Goal: Task Accomplishment & Management: Complete application form

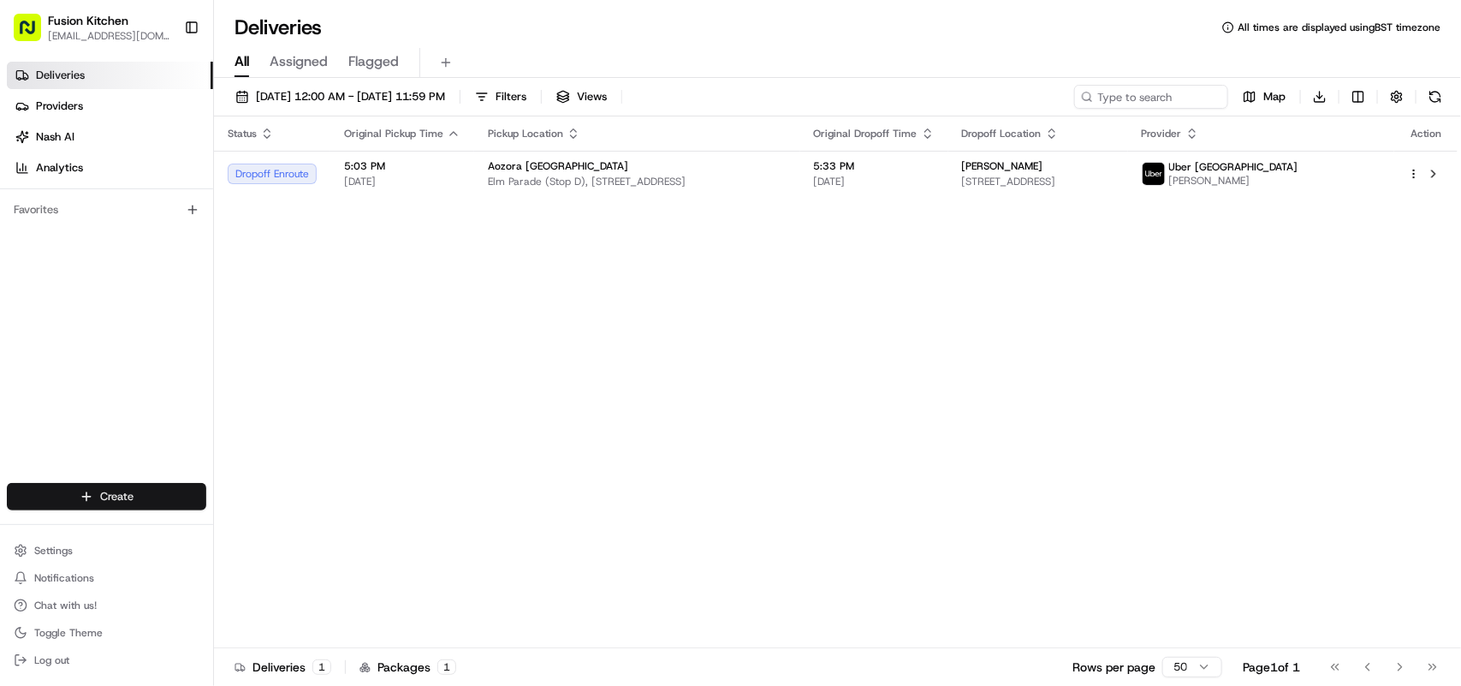
click at [92, 493] on html "Fusion Kitchen hari@fusionpos.uk Toggle Sidebar Deliveries Providers Nash AI An…" at bounding box center [730, 343] width 1461 height 686
click at [258, 525] on link "Delivery" at bounding box center [309, 529] width 191 height 31
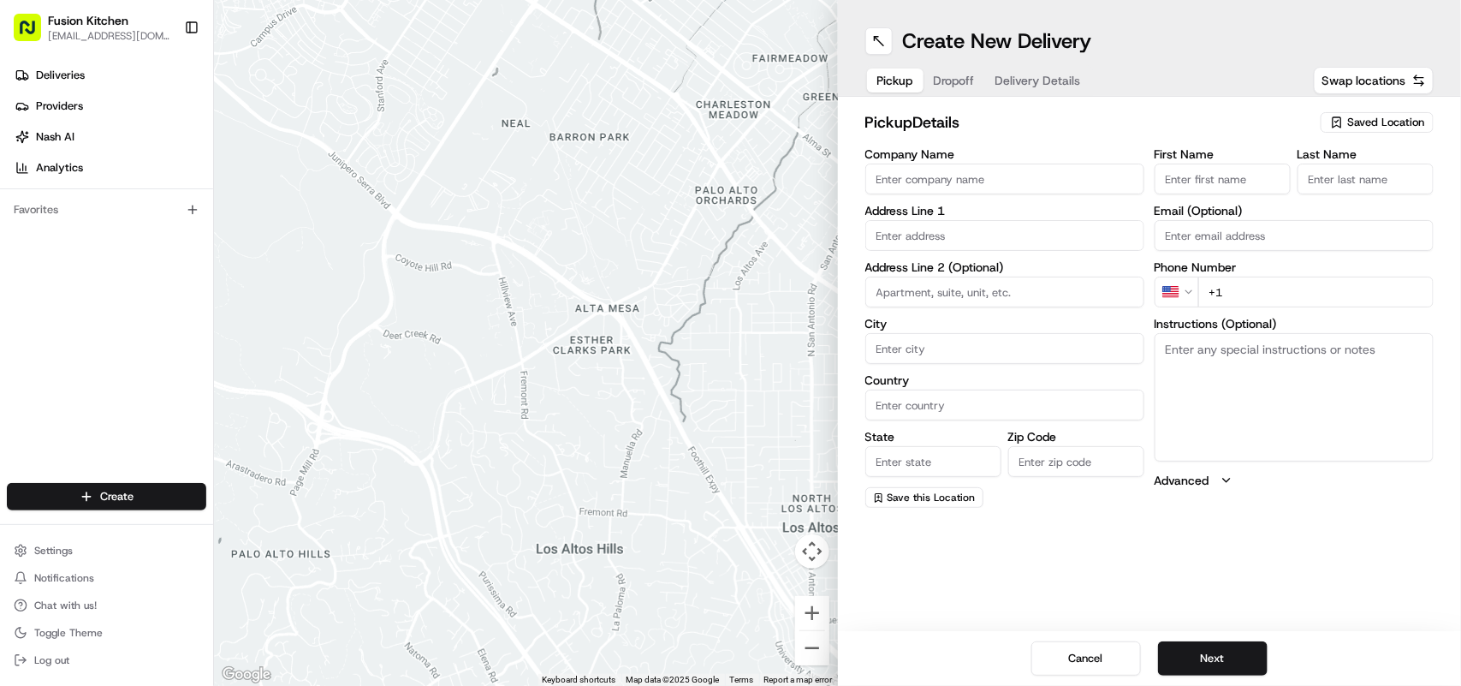
click at [1282, 373] on textarea "Instructions (Optional)" at bounding box center [1294, 397] width 279 height 128
paste textarea "12 High Street, Penicuik, Scotland, EH26 8HW."
type textarea "12 High Street, Penicuik, Scotland, EH26 8HW."
click at [1021, 245] on input "text" at bounding box center [1005, 235] width 279 height 31
paste input "12 High Street, Penicuik, Scotland, EH26 8HW."
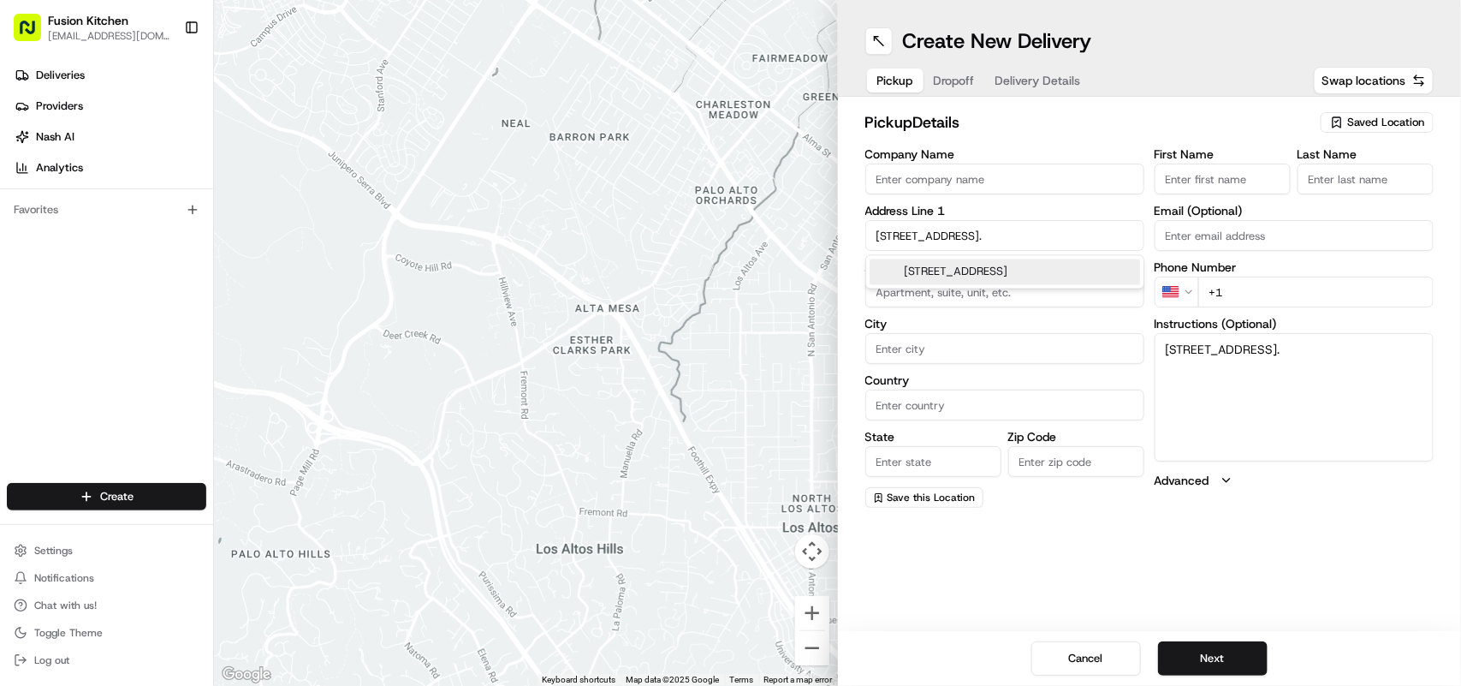
click at [1047, 271] on div "12 High Street, Penicuik EH26 8HU, Scotland, UK" at bounding box center [1005, 272] width 271 height 26
type input "[STREET_ADDRESS]"
type input "Penicuik"
type input "[GEOGRAPHIC_DATA]"
type input "Scotland"
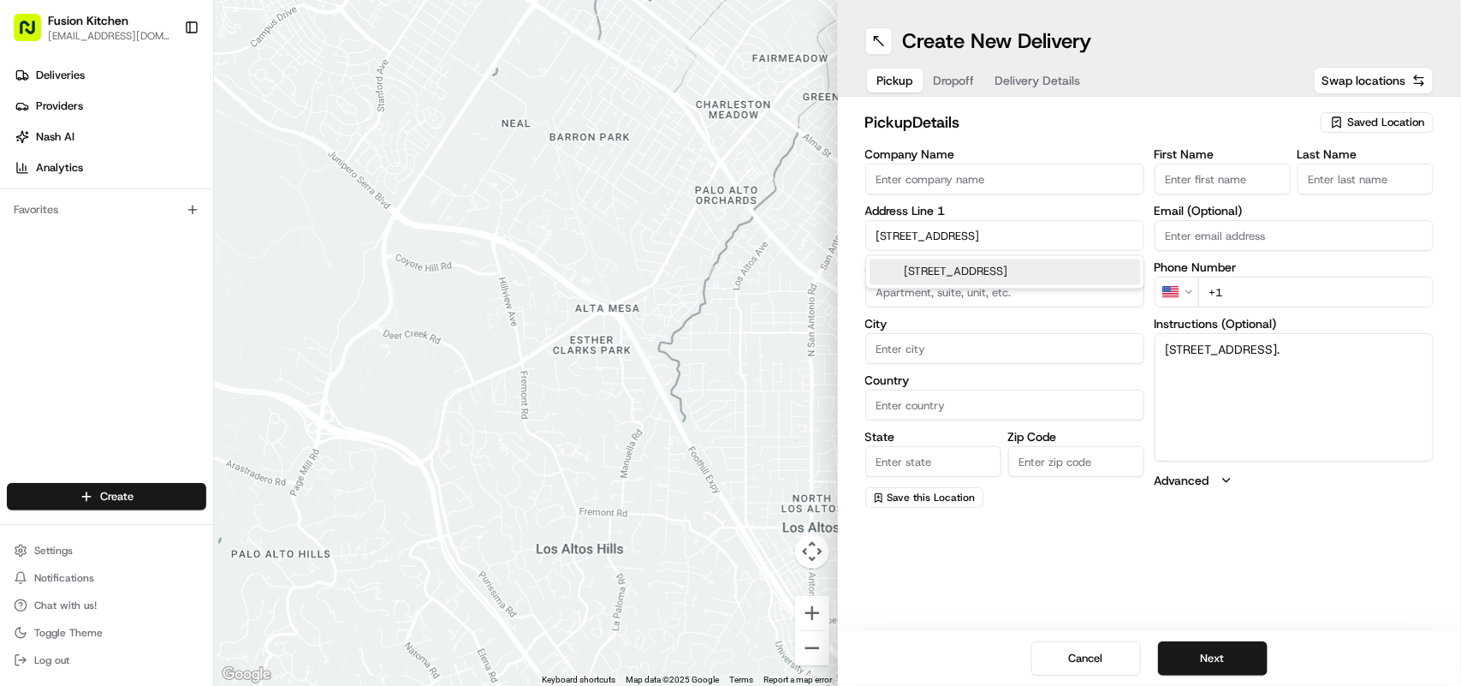
type input "EH26 8HW"
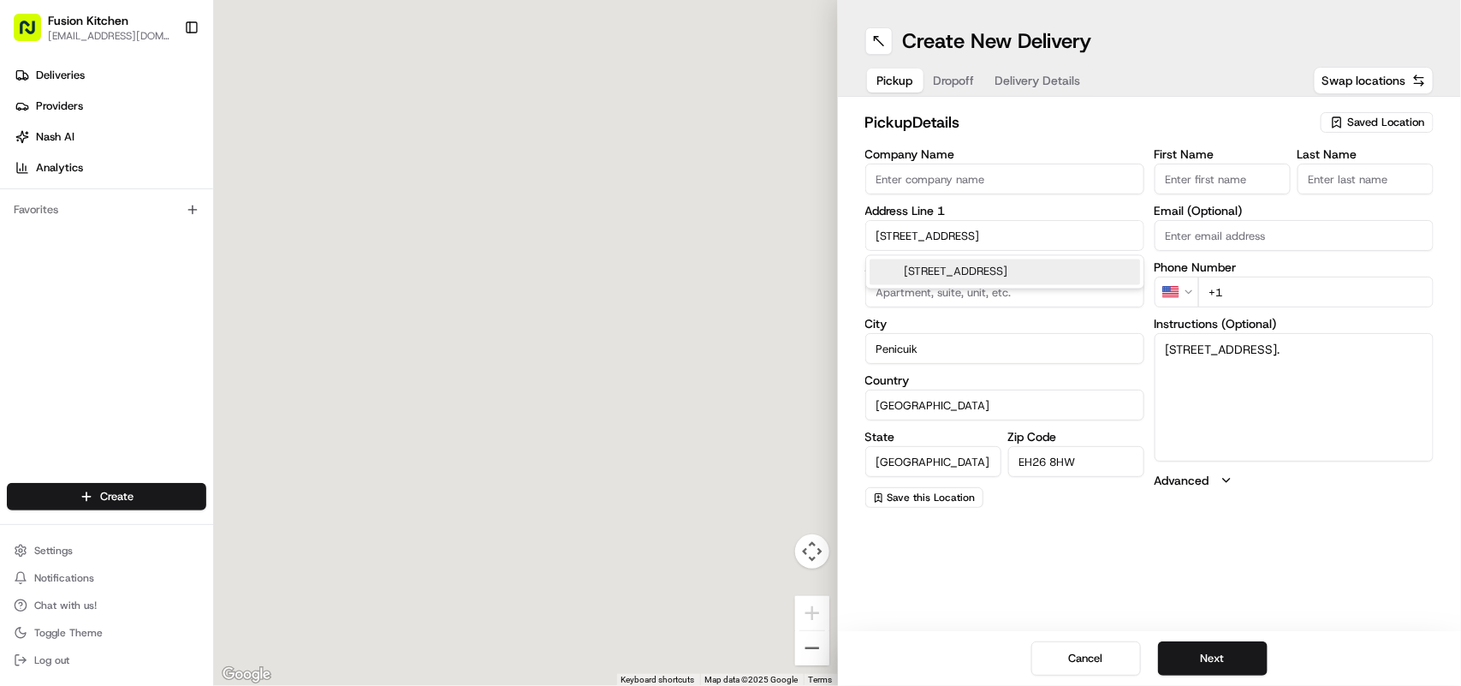
type input "12 High Street"
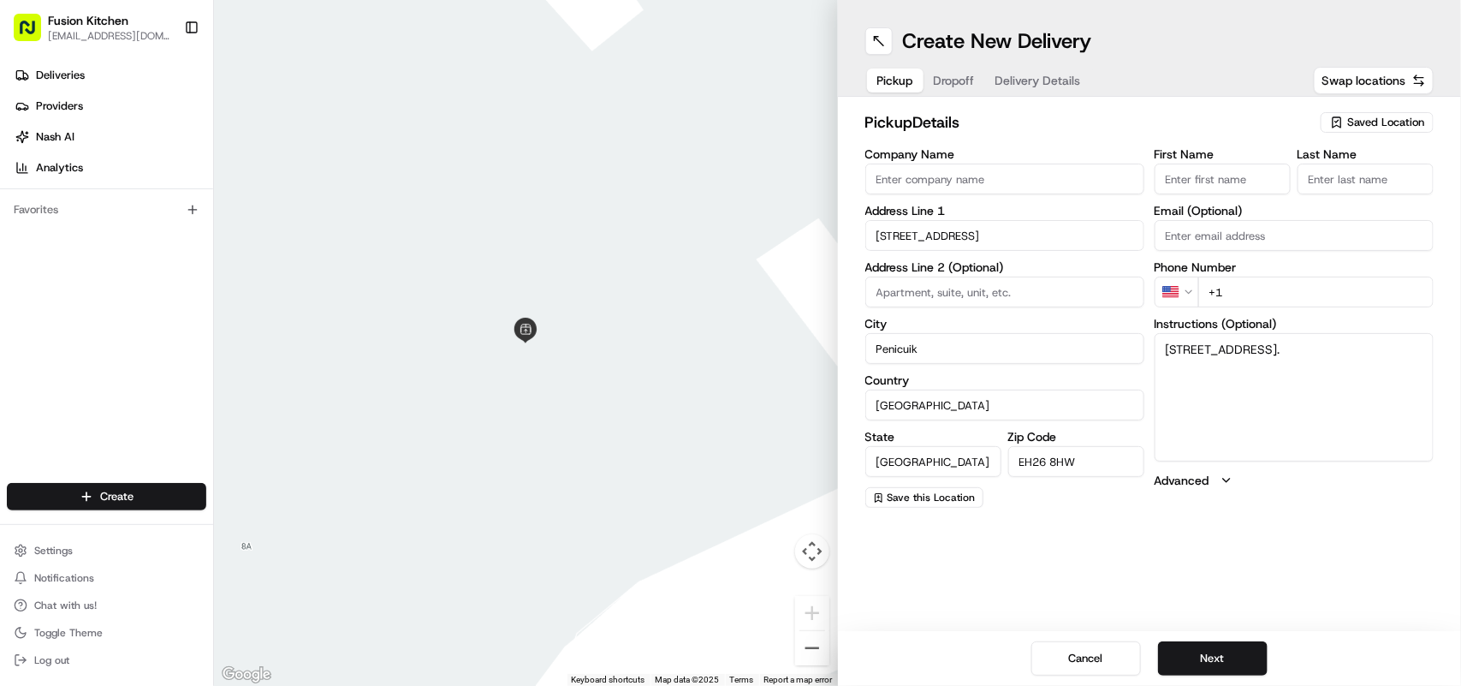
click at [1182, 287] on html "Fusion Kitchen hari@fusionpos.uk Toggle Sidebar Deliveries Providers Nash AI An…" at bounding box center [730, 343] width 1461 height 686
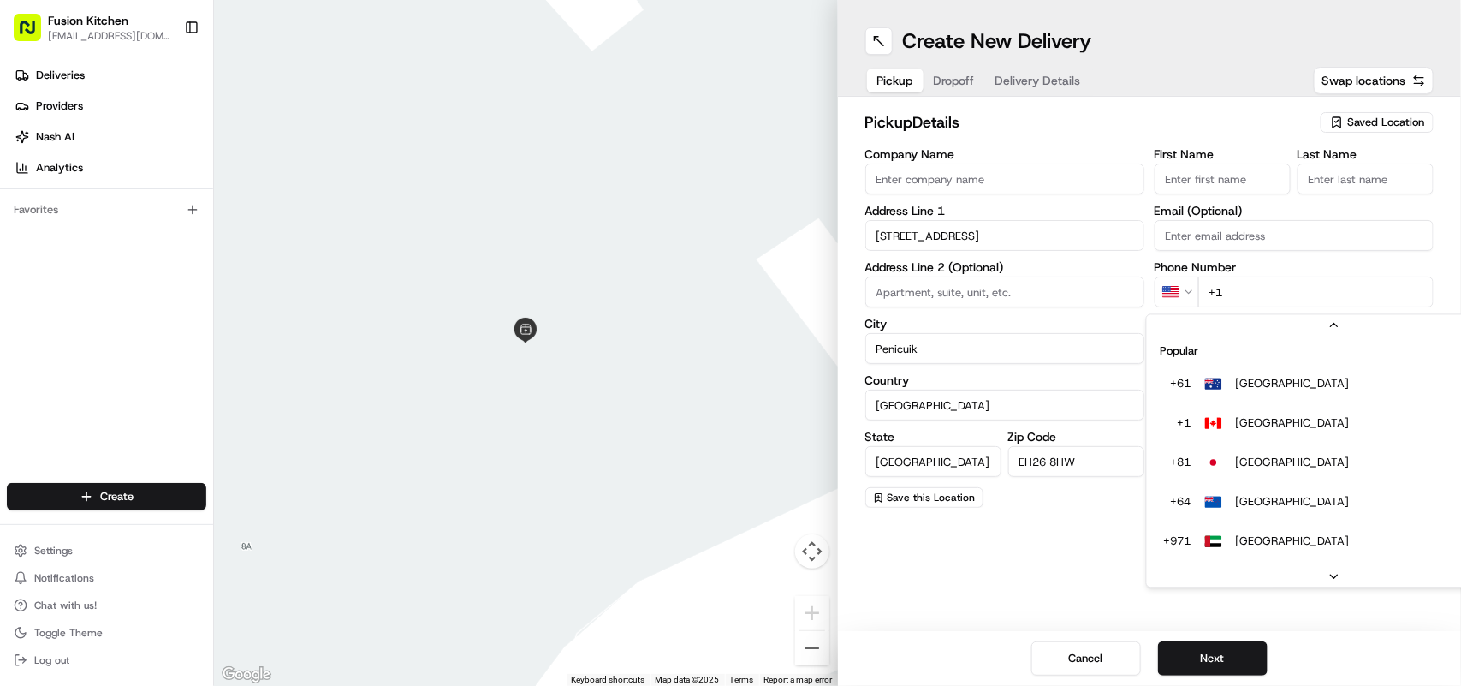
scroll to position [74, 0]
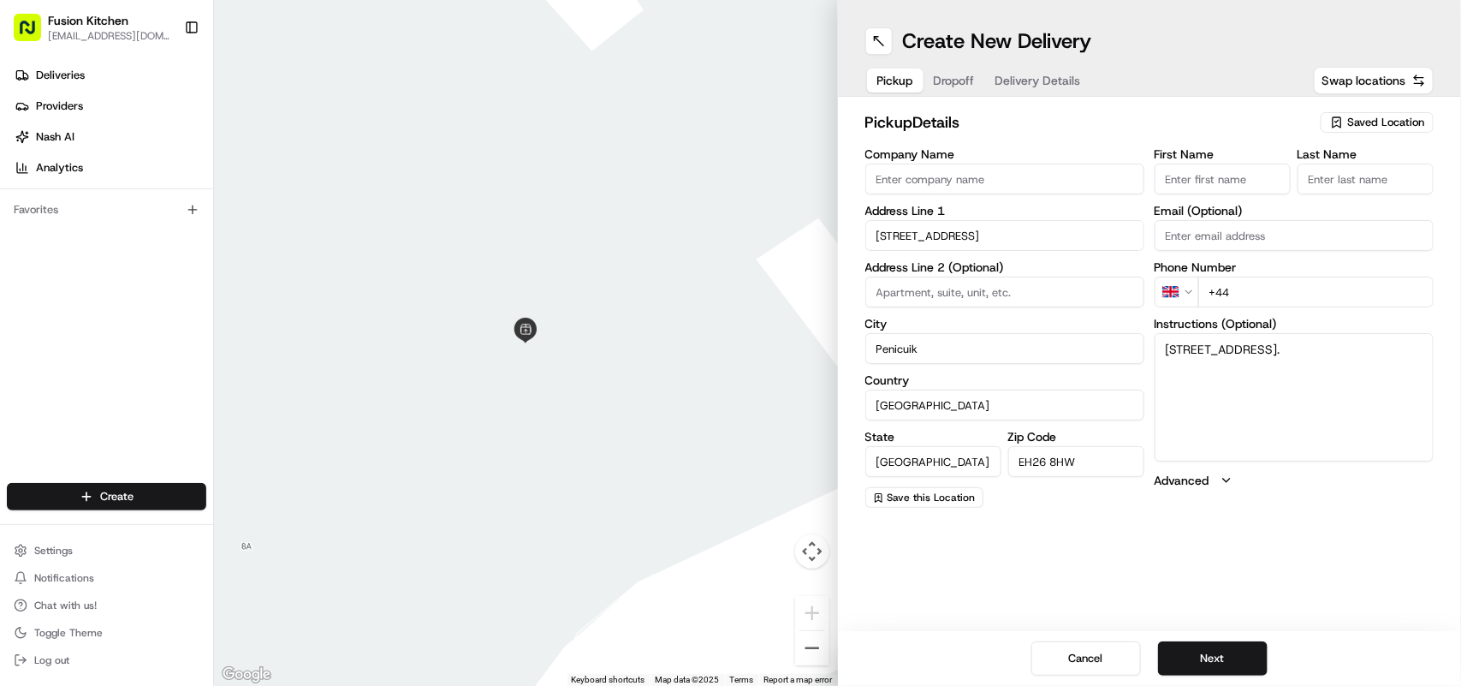
click at [1310, 300] on input "+44" at bounding box center [1316, 292] width 235 height 31
paste input "1226 8"
click at [1304, 291] on input "+44 1226 8" at bounding box center [1316, 292] width 235 height 31
drag, startPoint x: 1237, startPoint y: 292, endPoint x: 1182, endPoint y: 288, distance: 55.0
click at [1182, 288] on div "GB +44 1226 8" at bounding box center [1294, 292] width 279 height 31
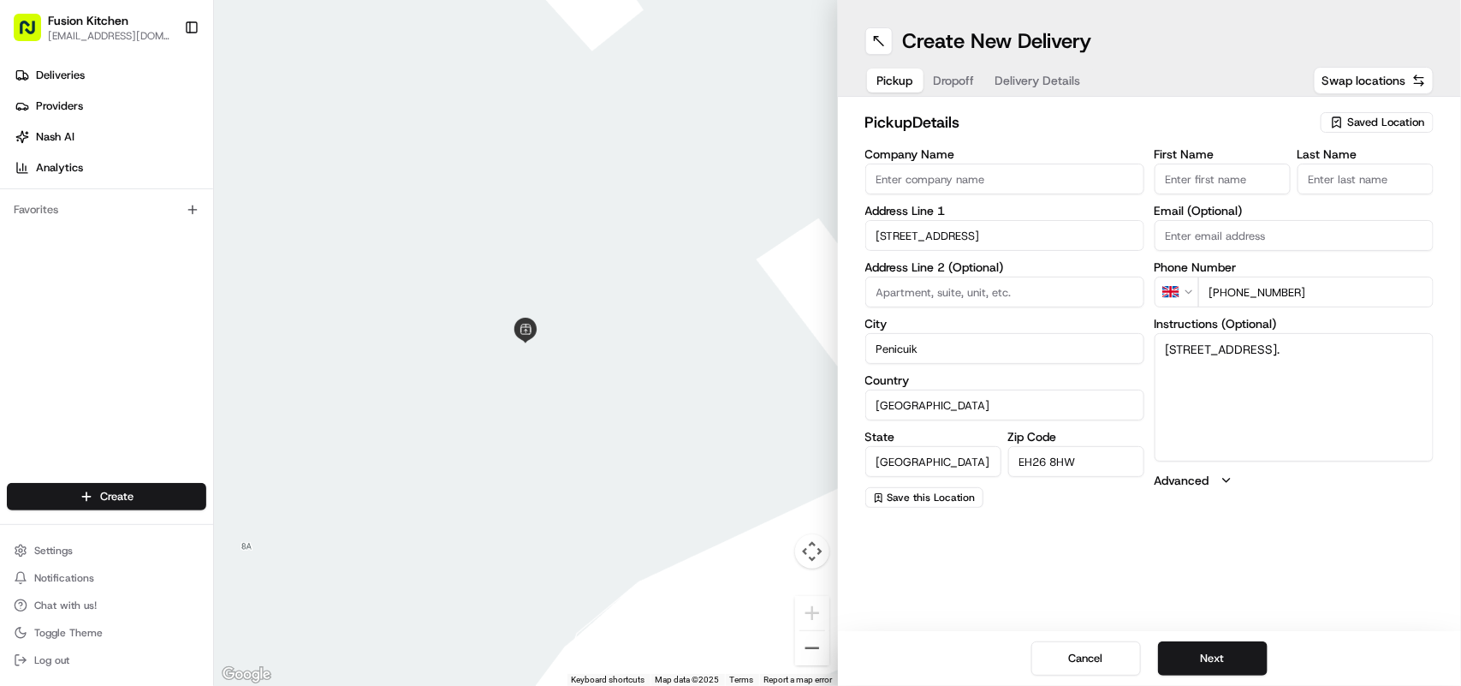
click at [1285, 298] on input "+44 1226 8" at bounding box center [1316, 292] width 235 height 31
click at [1182, 293] on html "Fusion Kitchen hari@fusionpos.uk Toggle Sidebar Deliveries Providers Nash AI An…" at bounding box center [730, 343] width 1461 height 686
paste input "01968 620556"
type input "+44 01968 620556"
click at [990, 174] on input "Company Name" at bounding box center [1005, 179] width 279 height 31
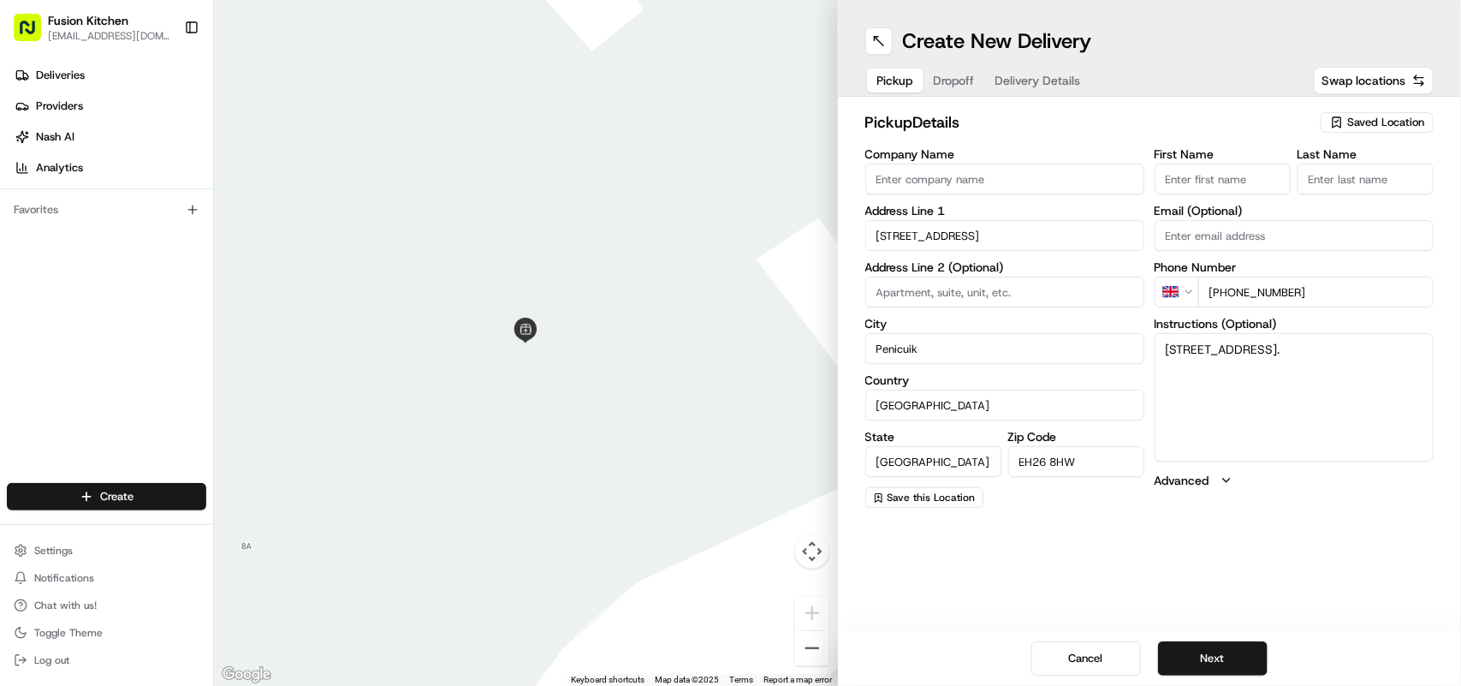
paste input "Mumbai Metro Bar"
type input "Mumbai Metro Bar"
click at [1235, 661] on button "Next" at bounding box center [1213, 658] width 110 height 34
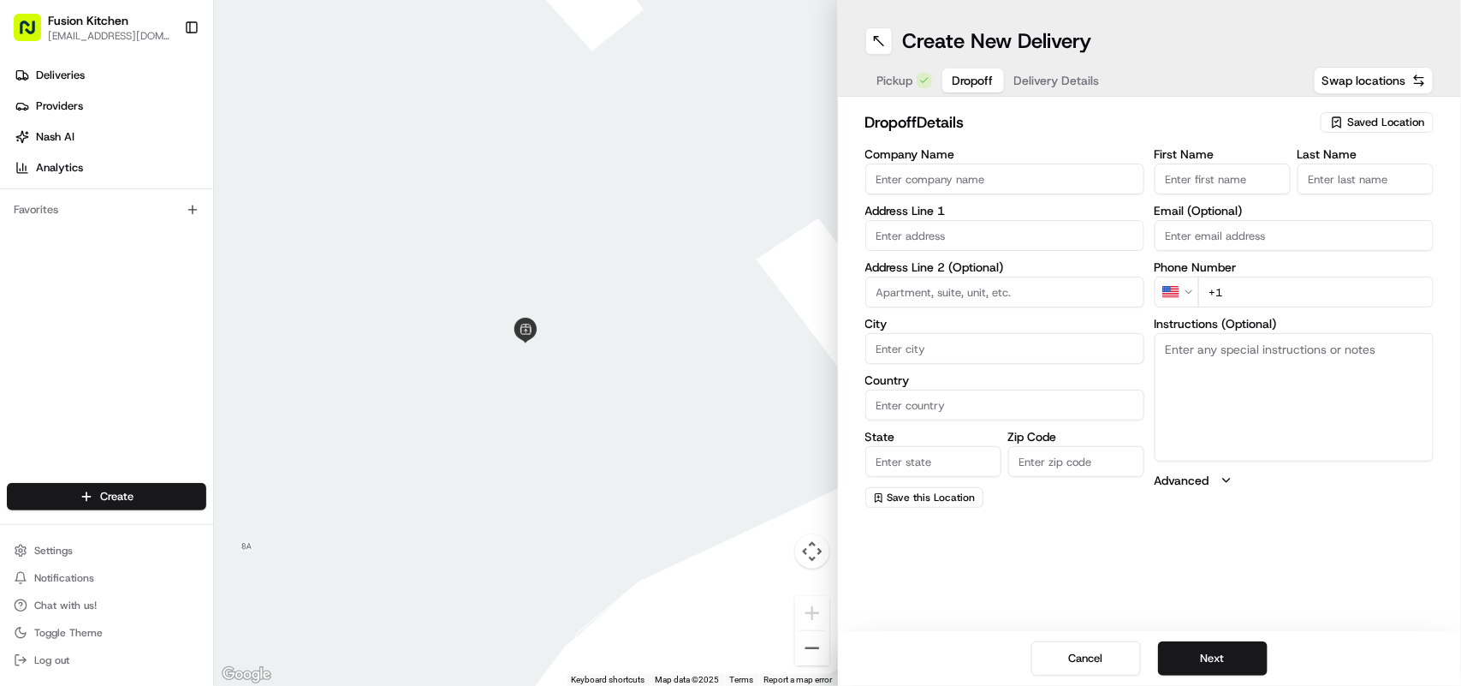
click at [1209, 368] on textarea "Instructions (Optional)" at bounding box center [1294, 397] width 279 height 128
paste textarea "Alastair Ross | 07780032442 4, Rullion Green Grove, Penicuik, EH26 0RX"
type textarea "Alastair Ross | 07780032442 4, Rullion Green Grove, Penicuik, EH26 0RX"
click at [1188, 292] on html "Fusion Kitchen hari@fusionpos.uk Toggle Sidebar Deliveries Providers Nash AI An…" at bounding box center [730, 343] width 1461 height 686
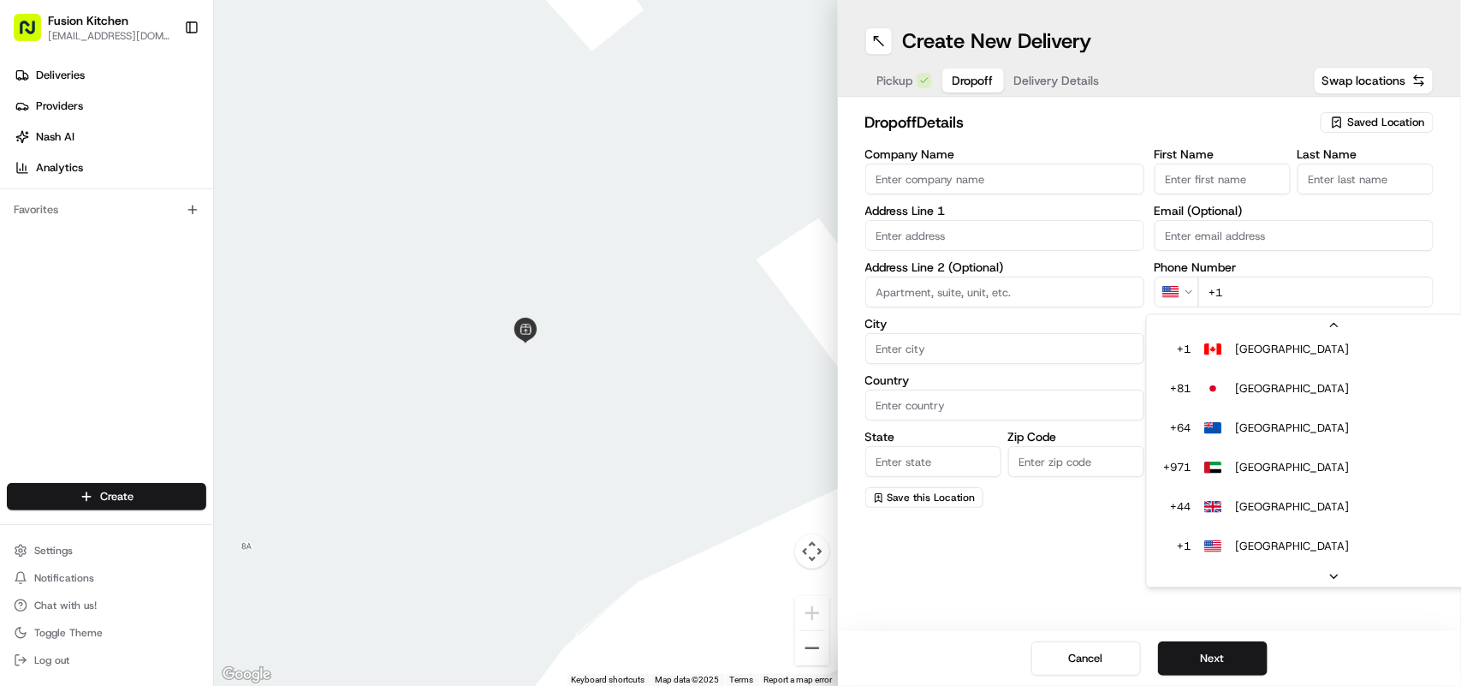
scroll to position [34, 0]
type input "+44"
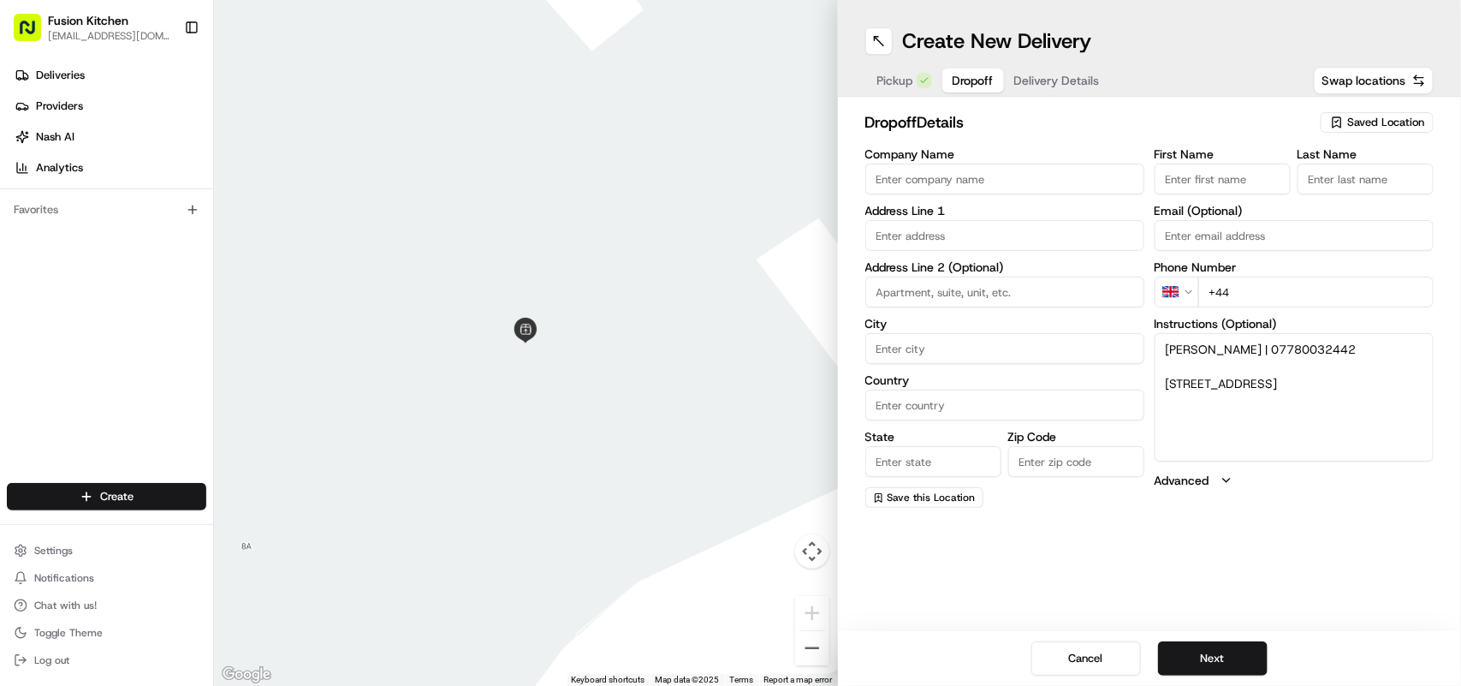
drag, startPoint x: 1345, startPoint y: 349, endPoint x: 1244, endPoint y: 348, distance: 101.0
click at [1244, 348] on textarea "Alastair Ross | 07780032442 4, Rullion Green Grove, Penicuik, EH26 0RX" at bounding box center [1294, 397] width 279 height 128
type textarea "Alastair Ross | 4, Rullion Green Grove, Penicuik, EH26 0RX"
click at [1287, 300] on input "+44" at bounding box center [1316, 292] width 235 height 31
paste input "07780 032442"
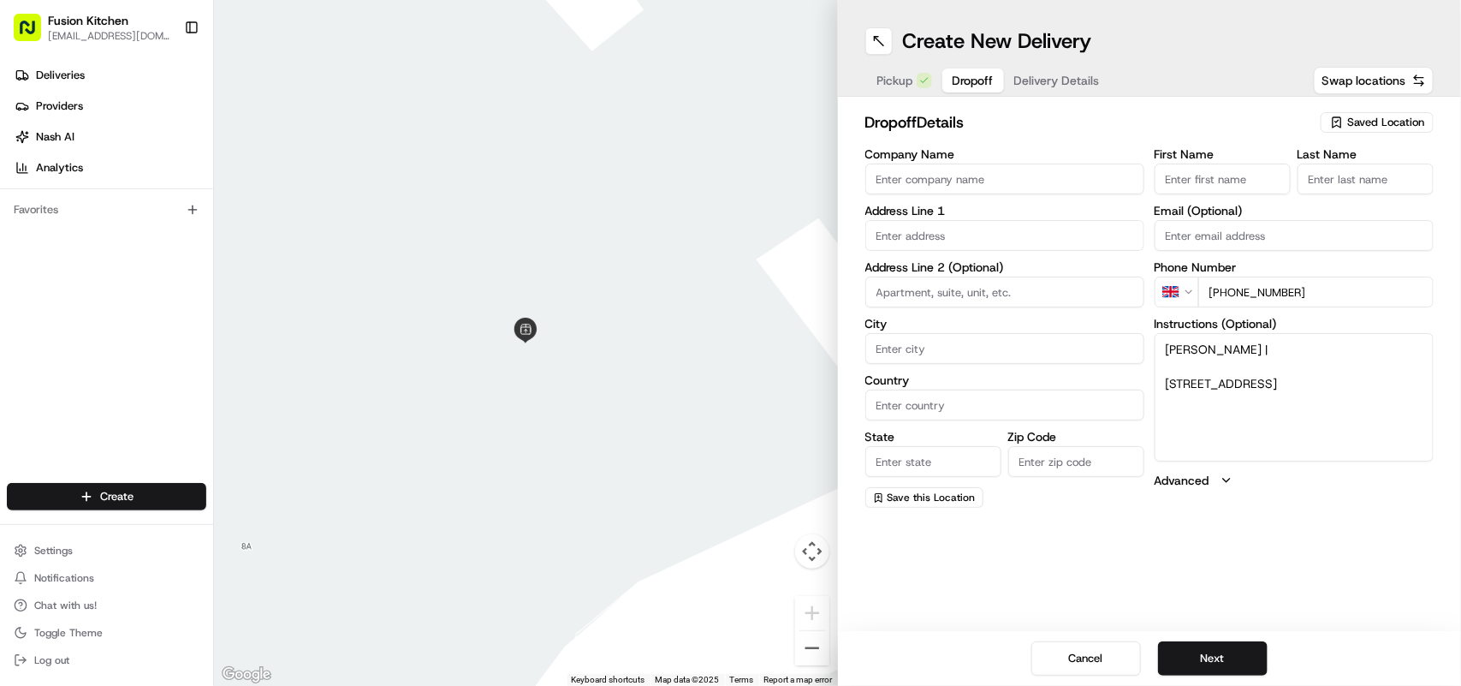
type input "+44 07780 032442"
drag, startPoint x: 1257, startPoint y: 399, endPoint x: 1153, endPoint y: 382, distance: 105.0
click at [1153, 382] on div "Company Name Address Line 1 Address Line 2 (Optional) City Country State Zip Co…" at bounding box center [1150, 328] width 569 height 360
type textarea "Alastair Ross |"
click at [973, 237] on input "text" at bounding box center [1005, 235] width 279 height 31
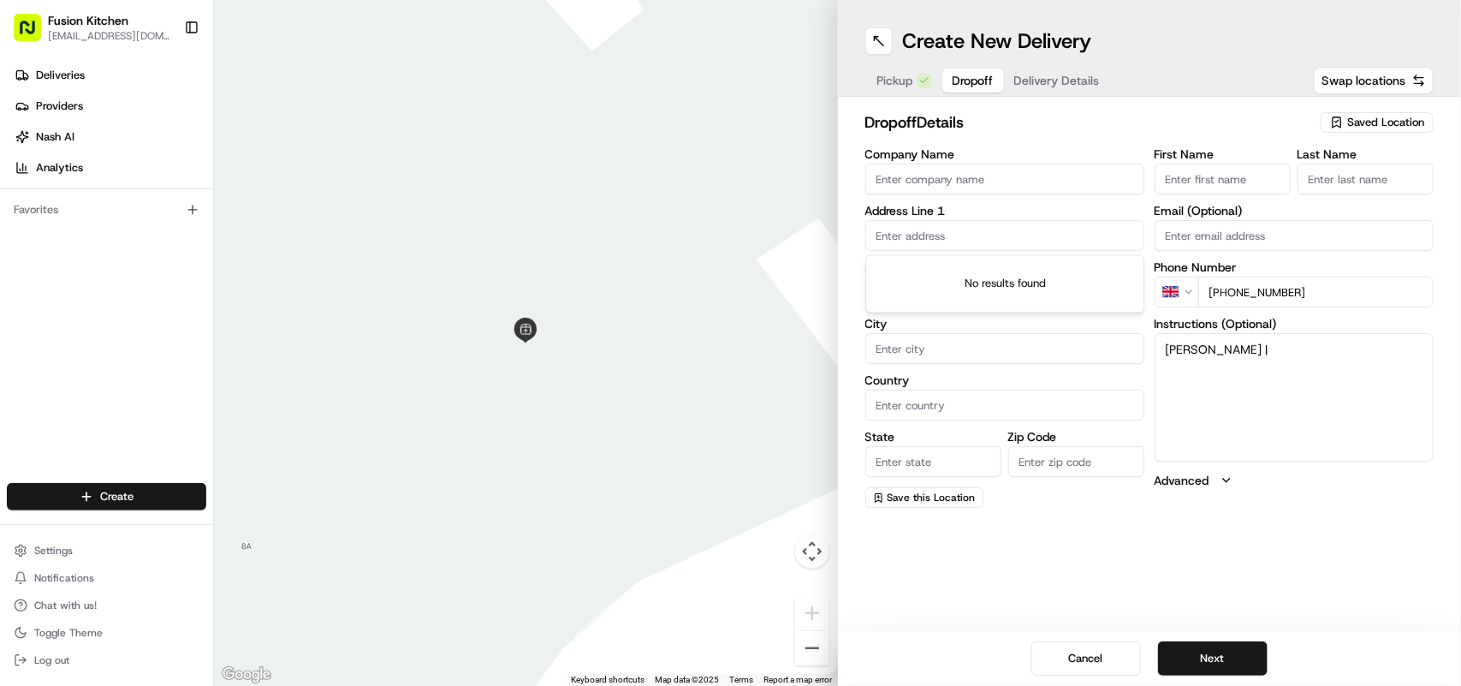
paste input "4, Rullion Green Grove, Penicuik, EH26 0RX"
click at [1055, 275] on div "[STREET_ADDRESS]" at bounding box center [1005, 272] width 271 height 26
type input "[STREET_ADDRESS]"
type input "Penicuik"
type input "United Kingdom"
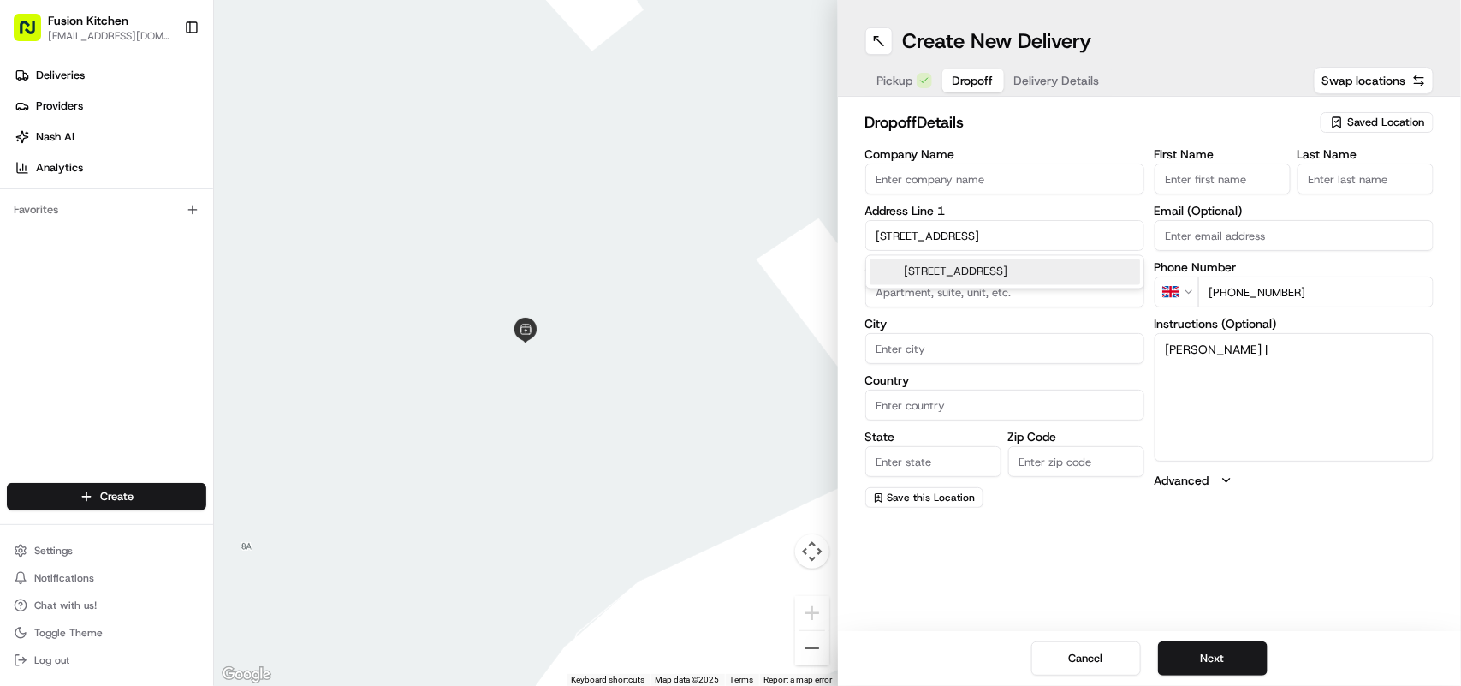
type input "Scotland"
type input "EH26 0RX"
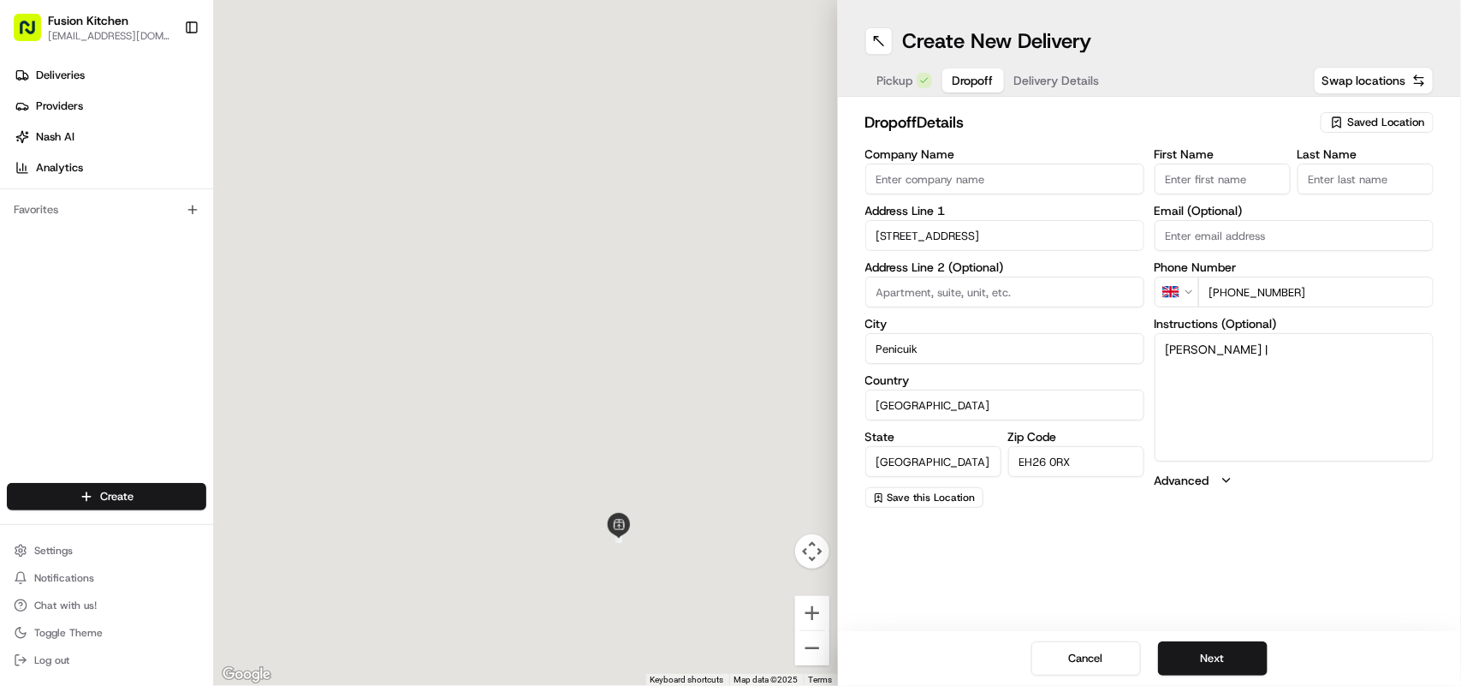
type input "4 Rullion Green Grove"
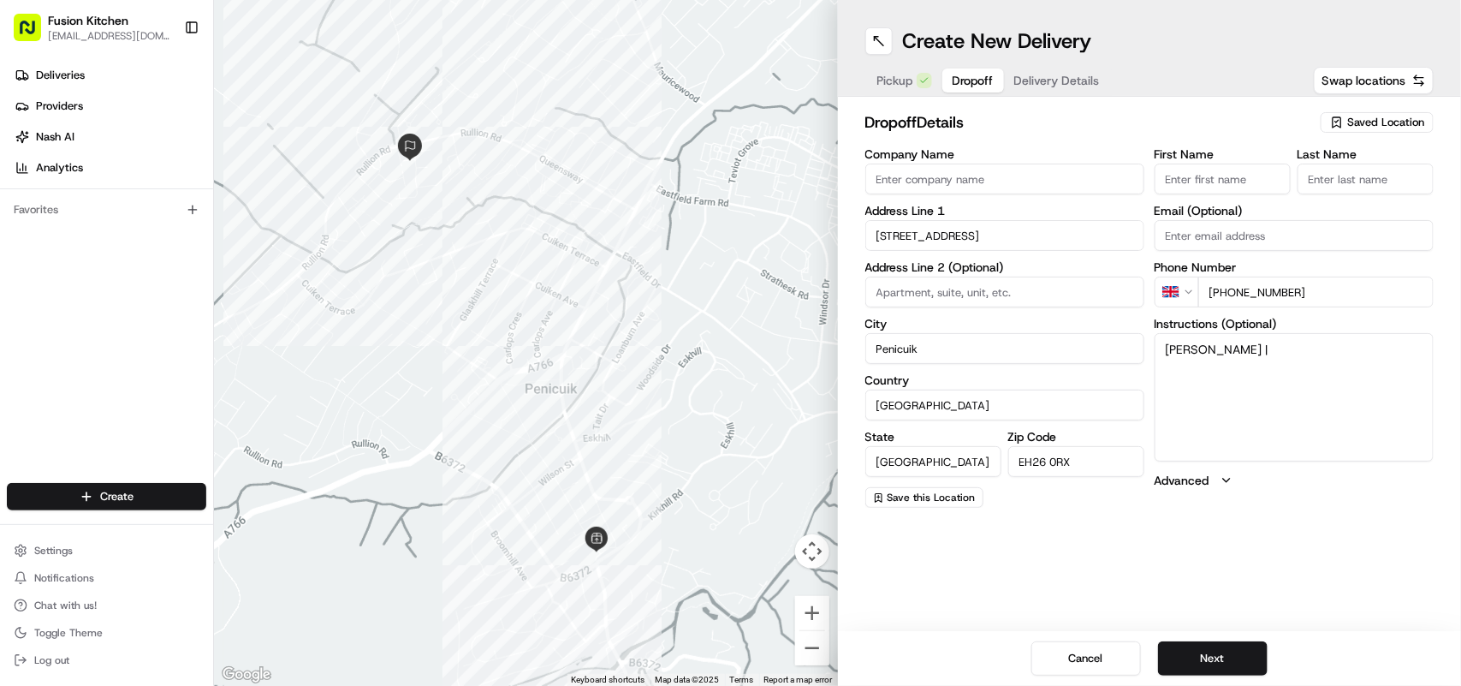
drag, startPoint x: 1237, startPoint y: 343, endPoint x: 1166, endPoint y: 347, distance: 71.1
click at [1166, 347] on textarea "Alastair Ross |" at bounding box center [1294, 397] width 279 height 128
type textarea "|"
click at [1187, 172] on input "First Name" at bounding box center [1223, 179] width 136 height 31
paste input "[PERSON_NAME]"
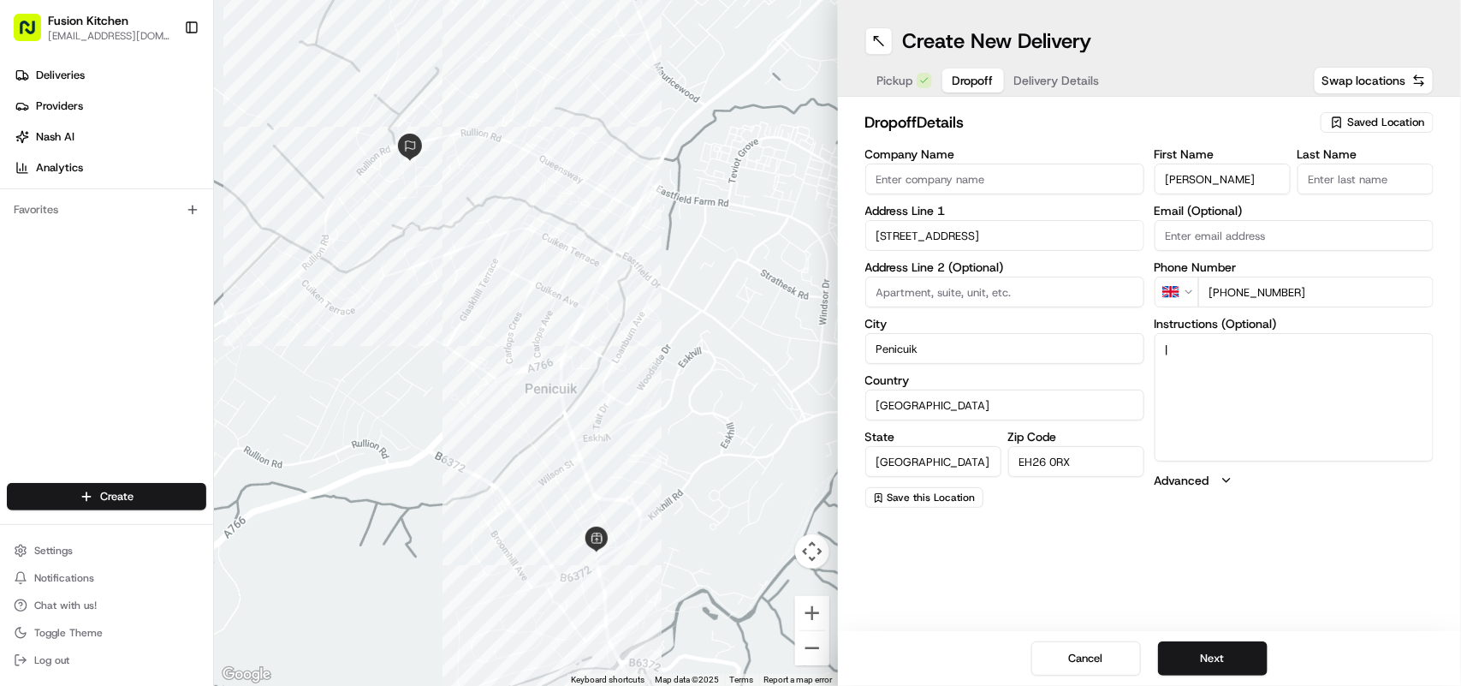
drag, startPoint x: 1242, startPoint y: 178, endPoint x: 1208, endPoint y: 178, distance: 34.2
click at [1208, 178] on input "[PERSON_NAME]" at bounding box center [1223, 179] width 136 height 31
type input "Alastair"
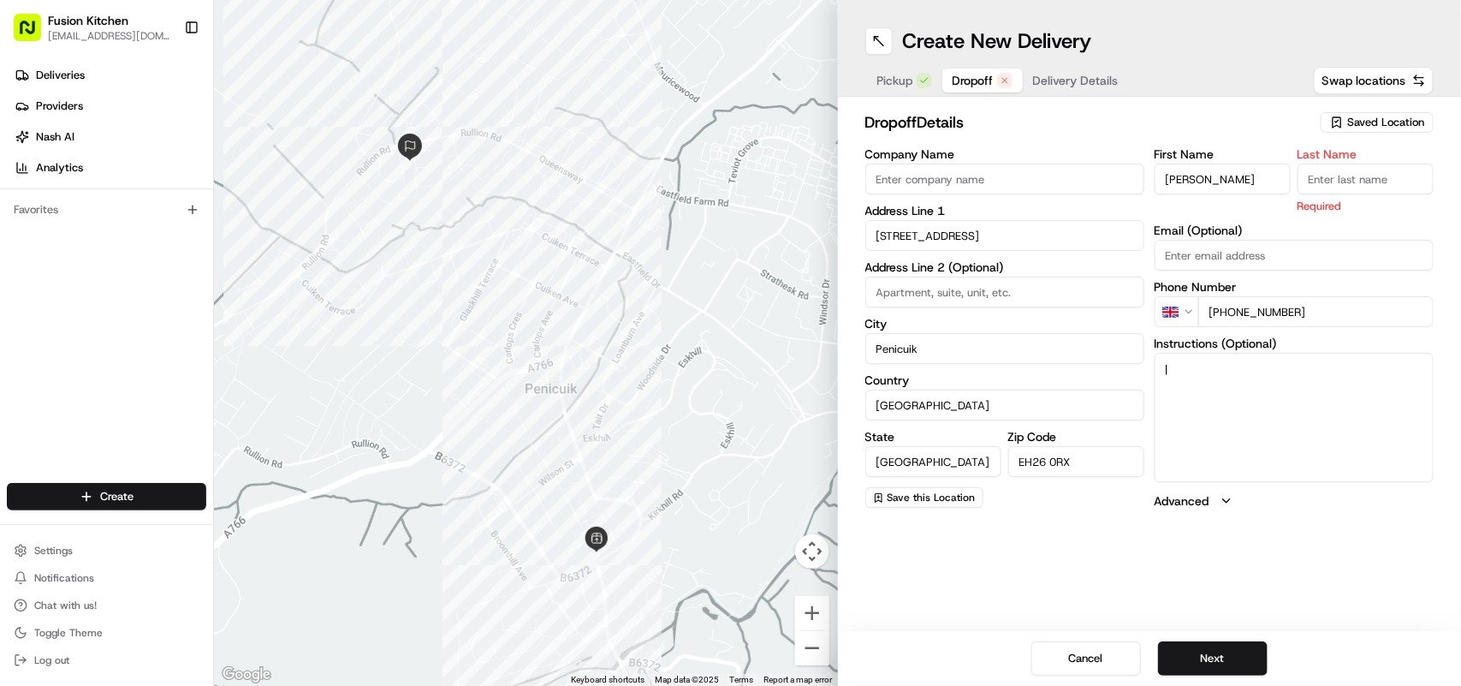
click at [1346, 176] on input "Last Name" at bounding box center [1366, 179] width 136 height 31
paste input "Ross"
type input "Ross"
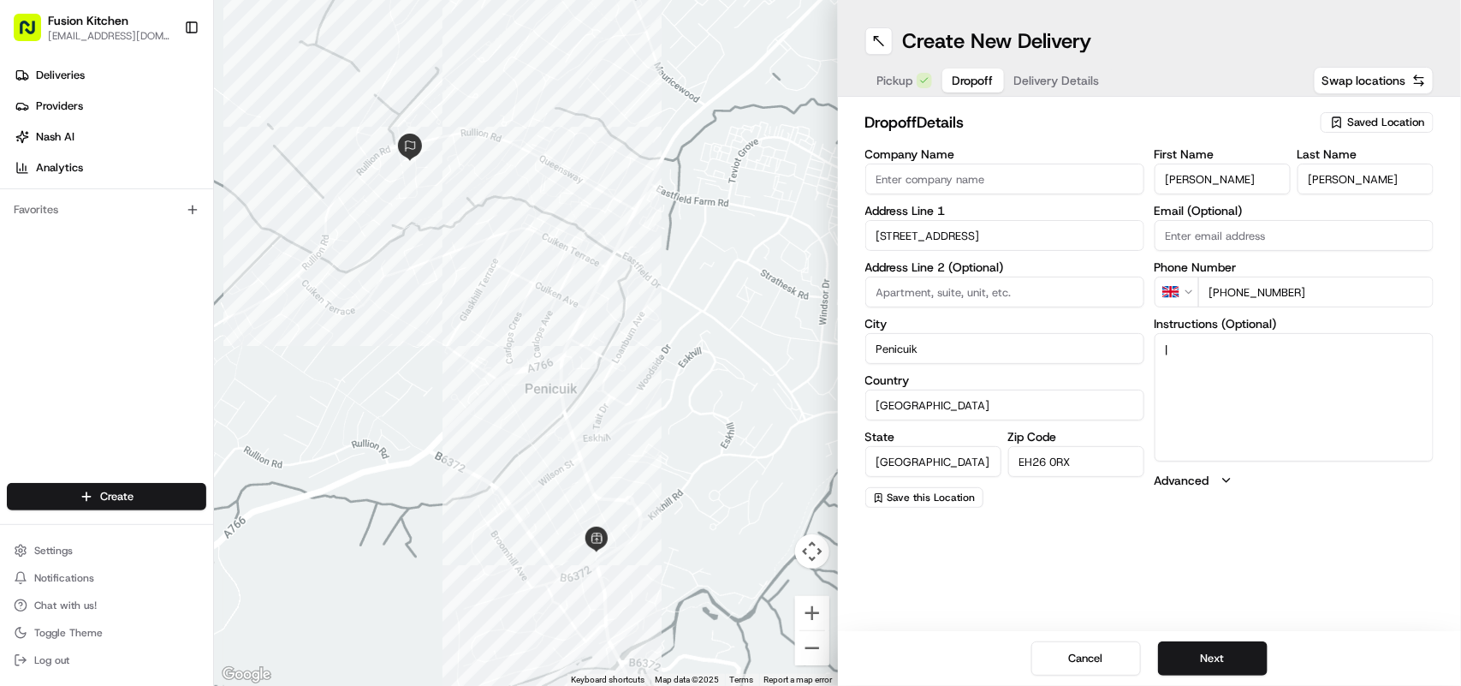
click at [1204, 382] on textarea "|" at bounding box center [1294, 397] width 279 height 128
click at [1207, 358] on textarea "|" at bounding box center [1294, 397] width 279 height 128
click at [1207, 352] on textarea "|" at bounding box center [1294, 397] width 279 height 128
click at [1199, 646] on button "Next" at bounding box center [1213, 658] width 110 height 34
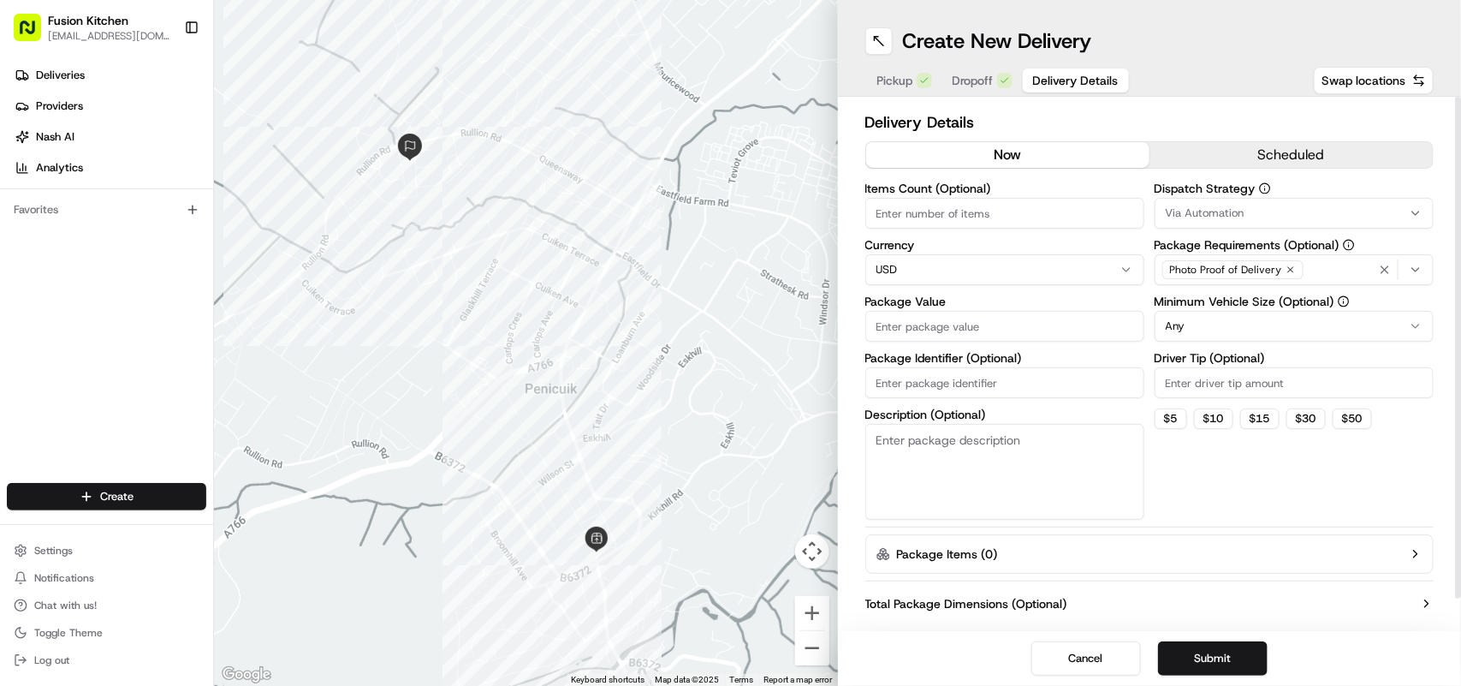
click at [1057, 270] on html "Fusion Kitchen hari@fusionpos.uk Toggle Sidebar Deliveries Providers Nash AI An…" at bounding box center [730, 343] width 1461 height 686
click at [991, 327] on input "Package Value" at bounding box center [1005, 326] width 279 height 31
paste input "22.33"
type input "22.31"
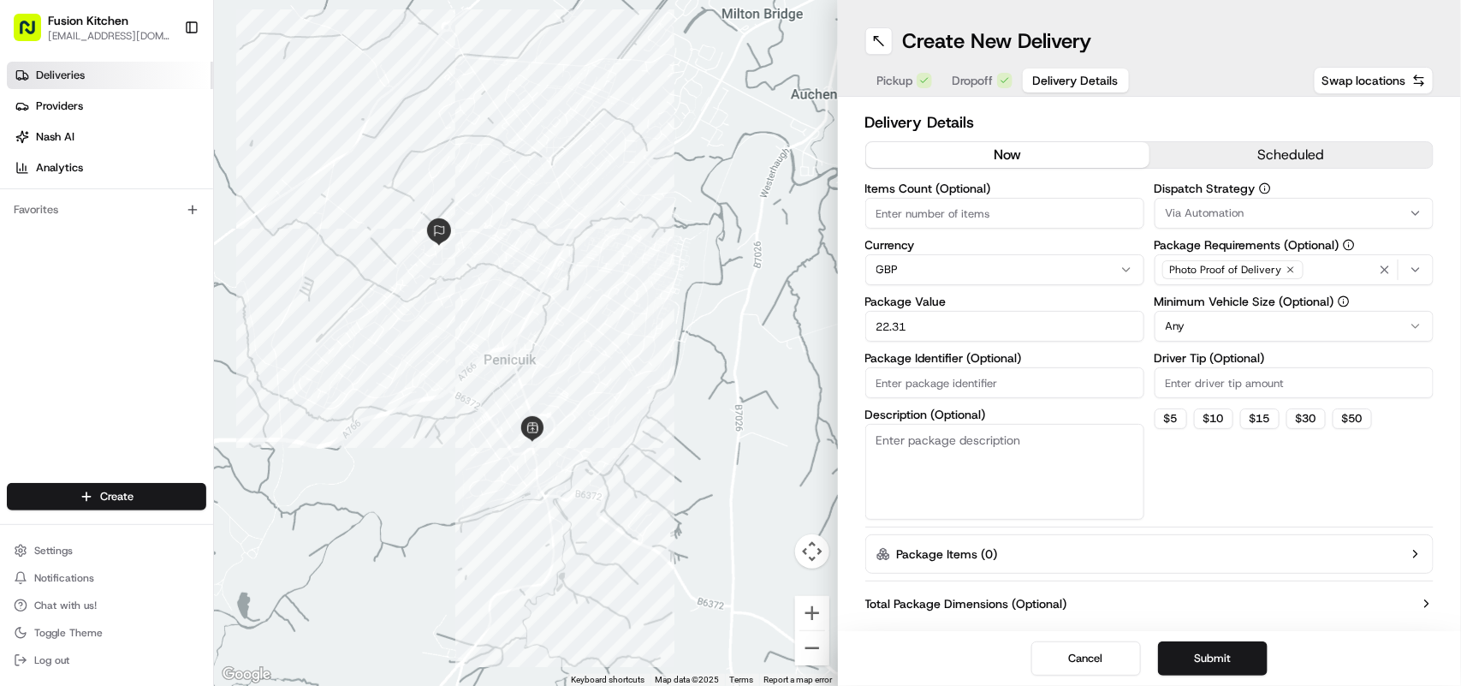
click at [95, 81] on link "Deliveries" at bounding box center [110, 75] width 206 height 27
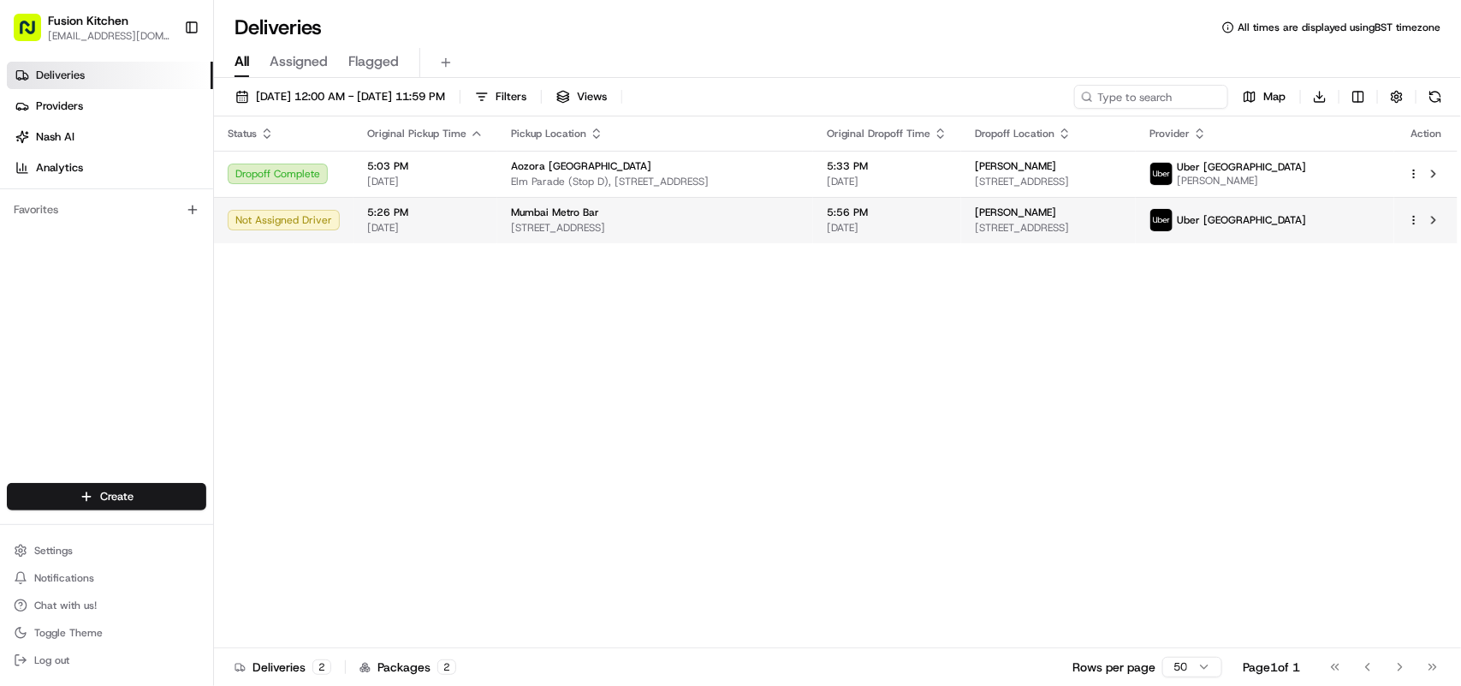
click at [566, 231] on span "[STREET_ADDRESS]" at bounding box center [655, 228] width 289 height 14
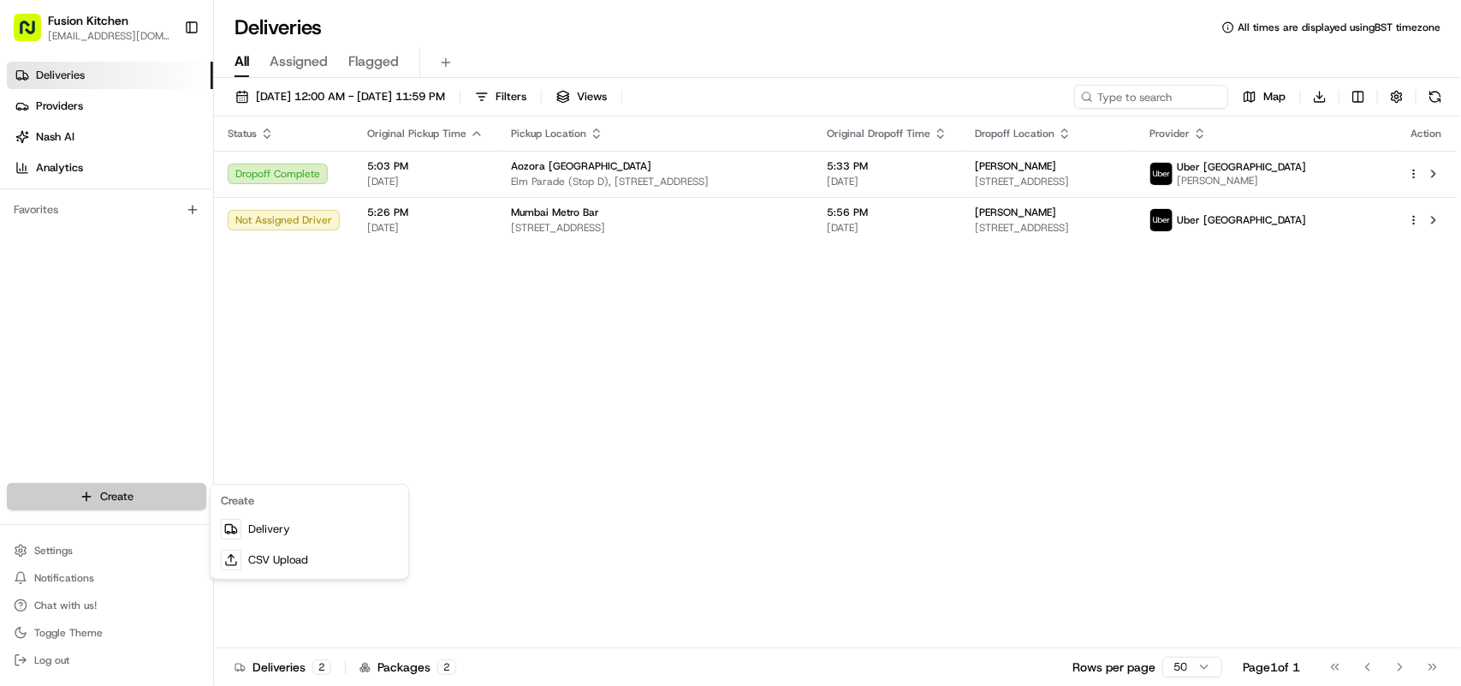
click at [104, 491] on html "Fusion Kitchen hari@fusionpos.uk Toggle Sidebar Deliveries Providers Nash AI An…" at bounding box center [730, 343] width 1461 height 686
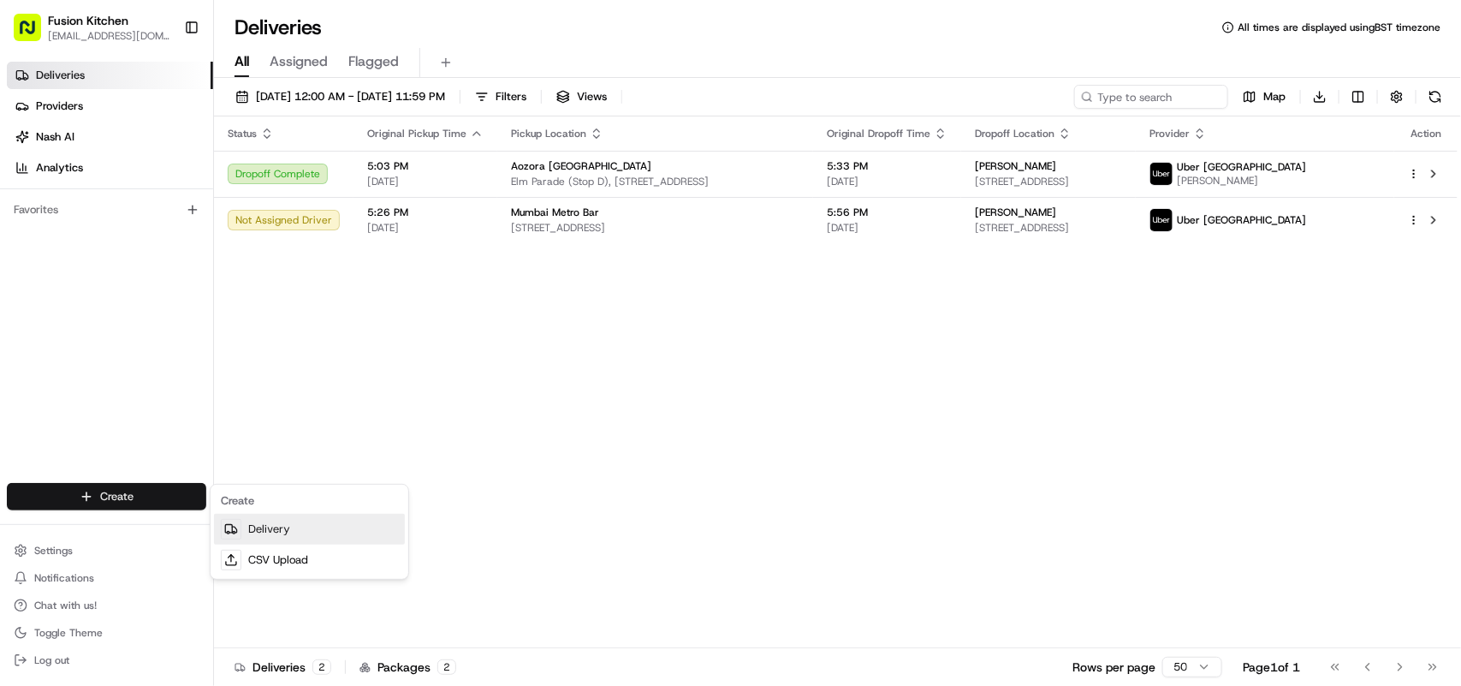
click at [270, 536] on link "Delivery" at bounding box center [309, 529] width 191 height 31
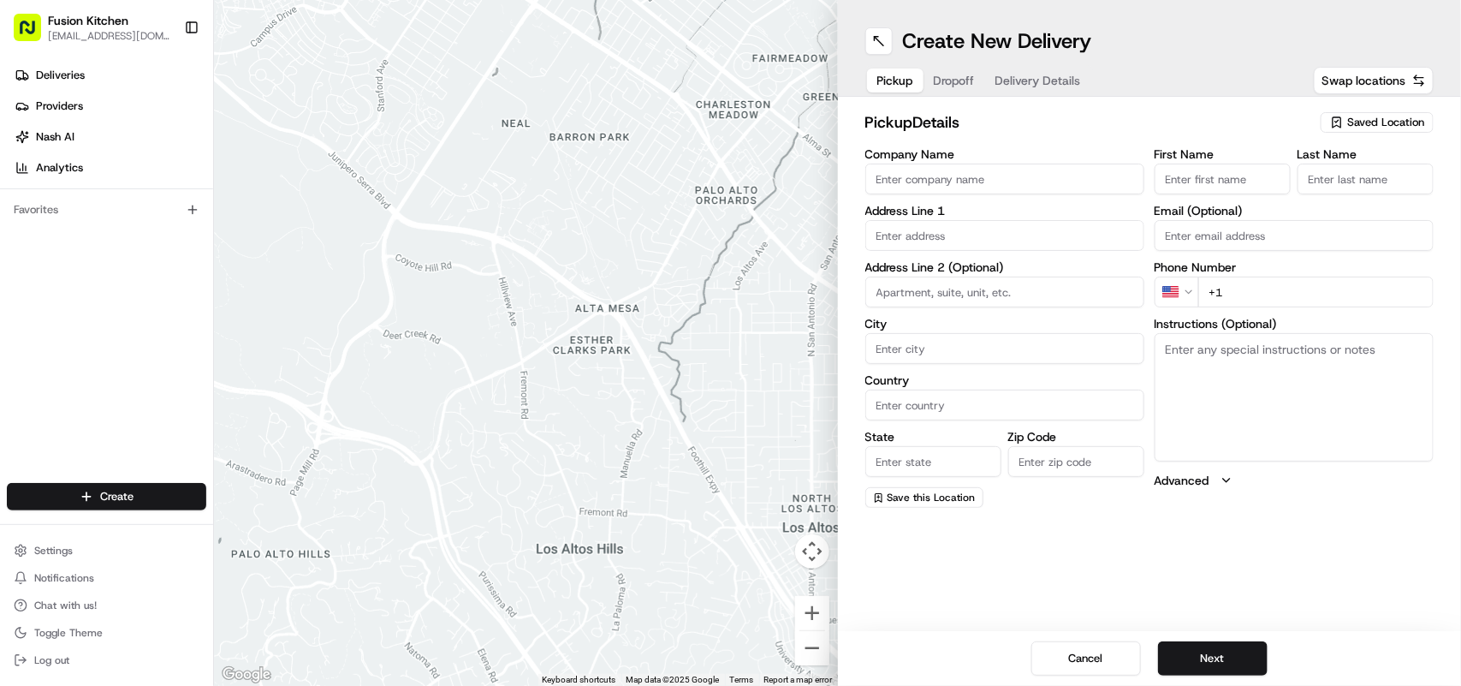
click at [1291, 399] on textarea "Instructions (Optional)" at bounding box center [1294, 397] width 279 height 128
paste textarea "Amritsar Sweets 434 Dudley Rd ,Wolverhampton, WV2 3AQ,UK"
drag, startPoint x: 1259, startPoint y: 348, endPoint x: 1169, endPoint y: 345, distance: 90.8
click at [1160, 345] on textarea "Amritsar Sweets 434 Dudley Rd ,Wolverhampton, WV2 3AQ,UK" at bounding box center [1294, 397] width 279 height 128
type textarea "434 Dudley Rd ,Wolverhampton, WV2 3AQ,UK"
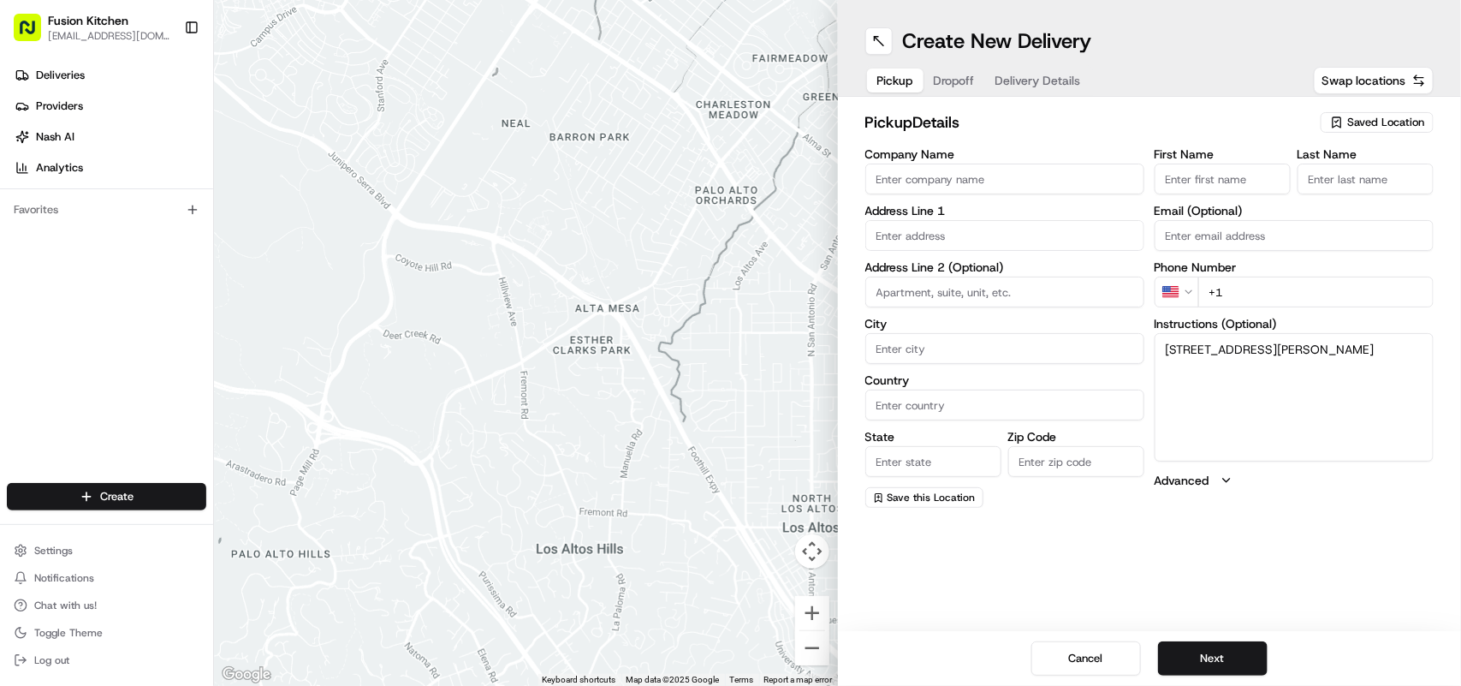
click at [934, 182] on input "Company Name" at bounding box center [1005, 179] width 279 height 31
paste input "Amritsar Sweets"
type input "Amritsar Sweets"
drag, startPoint x: 1259, startPoint y: 366, endPoint x: 1457, endPoint y: 383, distance: 198.5
click at [1458, 382] on div "pickup Details Saved Location Company Name Amritsar Sweets Address Line 1 Addre…" at bounding box center [1150, 309] width 624 height 425
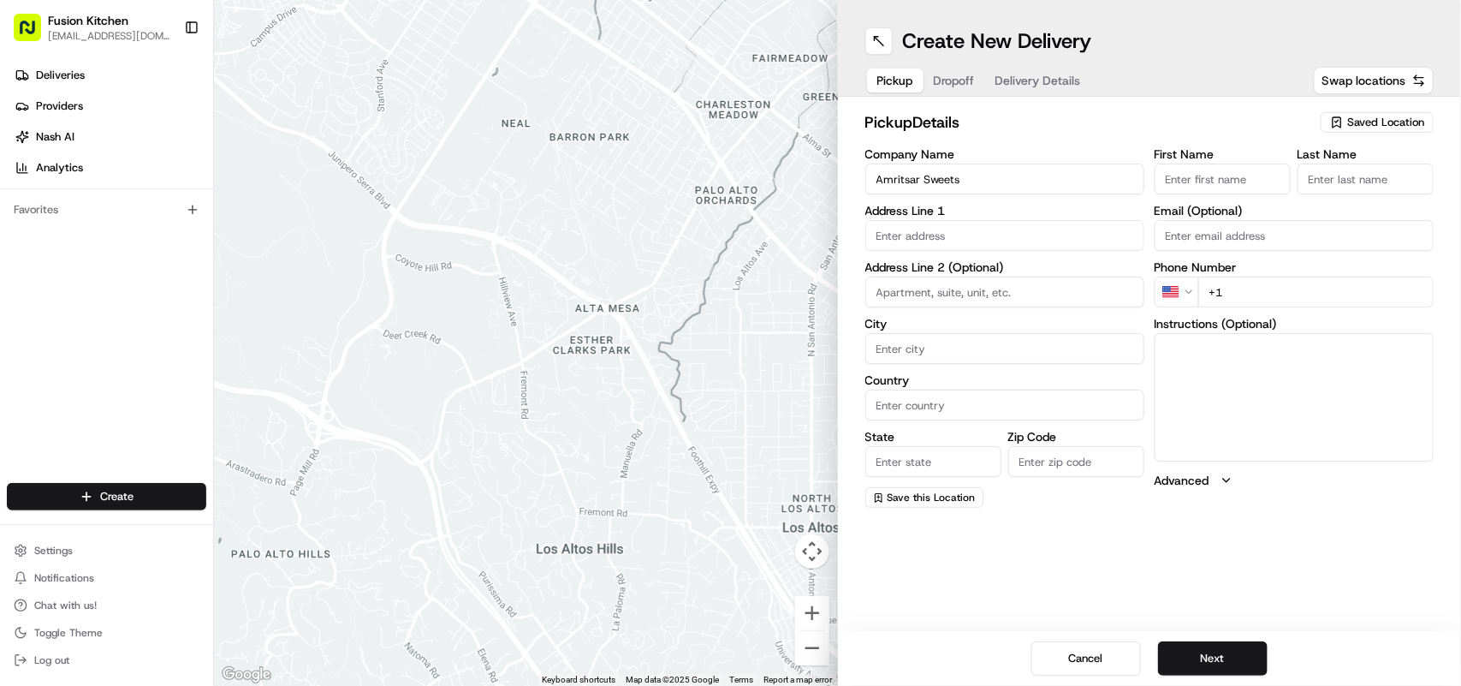
click at [943, 233] on input "text" at bounding box center [1005, 235] width 279 height 31
paste input "434 Dudley Rd ,Wolverhampton, WV2 3AQ,UK"
click at [1010, 274] on div "[STREET_ADDRESS][PERSON_NAME]" at bounding box center [1005, 272] width 271 height 26
type input "Kings Arms, 434 Dudley Rd, Wolverhampton WV2 3AQ, UK"
type input "Wolverhampton"
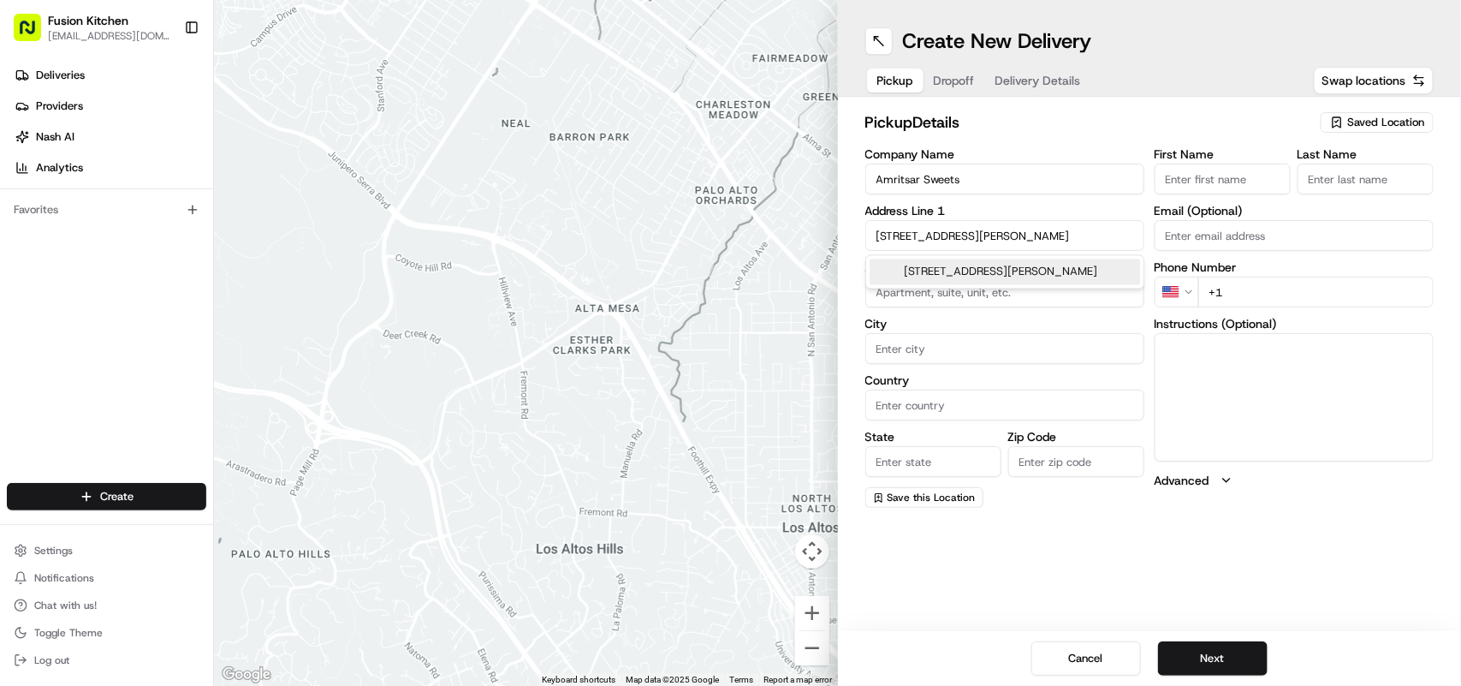
type input "United Kingdom"
type input "England"
type input "WV2 3AQ"
type input "434 Dudley Road"
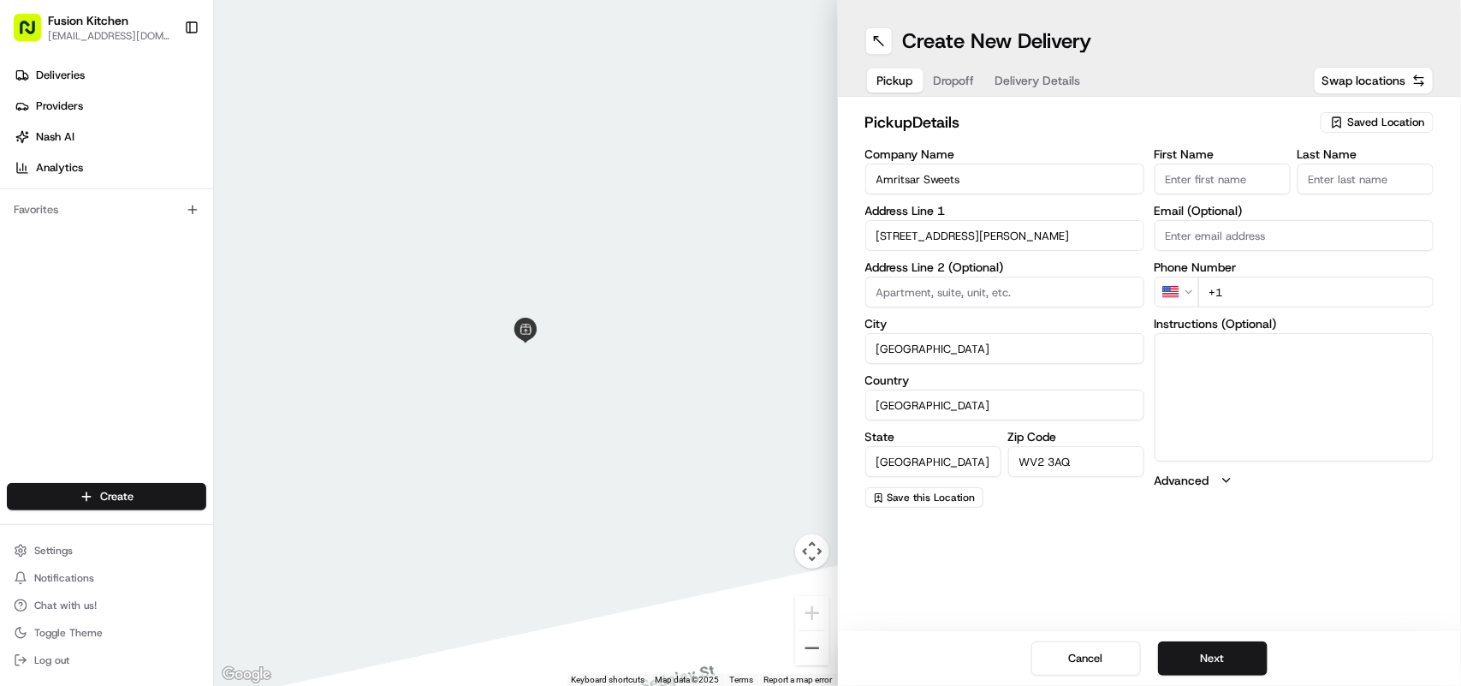
click at [1187, 297] on html "Fusion Kitchen hari@fusionpos.uk Toggle Sidebar Deliveries Providers Nash AI An…" at bounding box center [730, 343] width 1461 height 686
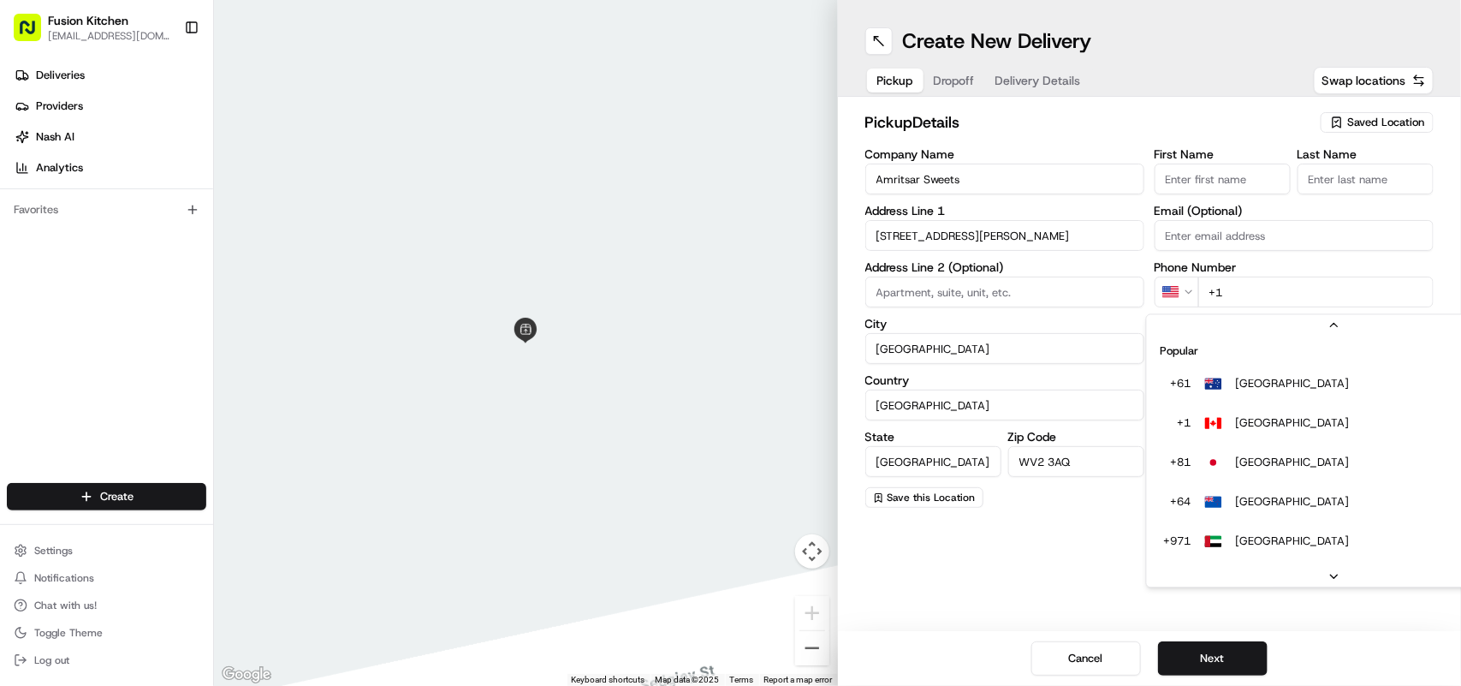
scroll to position [74, 0]
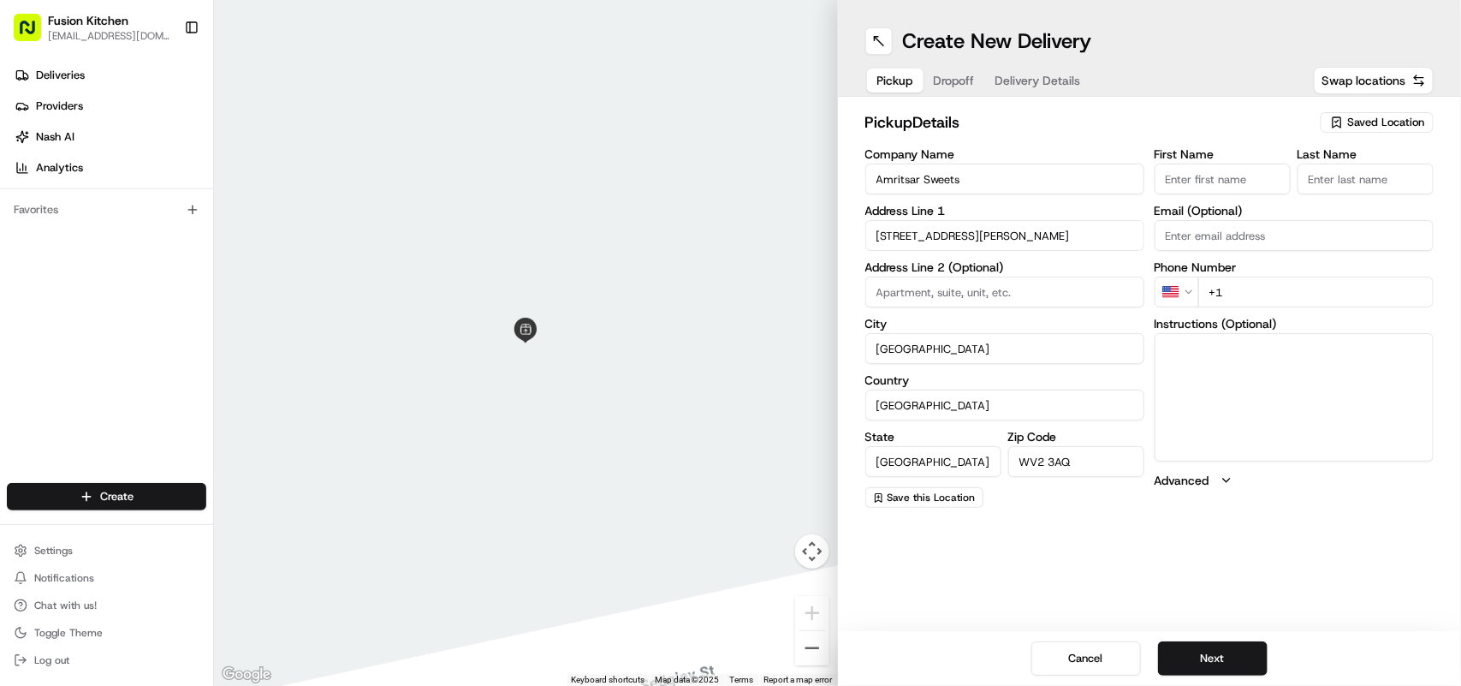
click at [1276, 293] on input "+1" at bounding box center [1316, 292] width 235 height 31
click at [1183, 292] on html "Fusion Kitchen hari@fusionpos.uk Toggle Sidebar Deliveries Providers Nash AI An…" at bounding box center [730, 343] width 1461 height 686
click at [1312, 293] on input "+44" at bounding box center [1316, 292] width 235 height 31
paste input "1902 459183"
type input "+44 1902 459183"
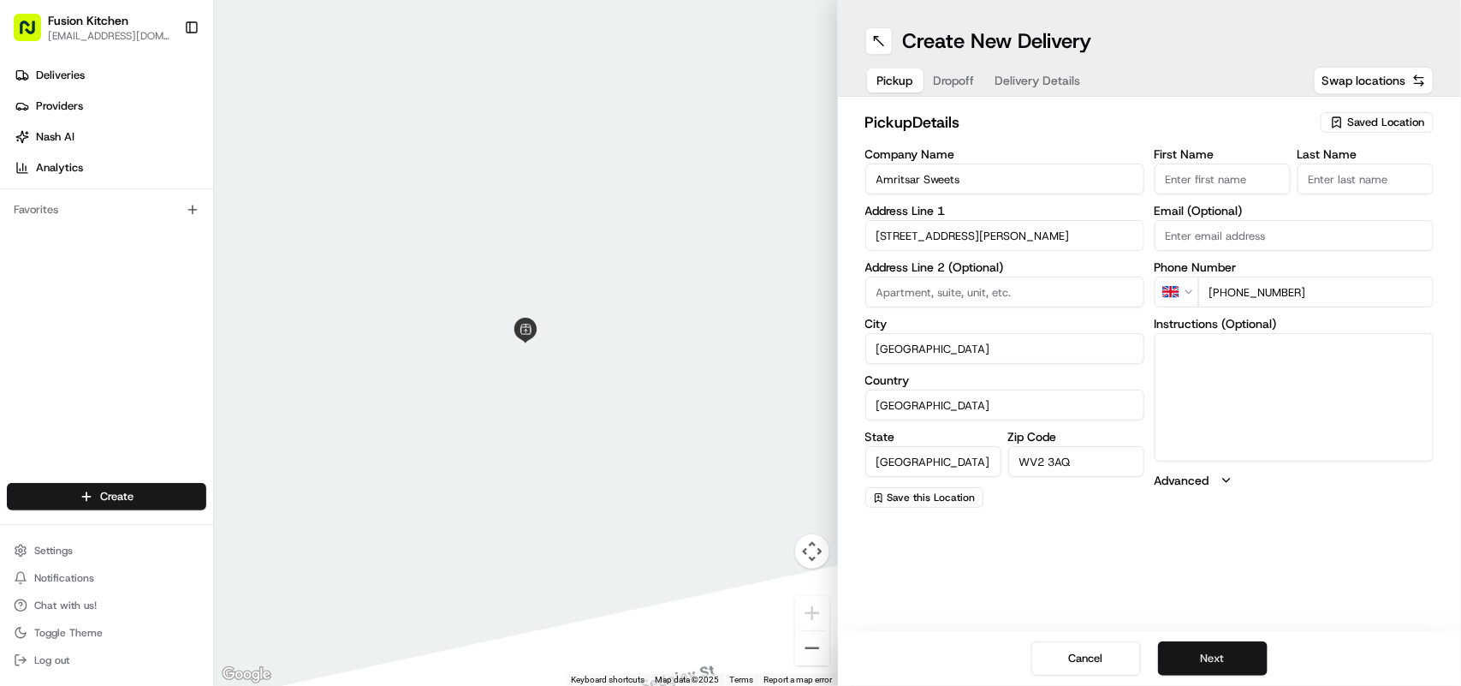
click at [1234, 652] on button "Next" at bounding box center [1213, 658] width 110 height 34
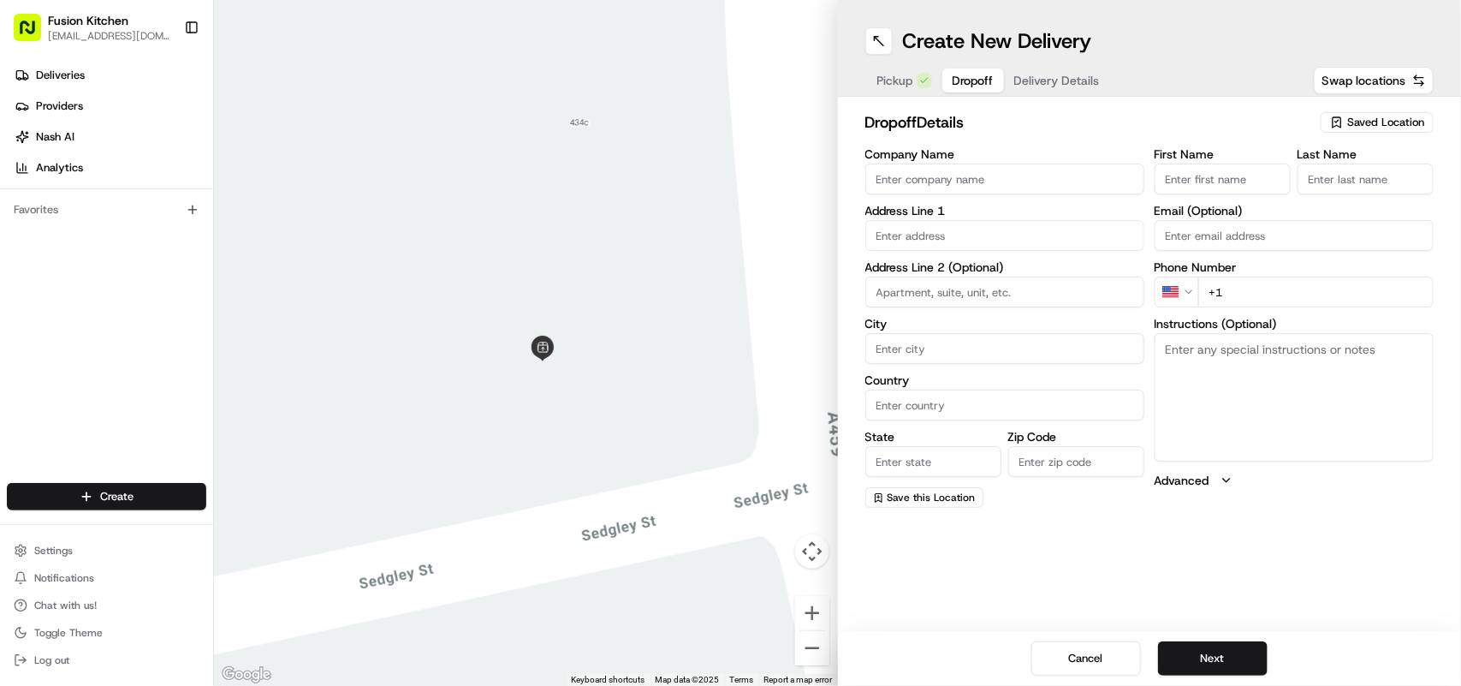
click at [1306, 394] on textarea "Instructions (Optional)" at bounding box center [1294, 397] width 279 height 128
paste textarea "JG Garg | 07849758446 Flat 3, 1 Park Crescent, Wolverhampton, WV1 4PY"
drag, startPoint x: 1342, startPoint y: 396, endPoint x: 1157, endPoint y: 383, distance: 185.4
click at [1157, 383] on textarea "JG Garg | 07849758446 Flat 3, 1 Park Crescent, Wolverhampton, WV1 4PY" at bounding box center [1294, 397] width 279 height 128
type textarea "JG Garg | 07849758446 Flat 3, 1 Park Crescent, Wolverhampton, WV1 4PY"
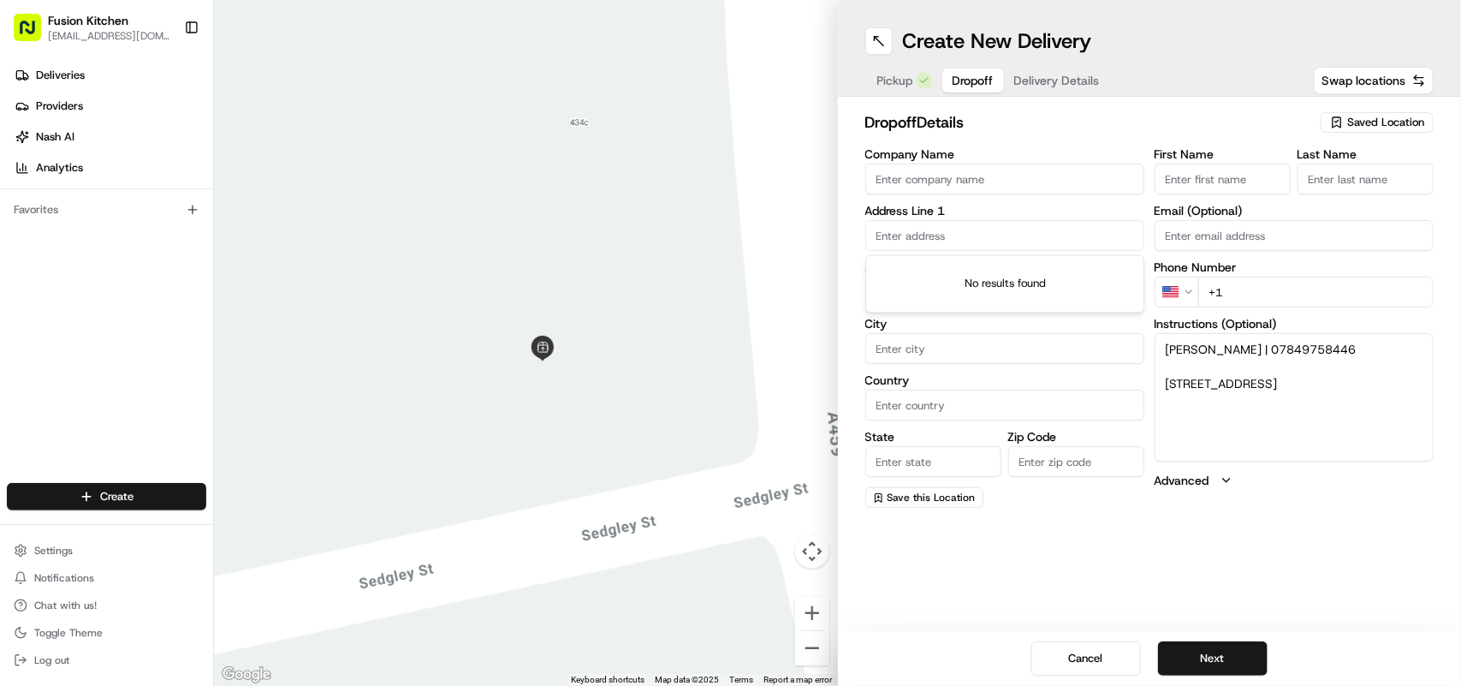
click at [998, 232] on input "text" at bounding box center [1005, 235] width 279 height 31
paste input "Flat 3, 1 Park Crescent, Wolverhampton, WV1 4PY"
click at [1059, 311] on div "flat 3, 1 Park Road East, Wolverhampton WV1 4PZ, UK" at bounding box center [1005, 298] width 271 height 26
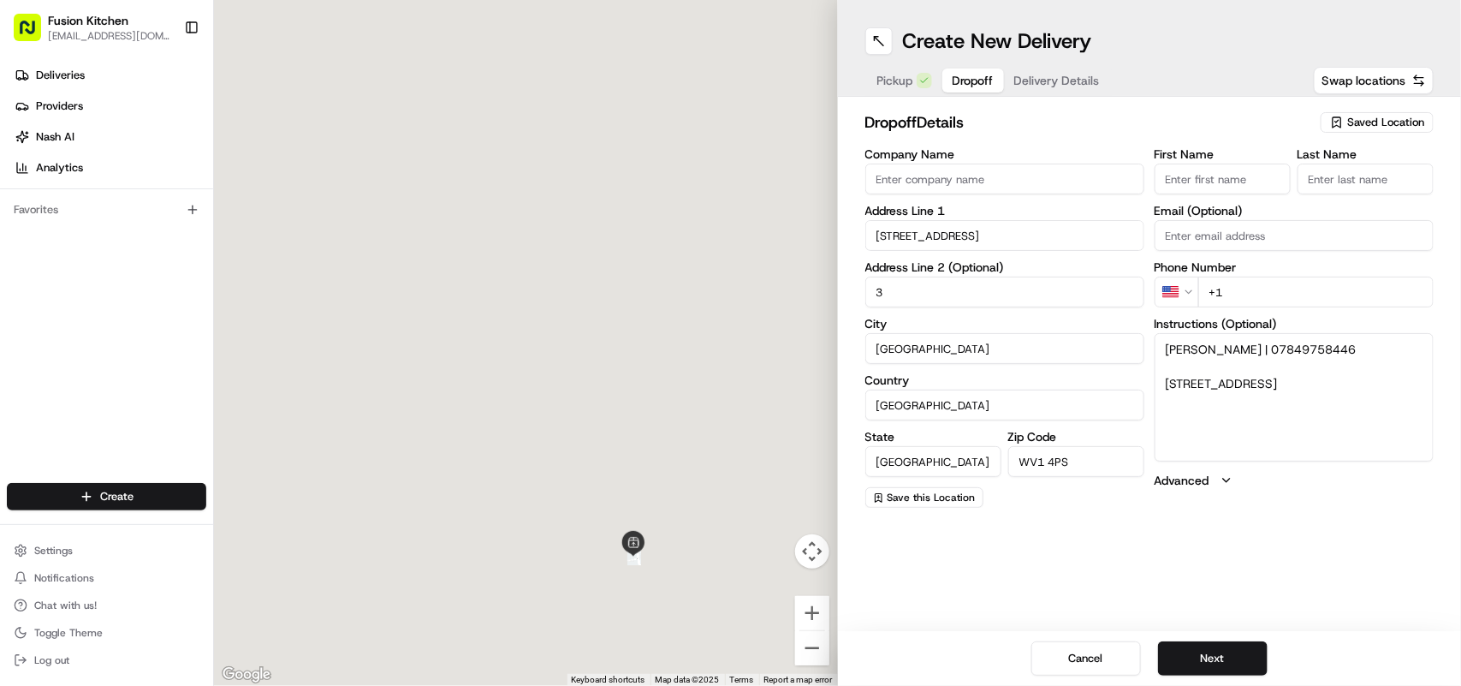
type input "3, 1 Park Rd W, Wolverhampton WV1 4PS, UK"
type input "3"
type input "Wolverhampton"
type input "United Kingdom"
type input "England"
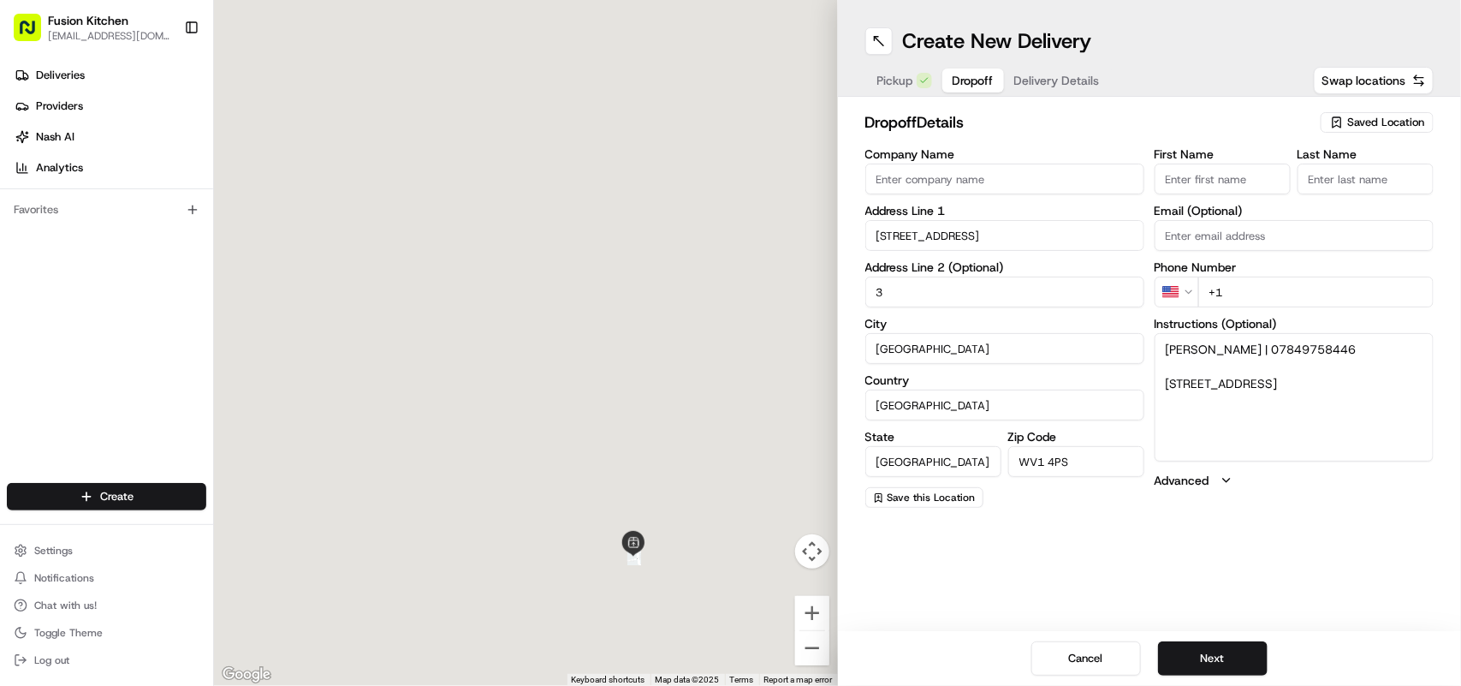
type input "WV1 4PS"
type input "1 Park Road West"
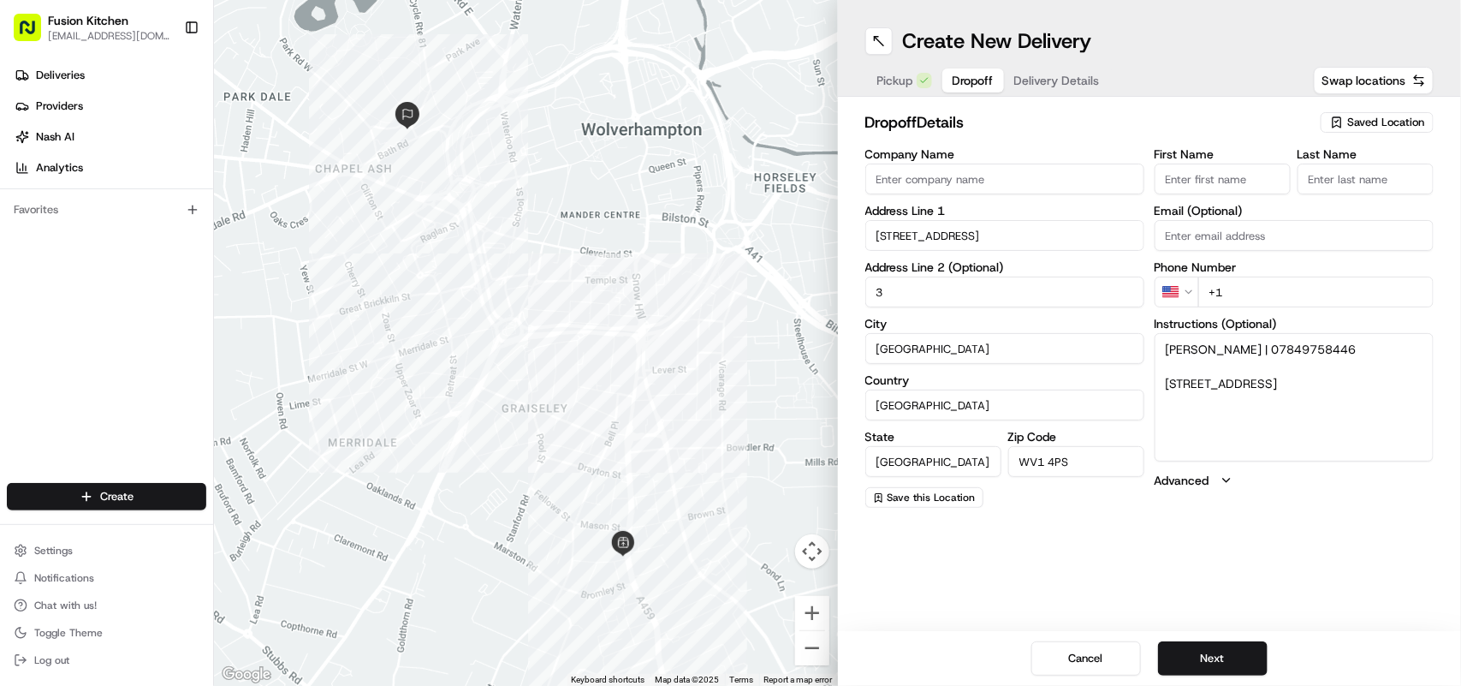
drag, startPoint x: 1213, startPoint y: 354, endPoint x: 1167, endPoint y: 358, distance: 46.4
click at [1167, 358] on textarea "JG Garg | 07849758446 Flat 3, 1 Park Crescent, Wolverhampton, WV1 4PY" at bounding box center [1294, 397] width 279 height 128
click at [1330, 371] on textarea "JG Garg | 07849758446 Flat 3, 1 Park Crescent, Wolverhampton, WV1 4PY" at bounding box center [1294, 397] width 279 height 128
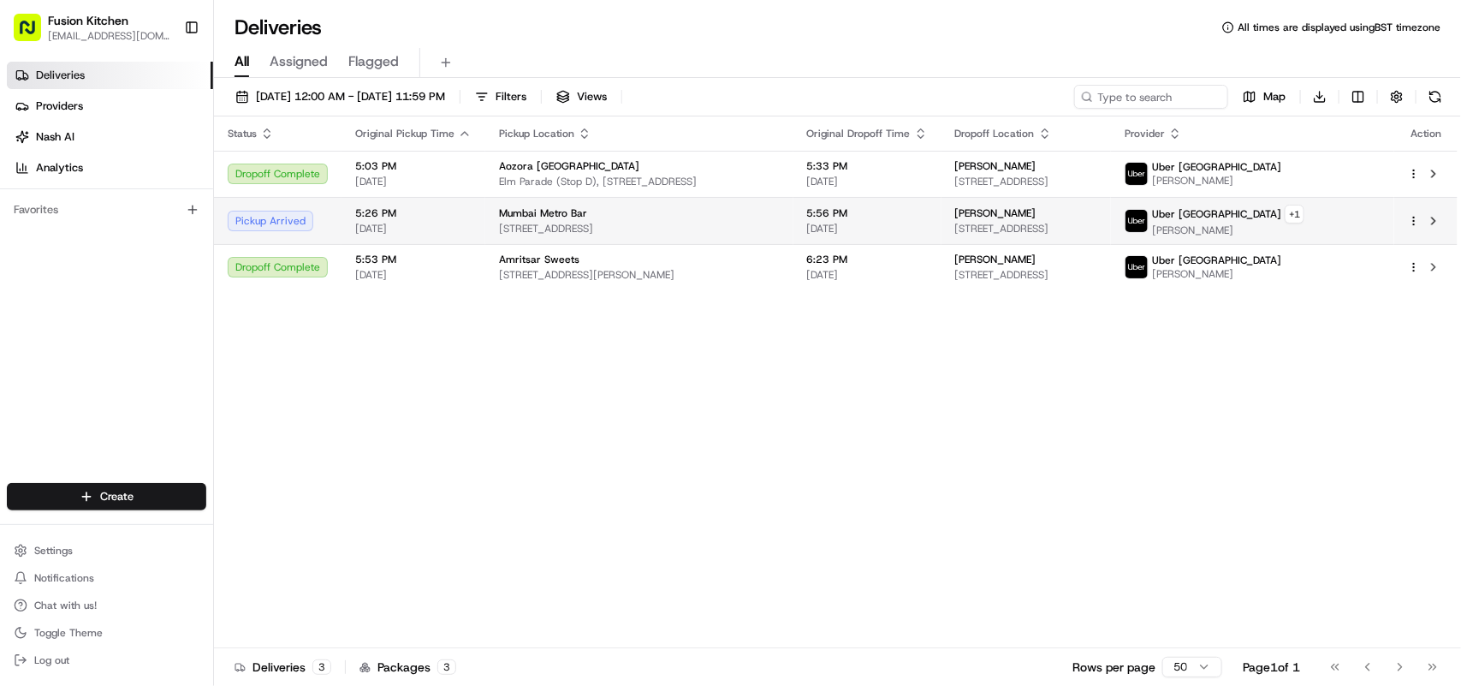
click at [395, 222] on span "[DATE]" at bounding box center [413, 229] width 116 height 14
click at [719, 233] on span "[STREET_ADDRESS]" at bounding box center [639, 229] width 281 height 14
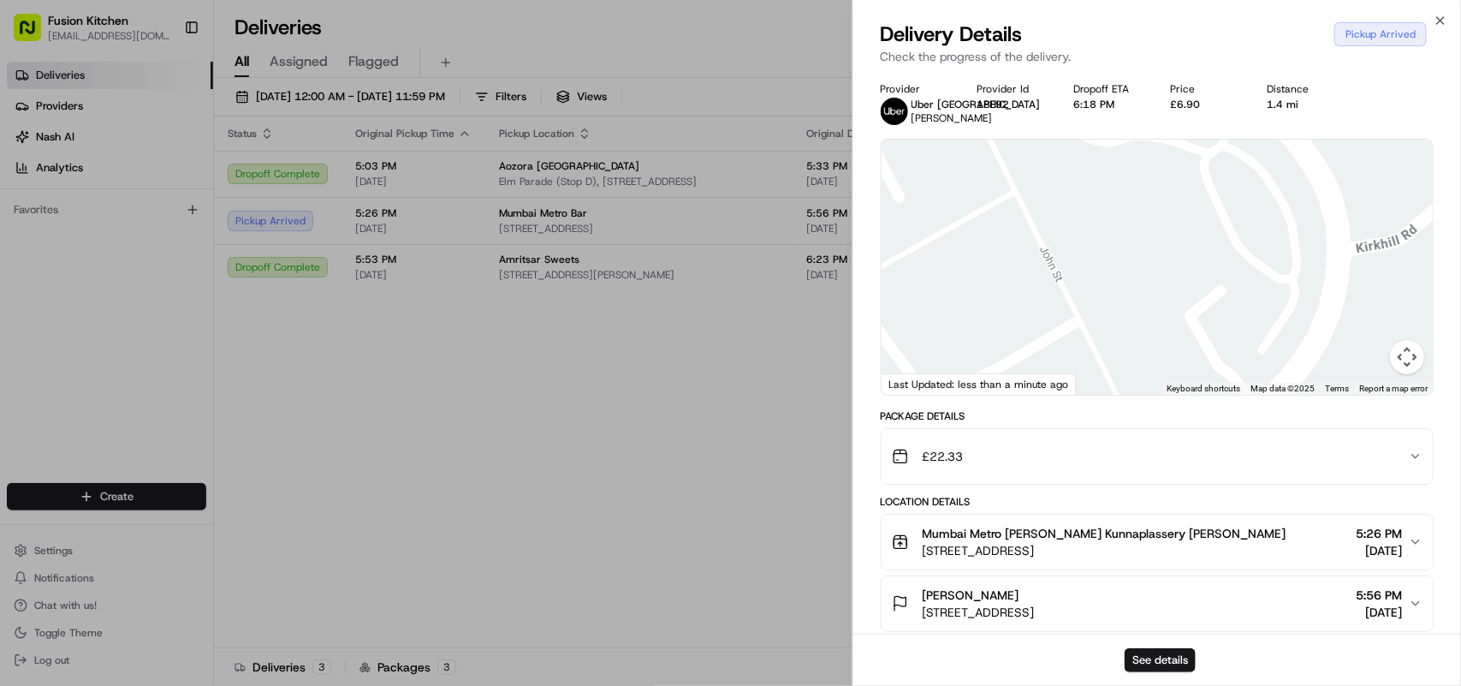
click at [1410, 370] on button "Map camera controls" at bounding box center [1407, 357] width 34 height 34
click at [1406, 369] on button "Map camera controls" at bounding box center [1407, 357] width 34 height 34
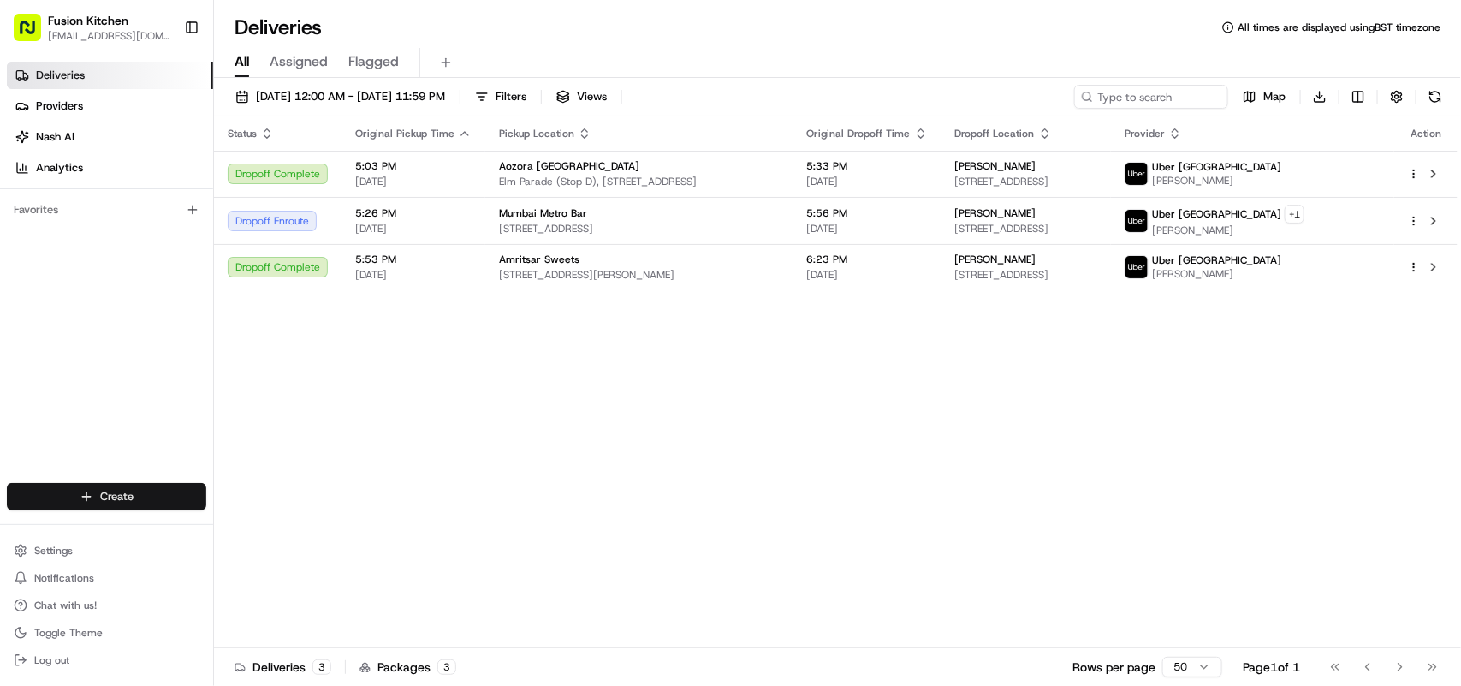
click at [47, 494] on html "Fusion Kitchen hari@fusionpos.uk Toggle Sidebar Deliveries Providers Nash AI An…" at bounding box center [730, 343] width 1461 height 686
click at [225, 532] on icon at bounding box center [228, 529] width 7 height 8
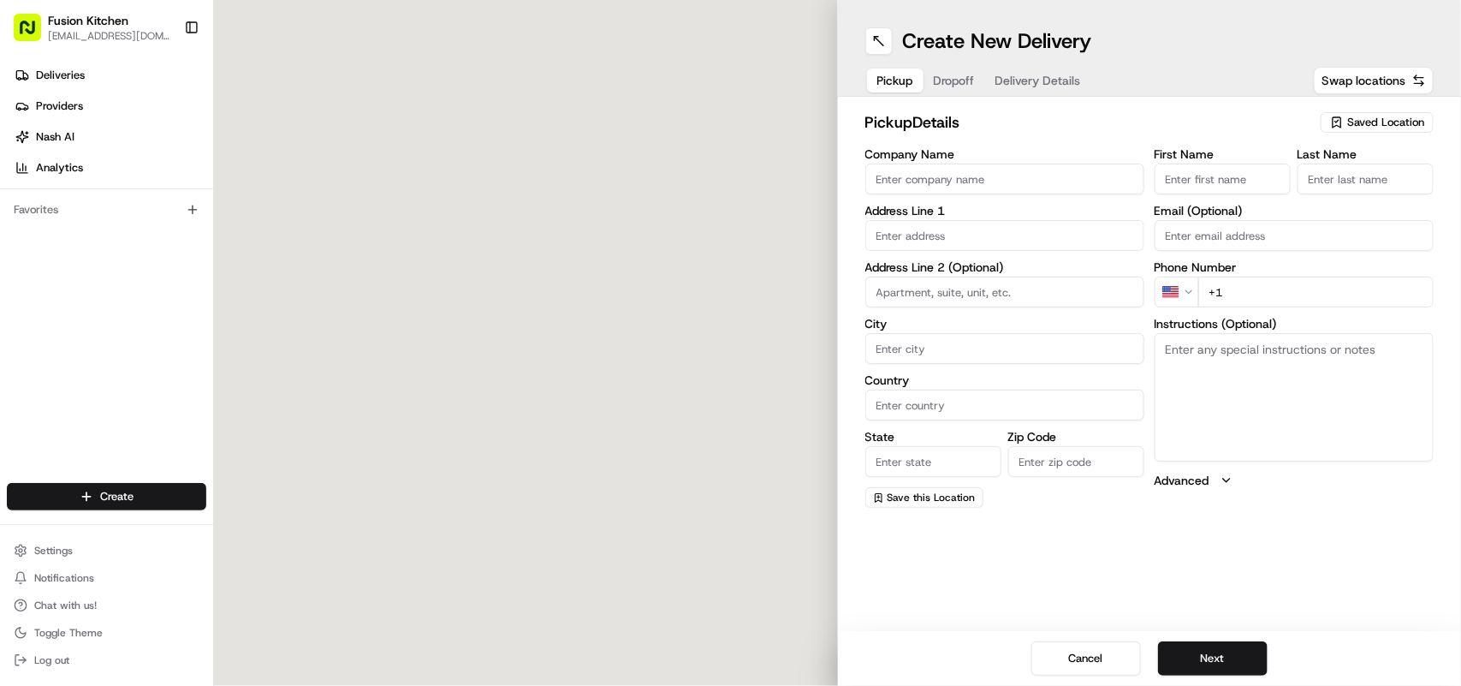
click at [1205, 374] on textarea "Instructions (Optional)" at bounding box center [1294, 397] width 279 height 128
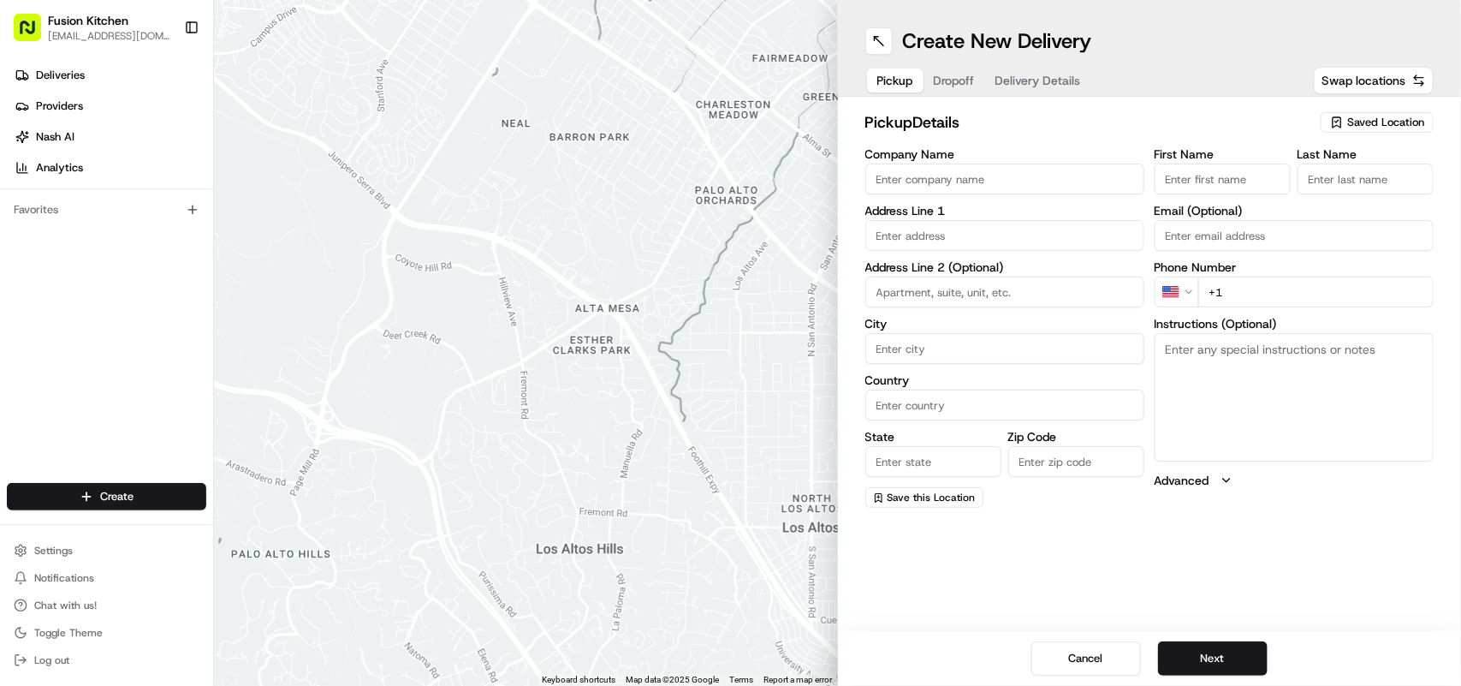
paste textarea "13 Elm Parade, Hornchurch , United Kingdom, RM12 4SA."
type textarea "13 Elm Parade, Hornchurch , United Kingdom, RM12 4SA."
drag, startPoint x: 1239, startPoint y: 372, endPoint x: 1157, endPoint y: 345, distance: 85.8
click at [1157, 345] on textarea "13 Elm Parade, Hornchurch , United Kingdom, RM12 4SA." at bounding box center [1294, 397] width 279 height 128
click at [966, 223] on input "text" at bounding box center [1005, 235] width 279 height 31
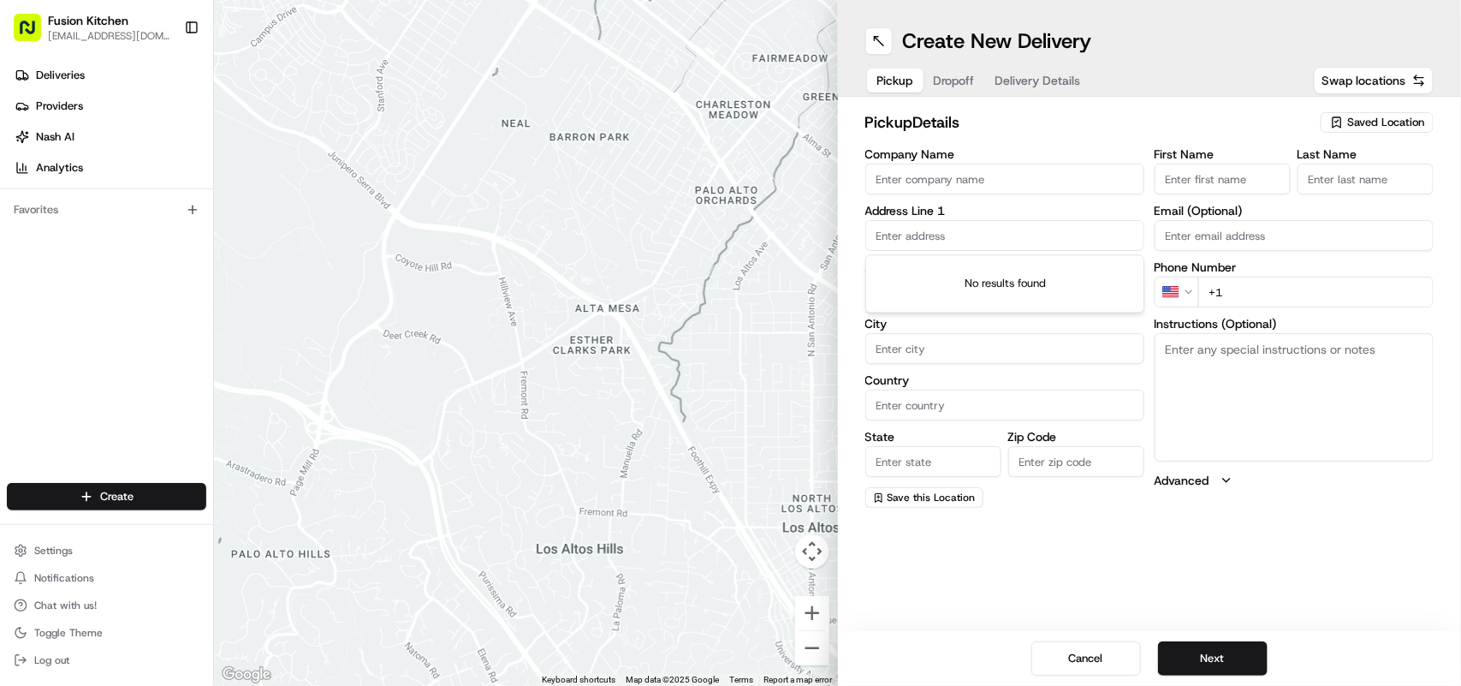
paste input "13 Elm Parade, Hornchurch , United Kingdom, RM12 4SA."
click at [999, 283] on div "13 Elm Park Avenue, Hornchurch RM12 4SP, United Kingdom" at bounding box center [1005, 272] width 271 height 26
type input "13 Elm Park Ave, Hornchurch RM12 4QQ, UK"
type input "Hornchurch"
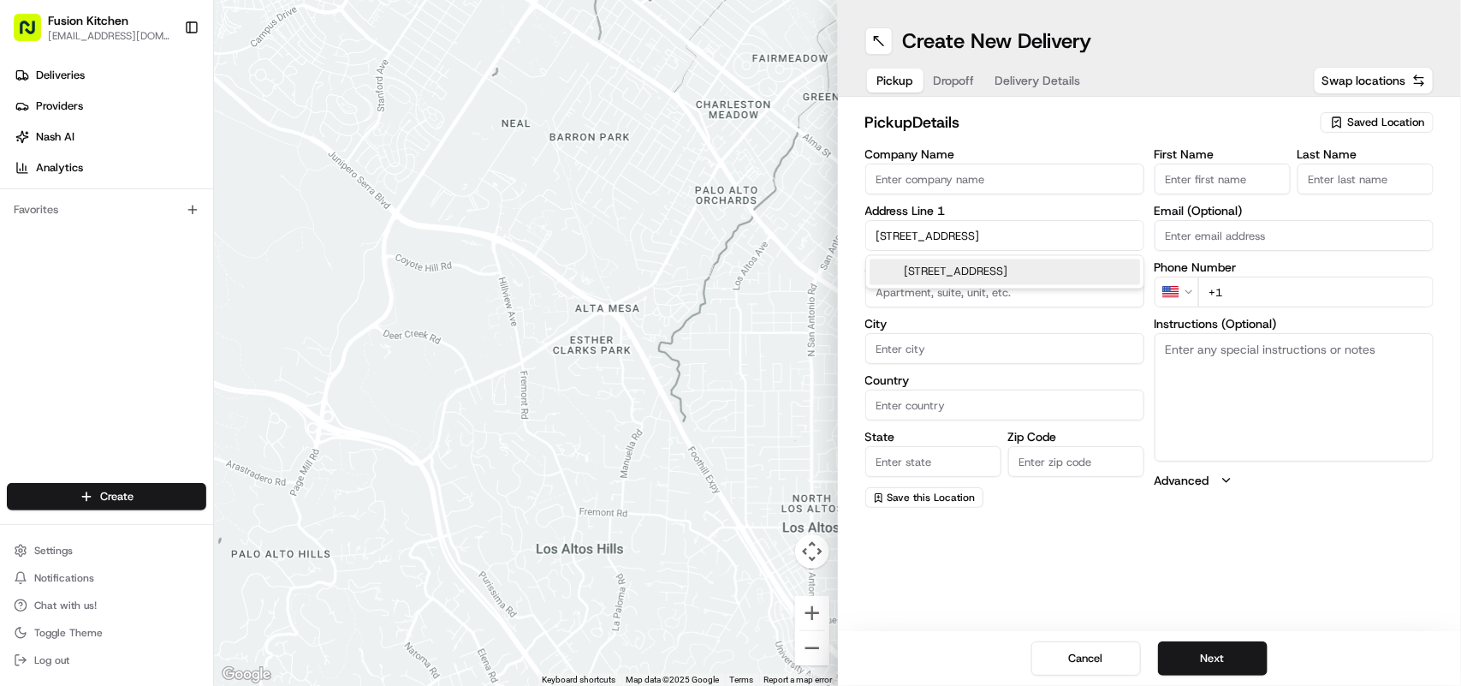
type input "[GEOGRAPHIC_DATA]"
type input "RM12 4QQ"
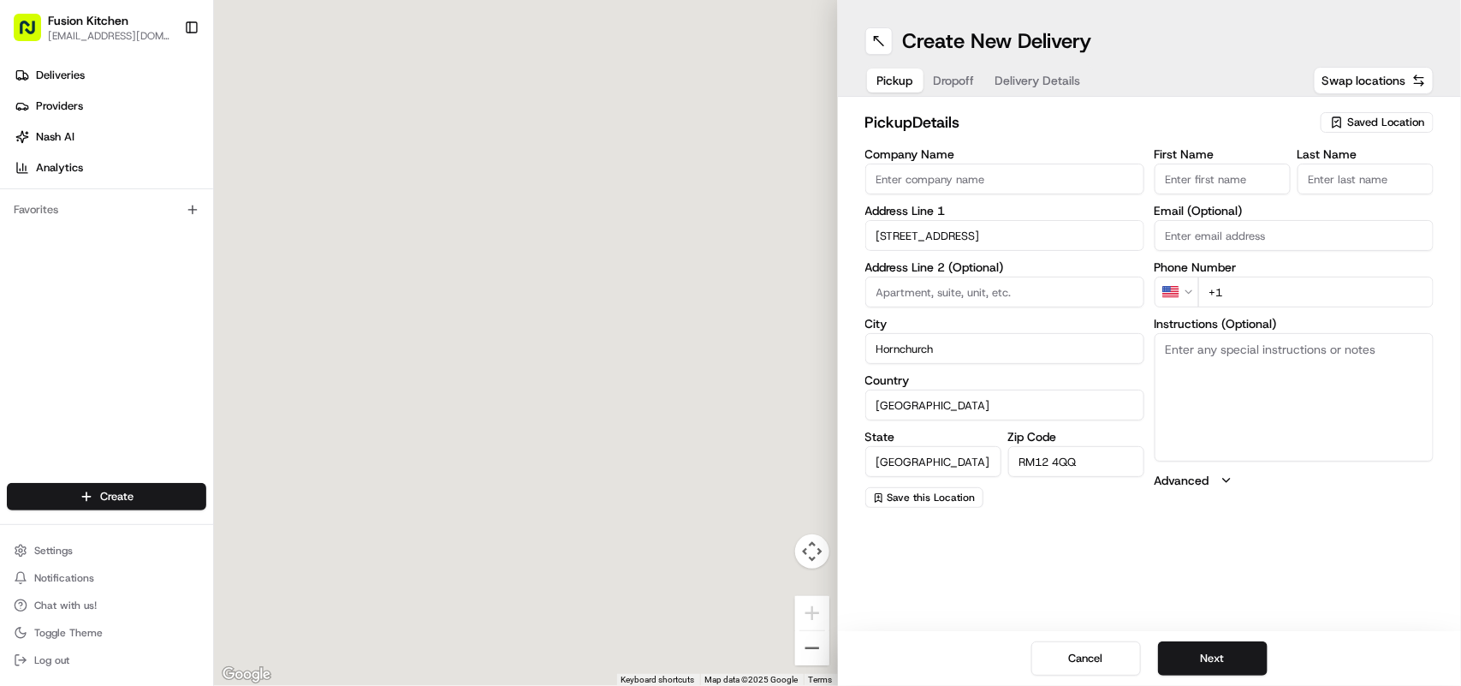
type input "13 Elm Park Avenue"
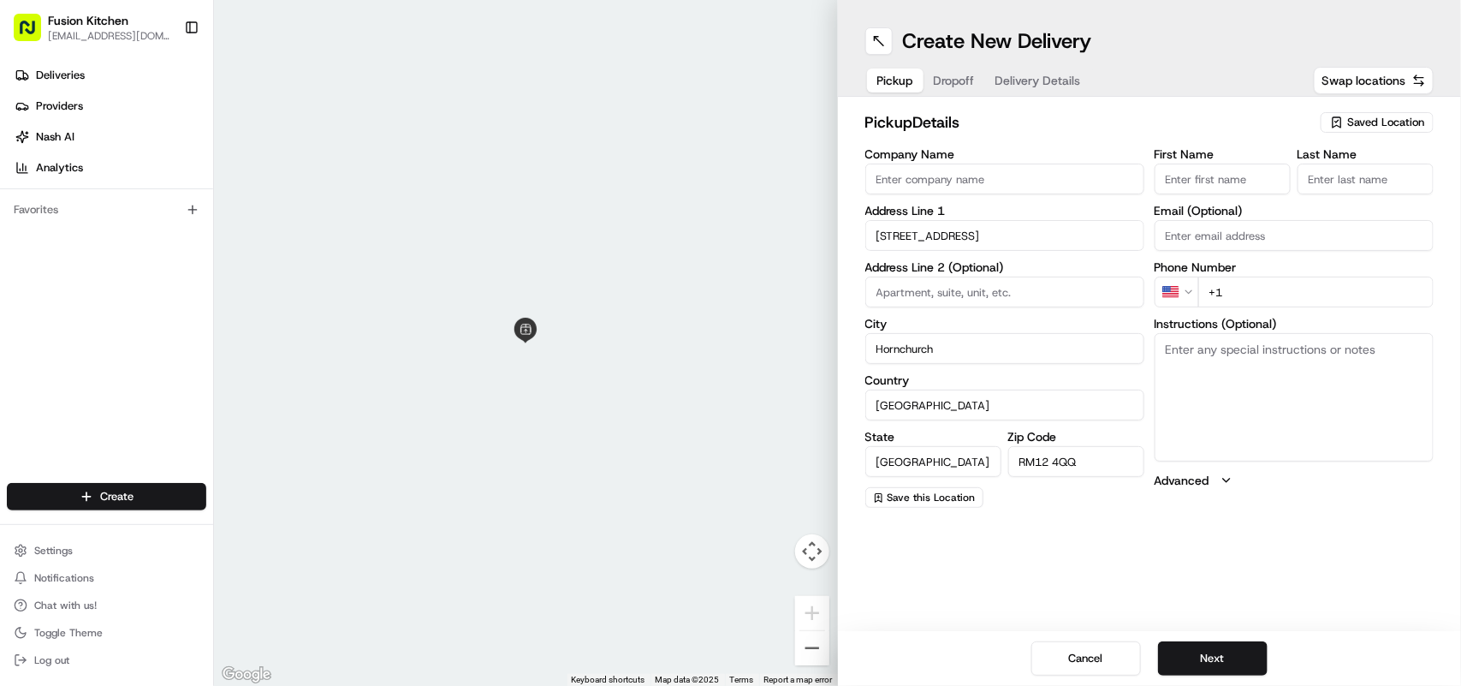
click at [1181, 287] on html "Fusion Kitchen hari@fusionpos.uk Toggle Sidebar Deliveries Providers Nash AI An…" at bounding box center [730, 343] width 1461 height 686
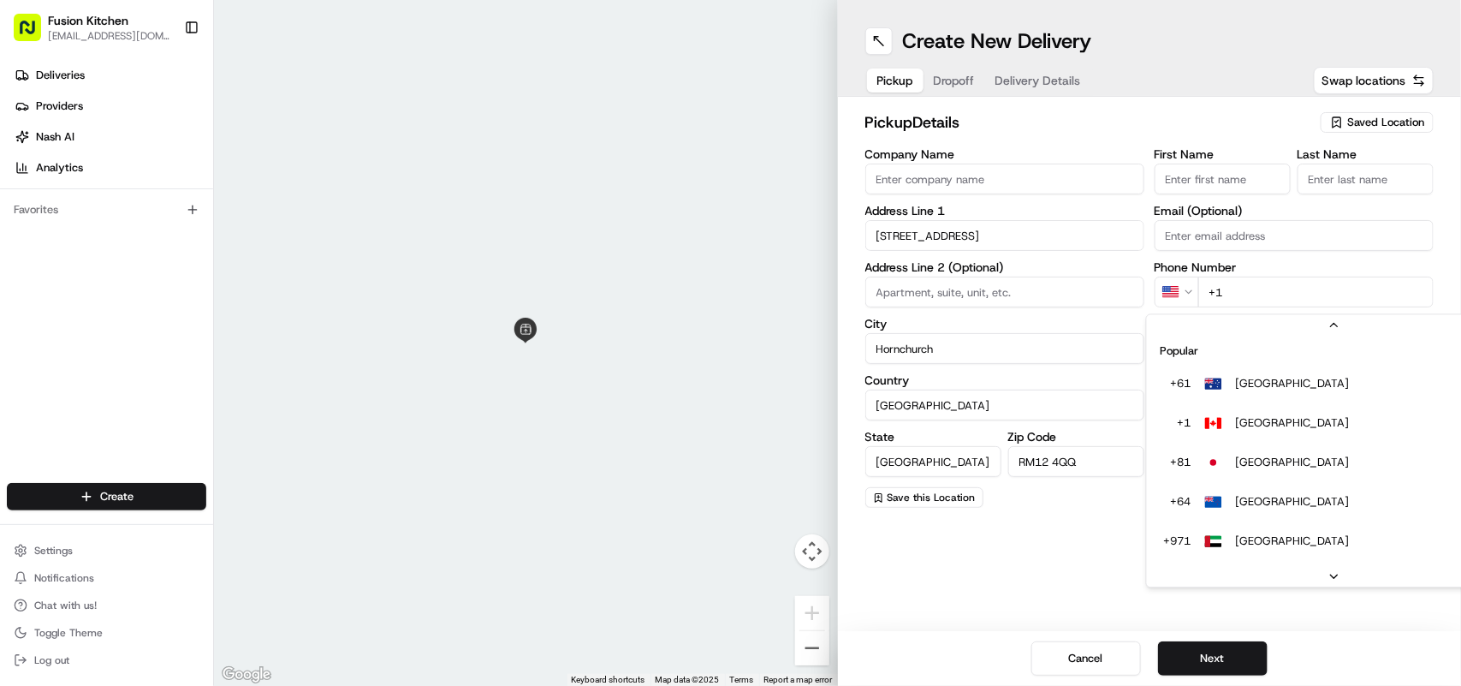
scroll to position [74, 0]
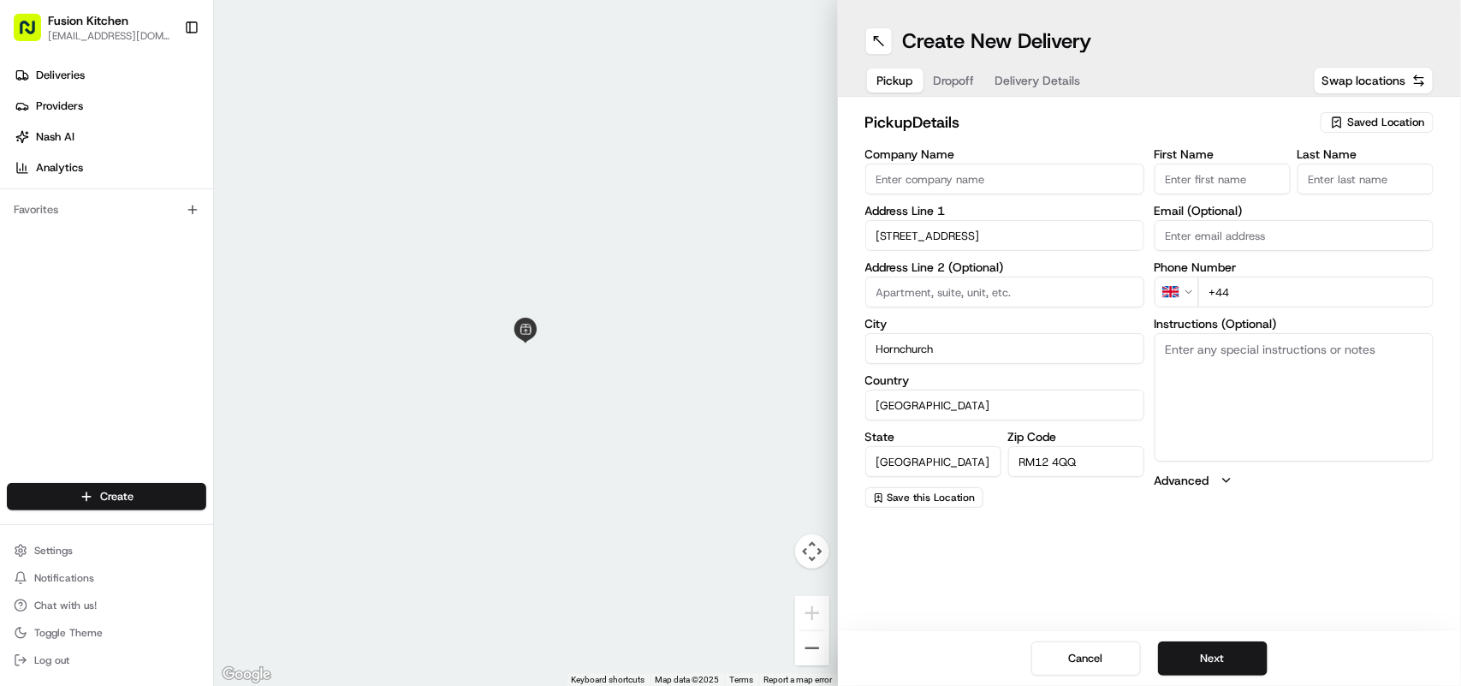
click at [1310, 295] on input "+44" at bounding box center [1316, 292] width 235 height 31
paste input "1708 453542"
type input "+44 1708 453542"
click at [973, 181] on input "Company Name" at bounding box center [1005, 179] width 279 height 31
paste input "Aozora [GEOGRAPHIC_DATA]"
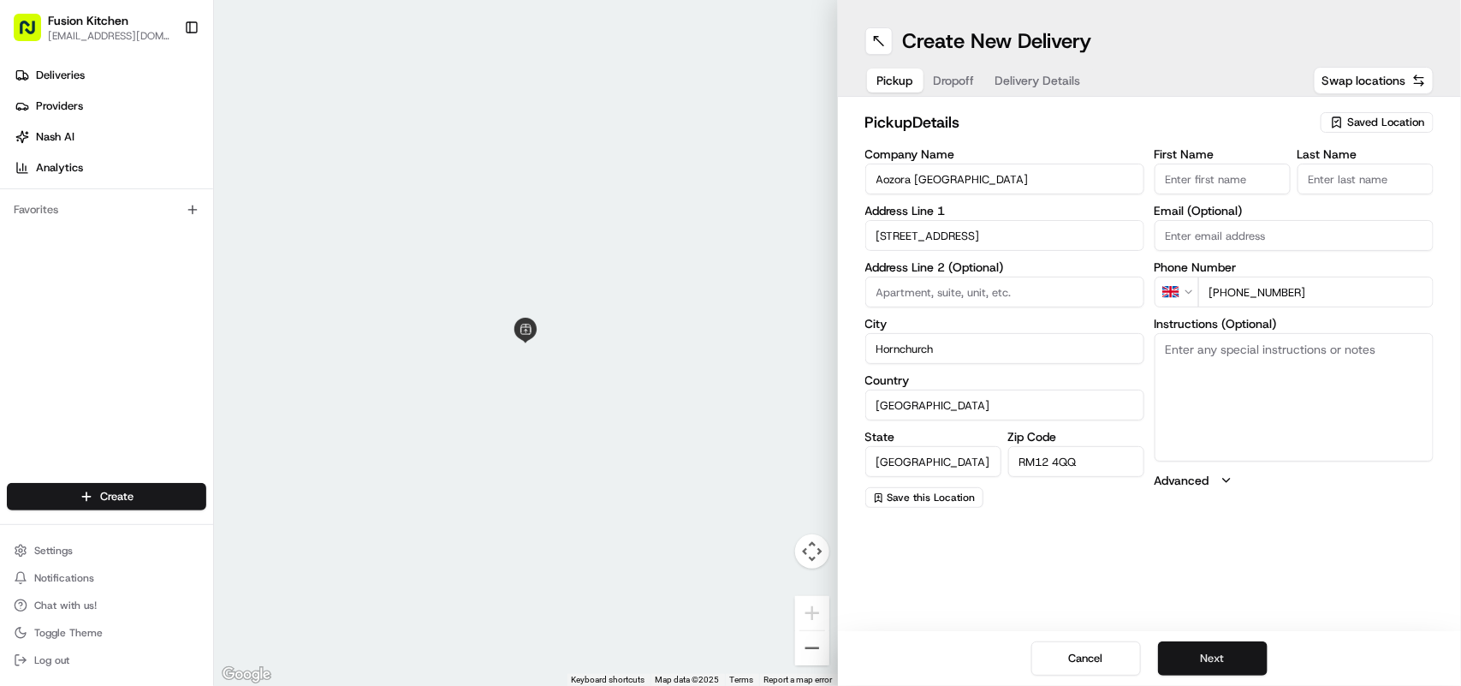
type input "Aozora [GEOGRAPHIC_DATA]"
click at [1218, 651] on button "Next" at bounding box center [1213, 658] width 110 height 34
click at [1243, 378] on textarea "Instructions (Optional)" at bounding box center [1294, 397] width 279 height 128
paste textarea "Oleksandra Liubchyn | +44 73 5520 8940 347, Rainham Road, Rainham, RM13 7TB"
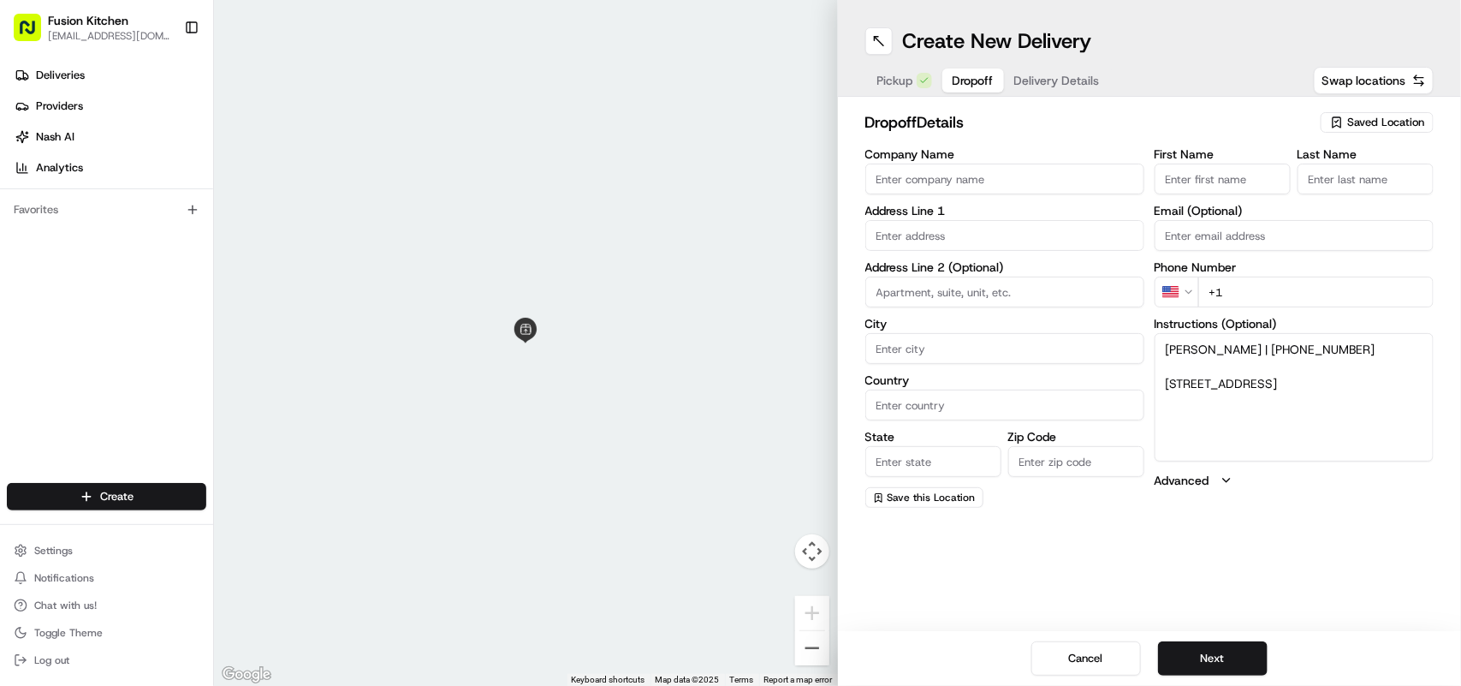
type textarea "Oleksandra Liubchyn | +44 73 5520 8940 347, Rainham Road, Rainham, RM13 7TB"
click at [1187, 293] on html "Fusion Kitchen [EMAIL_ADDRESS][DOMAIN_NAME] Toggle Sidebar Deliveries Providers…" at bounding box center [730, 343] width 1461 height 686
drag, startPoint x: 1405, startPoint y: 349, endPoint x: 1316, endPoint y: 349, distance: 89.0
click at [1316, 349] on textarea "Oleksandra Liubchyn | +44 73 5520 8940 347, Rainham Road, Rainham, RM13 7TB" at bounding box center [1294, 397] width 279 height 128
click at [1248, 294] on input "+44" at bounding box center [1316, 292] width 235 height 31
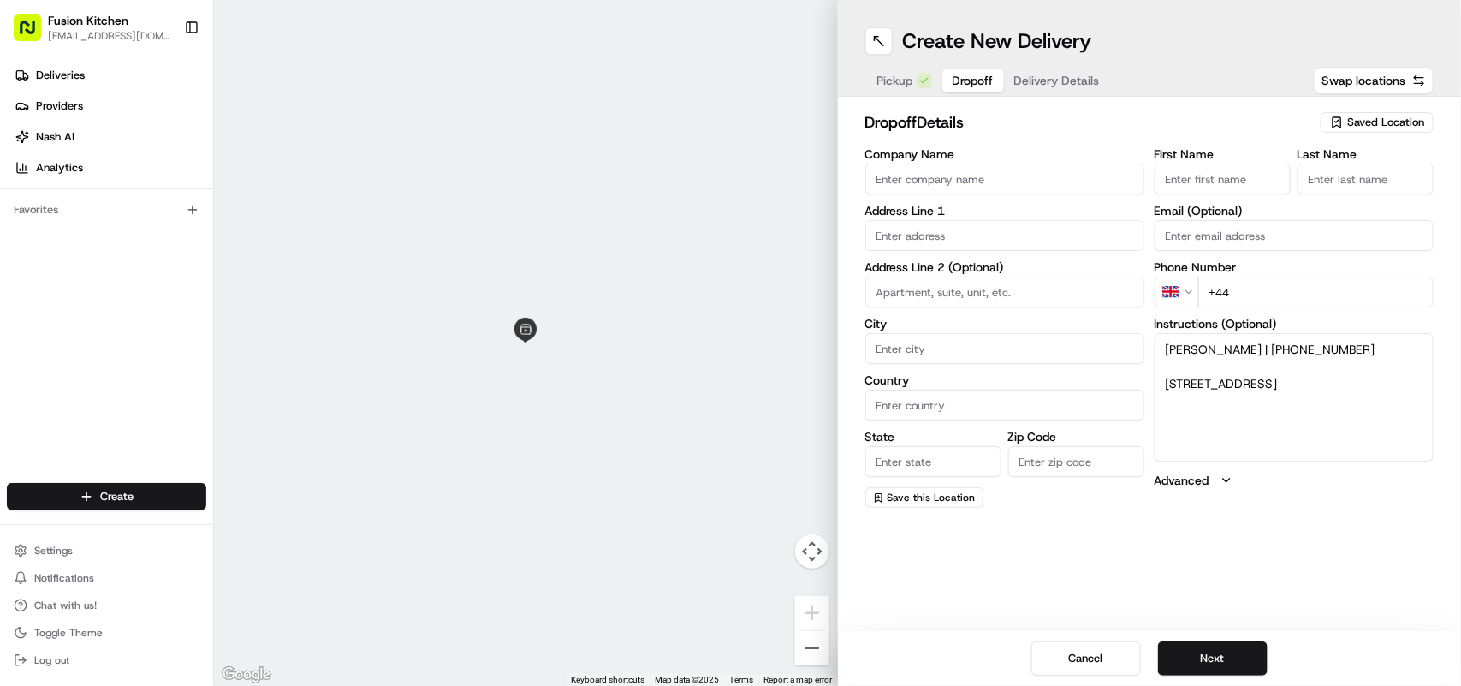
paste input "7355 208940"
type input "+44 7355 208940"
drag, startPoint x: 1289, startPoint y: 407, endPoint x: 1156, endPoint y: 370, distance: 138.5
click at [1156, 370] on textarea "Oleksandra Liubchyn | +44 73 5520 8940 347, Rainham Road, Rainham, RM13 7TB" at bounding box center [1294, 397] width 279 height 128
click at [982, 233] on input "text" at bounding box center [1005, 235] width 279 height 31
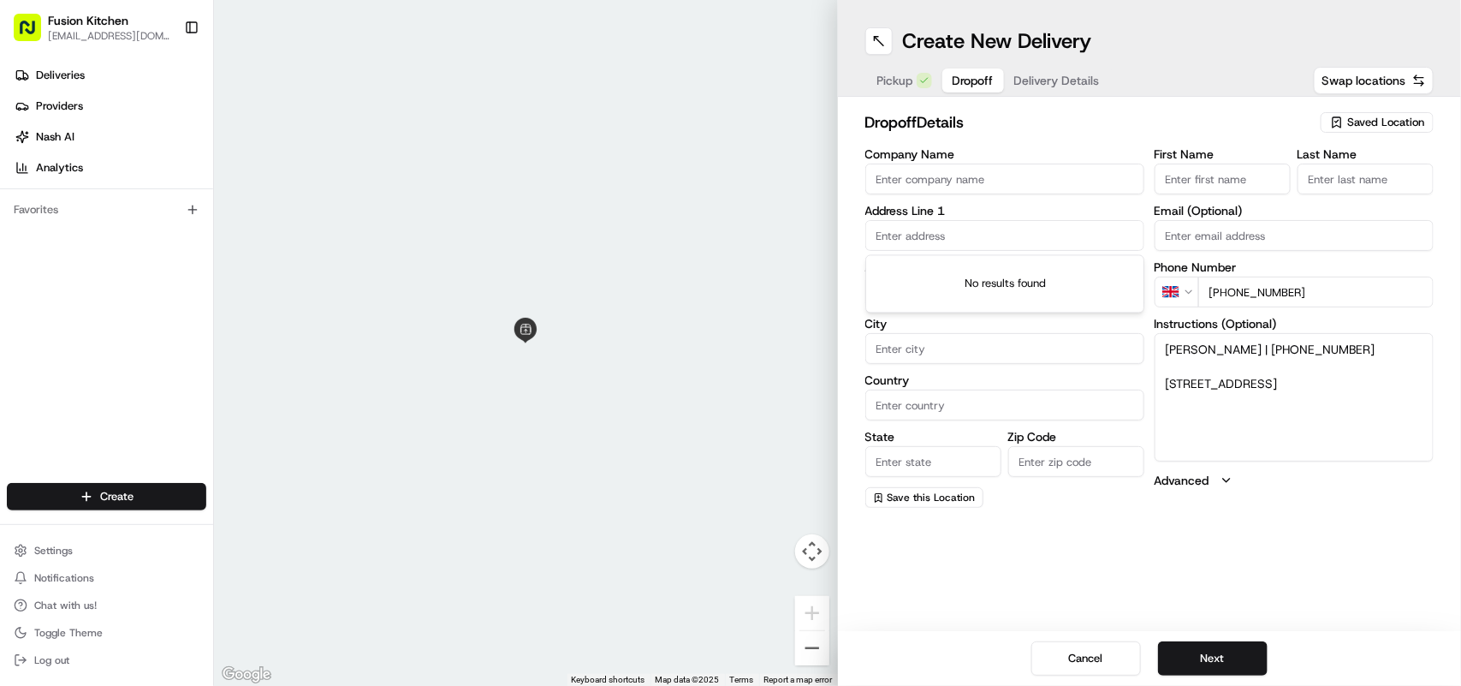
paste input "347, Rainham Road, Rainham, RM13 7TB"
click at [1011, 271] on div "347 Rainham Road, Rainham RM13 7TB, UK" at bounding box center [1005, 272] width 271 height 26
type input "347 Rainham Rd, Rainham RM13 7TB, UK"
type input "Rainham"
type input "United Kingdom"
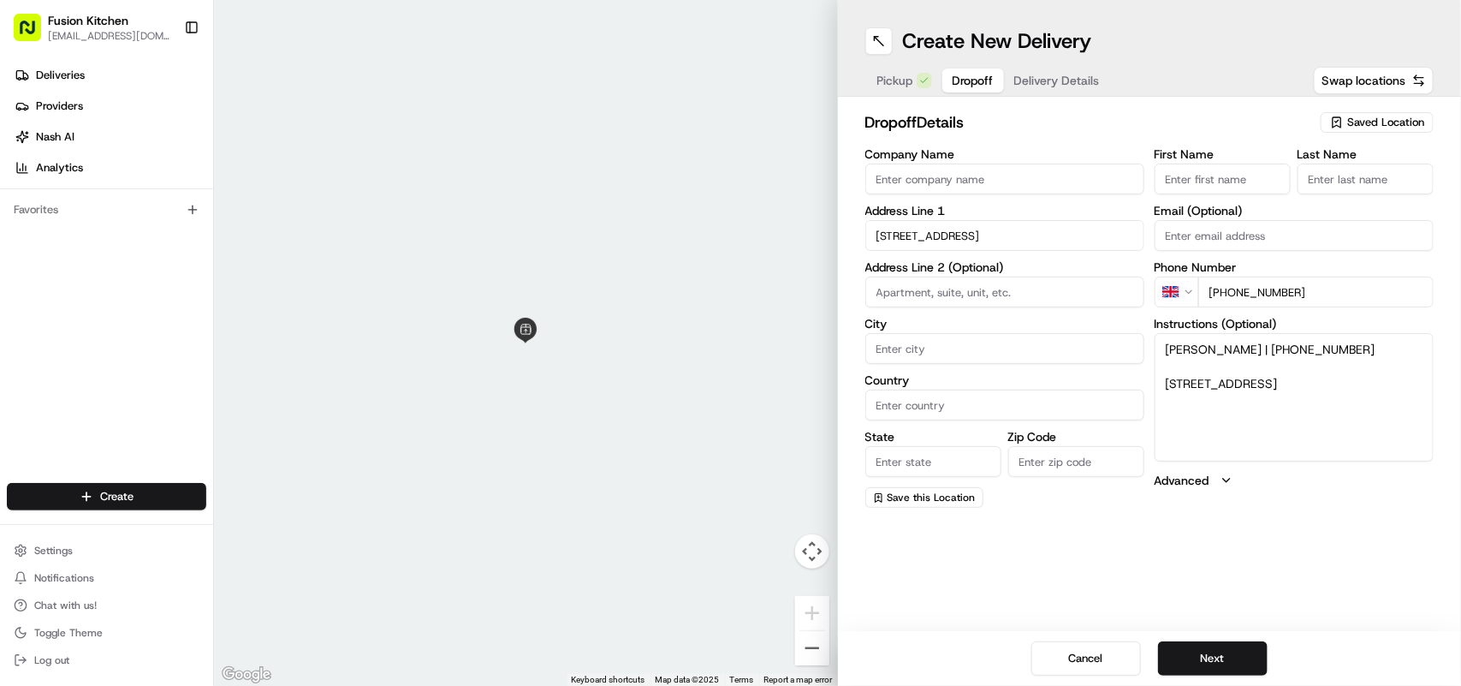
type input "England"
type input "RM13 7TB"
type input "347 Rainham Road"
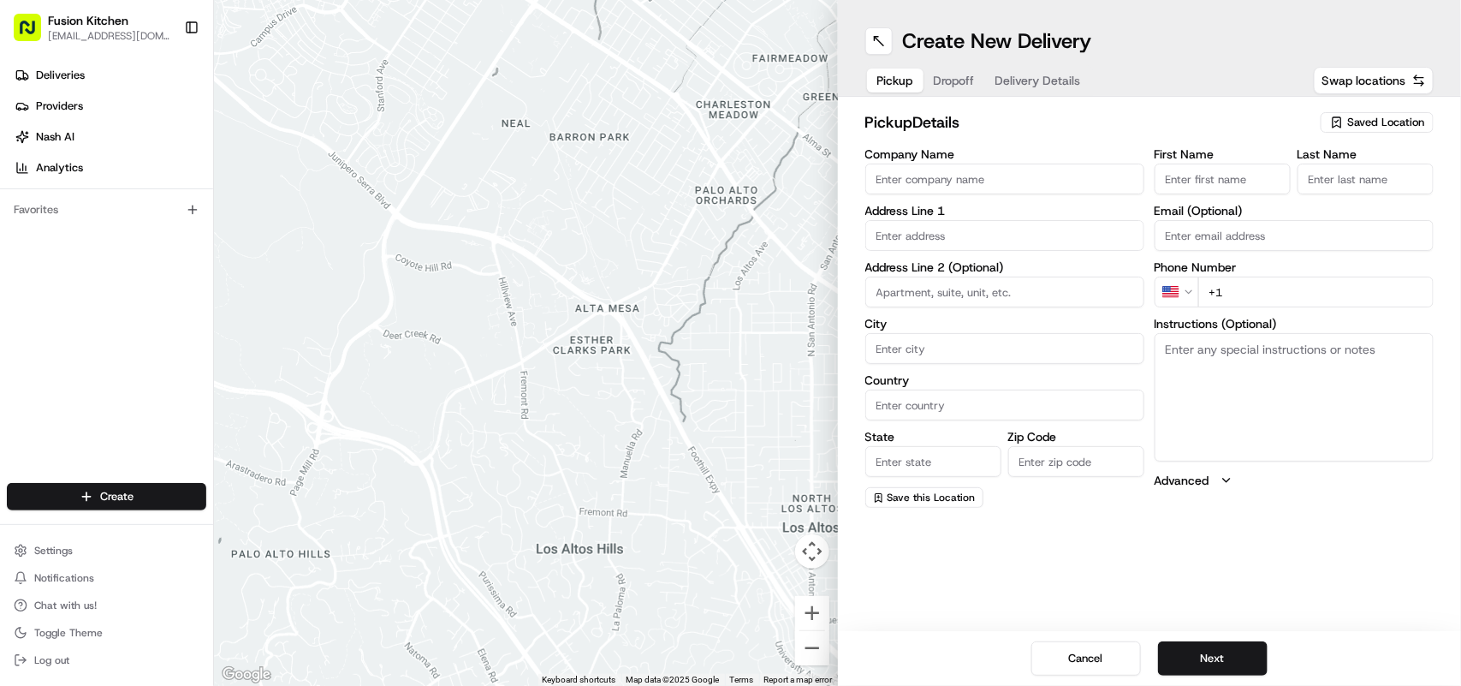
click at [576, 310] on div at bounding box center [526, 343] width 624 height 686
click at [80, 110] on span "Providers" at bounding box center [59, 105] width 47 height 15
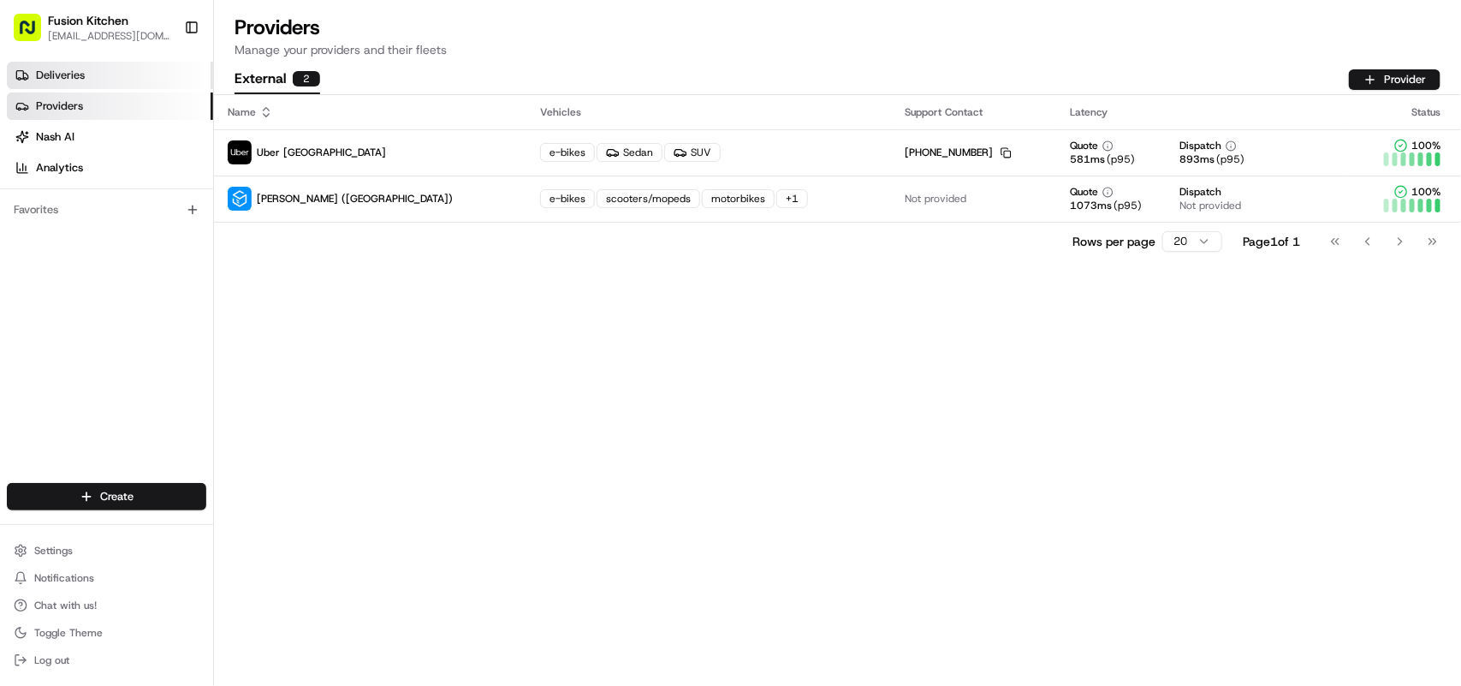
click at [92, 81] on link "Deliveries" at bounding box center [110, 75] width 206 height 27
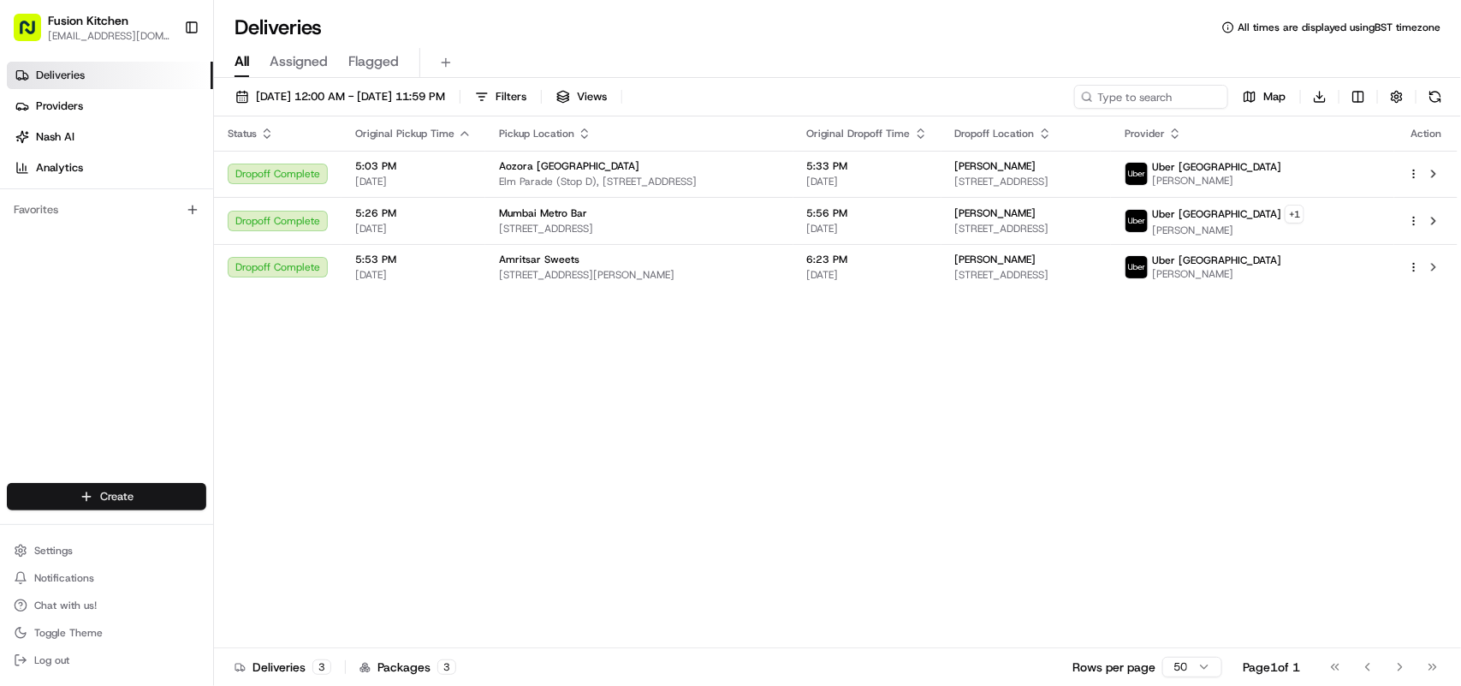
click at [126, 485] on html "Fusion Kitchen [EMAIL_ADDRESS][DOMAIN_NAME] Toggle Sidebar Deliveries Providers…" at bounding box center [730, 343] width 1461 height 686
click at [585, 165] on html "Fusion Kitchen [EMAIL_ADDRESS][DOMAIN_NAME] Toggle Sidebar Deliveries Providers…" at bounding box center [730, 343] width 1461 height 686
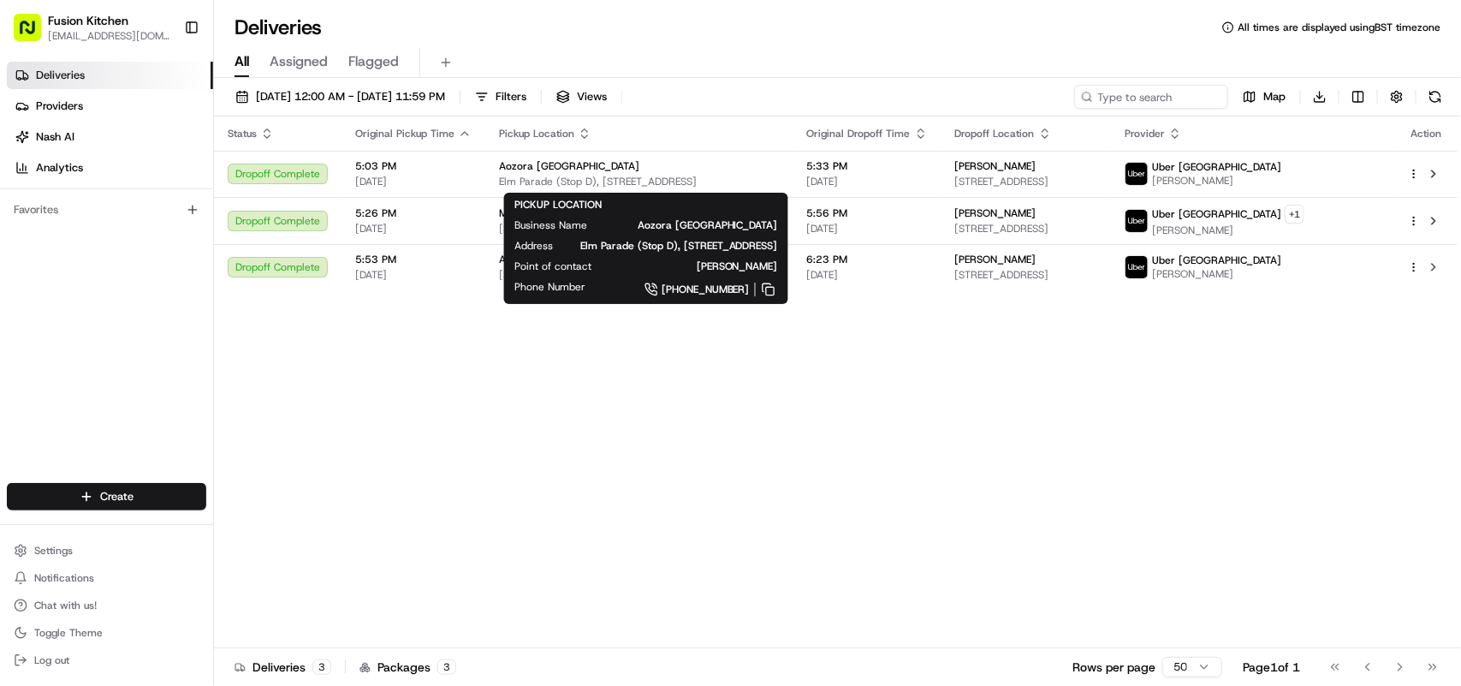
click at [670, 357] on div "Status Original Pickup Time Pickup Location Original Dropoff Time Dropoff Locat…" at bounding box center [836, 382] width 1244 height 532
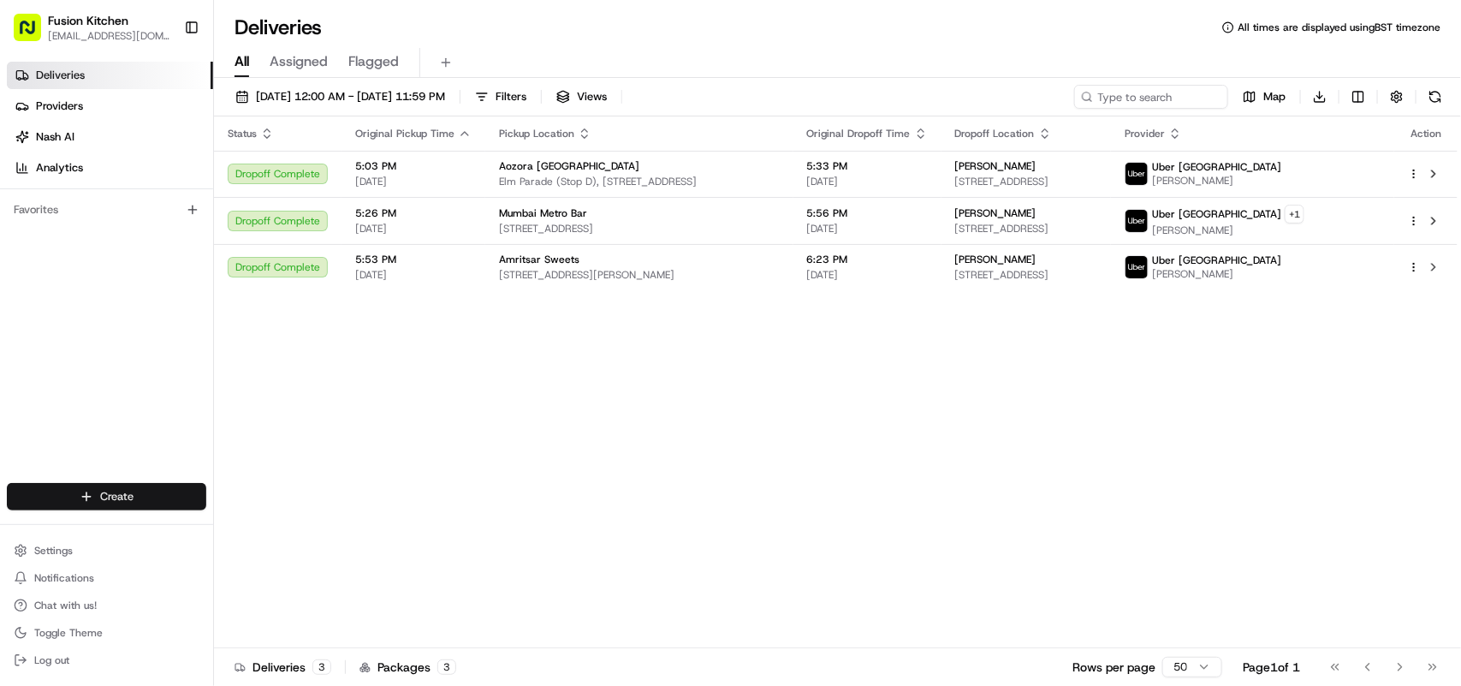
click at [150, 509] on html "Fusion Kitchen [EMAIL_ADDRESS][DOMAIN_NAME] Toggle Sidebar Deliveries Providers…" at bounding box center [730, 343] width 1461 height 686
click at [238, 527] on div at bounding box center [231, 529] width 21 height 21
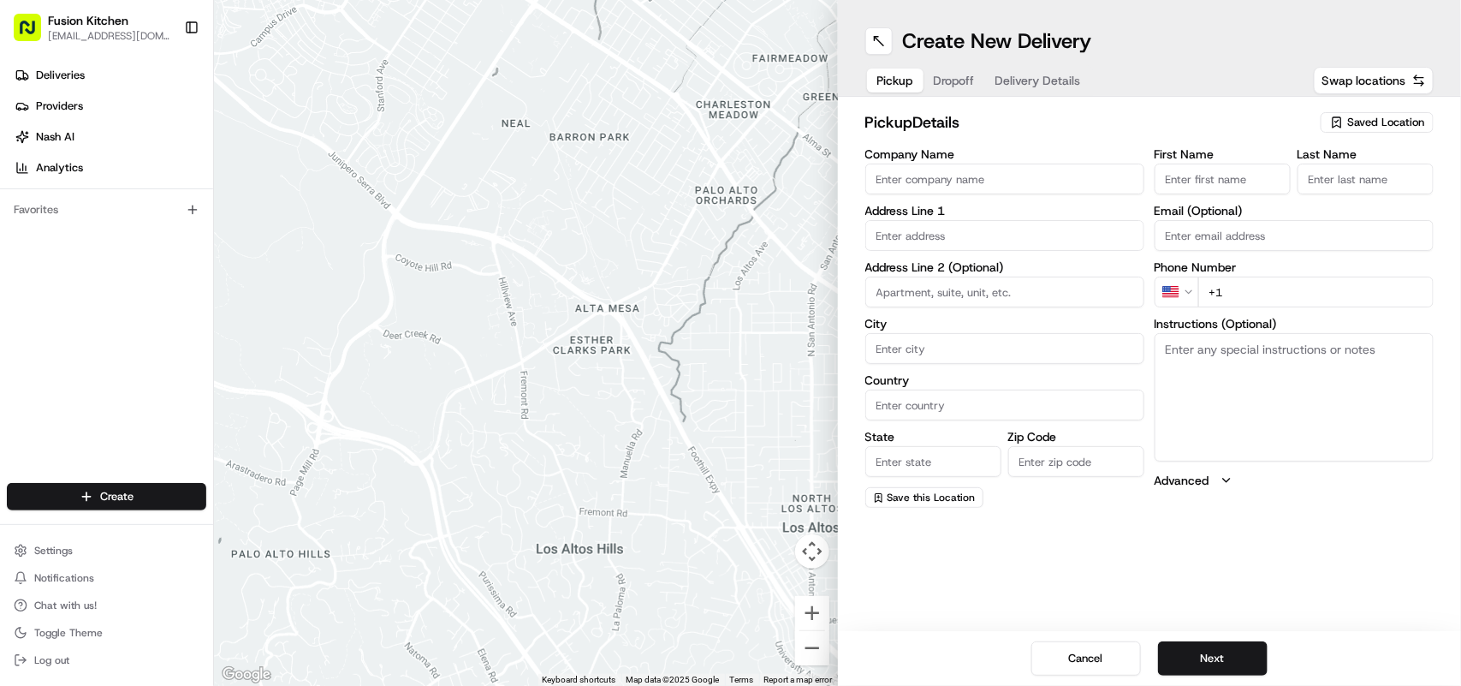
click at [947, 164] on input "Company Name" at bounding box center [1005, 179] width 279 height 31
type input "Aozora [GEOGRAPHIC_DATA]"
click at [1007, 293] on input at bounding box center [1005, 292] width 279 height 31
click at [1020, 176] on input "Aozora [GEOGRAPHIC_DATA]" at bounding box center [1005, 179] width 279 height 31
click at [1213, 352] on textarea "Instructions (Optional)" at bounding box center [1294, 397] width 279 height 128
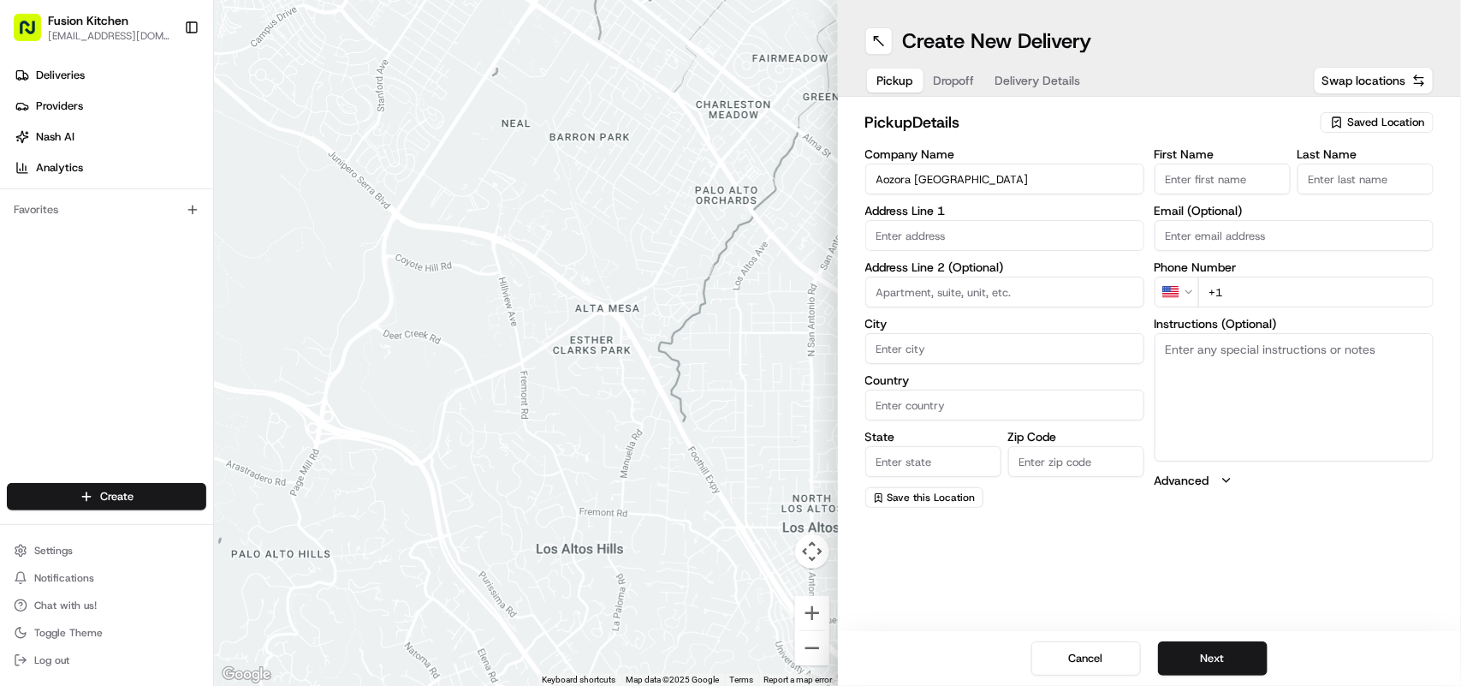
paste textarea "13 Elm parade, Hornchurch RM12 4SA, United Kingdom"
type textarea "13 Elm parade, Hornchurch RM12 4SA, United Kingdom"
drag, startPoint x: 1221, startPoint y: 370, endPoint x: 1162, endPoint y: 341, distance: 65.9
click at [1162, 341] on textarea "13 Elm parade, Hornchurch RM12 4SA, United Kingdom" at bounding box center [1294, 397] width 279 height 128
click at [991, 240] on input "text" at bounding box center [1005, 235] width 279 height 31
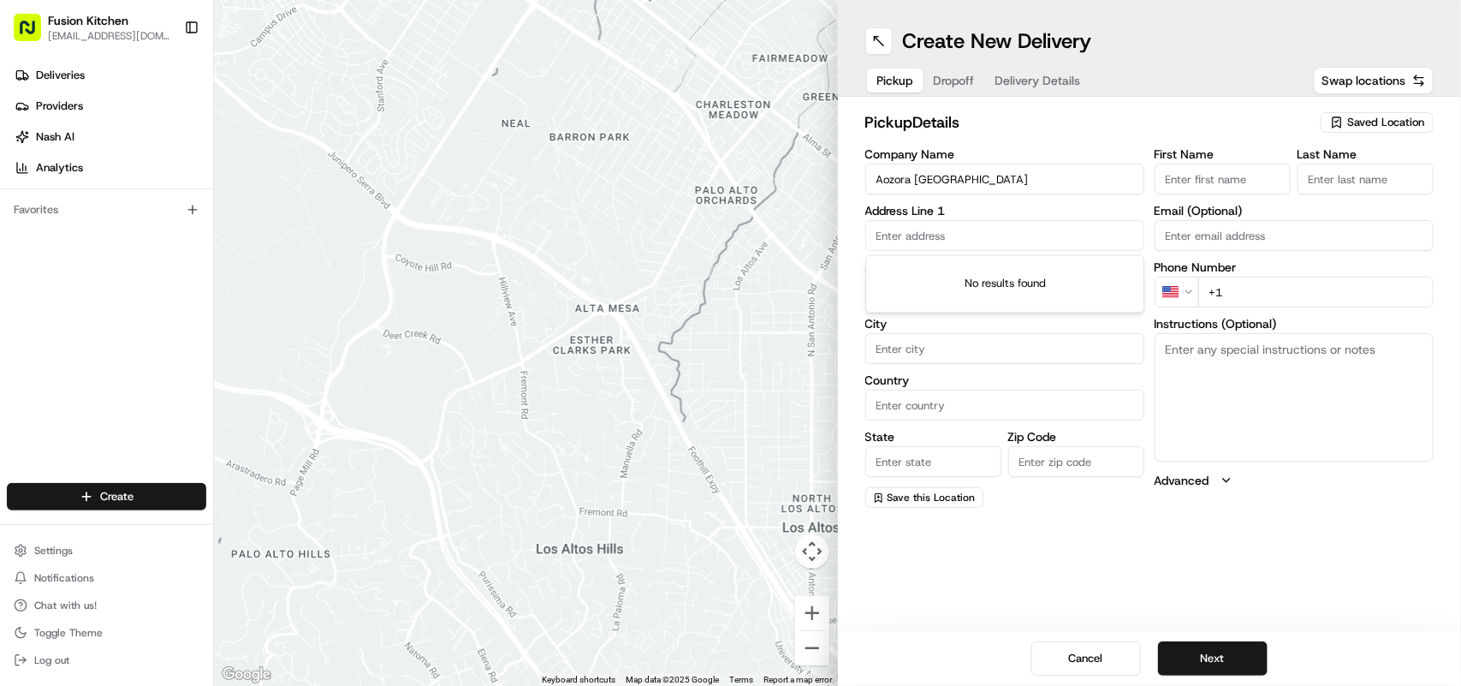
paste input "13 Elm parade, Hornchurch RM12 4SA, United Kingdom"
click at [1028, 281] on div "13 Elm Park Avenue, Hornchurch RM12 4SP, United Kingdom" at bounding box center [1005, 272] width 271 height 26
type input "13 Elm Park Ave, Hornchurch RM12 4QQ, UK"
type input "Hornchurch"
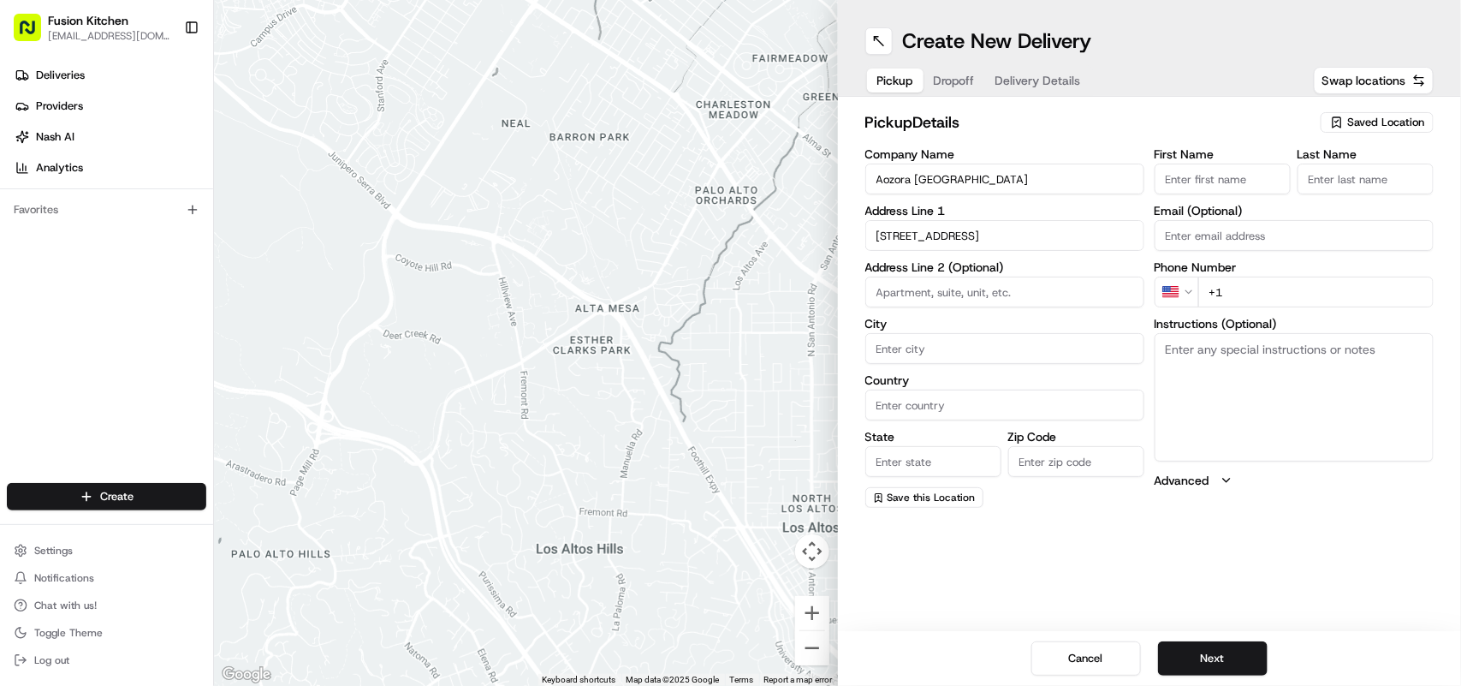
type input "[GEOGRAPHIC_DATA]"
type input "RM12 4QQ"
type input "13 Elm Park Avenue"
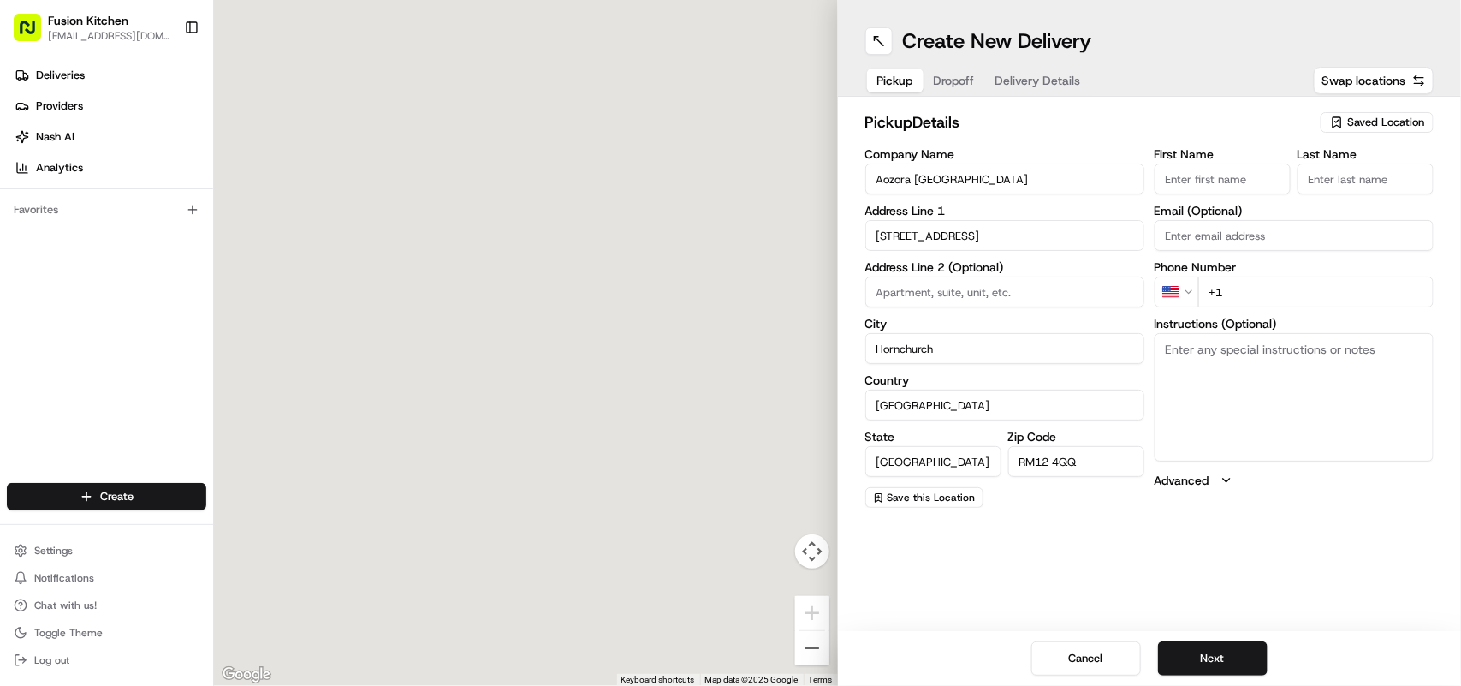
scroll to position [0, 0]
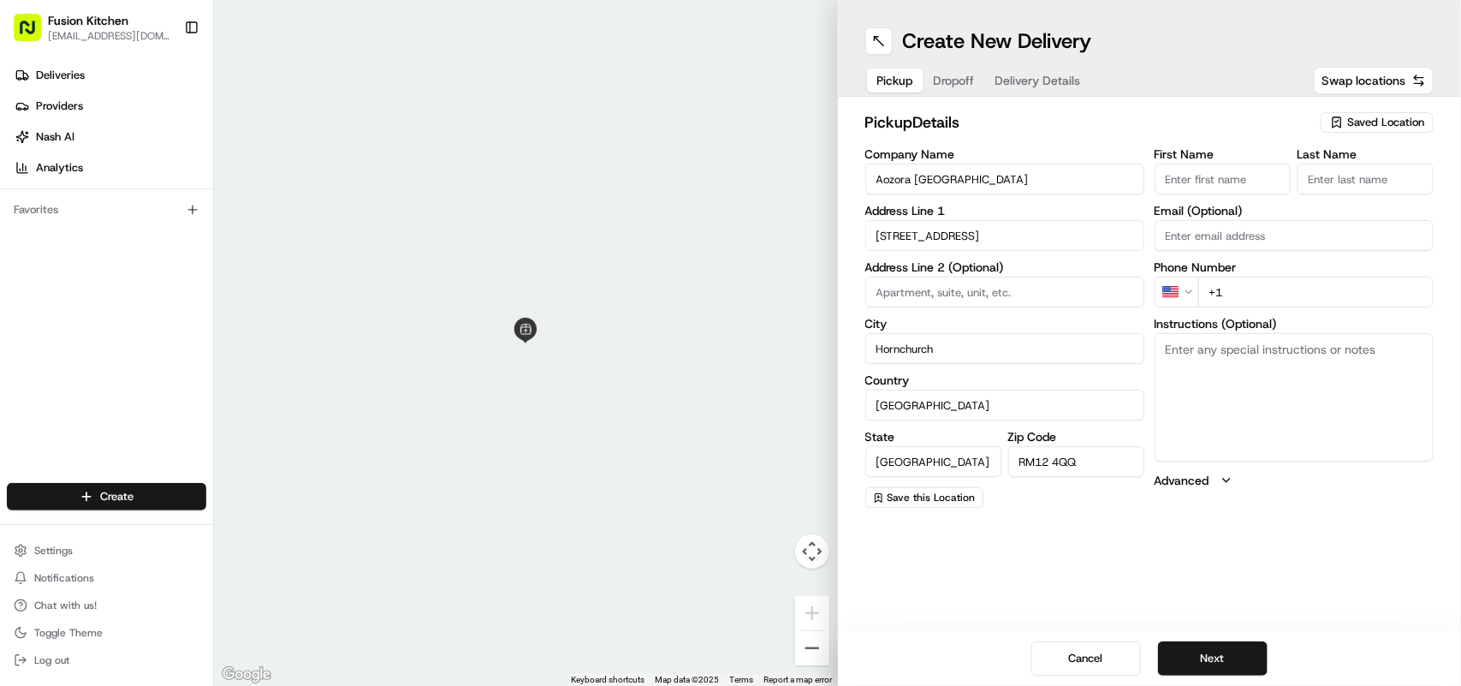
click at [1188, 292] on html "Fusion Kitchen hari@fusionpos.uk Toggle Sidebar Deliveries Providers Nash AI An…" at bounding box center [730, 343] width 1461 height 686
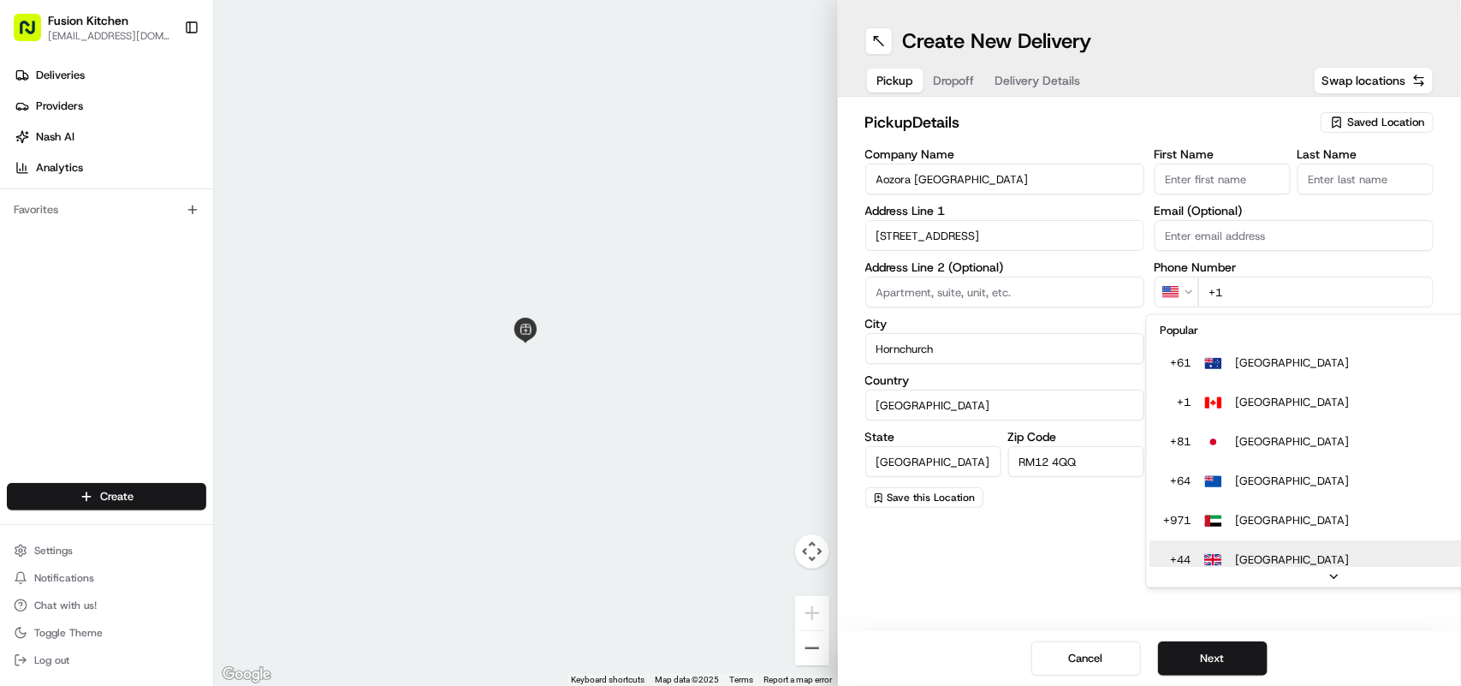
type input "+44"
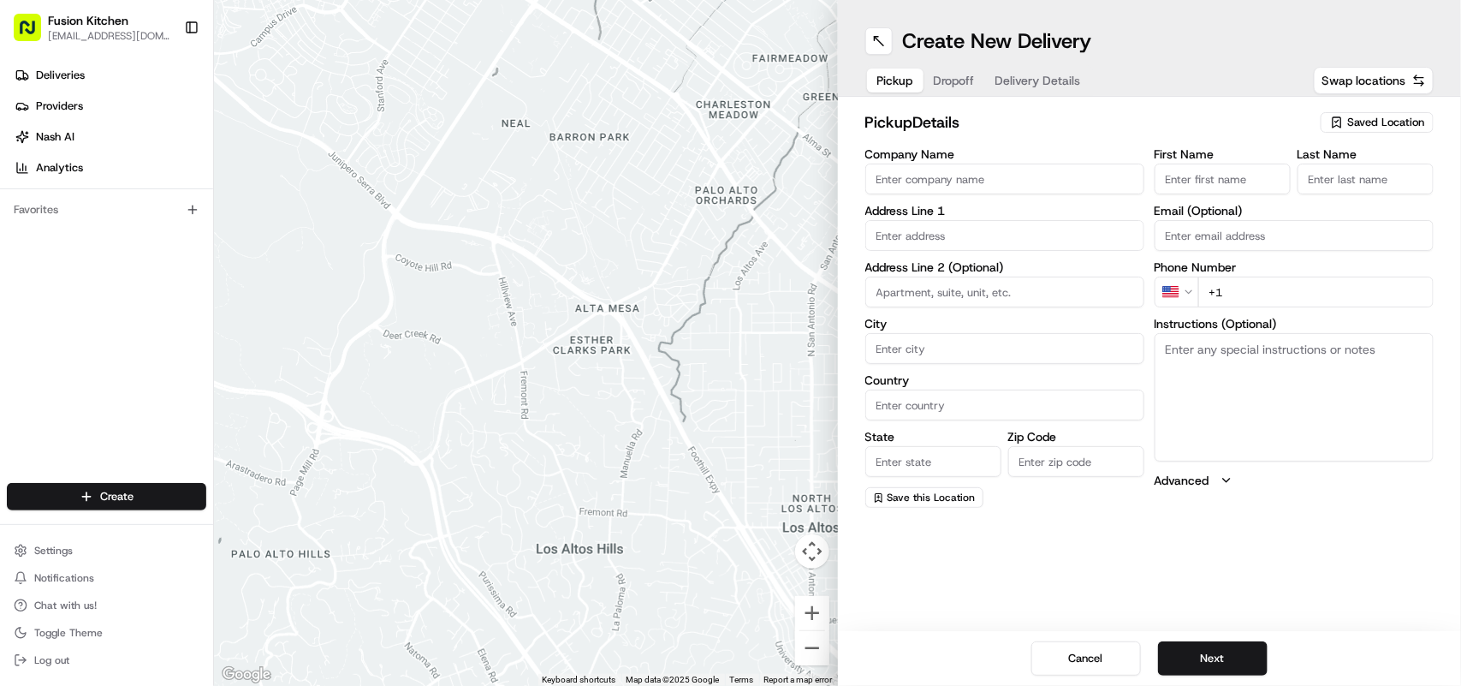
click at [1290, 412] on textarea "Instructions (Optional)" at bounding box center [1294, 397] width 279 height 128
paste textarea "[STREET_ADDRESS][PERSON_NAME]."
type textarea "[STREET_ADDRESS][PERSON_NAME]."
drag, startPoint x: 1195, startPoint y: 361, endPoint x: 1171, endPoint y: 345, distance: 29.0
click at [1153, 340] on div "Company Name Address Line 1 Address Line 2 (Optional) City Country State Zip Co…" at bounding box center [1150, 328] width 569 height 360
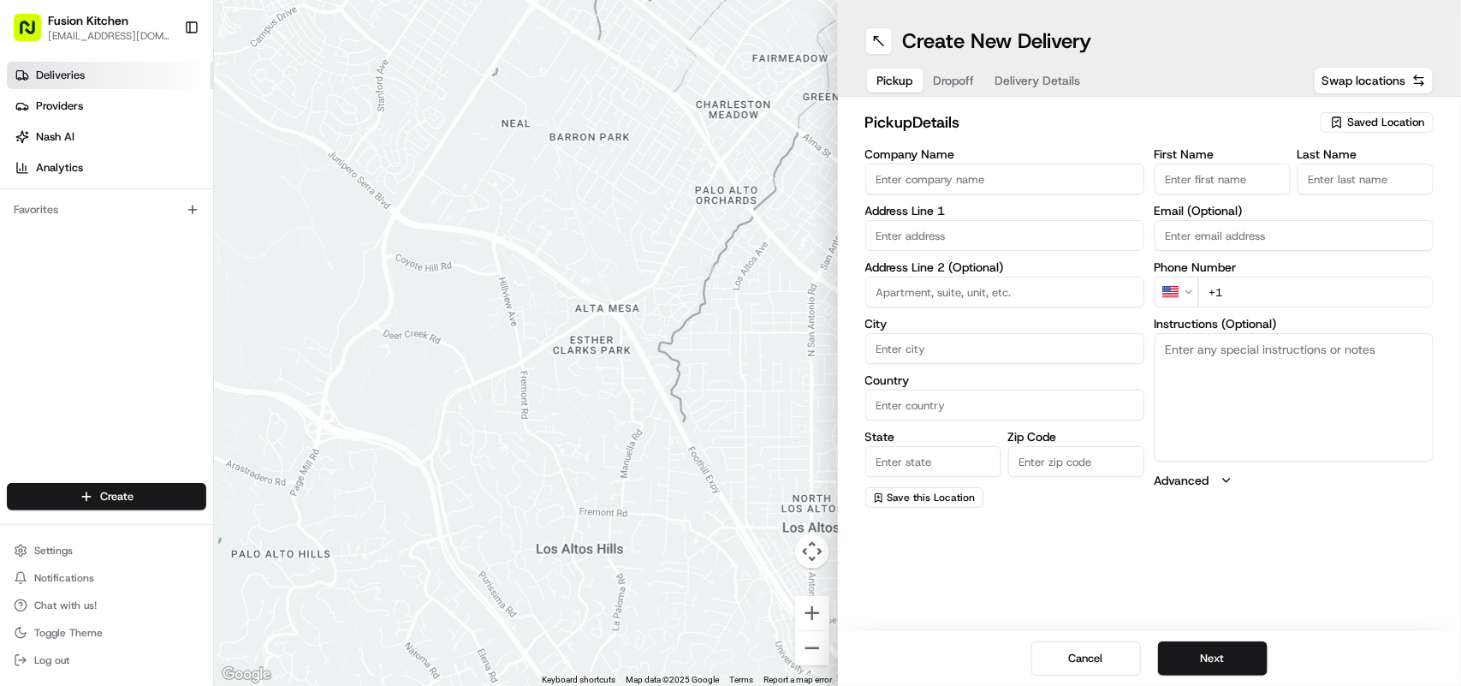
click at [101, 75] on link "Deliveries" at bounding box center [110, 75] width 206 height 27
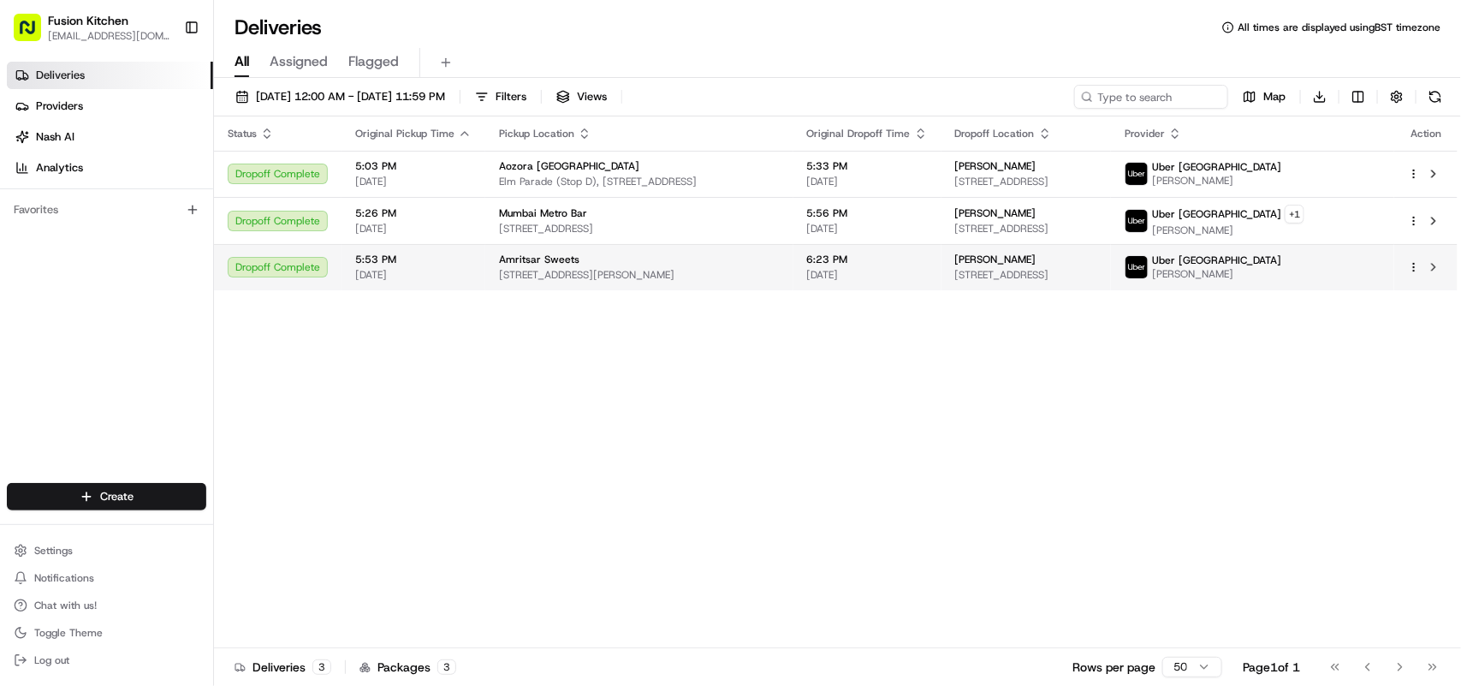
click at [1098, 266] on div "[PERSON_NAME]" at bounding box center [1026, 260] width 142 height 14
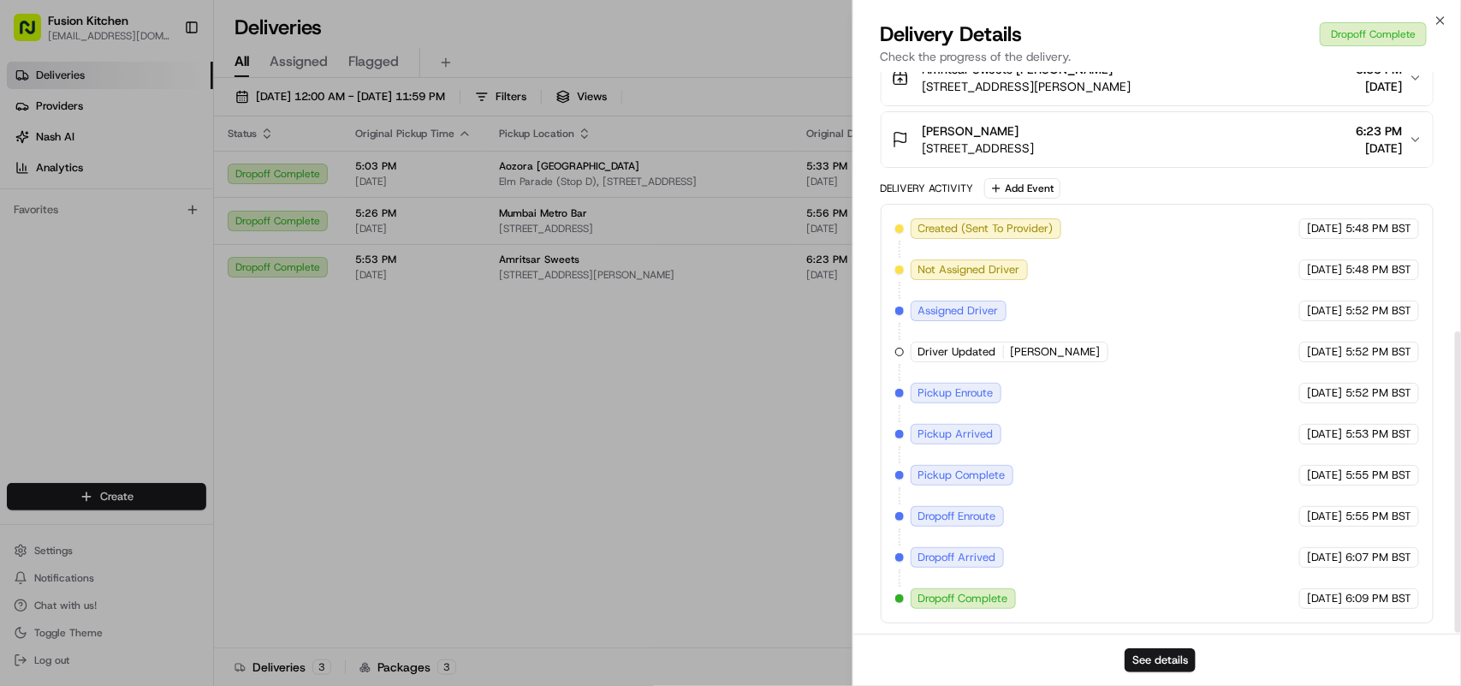
scroll to position [482, 0]
click at [1160, 657] on button "See details" at bounding box center [1160, 660] width 71 height 24
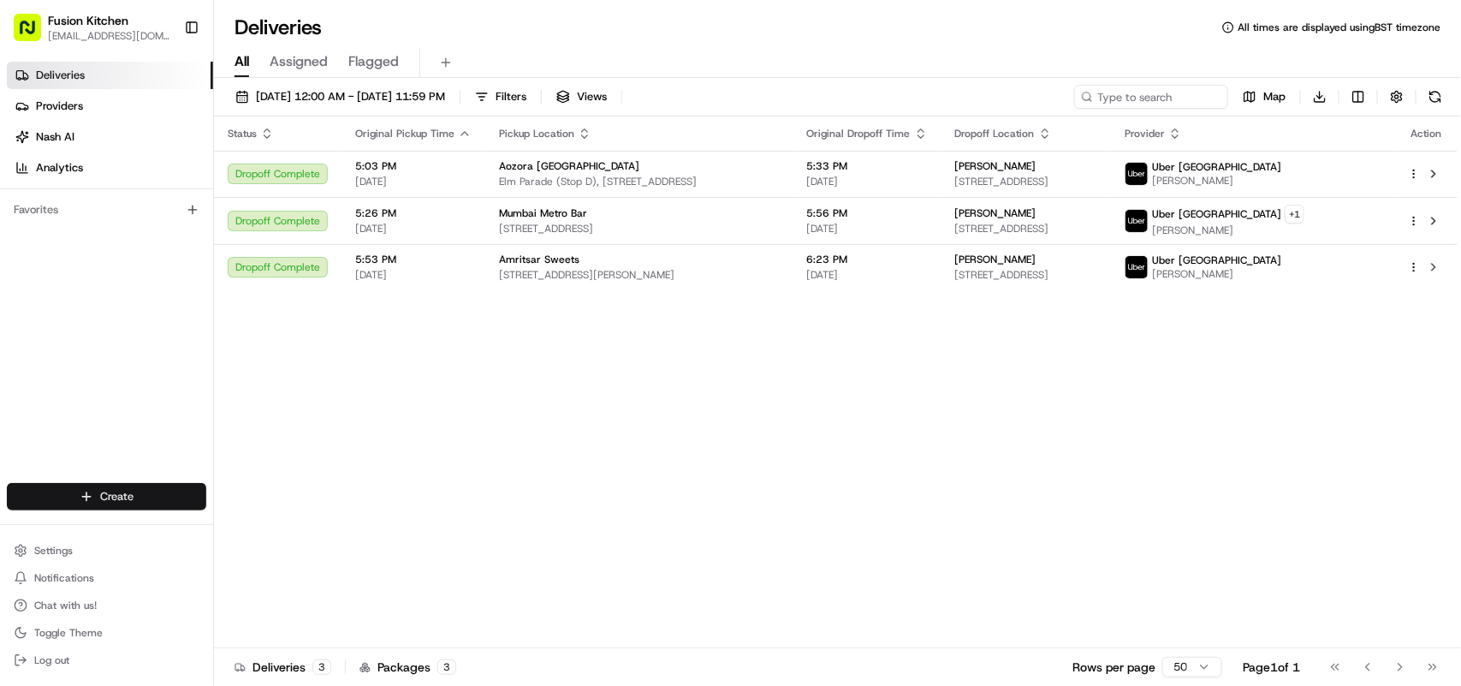
click at [77, 497] on html "Fusion Kitchen [EMAIL_ADDRESS][DOMAIN_NAME] Toggle Sidebar Deliveries Providers…" at bounding box center [730, 343] width 1461 height 686
click at [287, 537] on link "Delivery" at bounding box center [309, 529] width 191 height 31
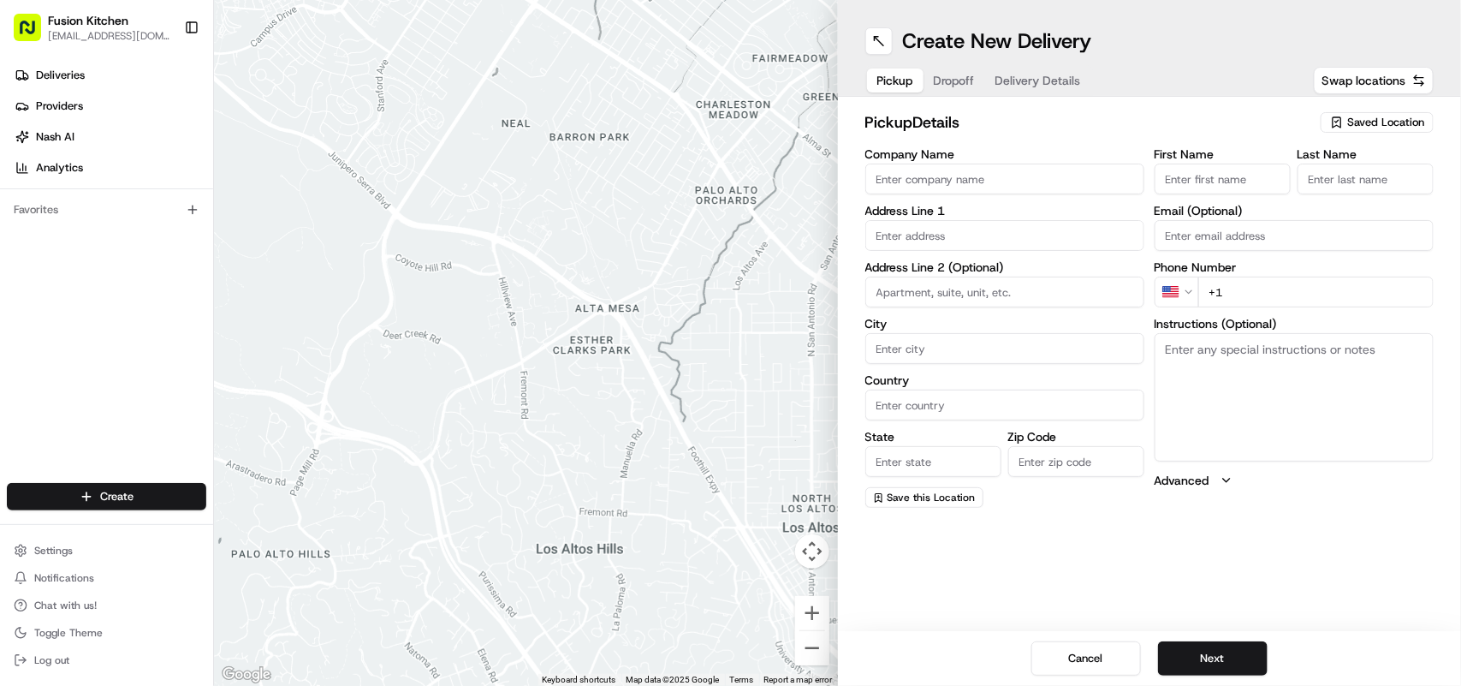
click at [1214, 355] on textarea "Instructions (Optional)" at bounding box center [1294, 397] width 279 height 128
paste textarea "[STREET_ADDRESS]."
type textarea "[STREET_ADDRESS]."
click at [1186, 283] on html "Fusion Kitchen [EMAIL_ADDRESS][DOMAIN_NAME] Toggle Sidebar Deliveries Providers…" at bounding box center [730, 343] width 1461 height 686
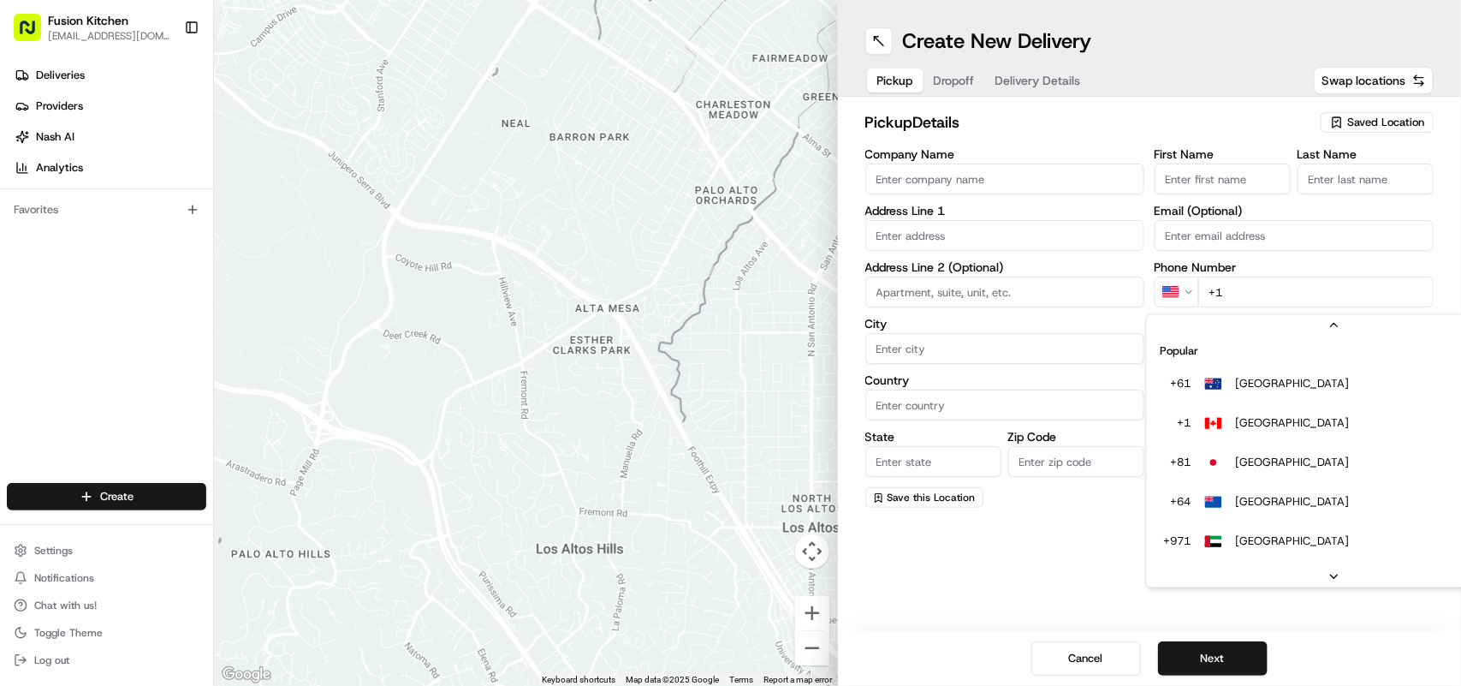
scroll to position [74, 0]
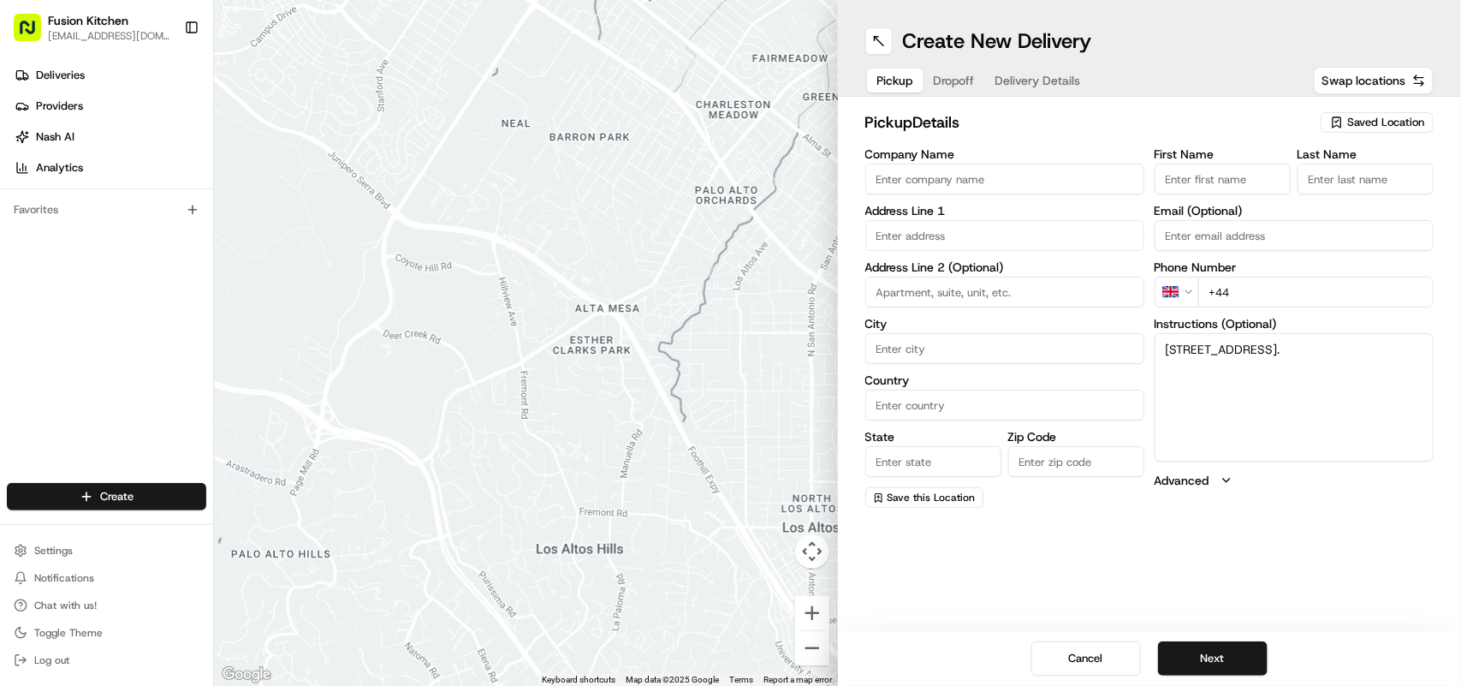
click at [1336, 292] on input "+44" at bounding box center [1316, 292] width 235 height 31
paste input "1273 880107"
type input "[PHONE_NUMBER]"
drag, startPoint x: 1217, startPoint y: 366, endPoint x: 1174, endPoint y: 352, distance: 45.8
click at [1161, 347] on textarea "[STREET_ADDRESS]." at bounding box center [1294, 397] width 279 height 128
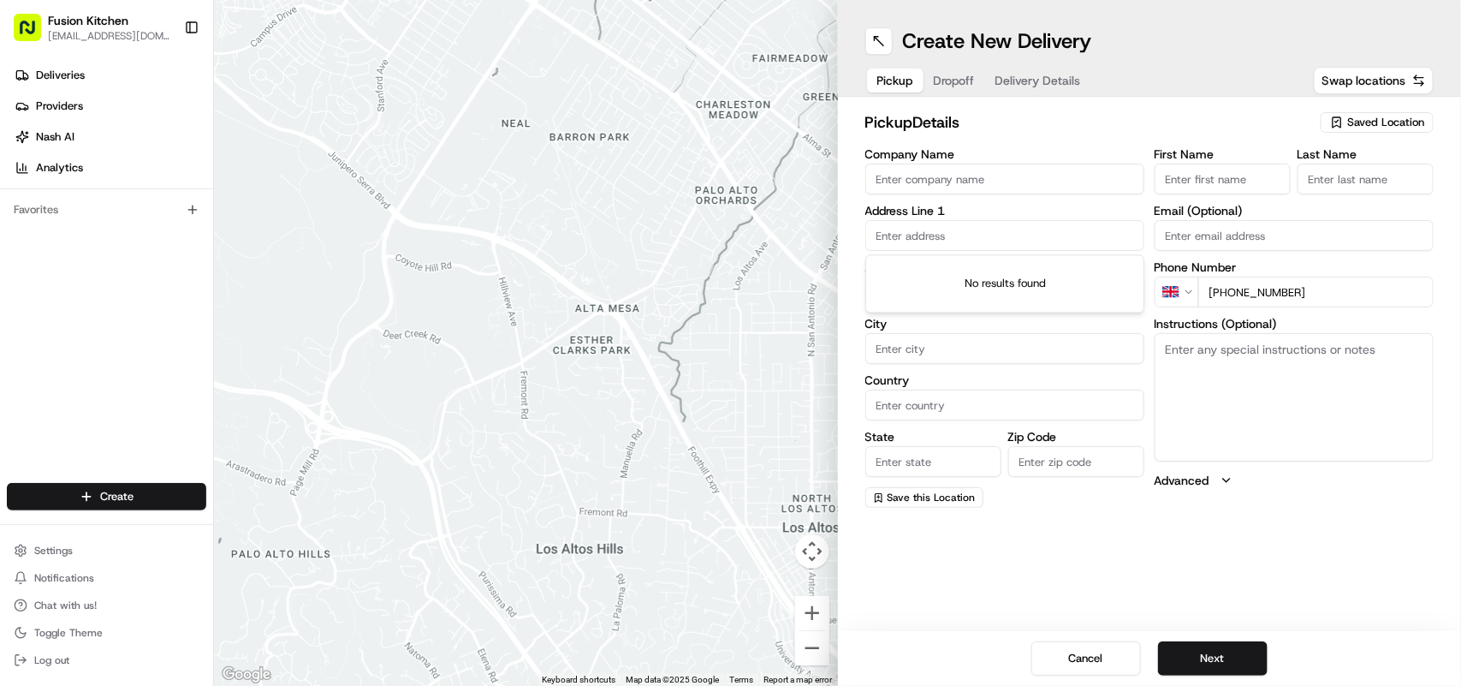
click at [968, 236] on input "text" at bounding box center [1005, 235] width 279 height 31
paste input "[STREET_ADDRESS]."
click at [1015, 278] on div "[STREET_ADDRESS]" at bounding box center [1005, 272] width 271 height 26
type input "[STREET_ADDRESS]"
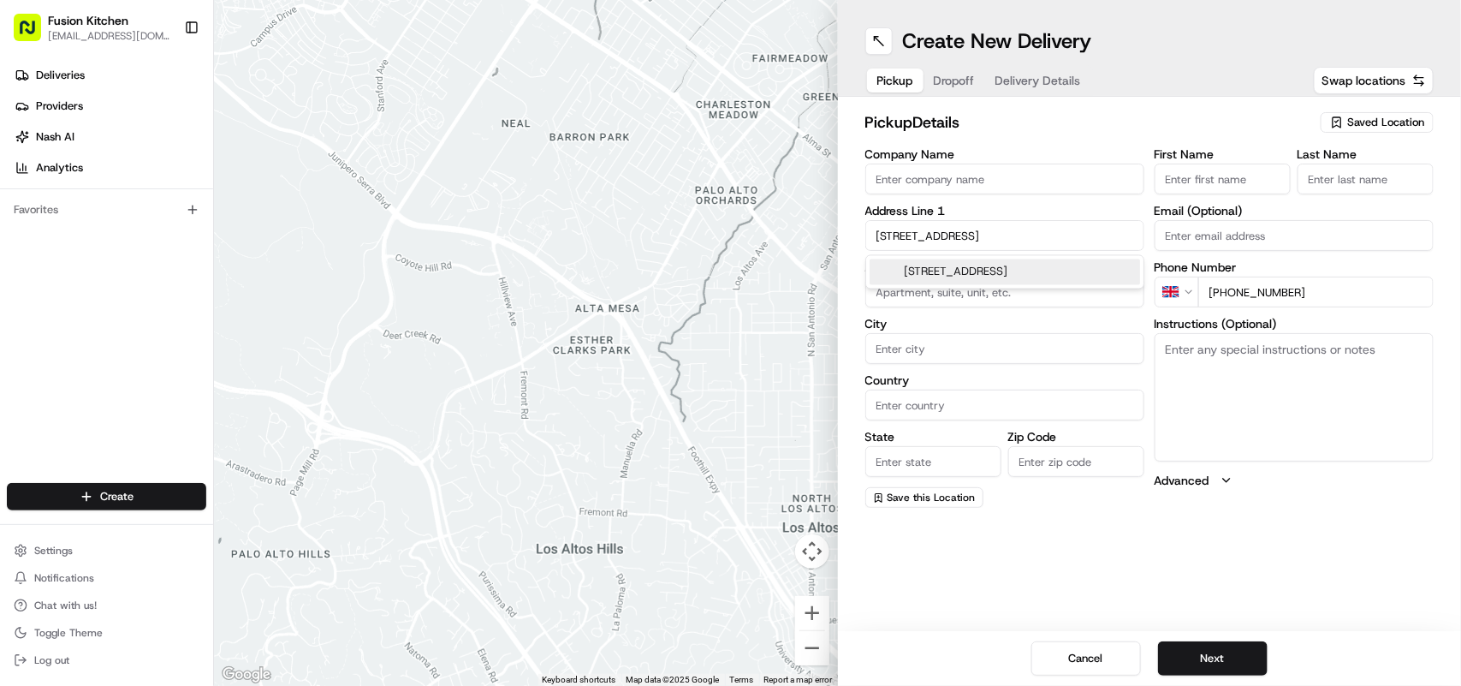
type input "Brighton and Hove"
type input "[GEOGRAPHIC_DATA]"
type input "BN2 1EF"
type input "[STREET_ADDRESS]"
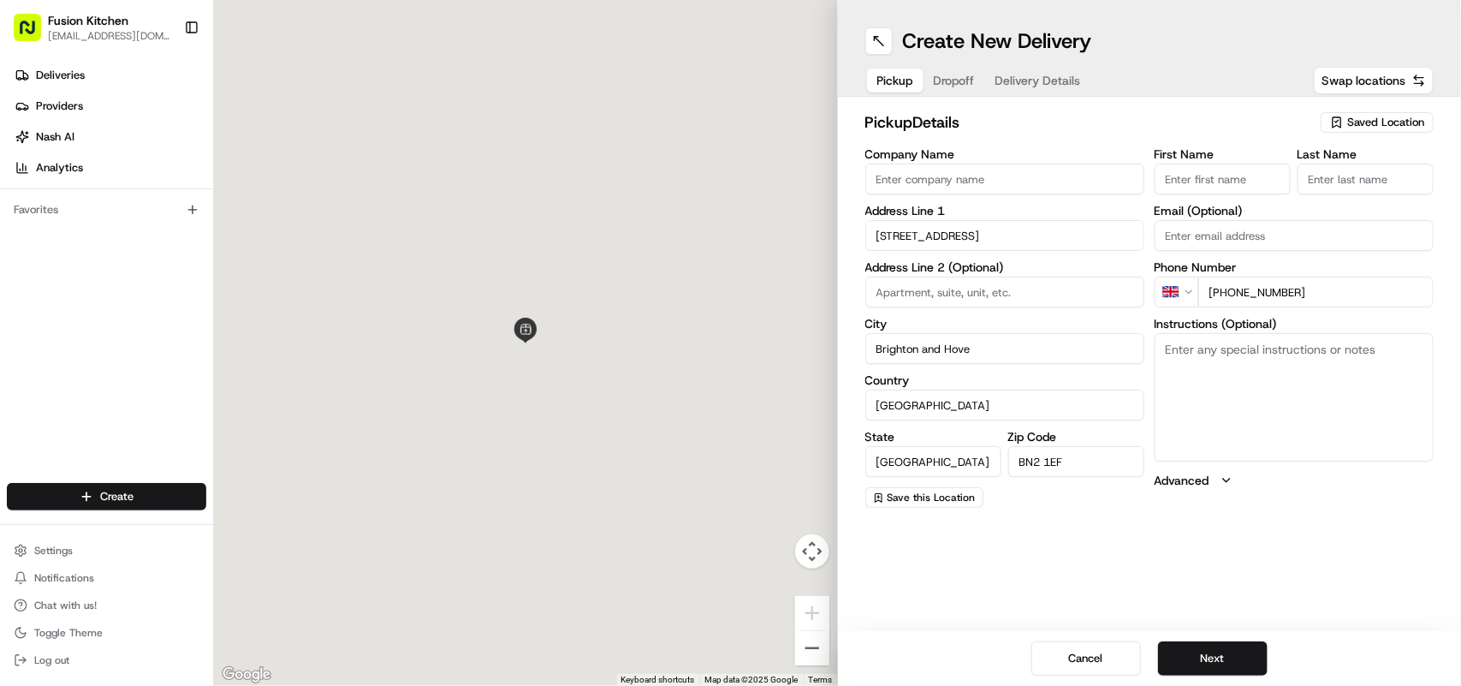
scroll to position [0, 0]
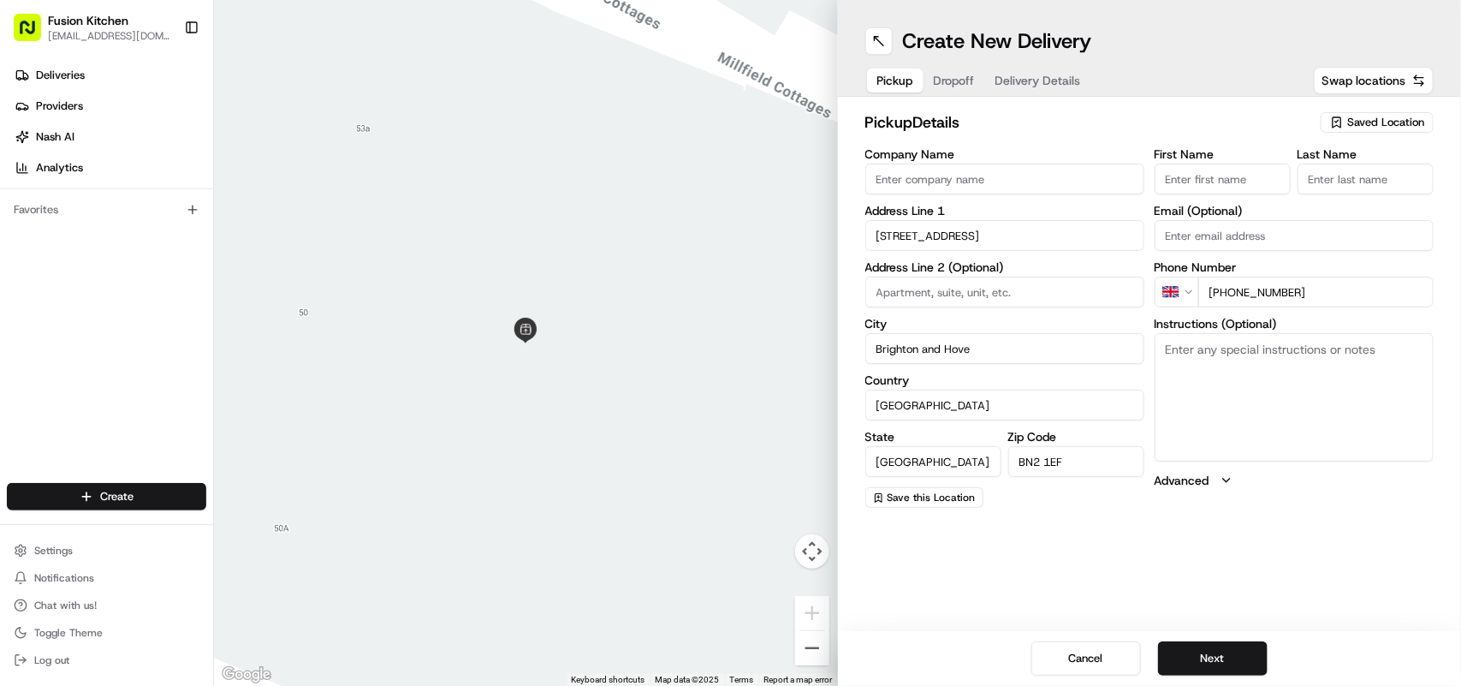
click at [991, 178] on input "Company Name" at bounding box center [1005, 179] width 279 height 31
paste input "VEL - [GEOGRAPHIC_DATA]"
click at [991, 178] on input "VEL - [GEOGRAPHIC_DATA]" at bounding box center [1005, 179] width 279 height 31
type input "VEL - [GEOGRAPHIC_DATA]"
click at [1217, 662] on button "Next" at bounding box center [1213, 658] width 110 height 34
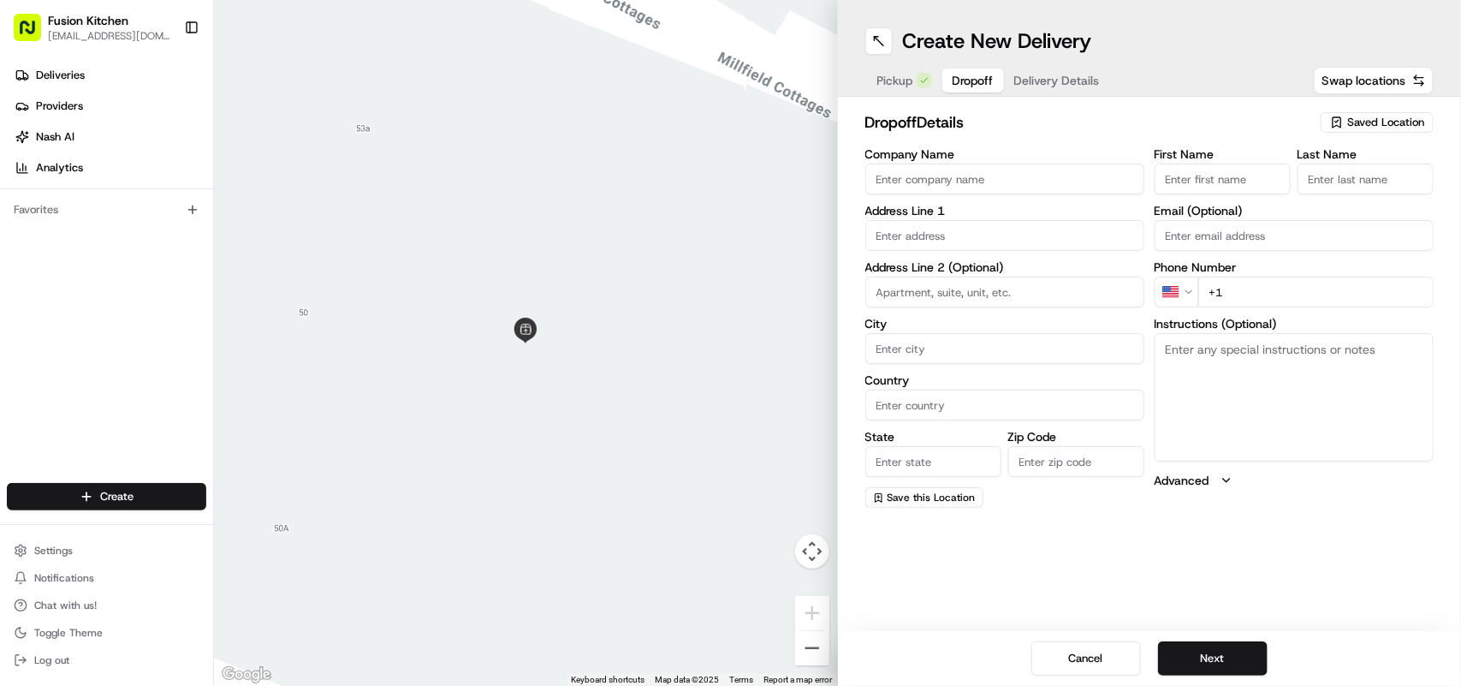
click at [1193, 289] on html "Fusion Kitchen [EMAIL_ADDRESS][DOMAIN_NAME] Toggle Sidebar Deliveries Providers…" at bounding box center [730, 343] width 1461 height 686
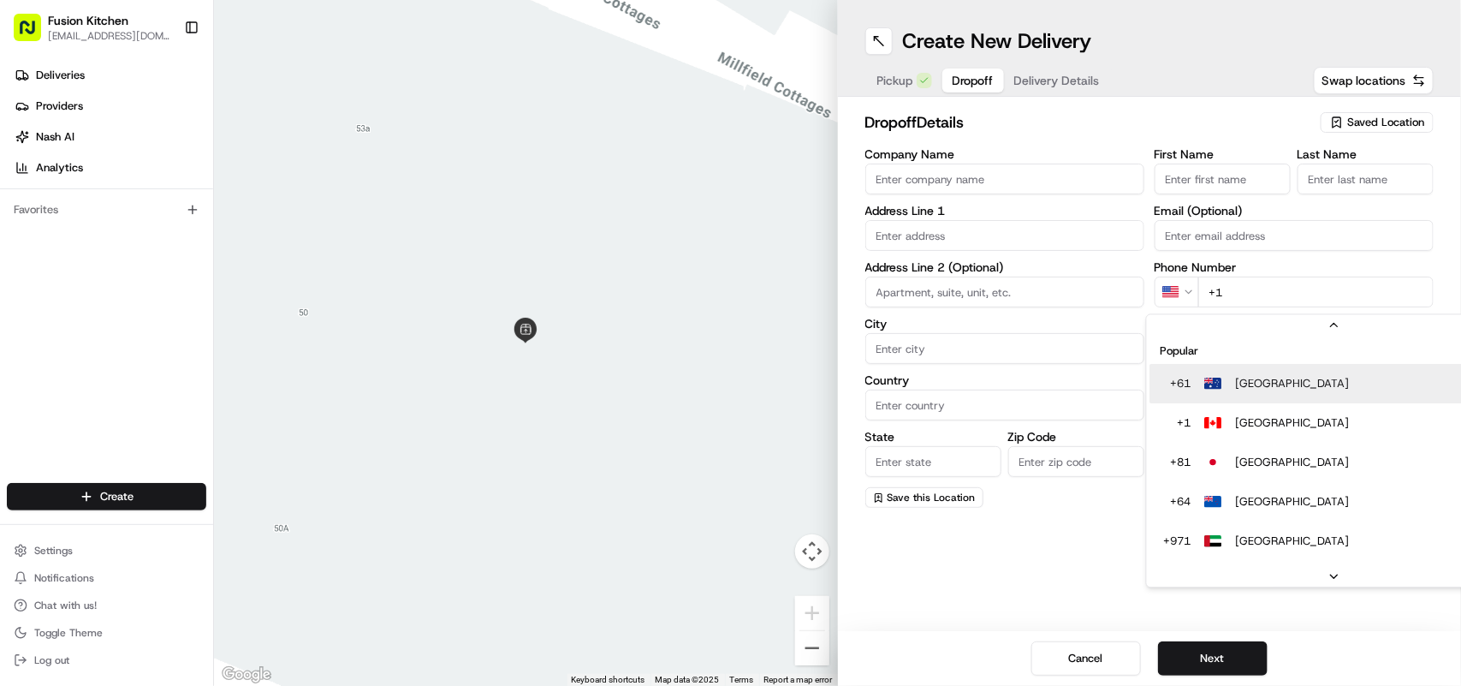
scroll to position [53, 0]
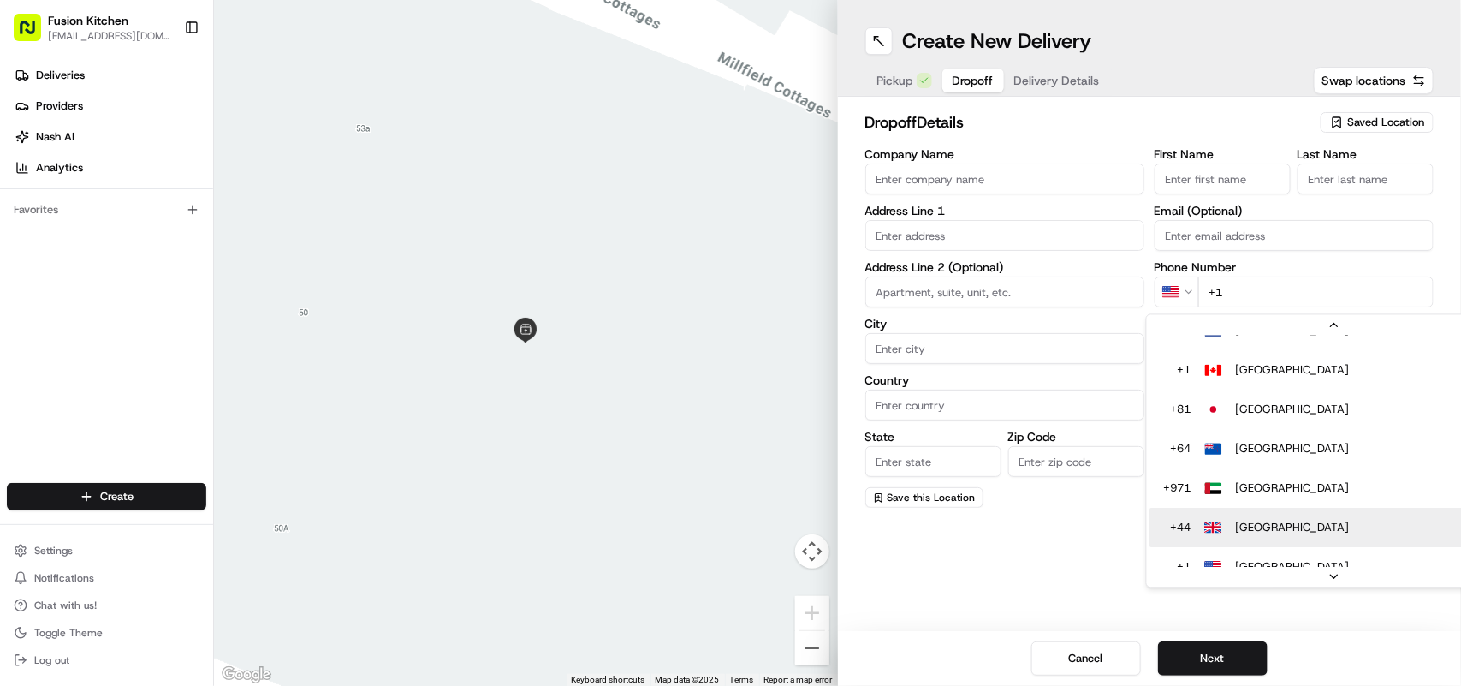
type input "+44"
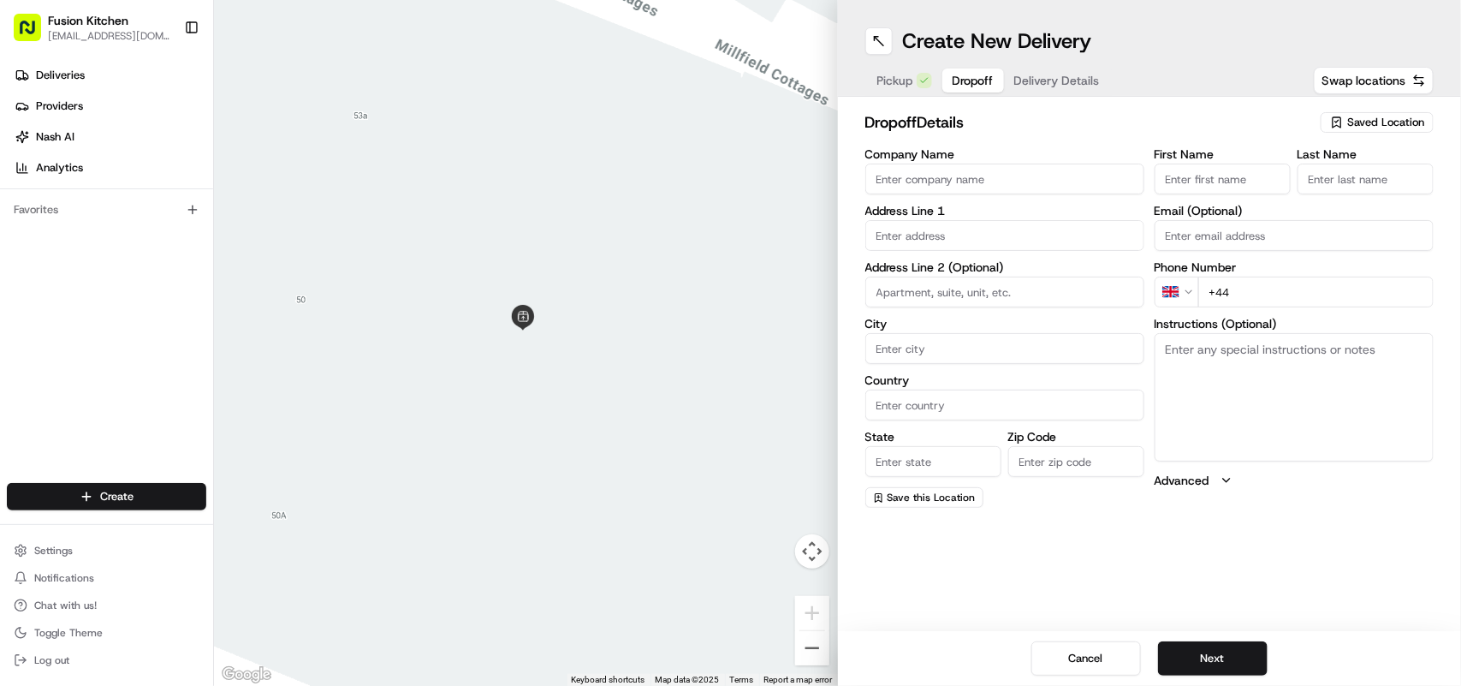
click at [896, 77] on span "Pickup" at bounding box center [896, 80] width 36 height 17
click at [950, 82] on button "Dropoff" at bounding box center [964, 80] width 80 height 24
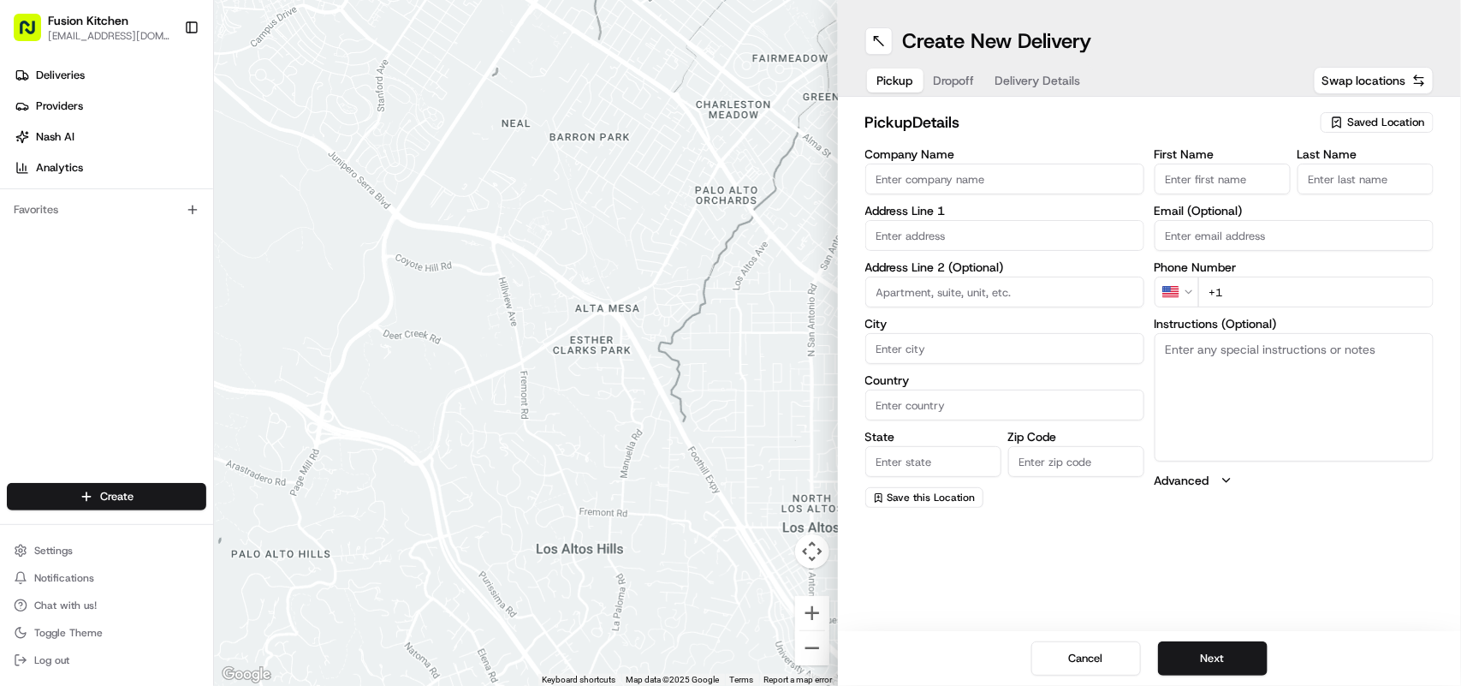
click at [1019, 180] on input "Company Name" at bounding box center [1005, 179] width 279 height 31
paste input "Chennai Dosa [GEOGRAPHIC_DATA]"
type input "Chennai Dosa [GEOGRAPHIC_DATA]"
click at [1183, 291] on html "Fusion Kitchen [EMAIL_ADDRESS][DOMAIN_NAME] Toggle Sidebar Deliveries Providers…" at bounding box center [730, 343] width 1461 height 686
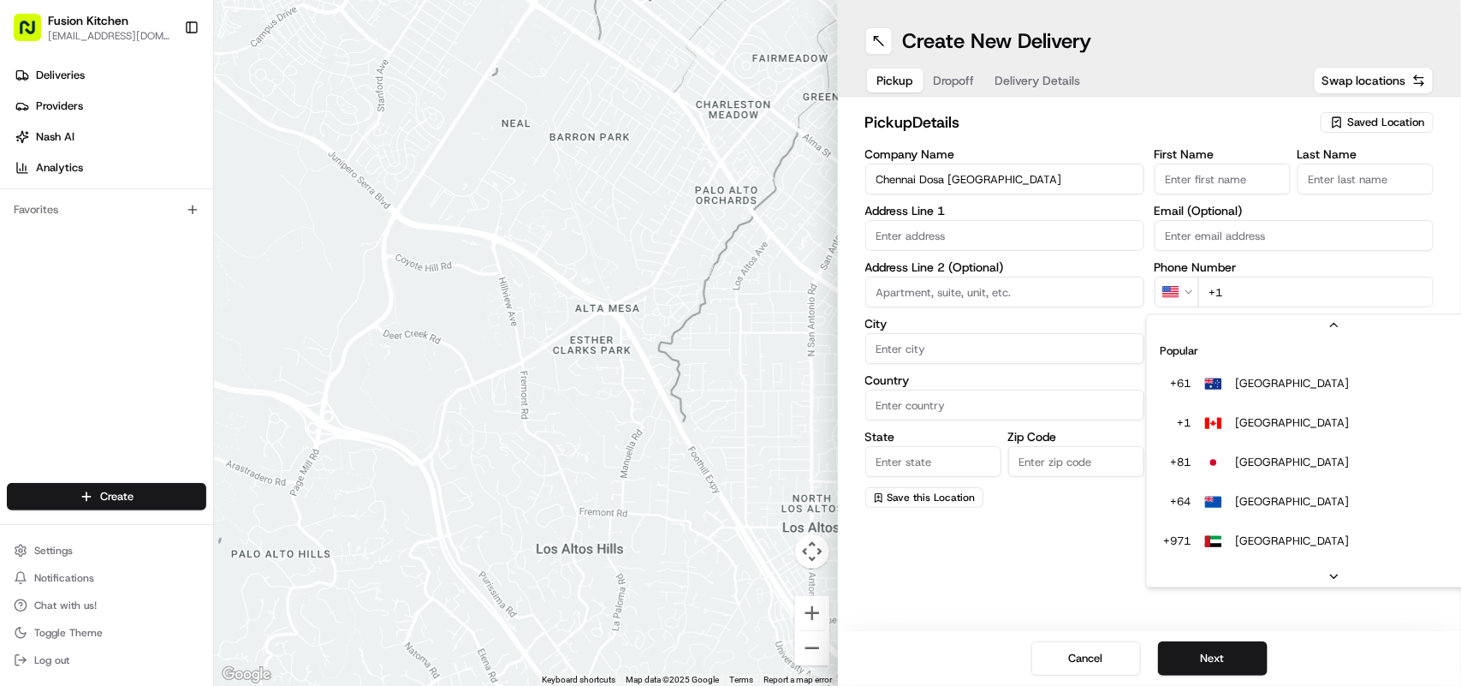
scroll to position [74, 0]
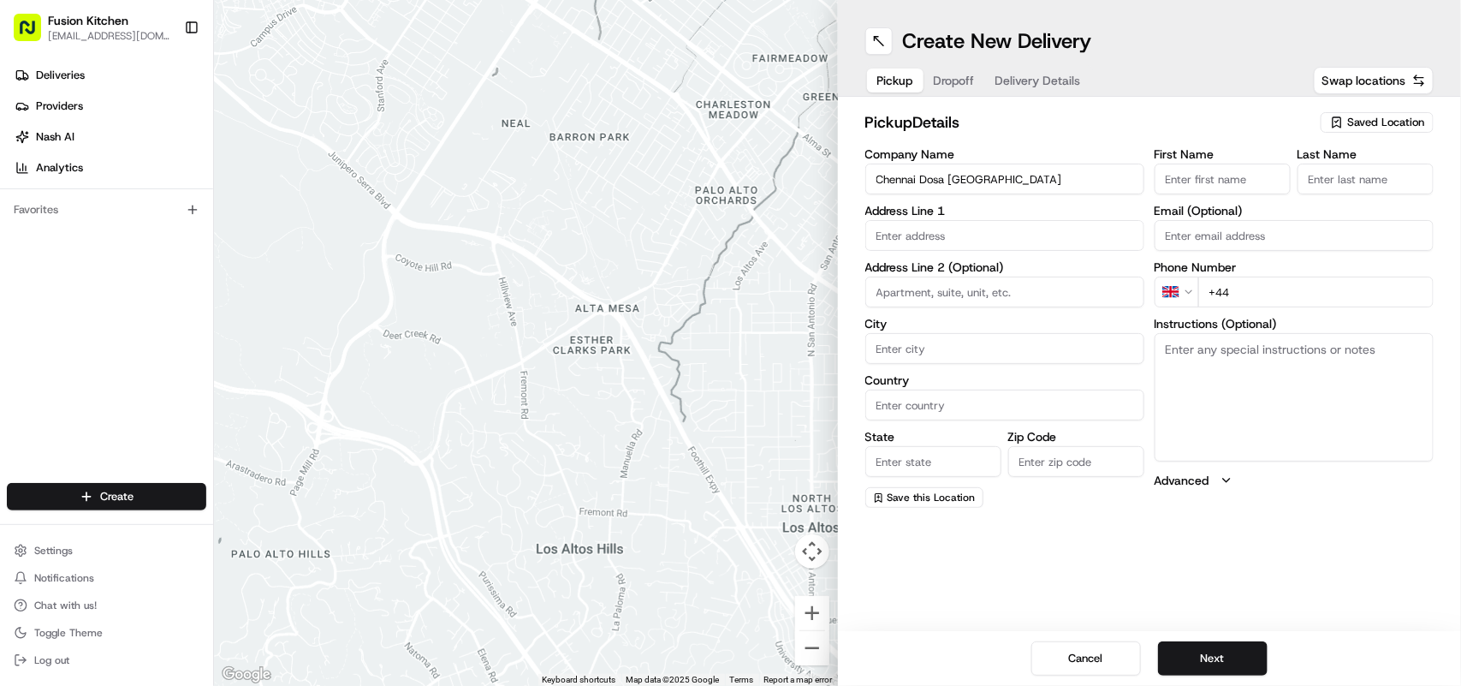
click at [1303, 283] on input "+44" at bounding box center [1316, 292] width 235 height 31
paste input "116 261 0077"
type input "+44 116 261 0077"
click at [1258, 391] on textarea "Instructions (Optional)" at bounding box center [1294, 397] width 279 height 128
paste textarea "39 Melton Rd, Leicester LE4 6PN, United Kingdom"
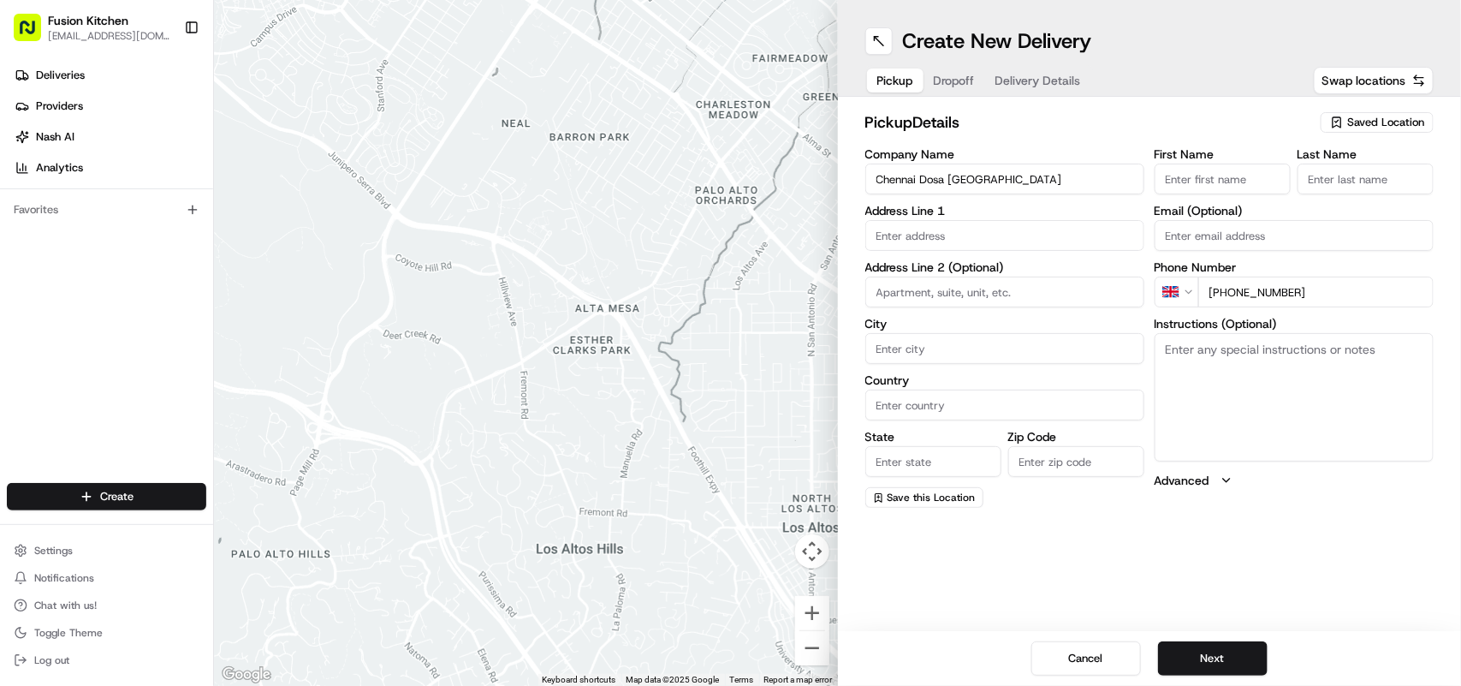
type textarea "39 Melton Rd, Leicester LE4 6PN, United Kingdom"
drag, startPoint x: 1231, startPoint y: 378, endPoint x: 1164, endPoint y: 348, distance: 73.5
click at [1164, 348] on textarea "39 Melton Rd, Leicester LE4 6PN, United Kingdom" at bounding box center [1294, 397] width 279 height 128
click at [961, 231] on input "text" at bounding box center [1005, 235] width 279 height 31
paste input "39 Melton Rd, Leicester LE4 6PN, United Kingdom"
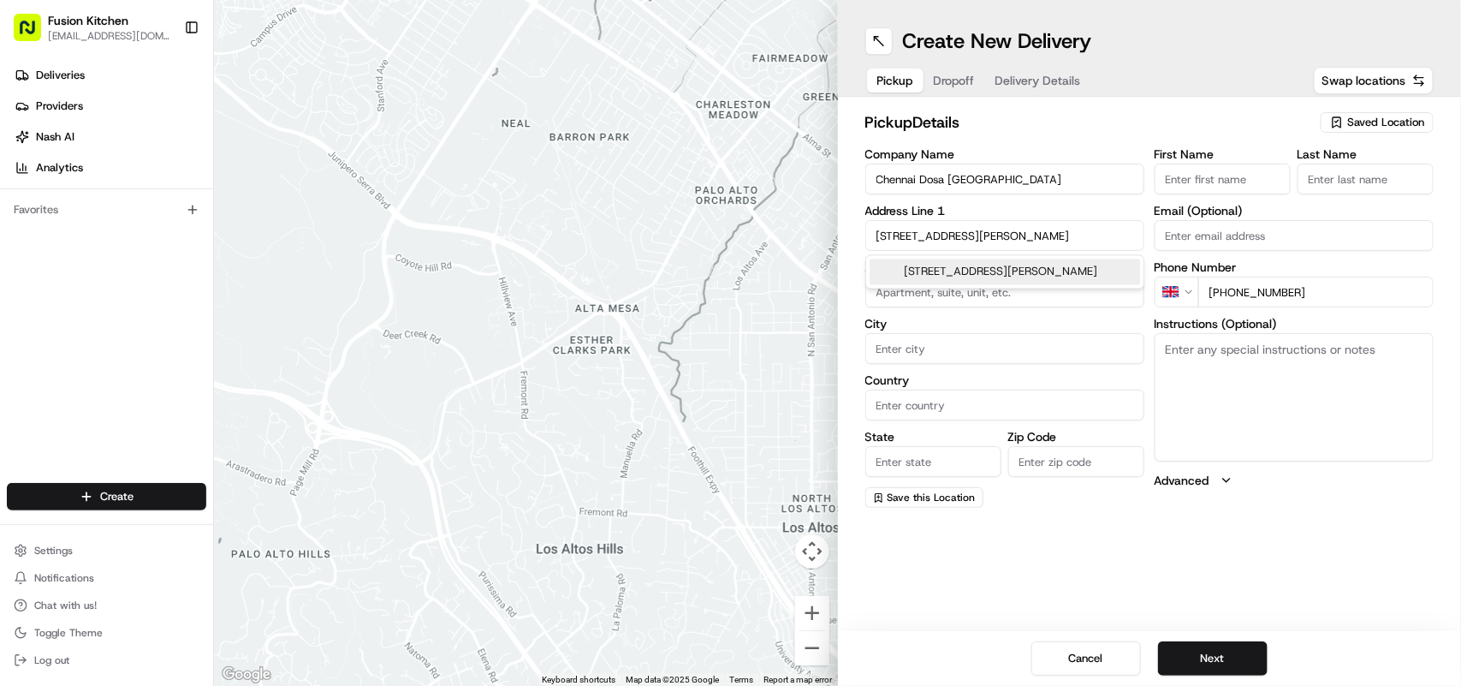
click at [1043, 284] on div "39 Melton Rd, Leicester LE4 6PN, United Kingdom" at bounding box center [1005, 272] width 271 height 26
type input "[STREET_ADDRESS][PERSON_NAME]"
type input "Leicester"
type input "United Kingdom"
type input "England"
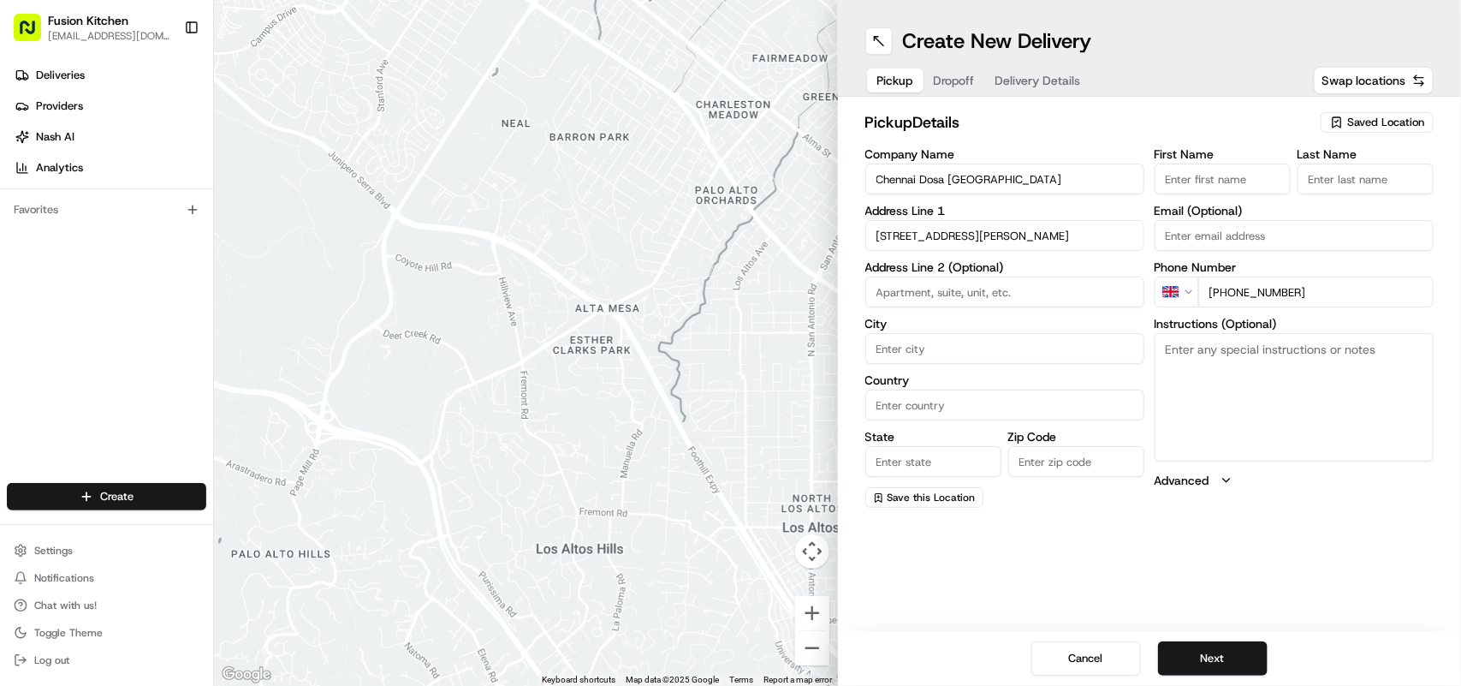
type input "LE4 6PN"
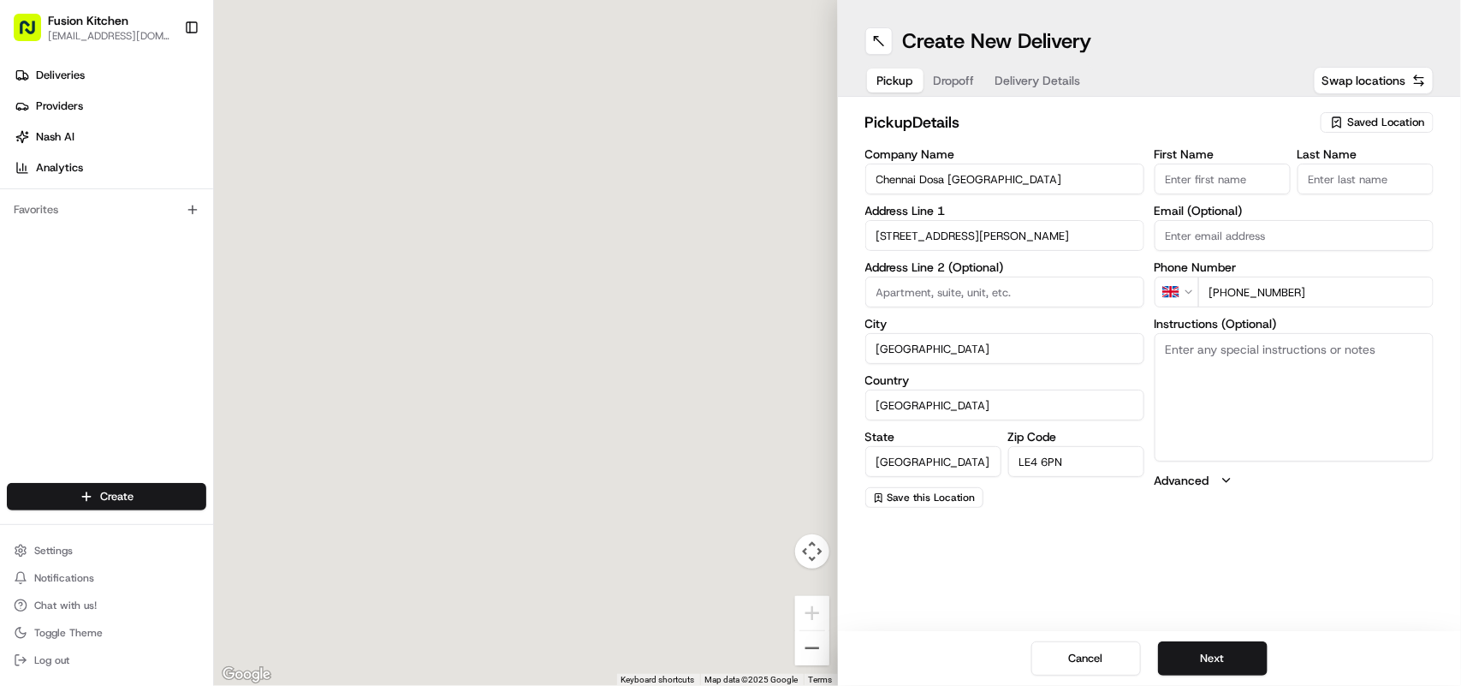
type input "39 Melton Road"
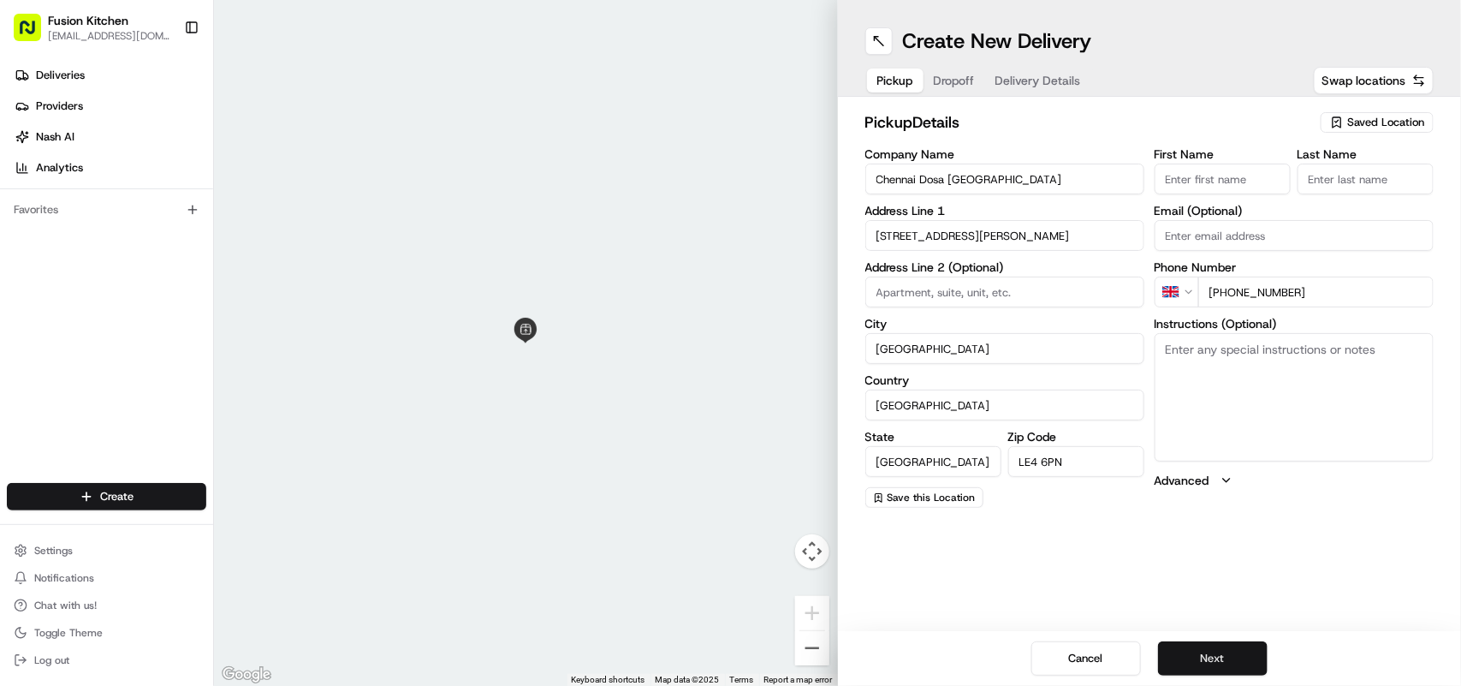
click at [1222, 660] on button "Next" at bounding box center [1213, 658] width 110 height 34
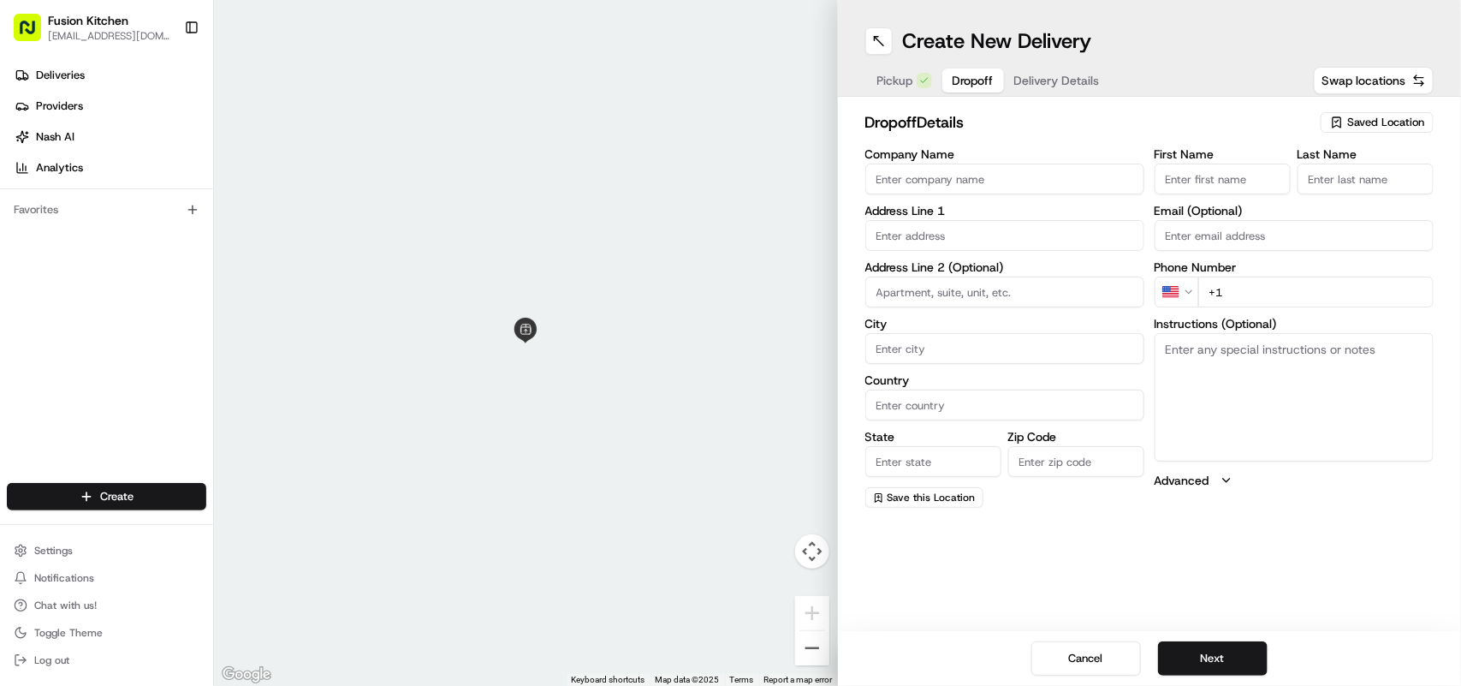
click at [1225, 387] on textarea "Instructions (Optional)" at bounding box center [1294, 397] width 279 height 128
paste textarea "54, Nine Riggs Square, Leicester, LE4 3NJ"
type textarea "54, Nine Riggs Square, Leicester, LE4 3NJ"
click at [1184, 298] on html "Fusion Kitchen hari@fusionpos.uk Toggle Sidebar Deliveries Providers Nash AI An…" at bounding box center [730, 343] width 1461 height 686
click at [1341, 285] on input "+44" at bounding box center [1316, 292] width 235 height 31
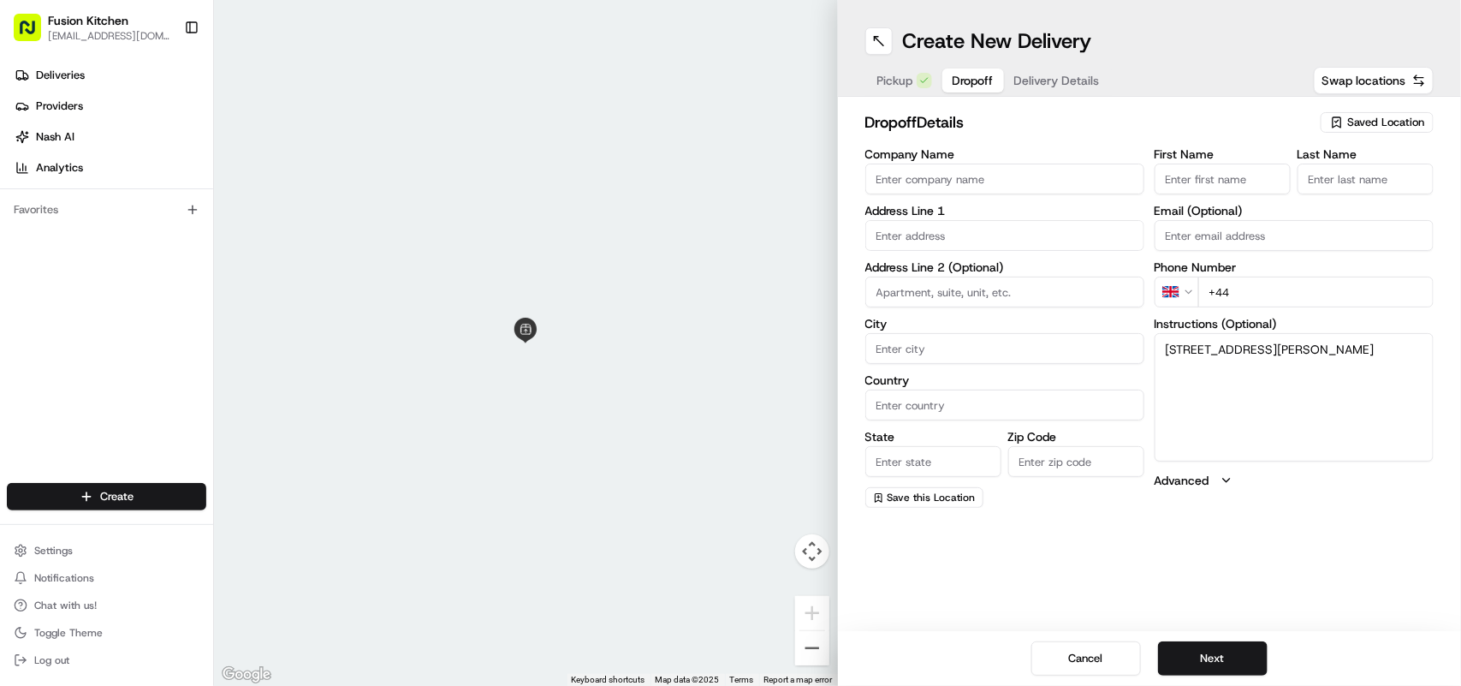
paste input "07598 896664"
type input "+44 07598 896664"
drag, startPoint x: 1286, startPoint y: 370, endPoint x: 1150, endPoint y: 330, distance: 141.9
click at [1145, 330] on div "Company Name Address Line 1 Address Line 2 (Optional) City Country State Zip Co…" at bounding box center [1150, 328] width 569 height 360
click at [1006, 233] on input "text" at bounding box center [1005, 235] width 279 height 31
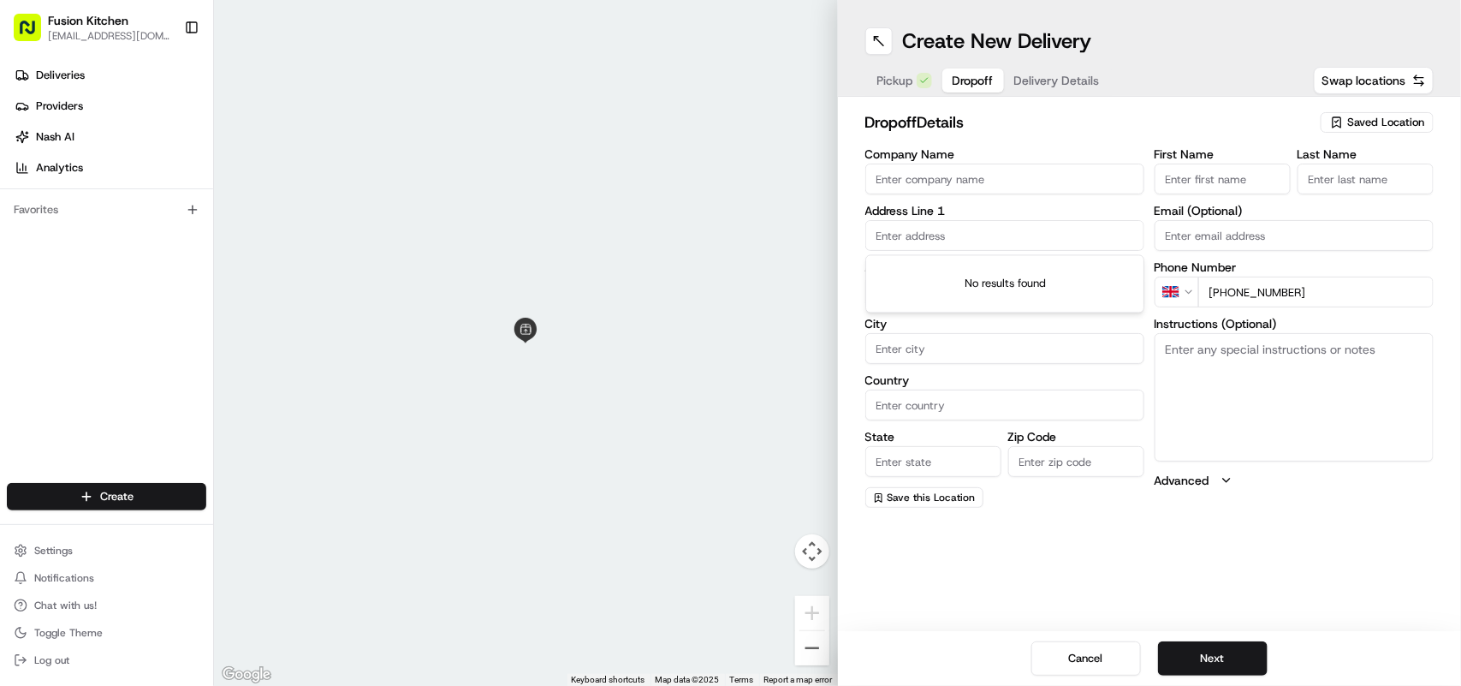
paste input "54, Nine Riggs Square, Leicester, LE4 3NJ"
click at [1038, 265] on div "[STREET_ADDRESS][PERSON_NAME]" at bounding box center [1005, 272] width 271 height 26
type input "[STREET_ADDRESS][PERSON_NAME]"
type input "Leicester"
type input "United Kingdom"
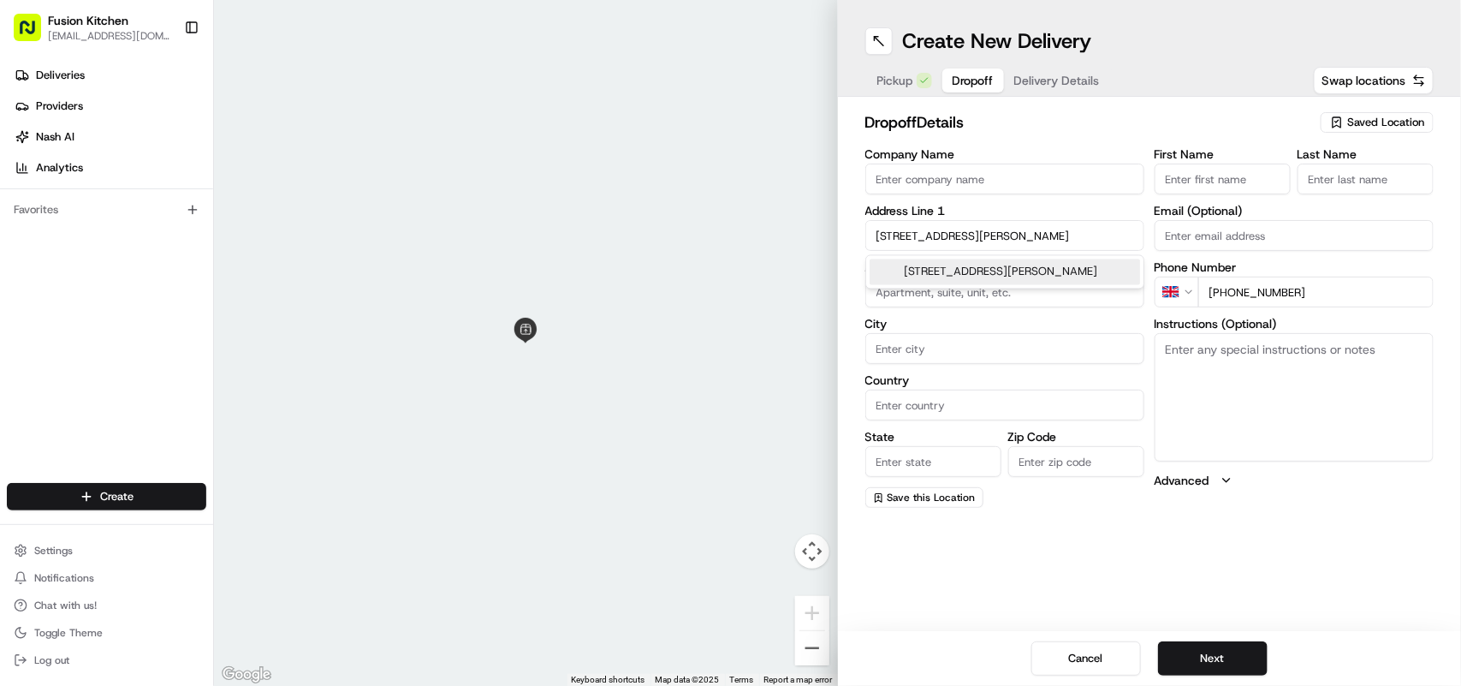
type input "England"
type input "LE4 3NJ"
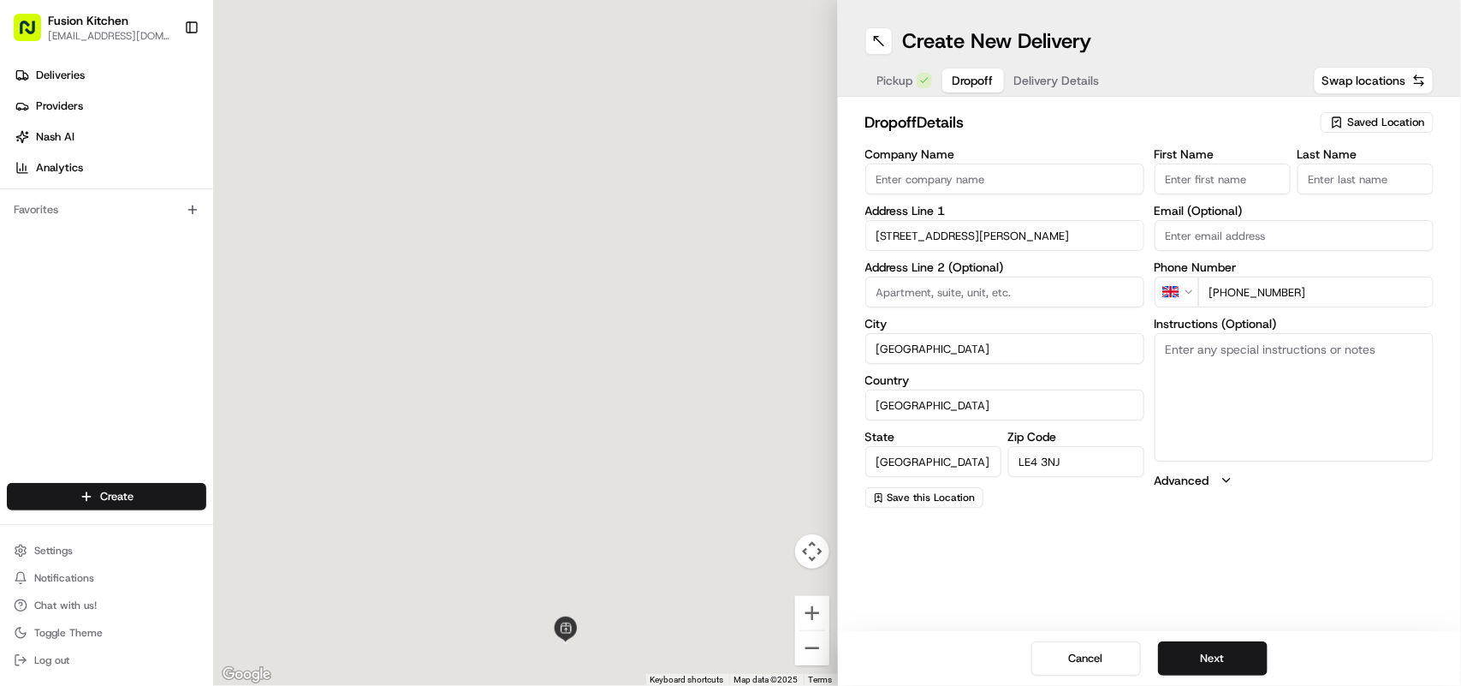
type input "54 Nine Riggs Square"
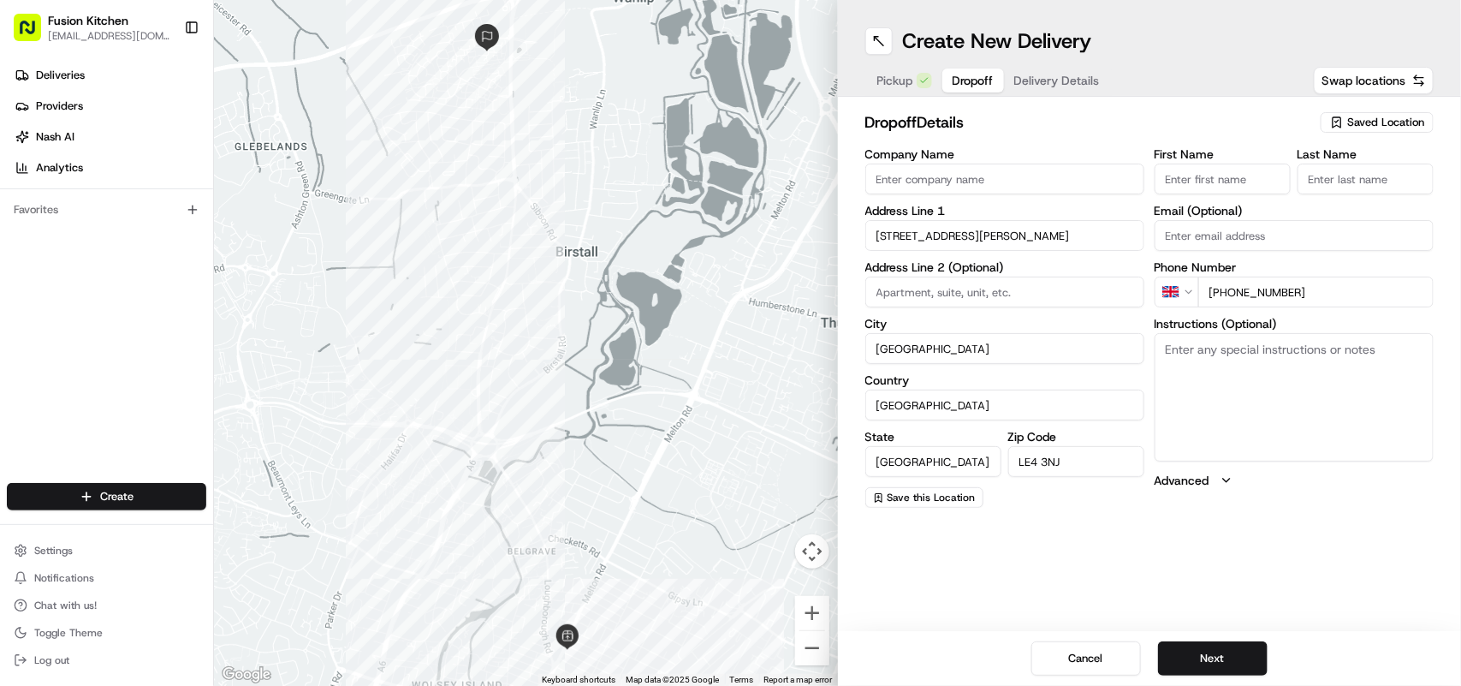
click at [899, 74] on span "Pickup" at bounding box center [896, 80] width 36 height 17
drag, startPoint x: 965, startPoint y: 81, endPoint x: 990, endPoint y: 81, distance: 24.8
click at [965, 81] on span "Dropoff" at bounding box center [954, 80] width 41 height 17
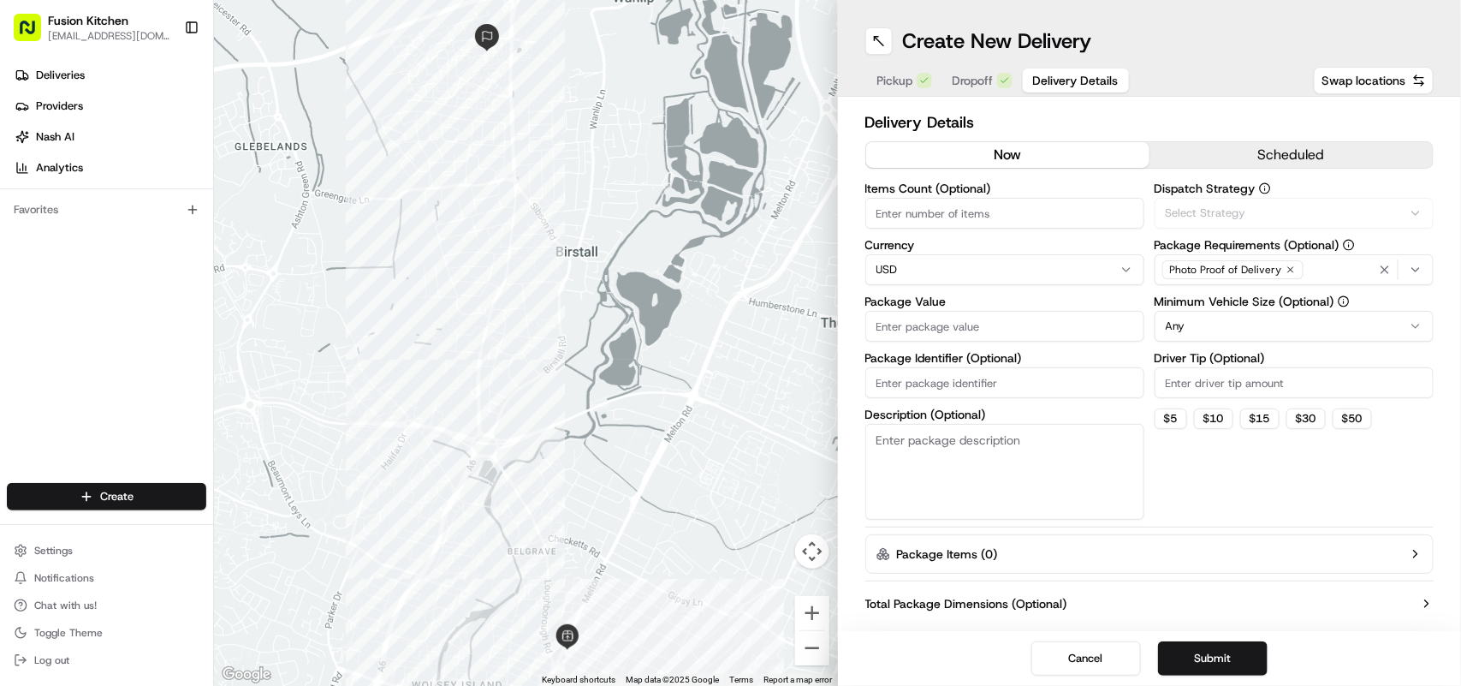
click at [1044, 81] on span "Delivery Details" at bounding box center [1076, 80] width 86 height 17
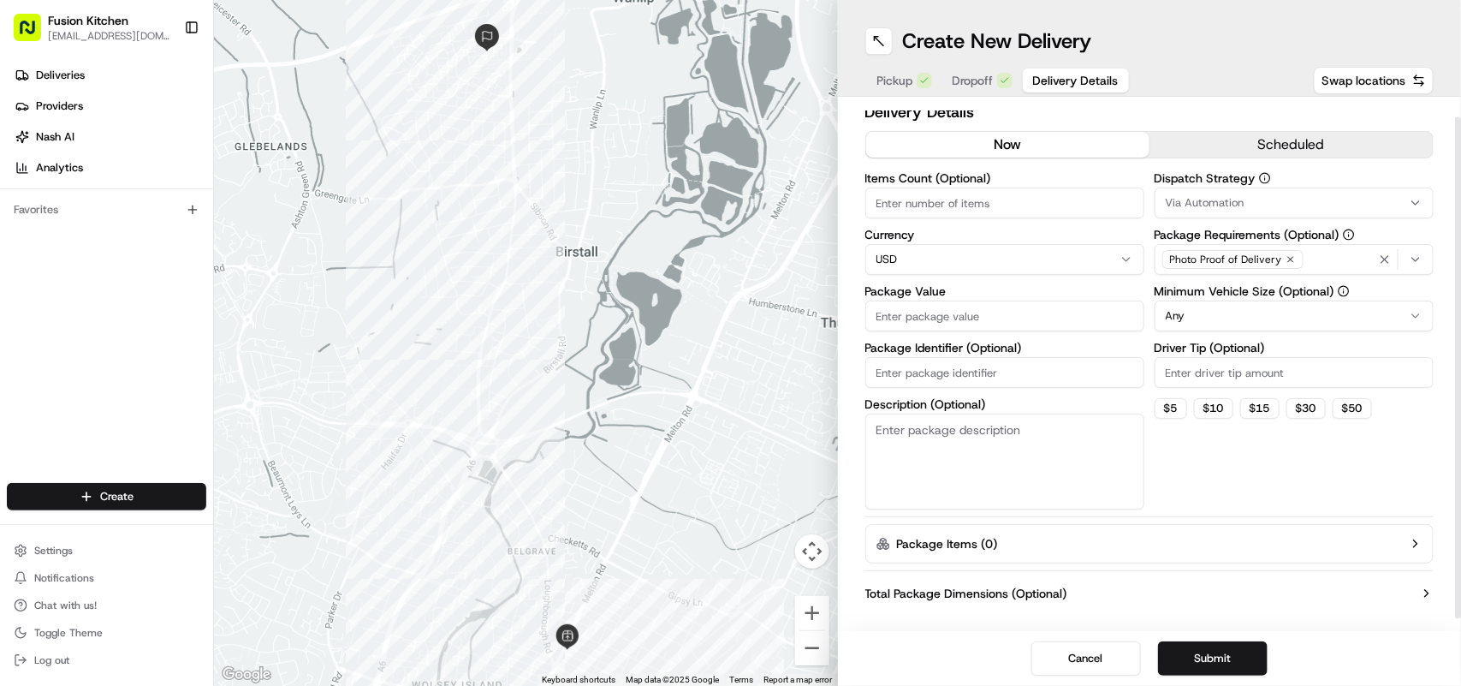
scroll to position [0, 0]
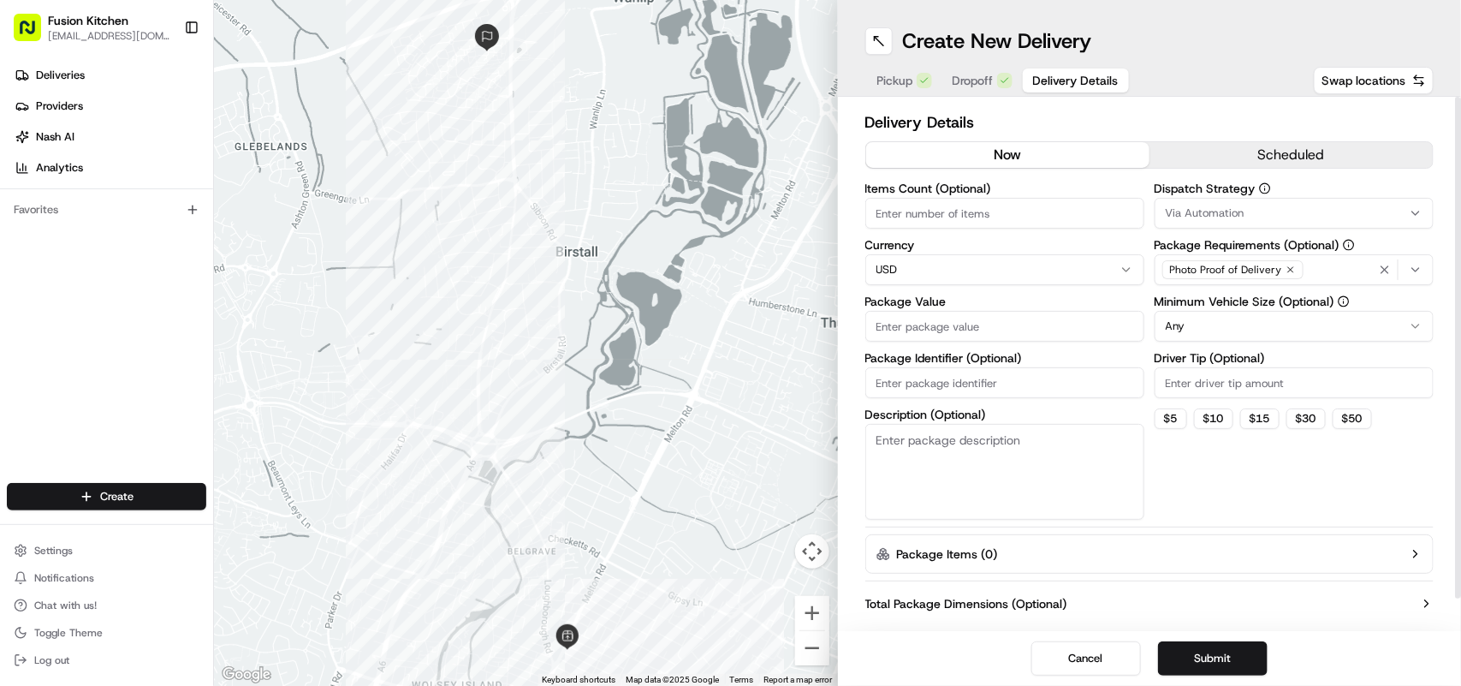
click at [892, 80] on span "Pickup" at bounding box center [896, 80] width 36 height 17
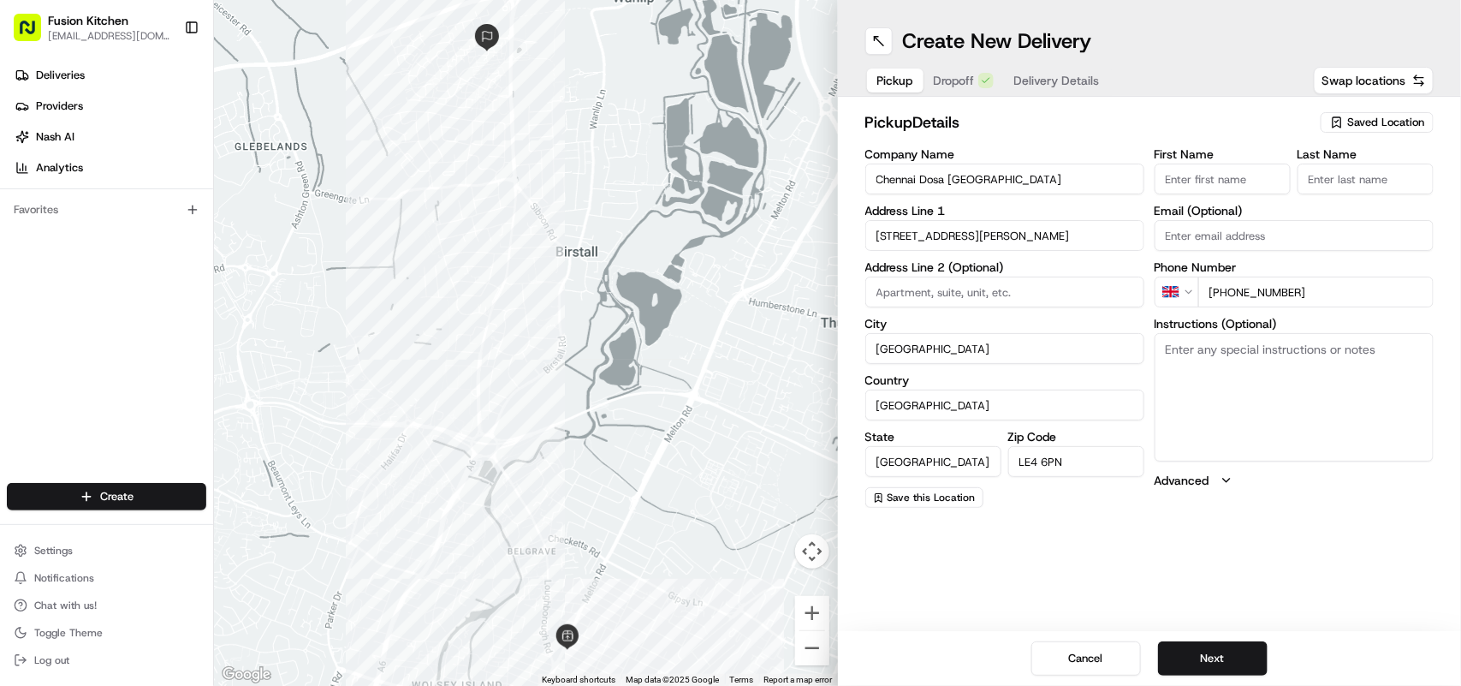
click at [951, 79] on button "Dropoff" at bounding box center [964, 80] width 80 height 24
click at [1058, 81] on span "Delivery Details" at bounding box center [1057, 80] width 86 height 17
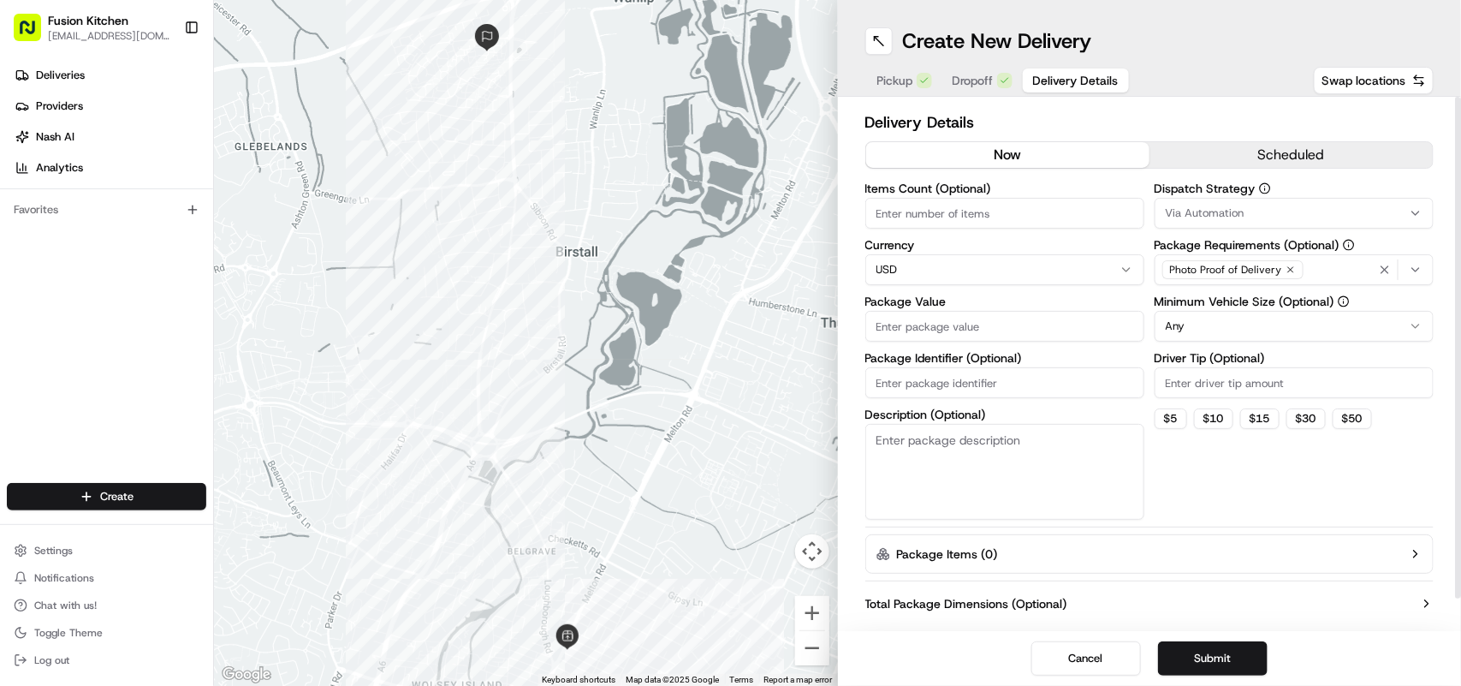
click at [990, 82] on span "Dropoff" at bounding box center [973, 80] width 41 height 17
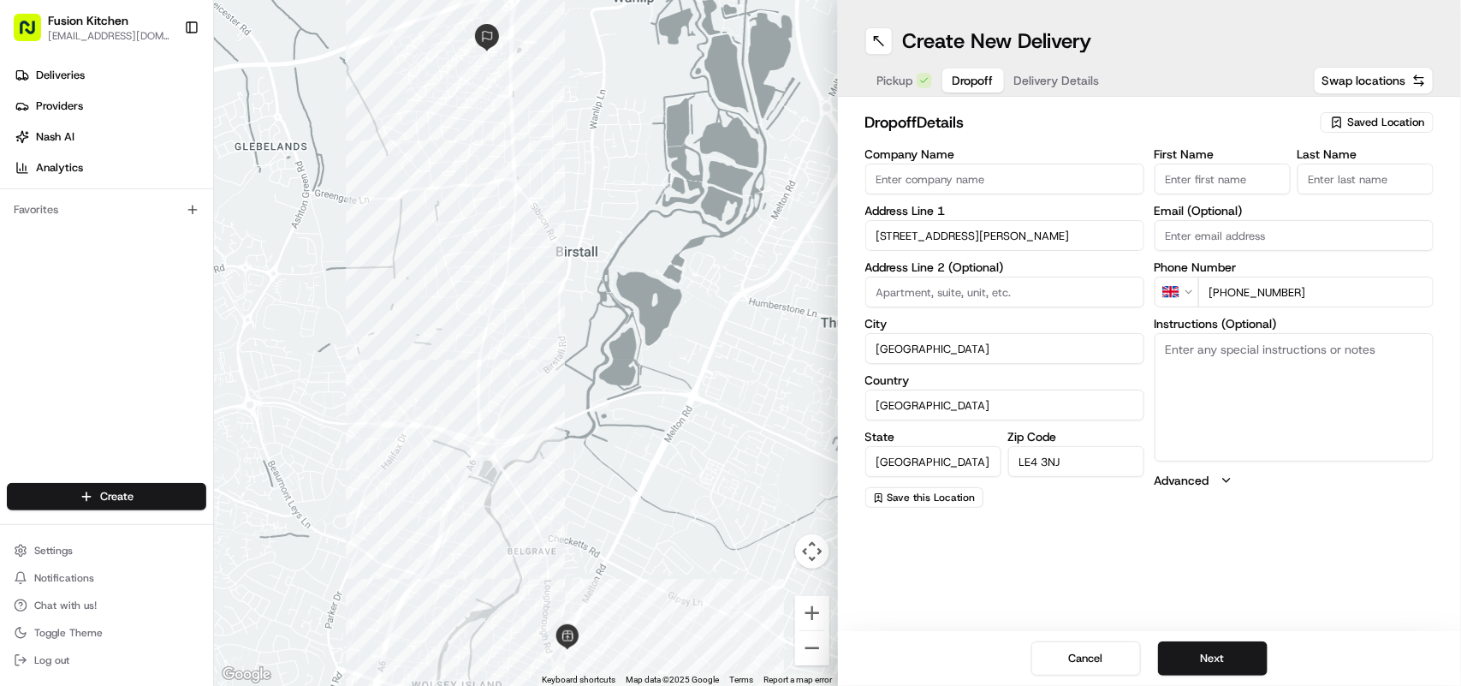
click at [891, 73] on span "Pickup" at bounding box center [896, 80] width 36 height 17
click at [969, 80] on span "Dropoff" at bounding box center [954, 80] width 41 height 17
click at [1238, 171] on input "First Name" at bounding box center [1223, 179] width 136 height 31
paste input "[PERSON_NAME]"
drag, startPoint x: 1267, startPoint y: 174, endPoint x: 1207, endPoint y: 176, distance: 60.0
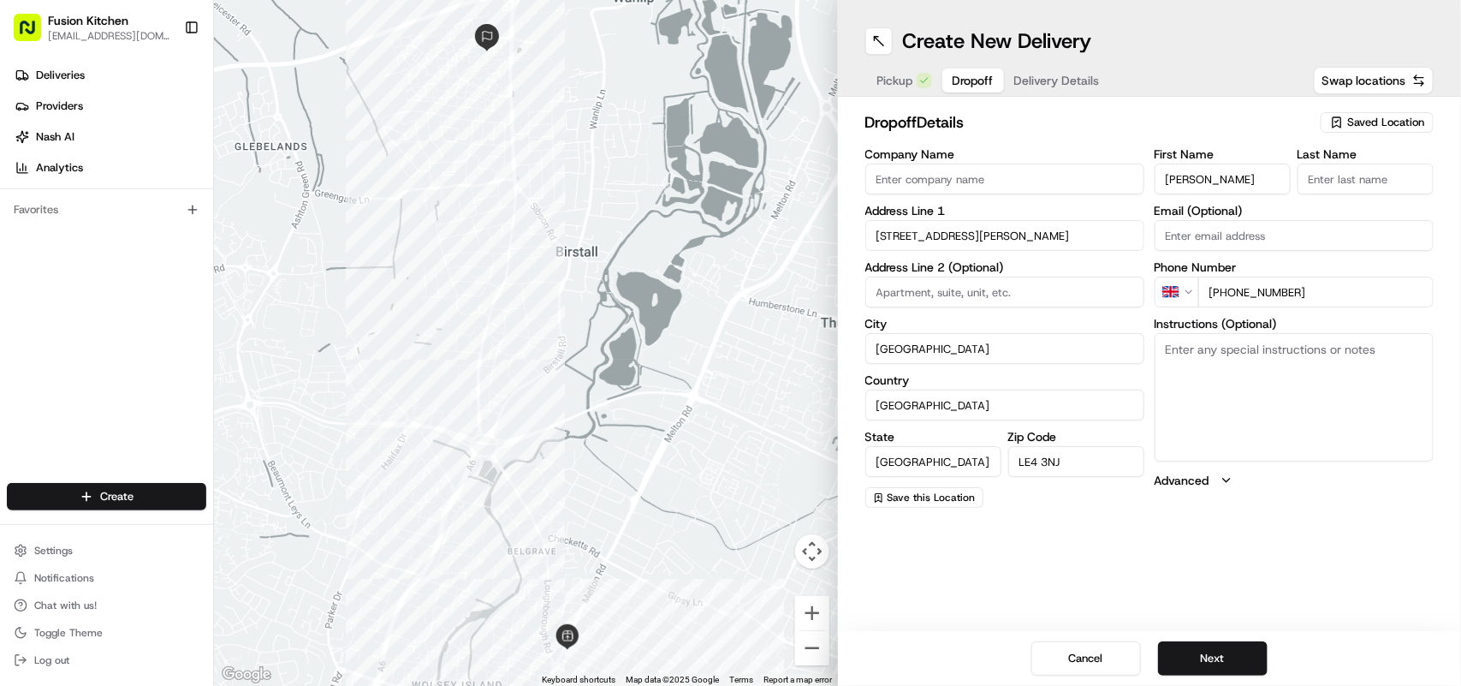
click at [1207, 176] on input "[PERSON_NAME]" at bounding box center [1223, 179] width 136 height 31
type input "Sheeba"
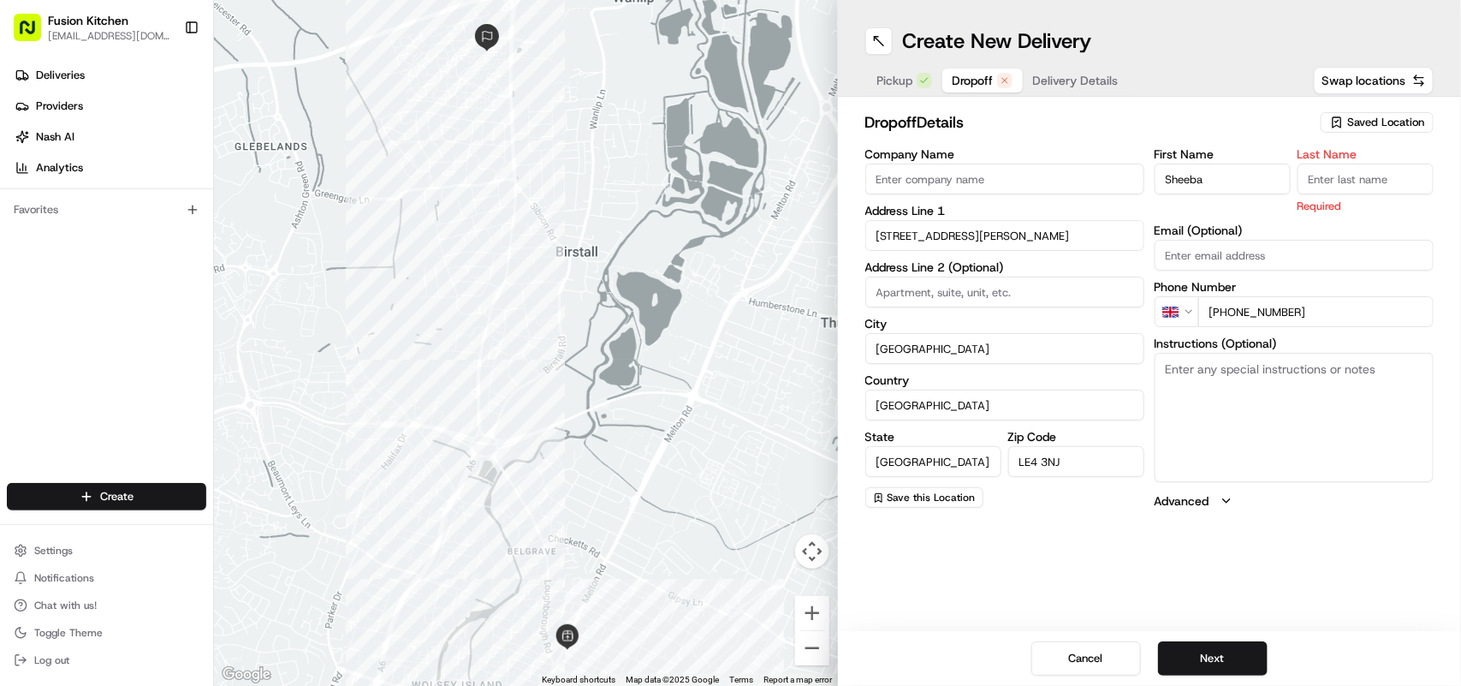
click at [1359, 184] on input "Last Name" at bounding box center [1366, 179] width 136 height 31
paste input "Devendran"
type input "Devendran"
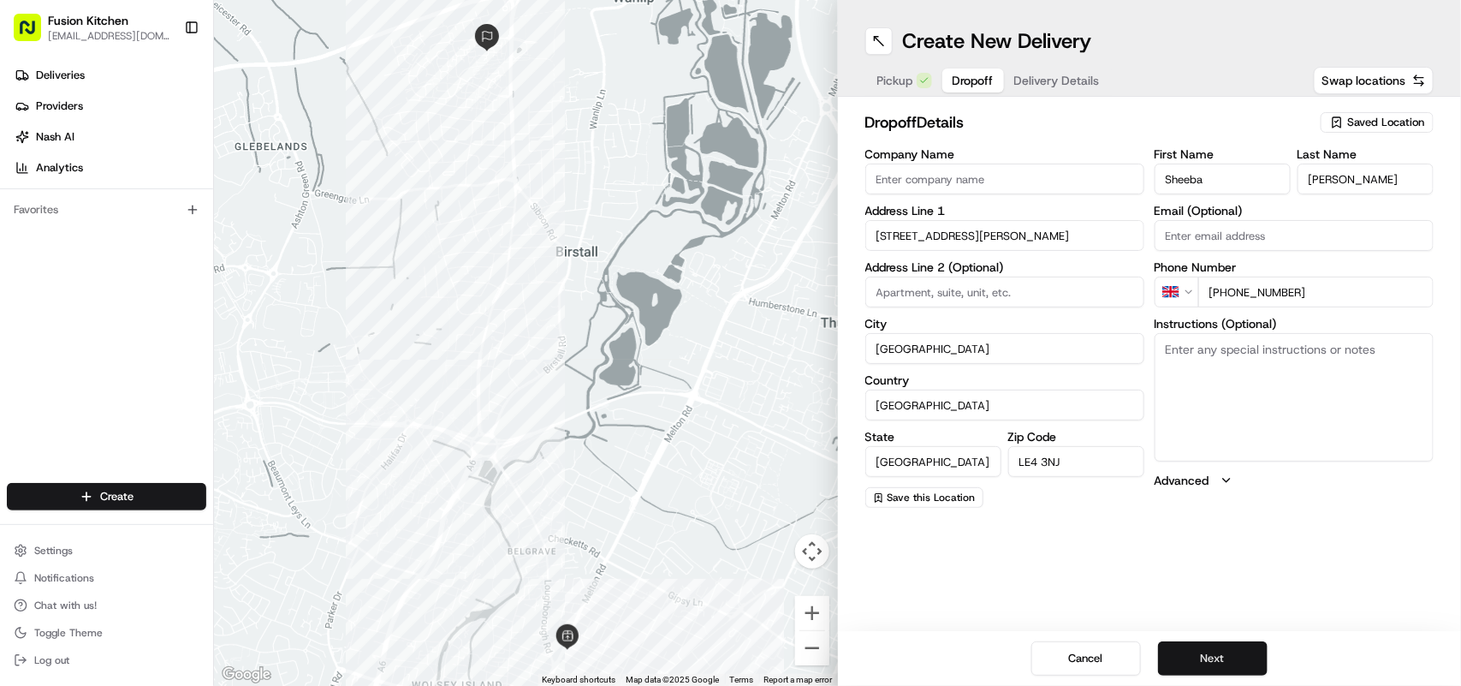
click at [1217, 652] on button "Next" at bounding box center [1213, 658] width 110 height 34
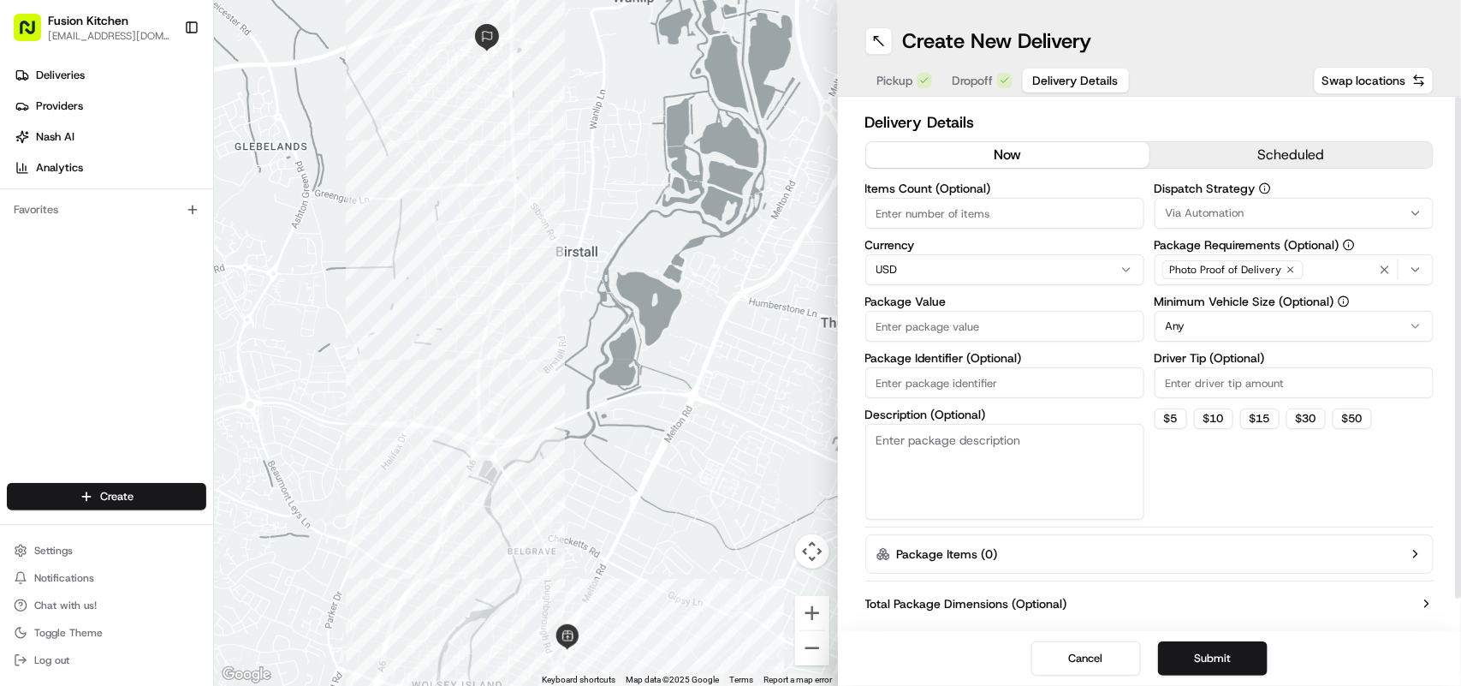
click at [905, 74] on span "Pickup" at bounding box center [896, 80] width 36 height 17
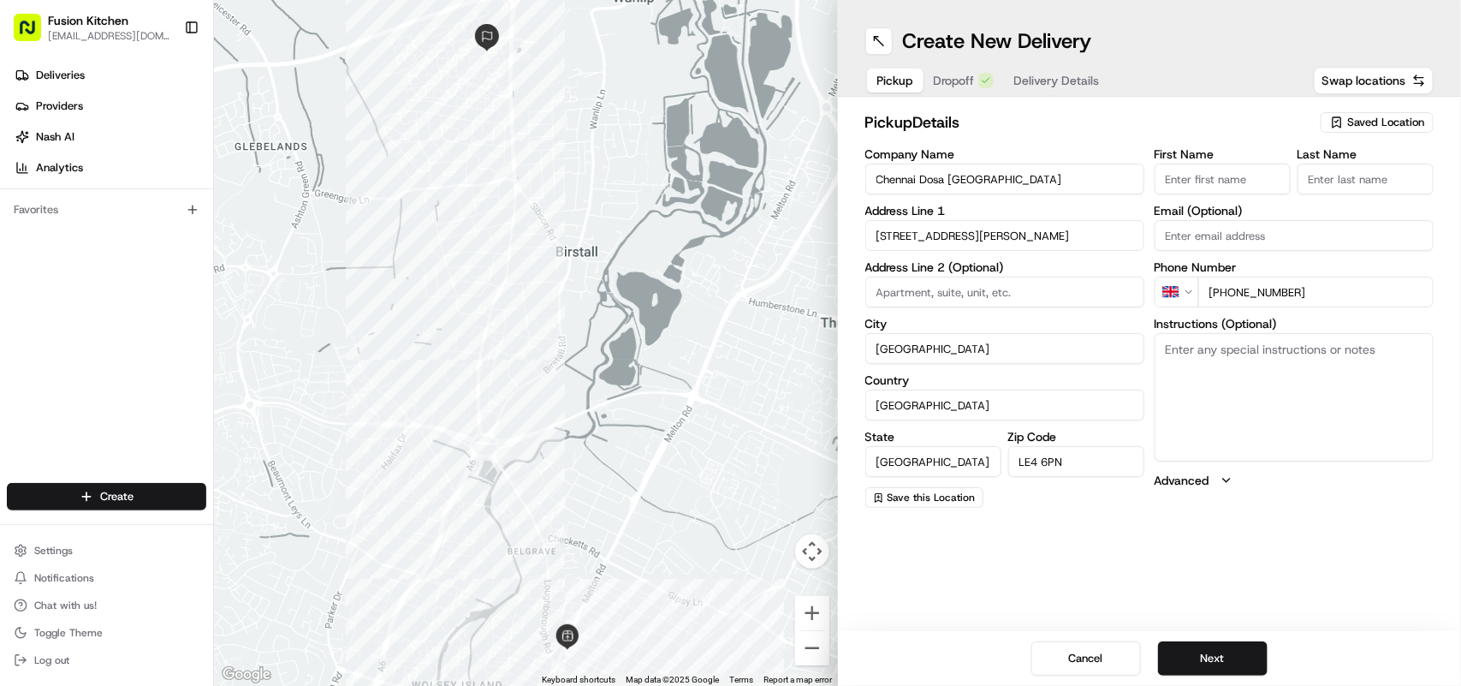
click at [1268, 383] on textarea "Instructions (Optional)" at bounding box center [1294, 397] width 279 height 128
paste textarea "Sheeba Devendran | 07598896664 54, Nine Riggs Square, Leicester, LE4 3NJ"
type textarea "Sheeba Devendran | 07598896664 54, Nine Riggs Square, Leicester, LE4 3NJ"
drag, startPoint x: 1371, startPoint y: 347, endPoint x: 1277, endPoint y: 345, distance: 93.3
click at [1277, 345] on textarea "Sheeba Devendran | 07598896664 54, Nine Riggs Square, Leicester, LE4 3NJ" at bounding box center [1294, 397] width 279 height 128
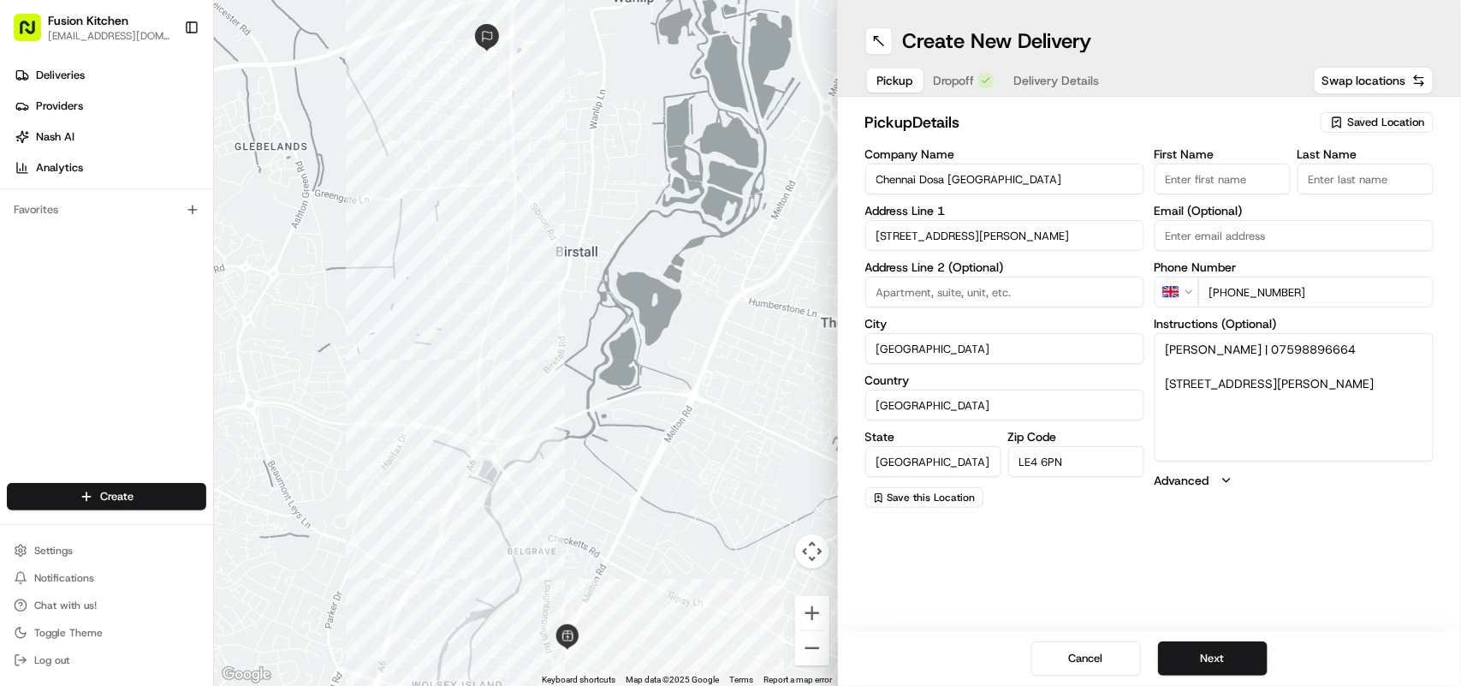
click at [1338, 394] on textarea "Sheeba Devendran | 07598896664 54, Nine Riggs Square, Leicester, LE4 3NJ" at bounding box center [1294, 397] width 279 height 128
drag, startPoint x: 1315, startPoint y: 418, endPoint x: 1121, endPoint y: 336, distance: 209.9
click at [1111, 336] on div "Company Name Chennai Dosa Leicester Address Line 1 39 Melton Road Address Line …" at bounding box center [1150, 328] width 569 height 360
click at [946, 74] on button "Dropoff" at bounding box center [964, 80] width 80 height 24
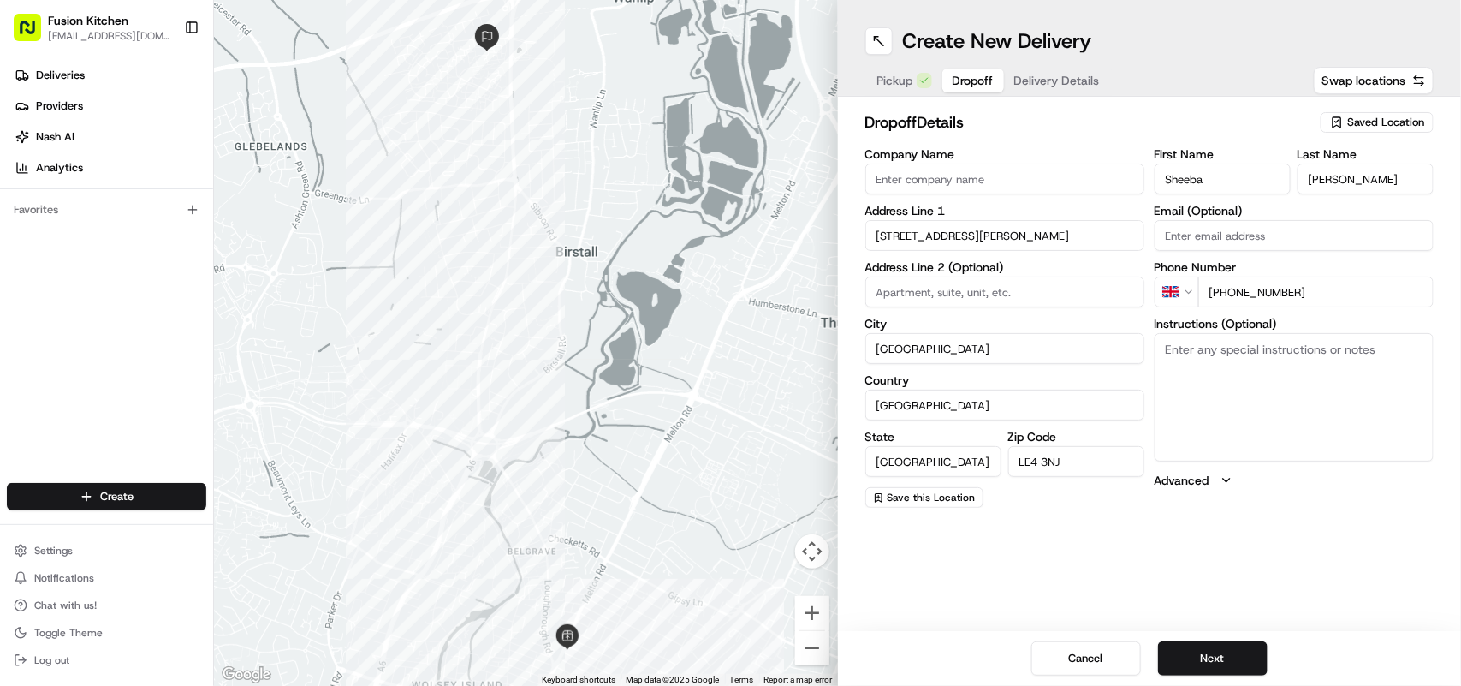
click at [1240, 358] on textarea "Instructions (Optional)" at bounding box center [1294, 397] width 279 height 128
paste textarea "Sheeba Devendran | 07598896664 54, Nine Riggs Square, Leicester, LE4 3NJ"
type textarea "Sheeba Devendran | 07598896664 54, Nine Riggs Square, Leicester, LE4 3NJ"
click at [896, 86] on span "Pickup" at bounding box center [896, 80] width 36 height 17
click at [1062, 70] on button "Delivery Details" at bounding box center [1057, 80] width 106 height 24
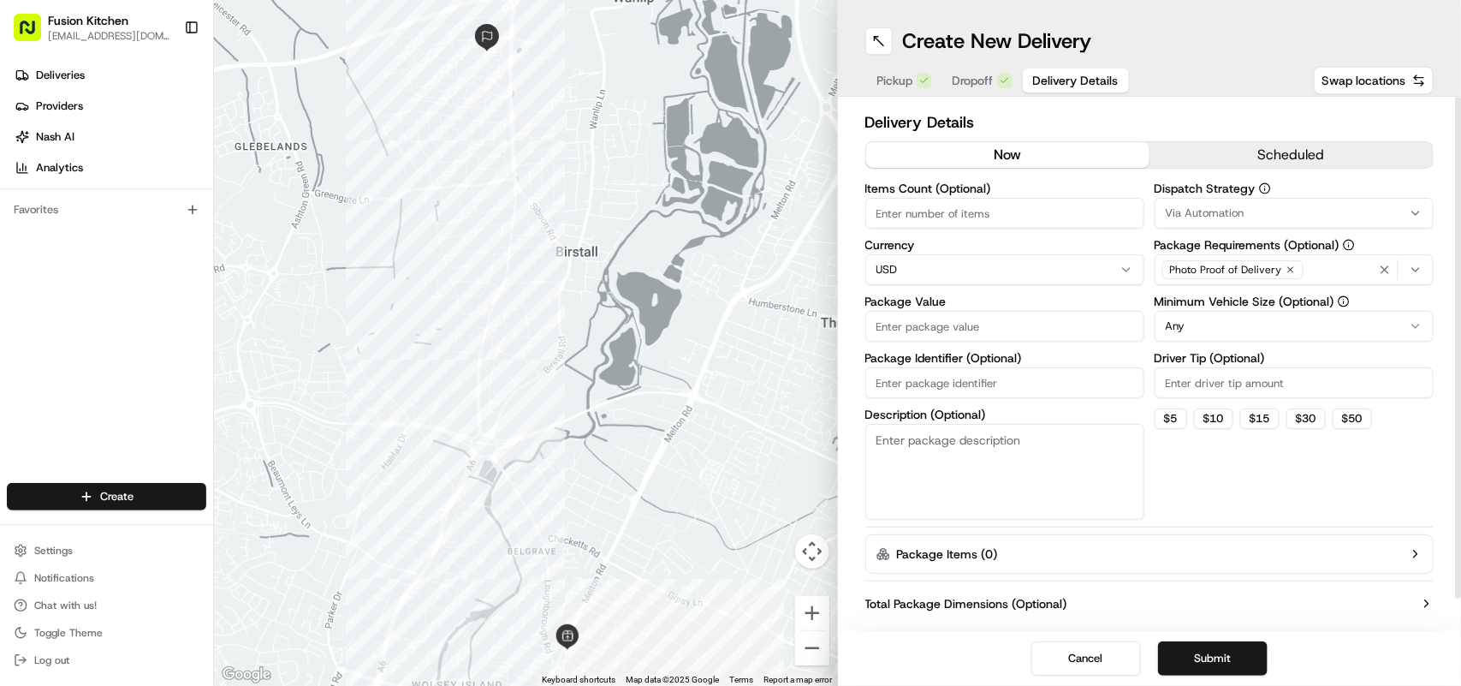
click at [979, 258] on html "Fusion Kitchen hari@fusionpos.uk Toggle Sidebar Deliveries Providers Nash AI An…" at bounding box center [730, 343] width 1461 height 686
click at [955, 331] on input "Package Value" at bounding box center [1005, 326] width 279 height 31
paste input "29.48"
type input "29.48"
click at [1204, 660] on button "Submit" at bounding box center [1213, 658] width 110 height 34
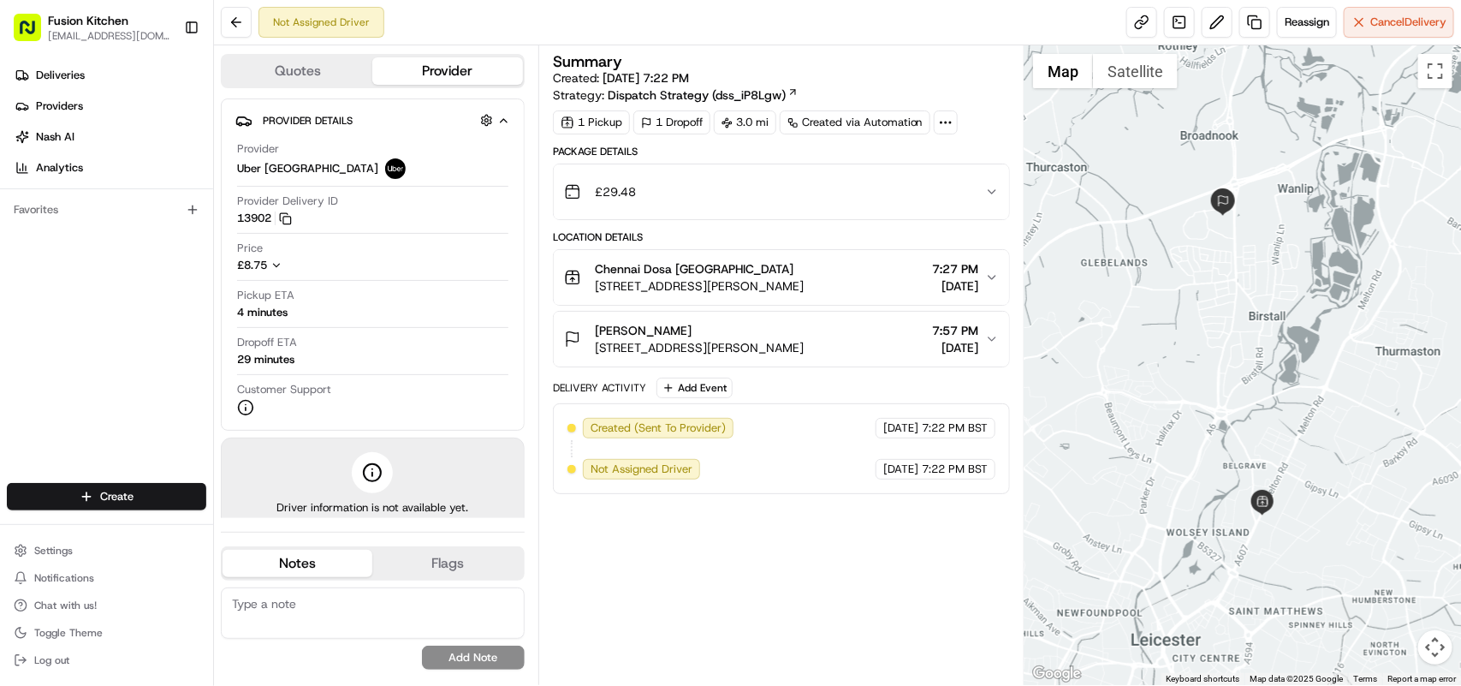
click at [122, 481] on div "Create" at bounding box center [106, 496] width 213 height 41
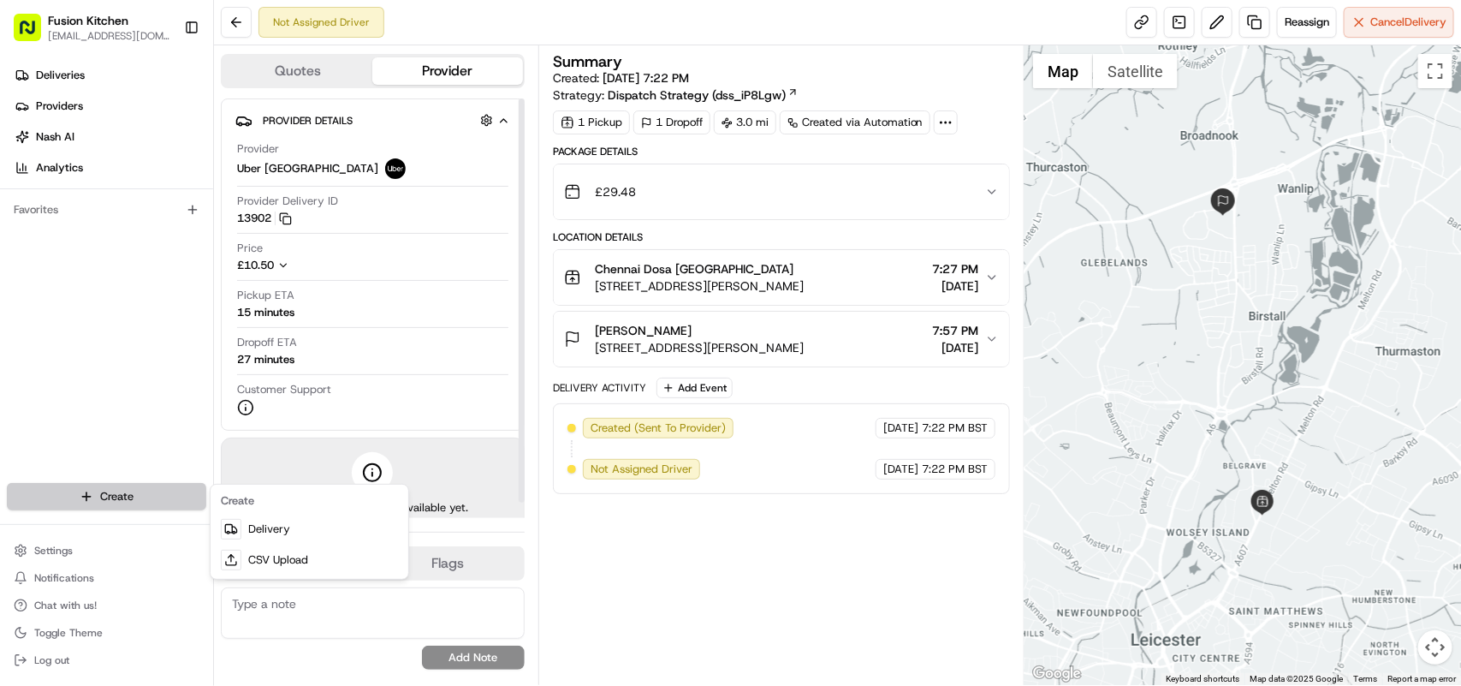
click at [103, 492] on html "Fusion Kitchen hari@fusionpos.uk Toggle Sidebar Deliveries Providers Nash AI An…" at bounding box center [730, 343] width 1461 height 686
drag, startPoint x: 35, startPoint y: 495, endPoint x: 138, endPoint y: 443, distance: 114.9
click at [36, 495] on html "Fusion Kitchen hari@fusionpos.uk Toggle Sidebar Deliveries Providers Nash AI An…" at bounding box center [730, 343] width 1461 height 686
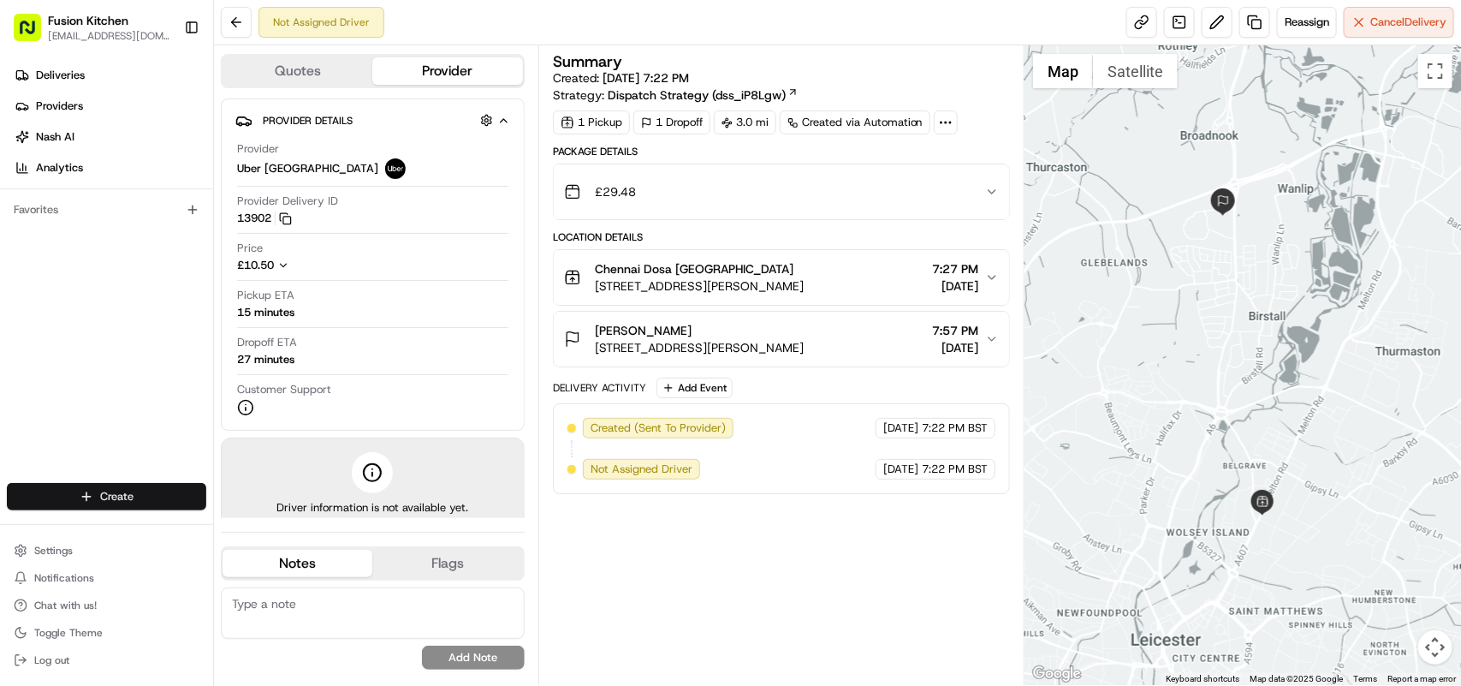
click at [114, 488] on html "Fusion Kitchen hari@fusionpos.uk Toggle Sidebar Deliveries Providers Nash AI An…" at bounding box center [730, 343] width 1461 height 686
click at [253, 527] on link "Delivery" at bounding box center [309, 529] width 191 height 31
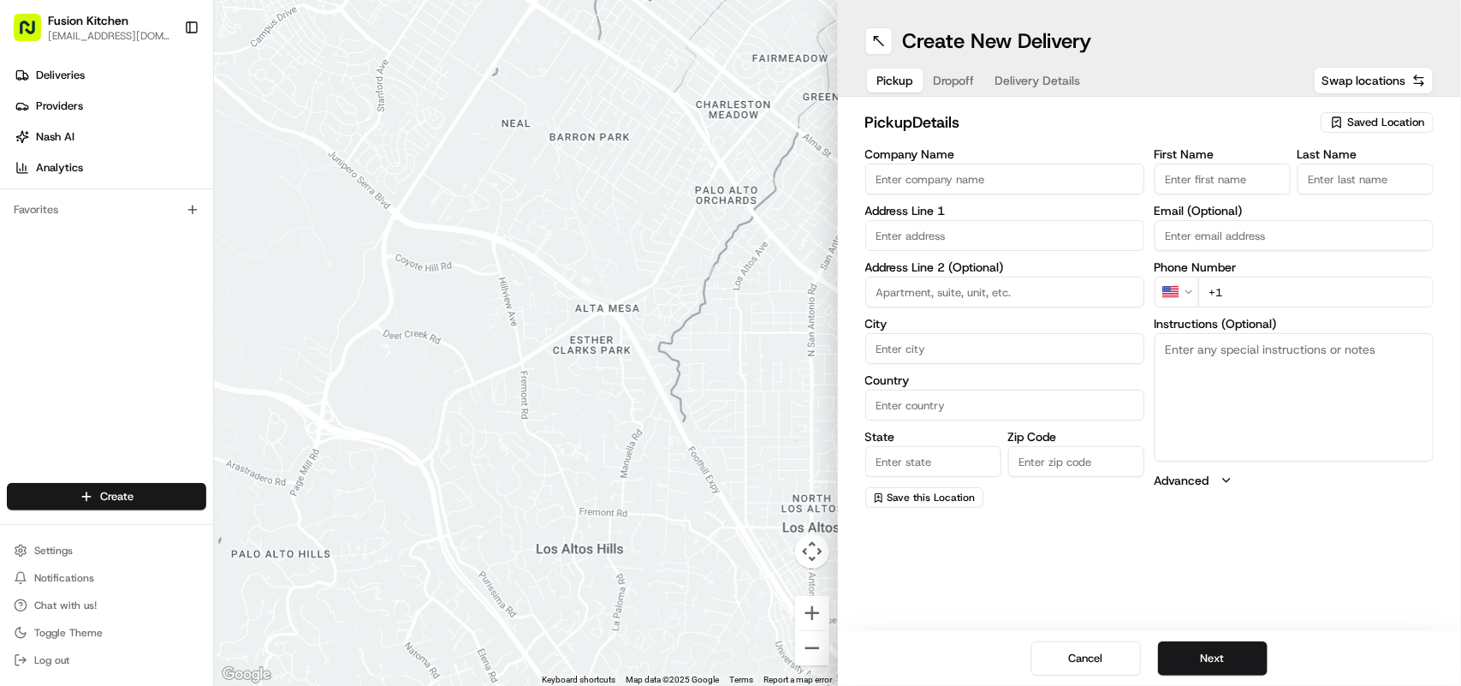
click at [916, 178] on input "Company Name" at bounding box center [1005, 179] width 279 height 31
paste input "VEL - [GEOGRAPHIC_DATA]"
drag, startPoint x: 961, startPoint y: 180, endPoint x: 967, endPoint y: 229, distance: 49.3
click at [967, 229] on div "Company Name VEL - Brighton Address Line 1 Address Line 2 (Optional) City Count…" at bounding box center [1005, 328] width 279 height 360
type input "VEL - [GEOGRAPHIC_DATA]"
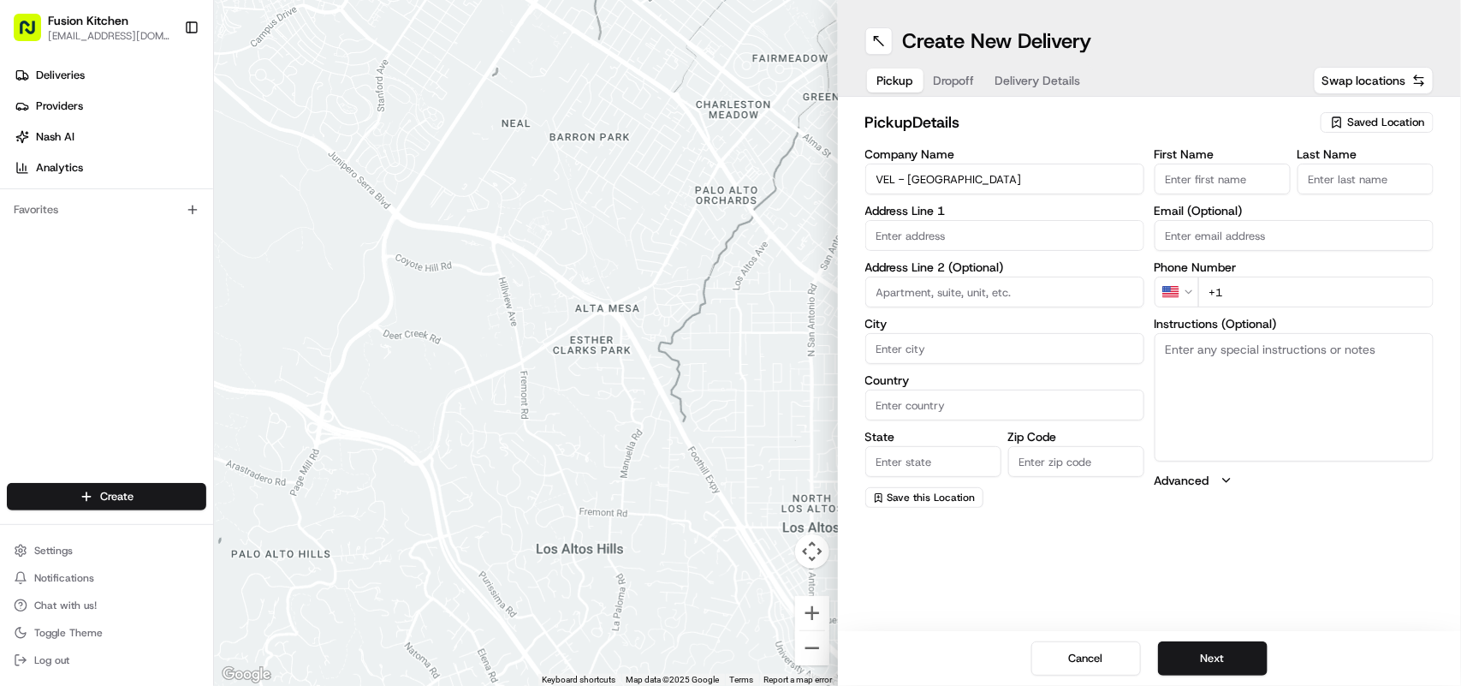
click at [1217, 374] on textarea "Instructions (Optional)" at bounding box center [1294, 397] width 279 height 128
paste textarea "51 St George's Road, Brighton, East Sussex, BN2 1EF"
type textarea "51 St George's Road, Brighton, East Sussex, BN2 1EF"
drag, startPoint x: 1223, startPoint y: 364, endPoint x: 1177, endPoint y: 354, distance: 46.5
click at [1155, 338] on textarea "51 St George's Road, Brighton, East Sussex, BN2 1EF" at bounding box center [1294, 397] width 279 height 128
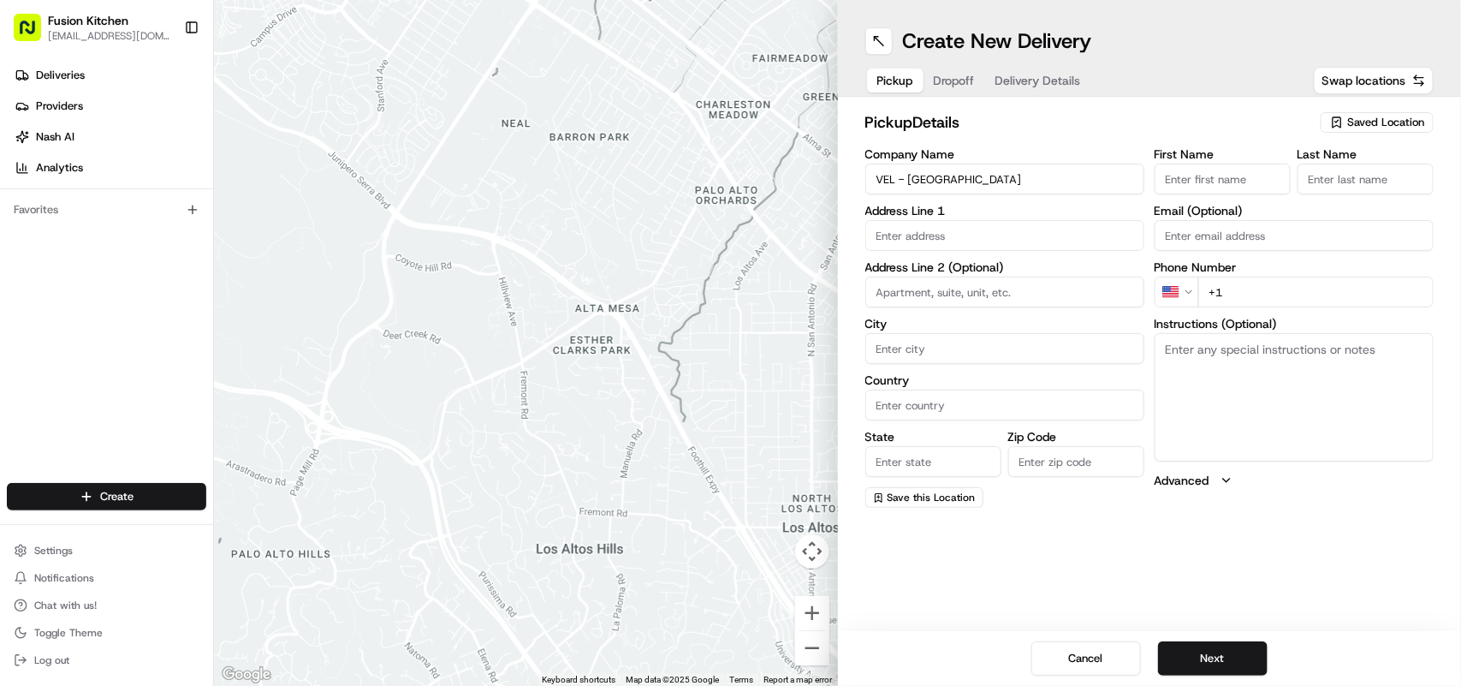
click at [950, 241] on input "text" at bounding box center [1005, 235] width 279 height 31
paste input "51 St George's Road, Brighton, East Sussex, BN2 1EF"
click at [1008, 278] on div "51 Saint George's Road, Kemptown, Brighton and Hove, Brighton, UK" at bounding box center [1005, 272] width 271 height 26
type input "[STREET_ADDRESS]"
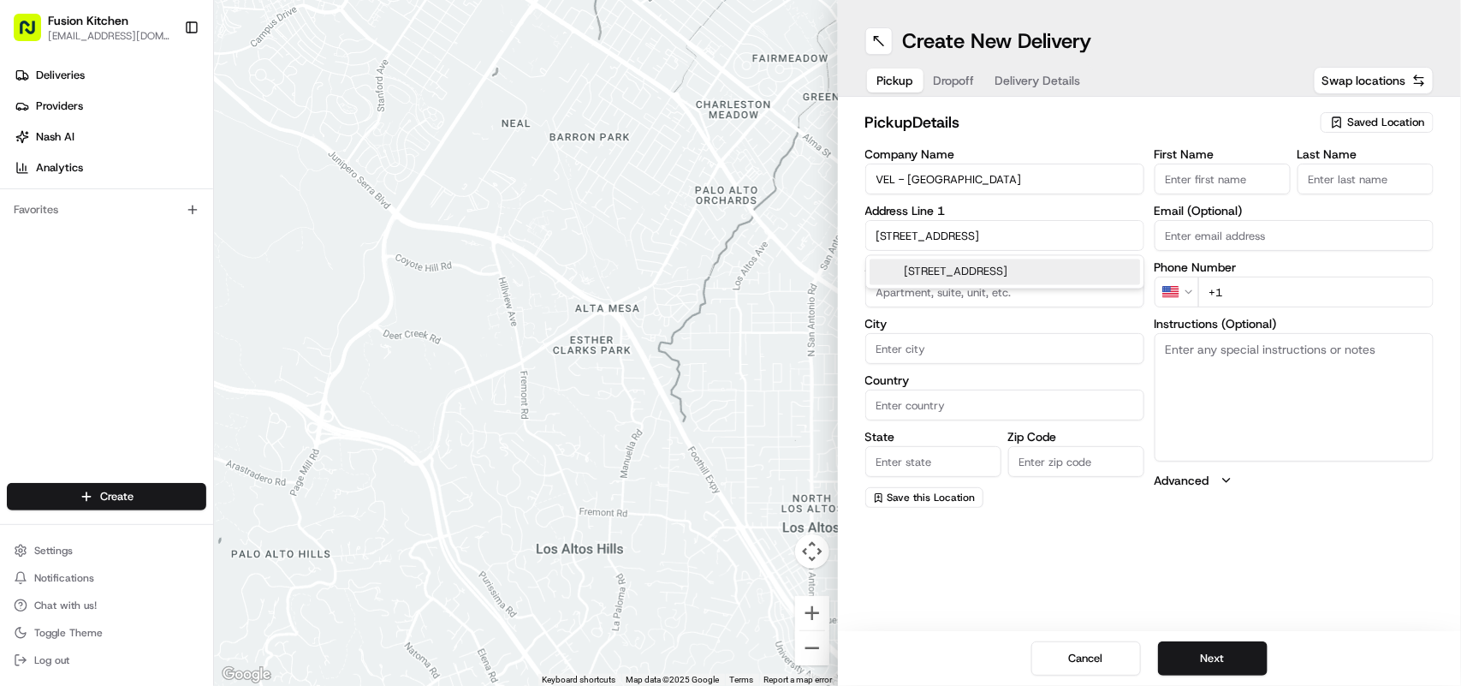
type input "Brighton and Hove"
type input "United Kingdom"
type input "England"
type input "BN2 1EF"
type input "51 Saint George's Road"
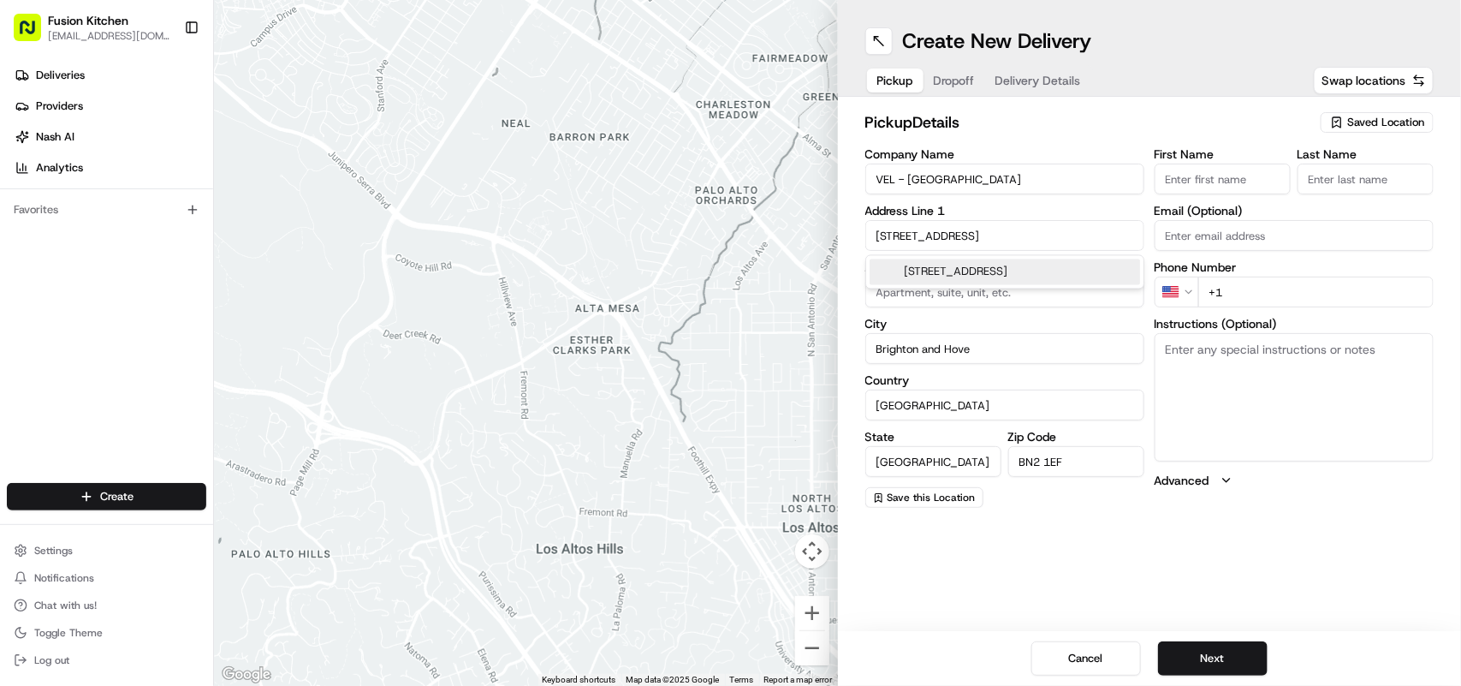
scroll to position [0, 0]
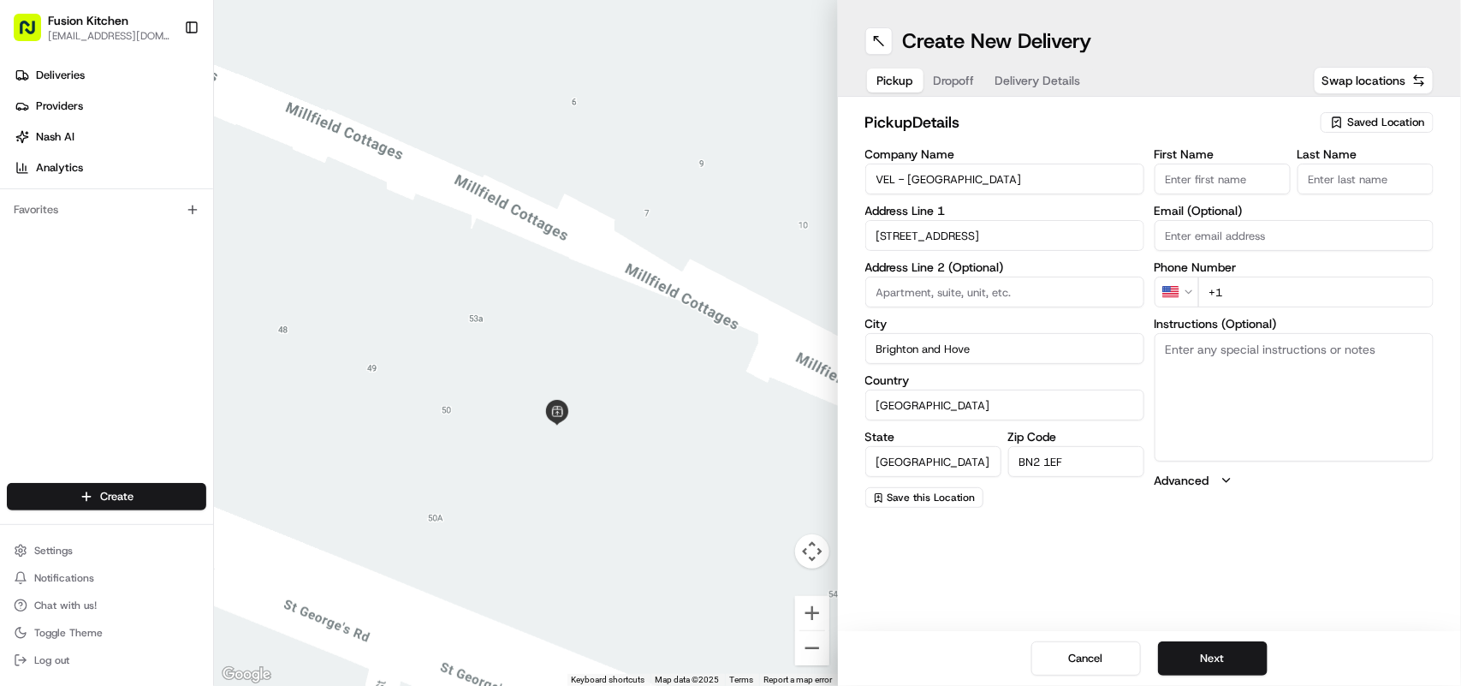
click at [1187, 291] on html "Fusion Kitchen hari@fusionpos.uk Toggle Sidebar Deliveries Providers Nash AI An…" at bounding box center [730, 343] width 1461 height 686
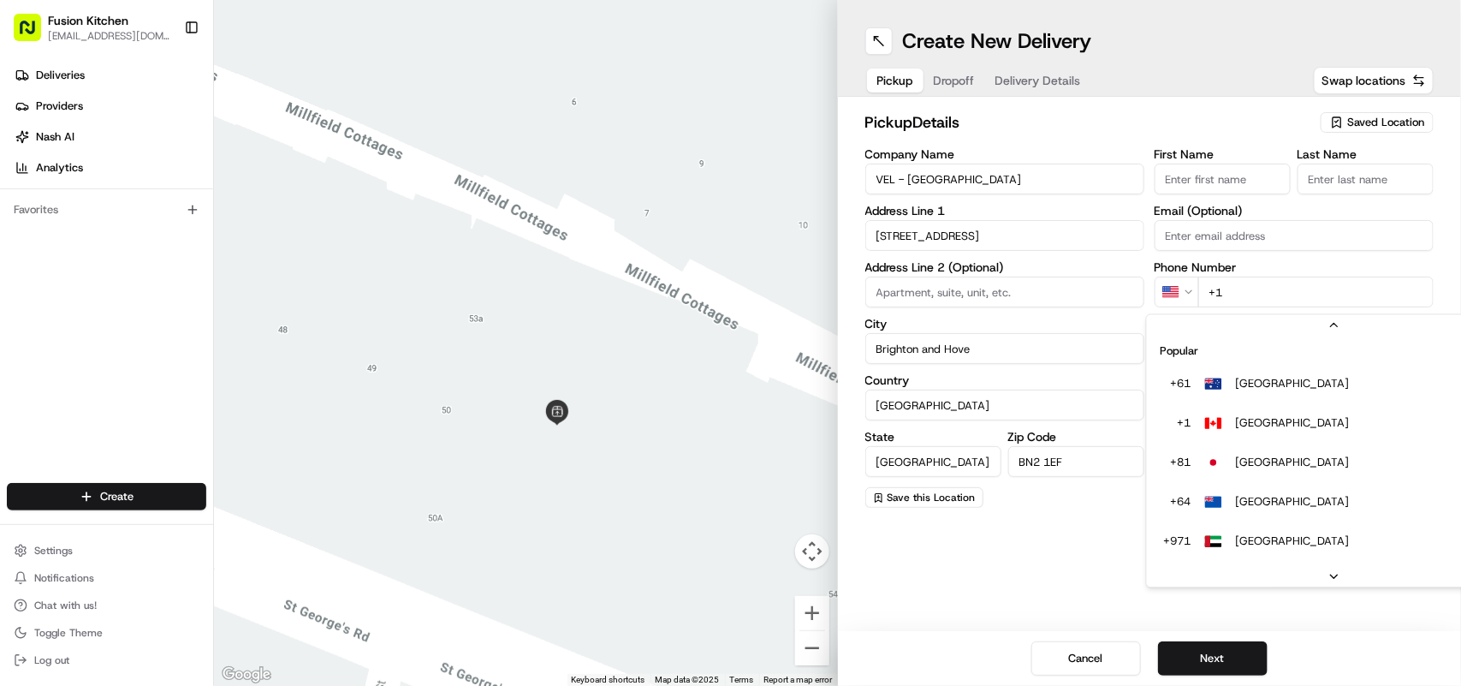
scroll to position [74, 0]
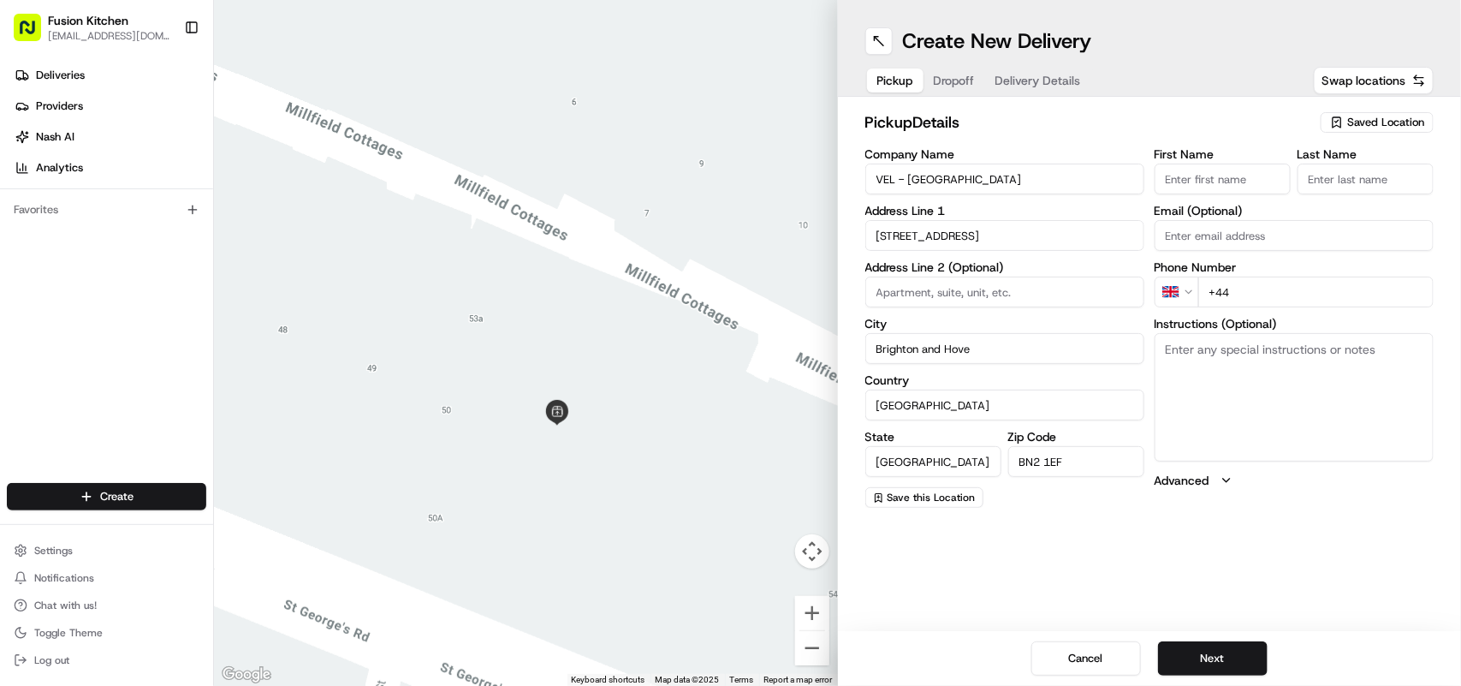
click at [1316, 293] on input "+44" at bounding box center [1316, 292] width 235 height 31
paste input "1273 880107"
type input "+44 1273 880107"
click at [1209, 651] on button "Next" at bounding box center [1213, 658] width 110 height 34
click at [1210, 395] on textarea "Instructions (Optional)" at bounding box center [1294, 397] width 279 height 128
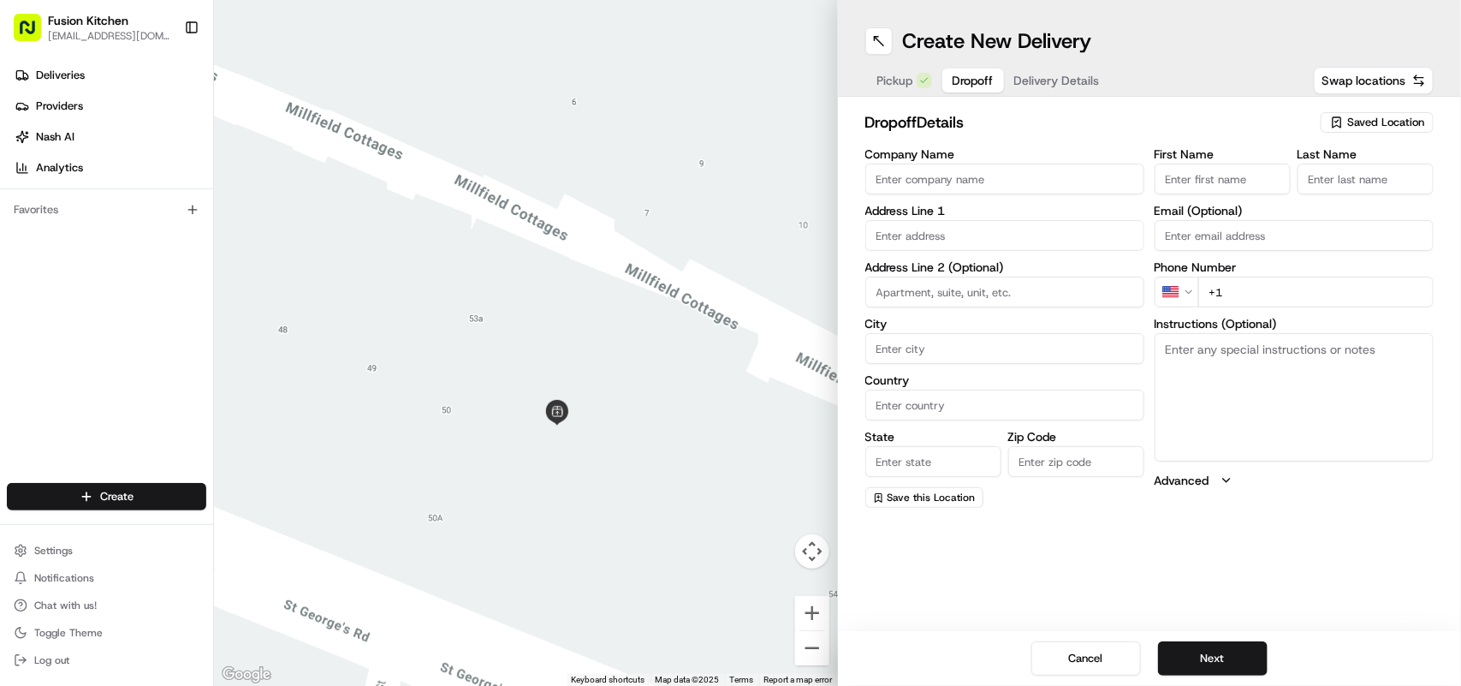
paste textarea "Clair Richards | 07954162213 29, Canning Street, Brighton and Hove, BN2 0EF"
drag, startPoint x: 1365, startPoint y: 343, endPoint x: 1248, endPoint y: 347, distance: 117.3
click at [1248, 347] on textarea "Clair Richards | 07954162213 29, Canning Street, Brighton and Hove, BN2 0EF" at bounding box center [1294, 397] width 279 height 128
type textarea "Clair Richards | 29, Canning Street, Brighton and Hove, BN2 0EF"
click at [1182, 289] on html "Fusion Kitchen hari@fusionpos.uk Toggle Sidebar Deliveries Providers Nash AI An…" at bounding box center [730, 343] width 1461 height 686
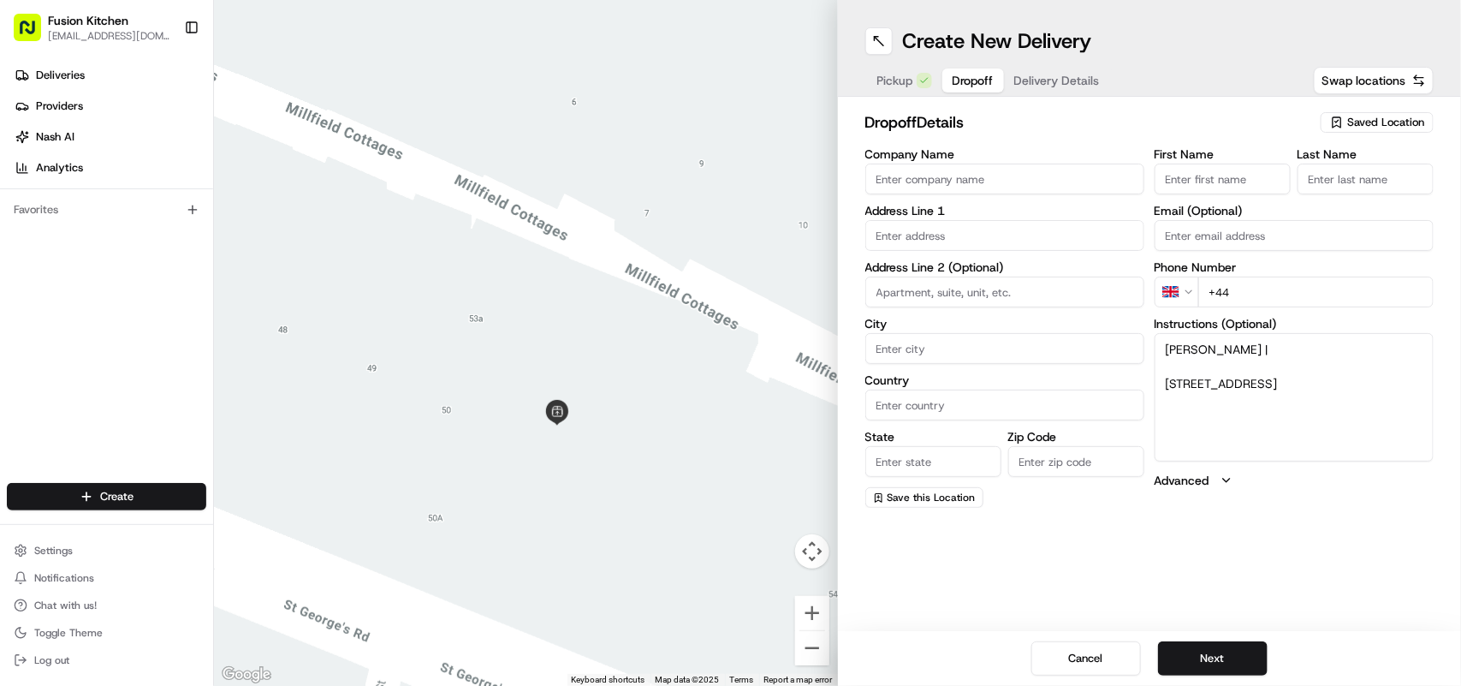
click at [1299, 283] on input "+44" at bounding box center [1316, 292] width 235 height 31
paste input "07954 162213"
type input "+44 07954 162213"
drag, startPoint x: 1331, startPoint y: 400, endPoint x: 1161, endPoint y: 379, distance: 171.6
click at [1161, 379] on textarea "Clair Richards | 29, Canning Street, Brighton and Hove, BN2 0EF" at bounding box center [1294, 397] width 279 height 128
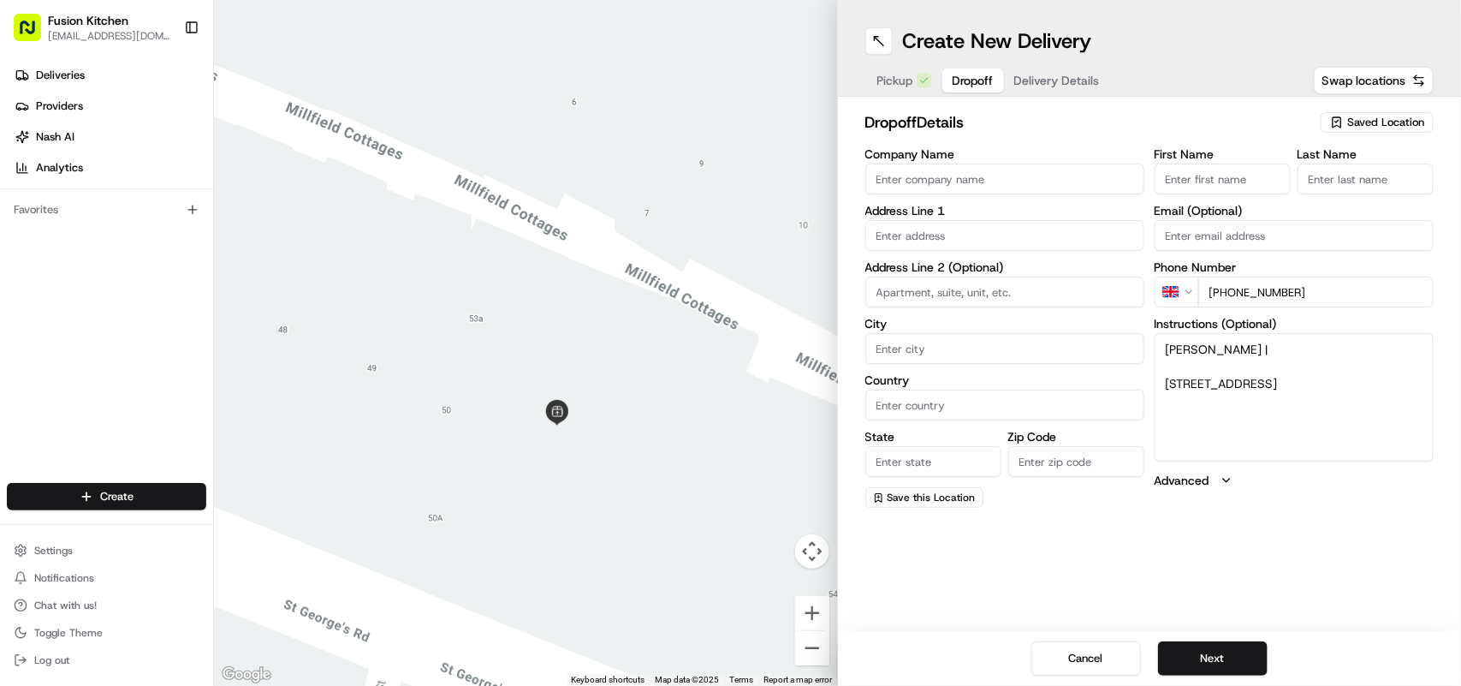
click at [948, 231] on input "text" at bounding box center [1005, 235] width 279 height 31
paste input "29, Canning Street, Brighton and Hove, BN2 0EF"
click at [1026, 279] on div "29 Canning Street, Brighton and Hove, Brighton, Brighton and Hove BN2 0EF, UK" at bounding box center [1005, 272] width 271 height 26
type input "[STREET_ADDRESS]"
type input "Brighton and Hove"
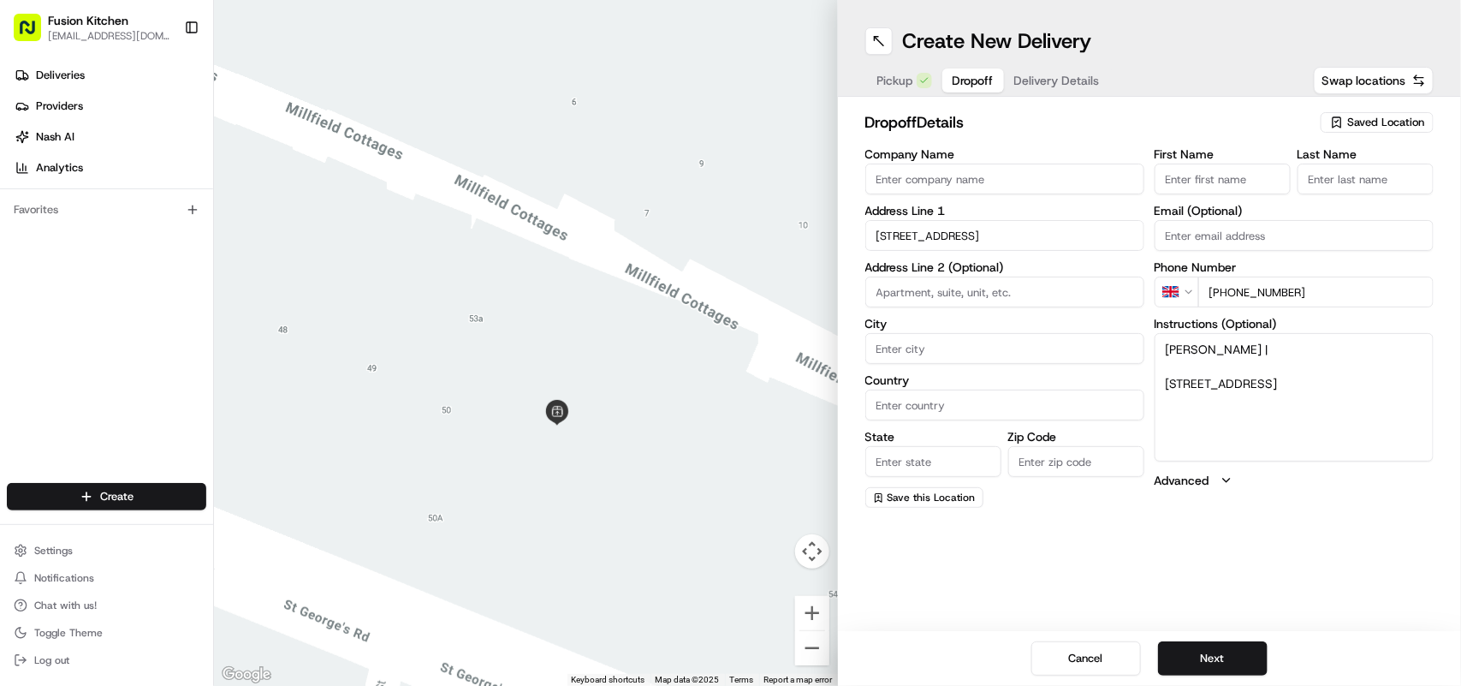
type input "United Kingdom"
type input "England"
type input "BN2 0EF"
type input "29 Canning Street"
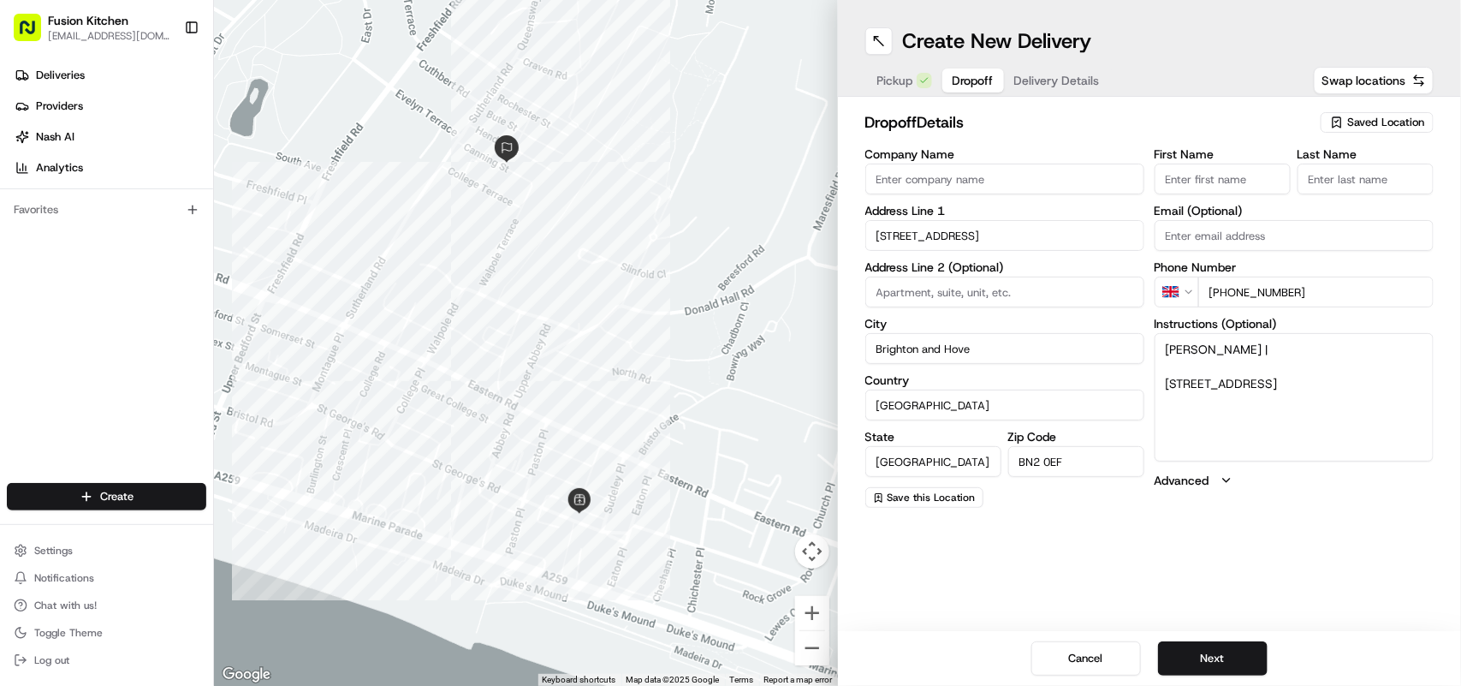
drag, startPoint x: 1342, startPoint y: 403, endPoint x: 1128, endPoint y: 344, distance: 221.2
click at [1128, 344] on div "Company Name Address Line 1 29 Canning Street Address Line 2 (Optional) City Br…" at bounding box center [1150, 328] width 569 height 360
paste textarea "Clair Richards | 07954162213 29, Canning Street, Brighton and Hove, BN2 0EF"
drag, startPoint x: 1347, startPoint y: 403, endPoint x: 1165, endPoint y: 384, distance: 182.6
click at [1165, 384] on textarea "Clair Richards | 07954162213 29, Canning Street, Brighton and Hove, BN2 0EF" at bounding box center [1294, 397] width 279 height 128
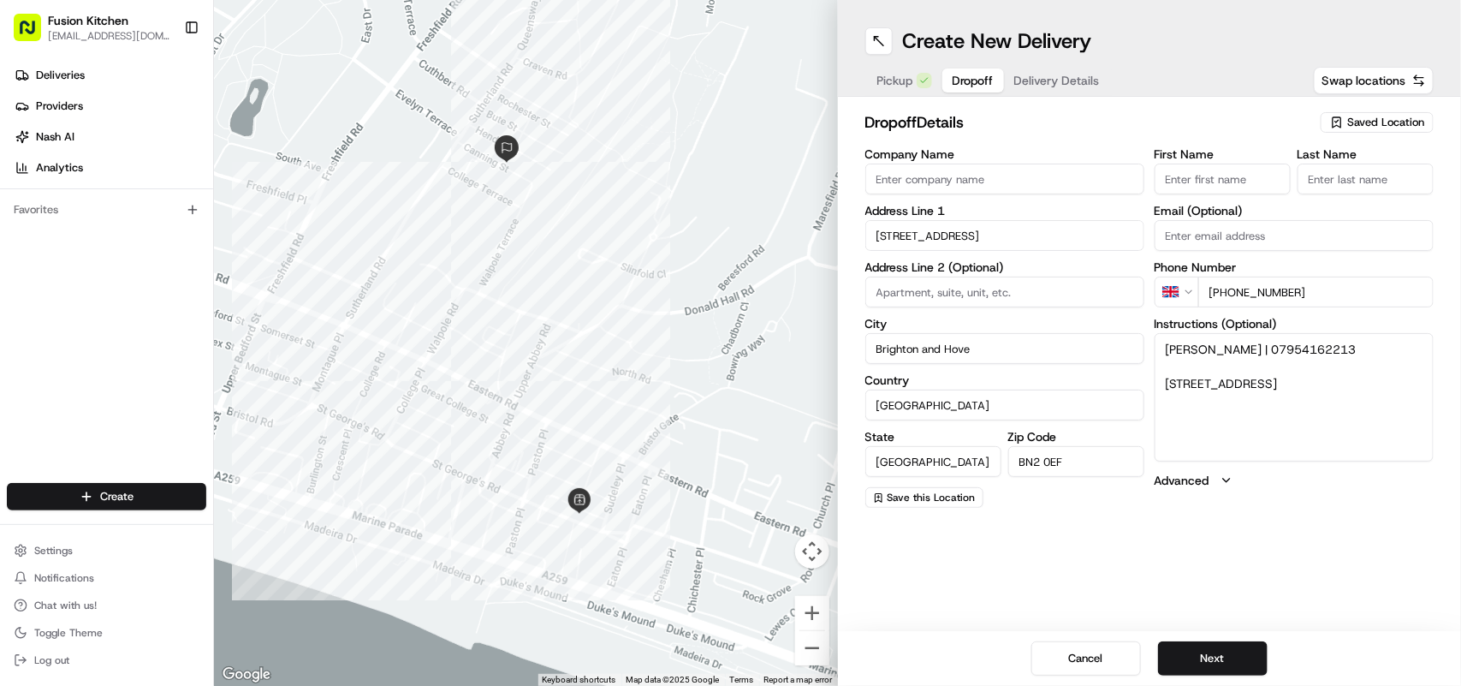
type textarea "Clair Richards | 07954162213 29, Canning Street, Brighton and Hove, BN2 0EF"
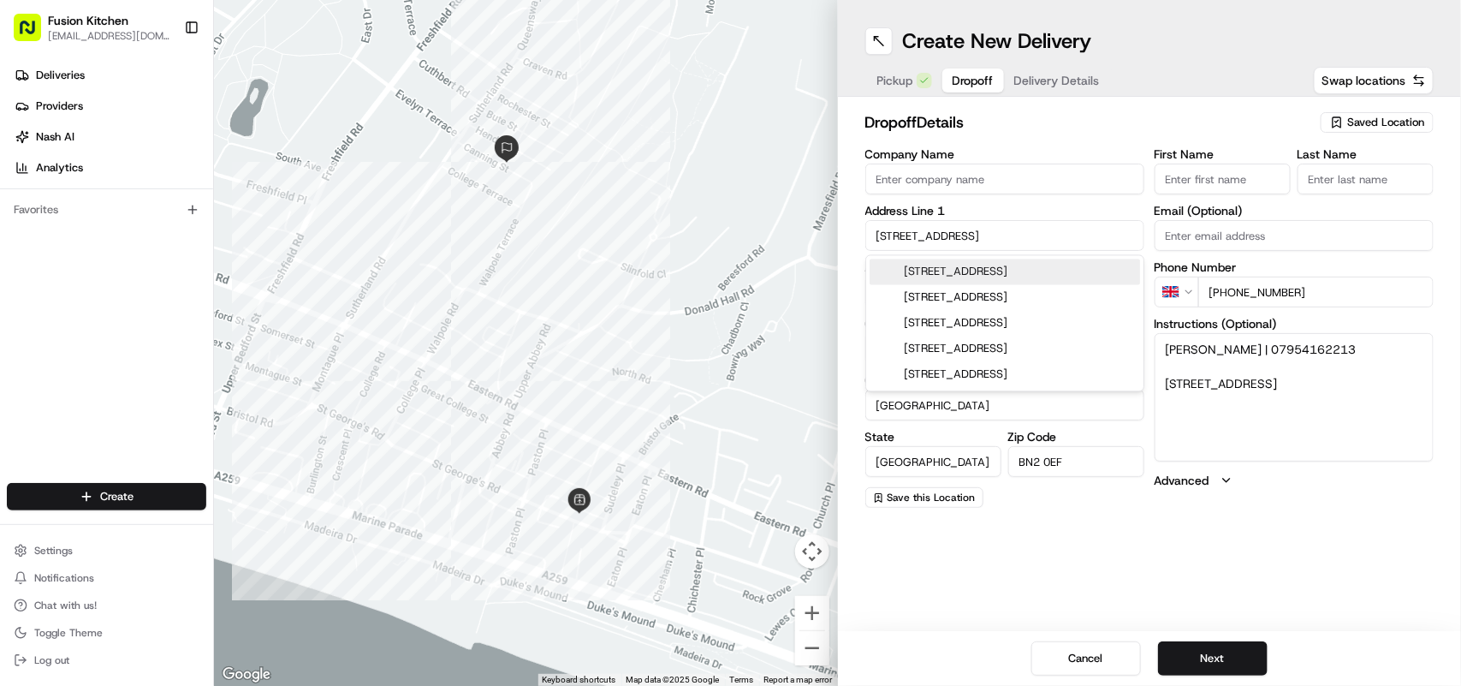
click at [1041, 235] on input "29 Canning Street" at bounding box center [1005, 235] width 279 height 31
type input "2"
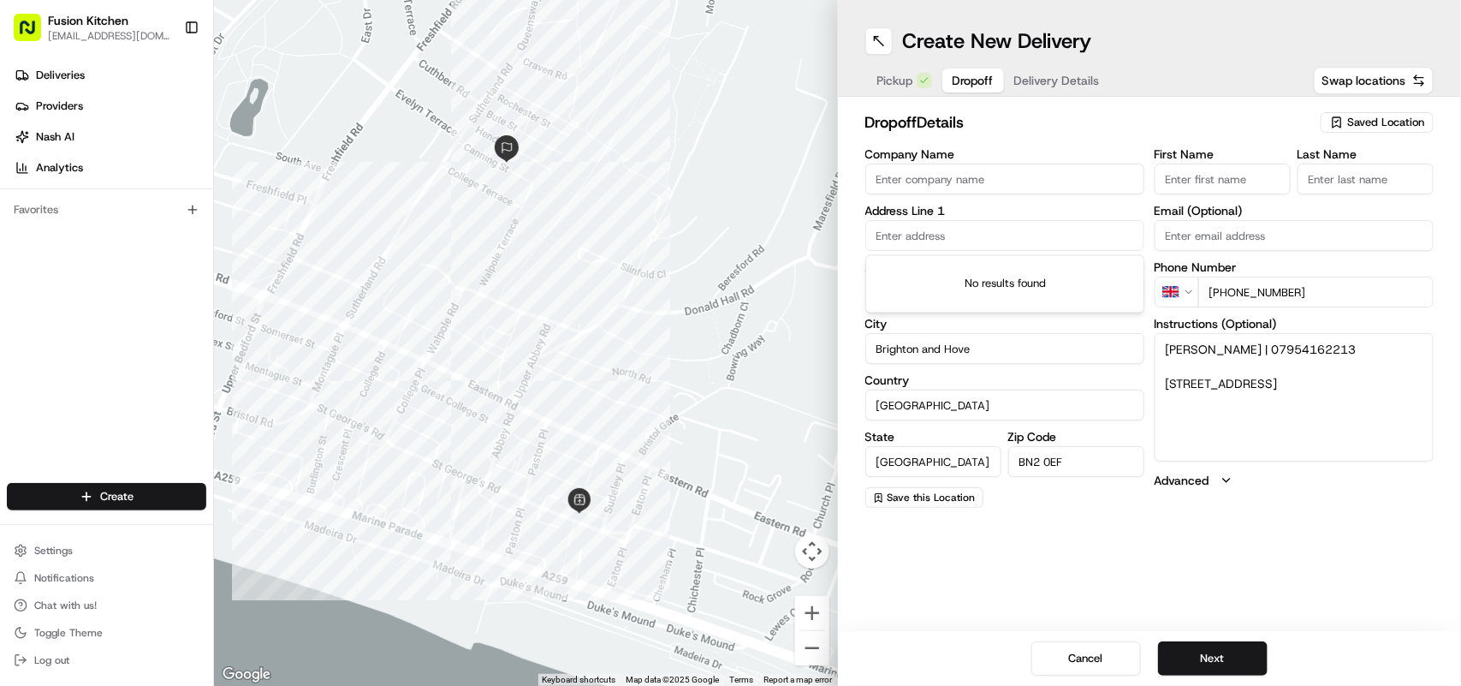
paste input "29, Canning Street, Brighton and Hove, BN2 0EF"
click at [1023, 279] on div "29 Canning Street, Brighton and Hove, Brighton, Brighton and Hove BN2 0EF, UK" at bounding box center [1005, 272] width 271 height 26
type input "29 Canning Street"
click at [1238, 663] on button "Next" at bounding box center [1213, 658] width 110 height 34
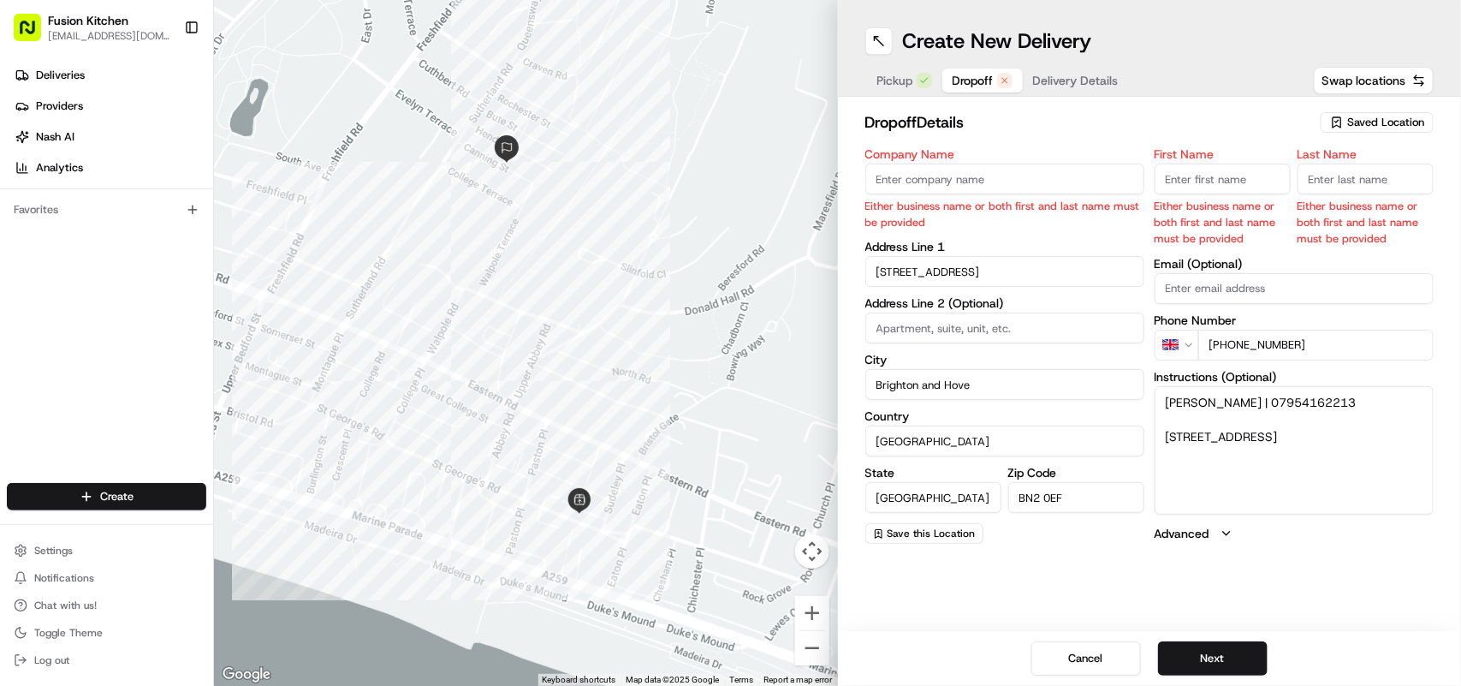
click at [956, 74] on span "Dropoff" at bounding box center [973, 80] width 41 height 17
drag, startPoint x: 1241, startPoint y: 405, endPoint x: 1191, endPoint y: 405, distance: 50.5
click at [1191, 405] on textarea "Clair Richards | 07954162213 29, Canning Street, Brighton and Hove, BN2 0EF" at bounding box center [1294, 450] width 279 height 128
click at [1387, 169] on input "Last Name" at bounding box center [1366, 179] width 136 height 31
paste input "Richards"
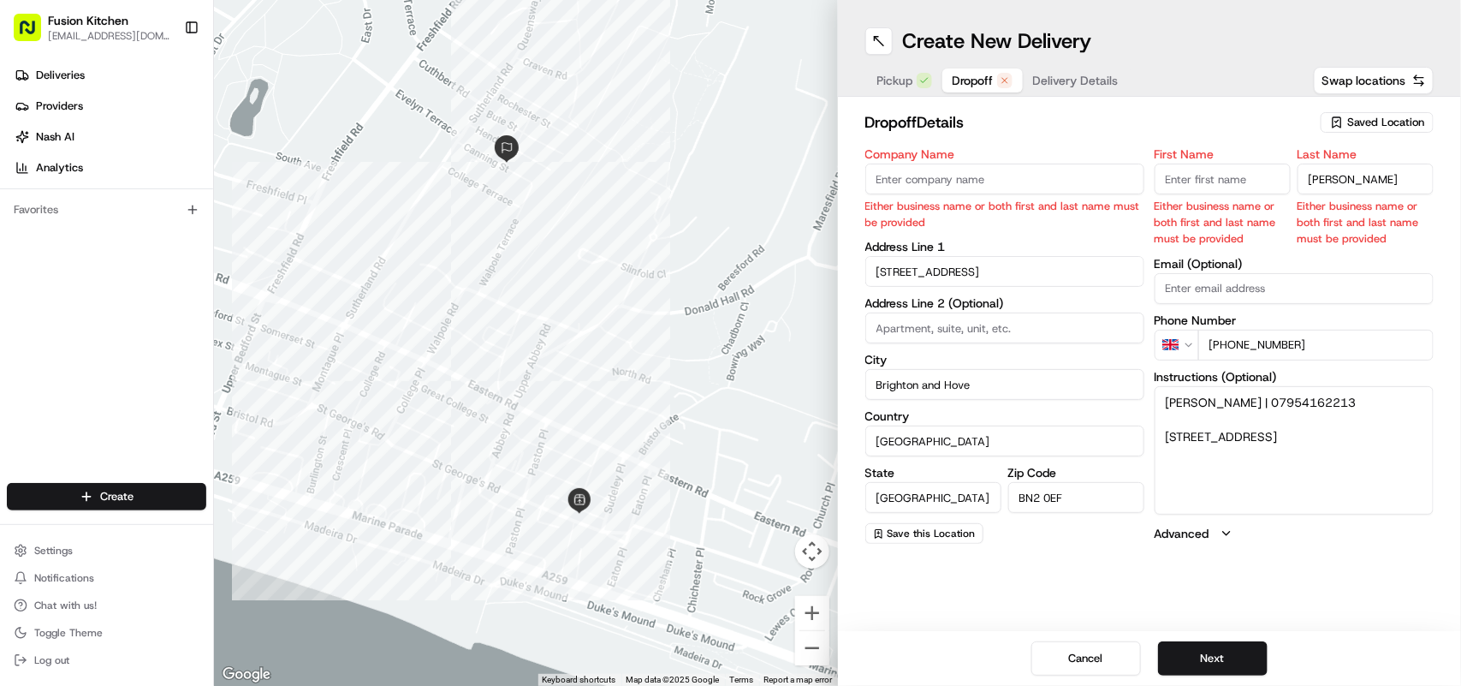
type input "Richards"
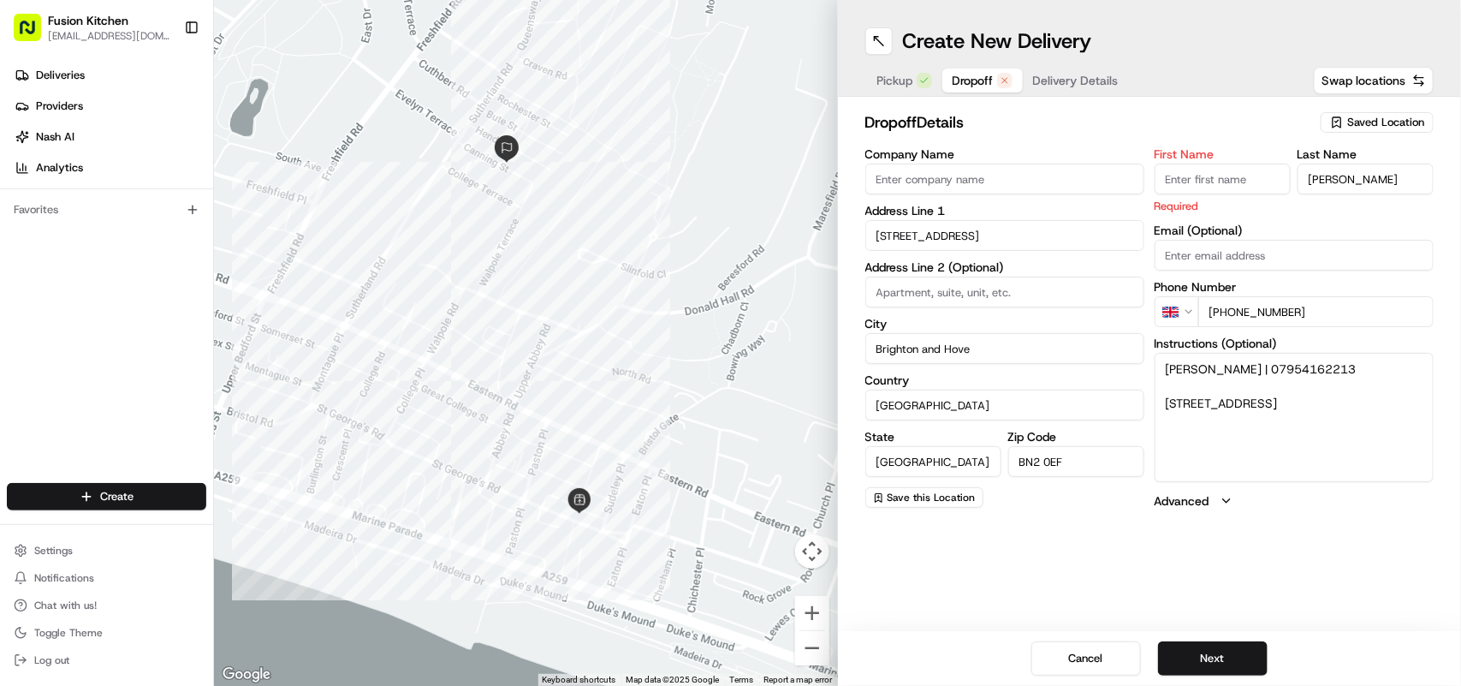
drag, startPoint x: 1191, startPoint y: 402, endPoint x: 1157, endPoint y: 404, distance: 33.4
click at [1157, 404] on textarea "Clair Richards | 07954162213 29, Canning Street, Brighton and Hove, BN2 0EF" at bounding box center [1294, 417] width 279 height 128
click at [1194, 377] on textarea "Clair Richards | 07954162213 29, Canning Street, Brighton and Hove, BN2 0EF" at bounding box center [1294, 417] width 279 height 128
drag, startPoint x: 1193, startPoint y: 370, endPoint x: 1161, endPoint y: 369, distance: 31.7
click at [1161, 369] on textarea "Clair Richards | 07954162213 29, Canning Street, Brighton and Hove, BN2 0EF" at bounding box center [1294, 417] width 279 height 128
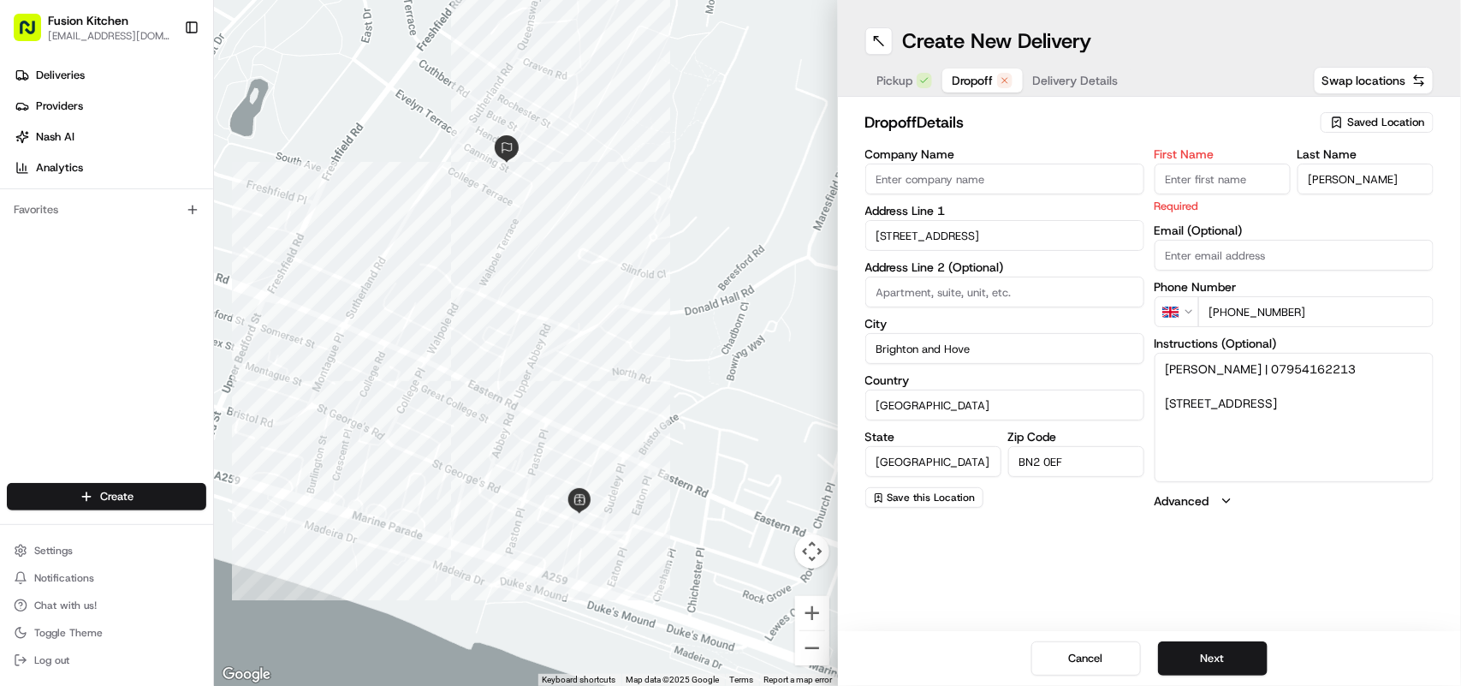
click at [1193, 184] on input "First Name" at bounding box center [1223, 179] width 136 height 31
paste input "Clair"
type input "Clair"
click at [1225, 648] on button "Next" at bounding box center [1213, 658] width 110 height 34
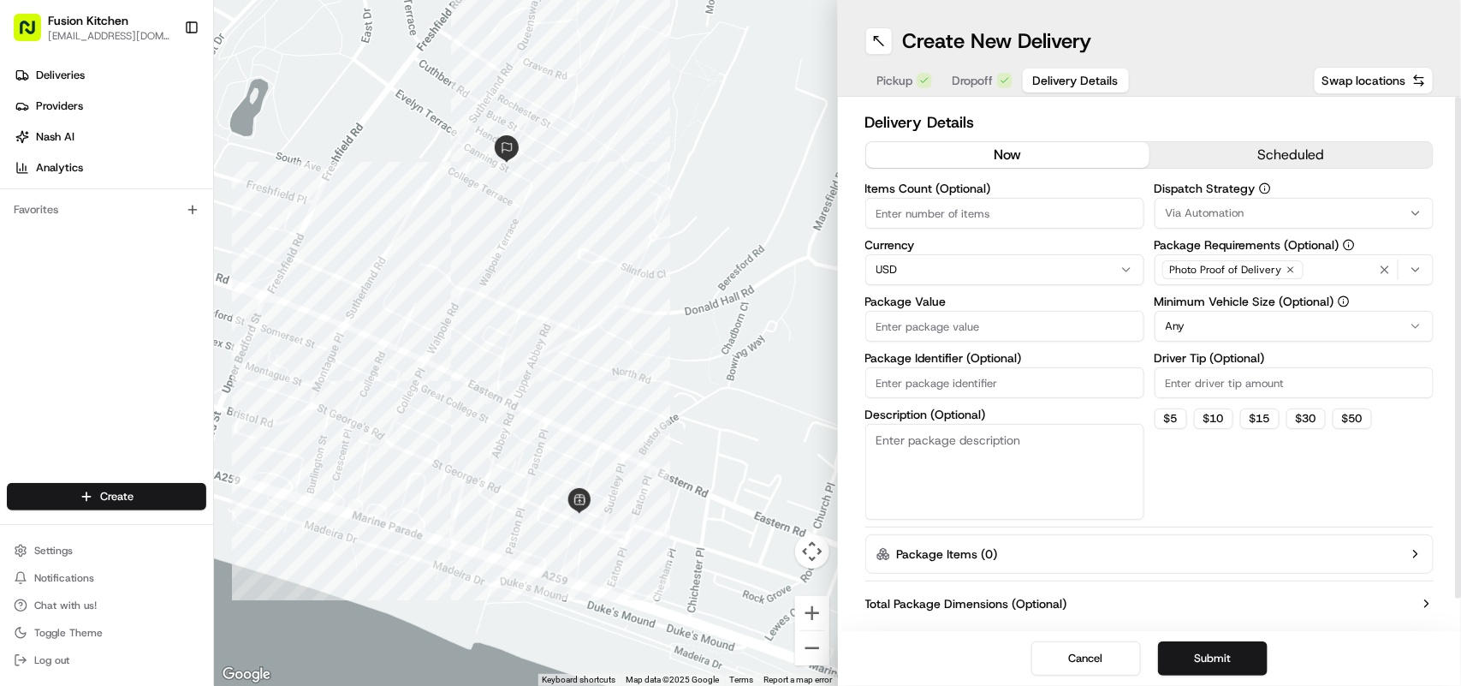
click at [1004, 268] on html "Fusion Kitchen hari@fusionpos.uk Toggle Sidebar Deliveries Providers Nash AI An…" at bounding box center [730, 343] width 1461 height 686
click at [991, 332] on input "Package Value" at bounding box center [1005, 326] width 279 height 31
paste input "77.71"
type input "77.71"
click at [1217, 666] on button "Submit" at bounding box center [1213, 658] width 110 height 34
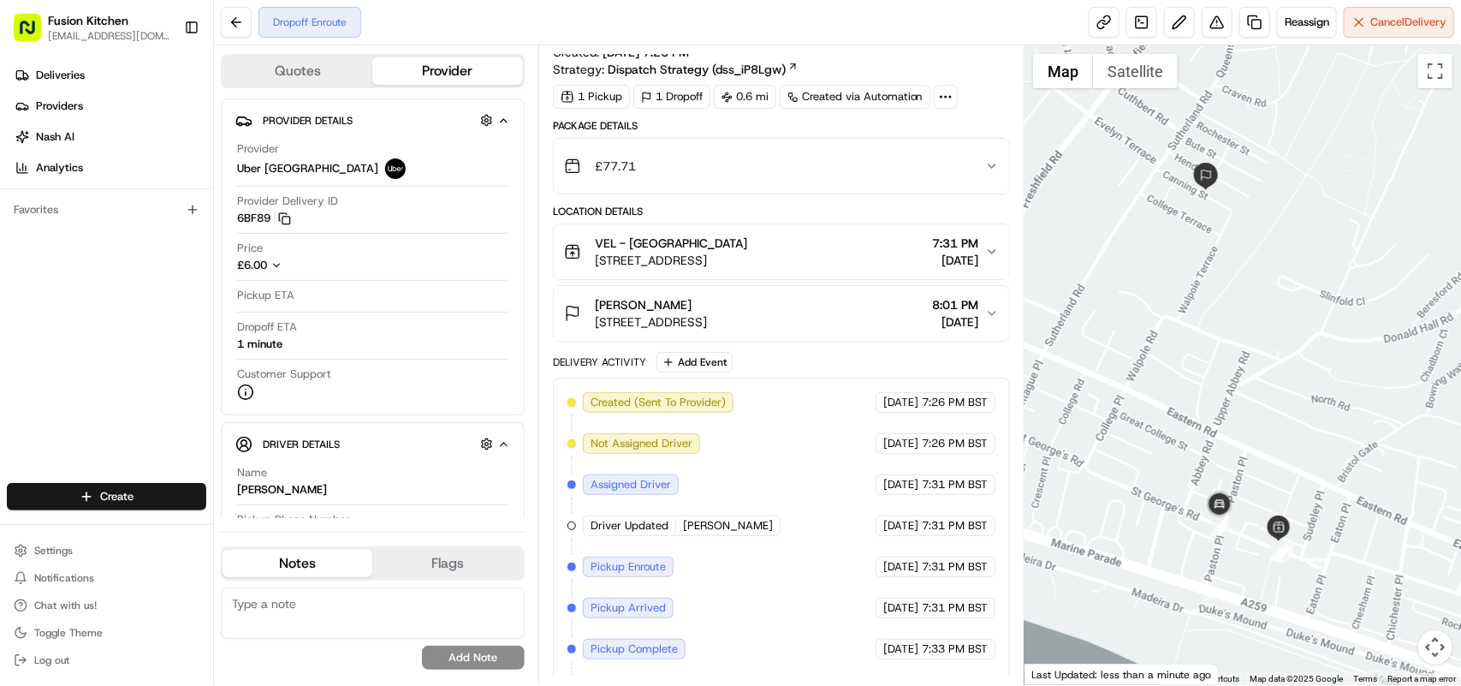
scroll to position [69, 0]
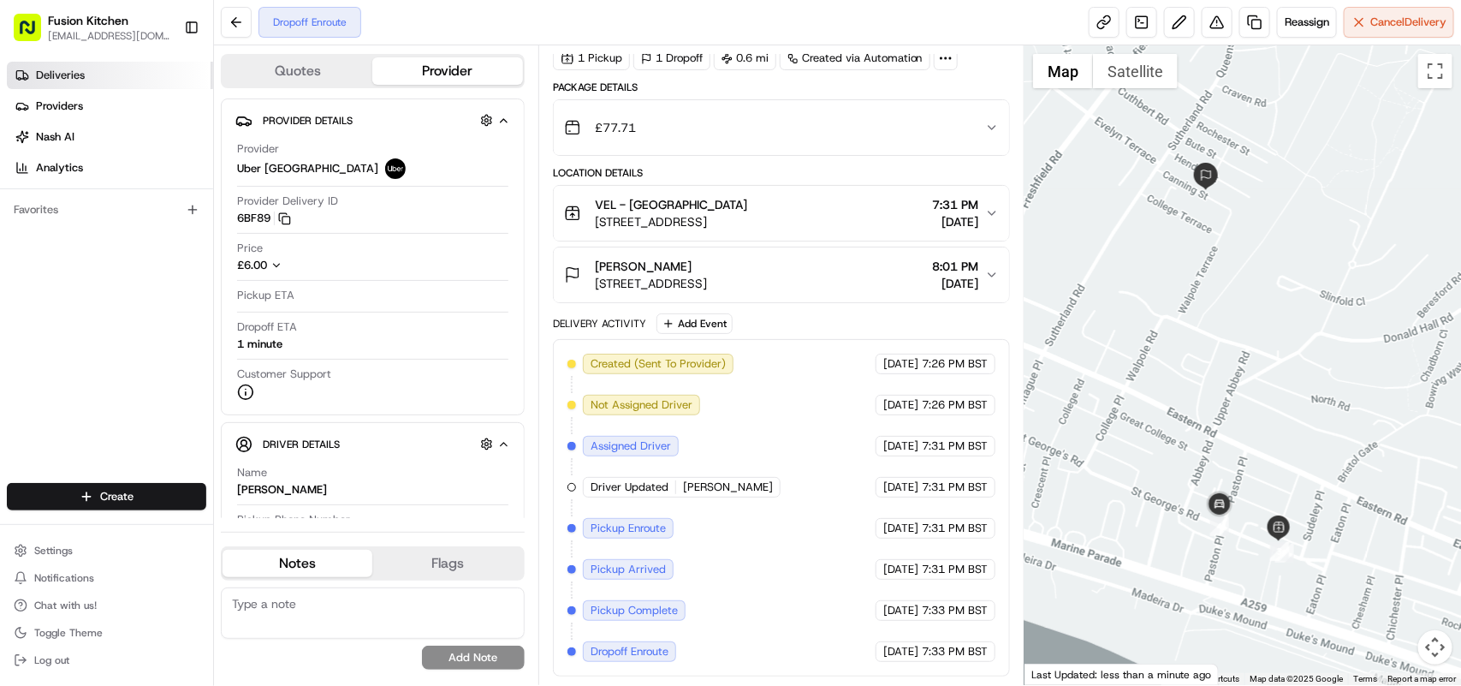
click at [109, 86] on link "Deliveries" at bounding box center [110, 75] width 206 height 27
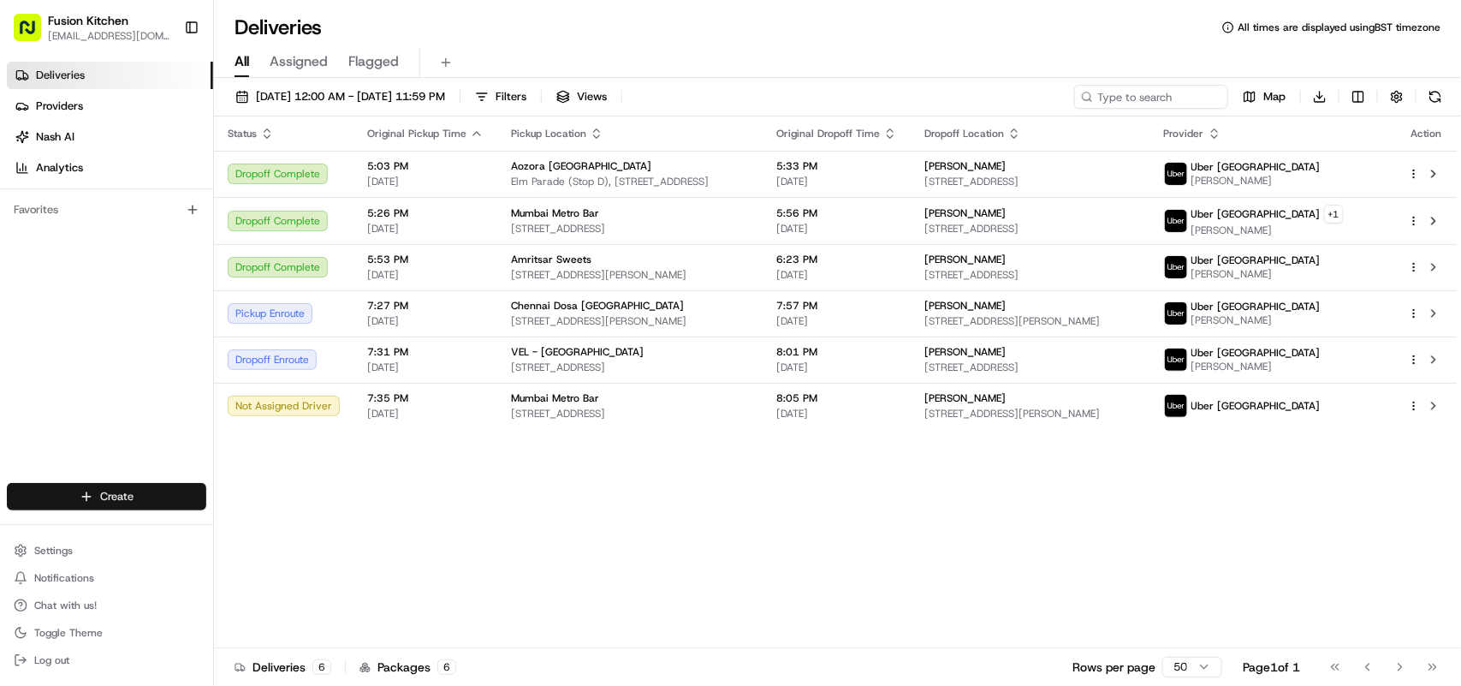
click at [98, 490] on html "Fusion Kitchen [EMAIL_ADDRESS][DOMAIN_NAME] Toggle Sidebar Deliveries Providers…" at bounding box center [730, 343] width 1461 height 686
click at [276, 536] on link "Delivery" at bounding box center [309, 529] width 191 height 31
